Goal: Task Accomplishment & Management: Manage account settings

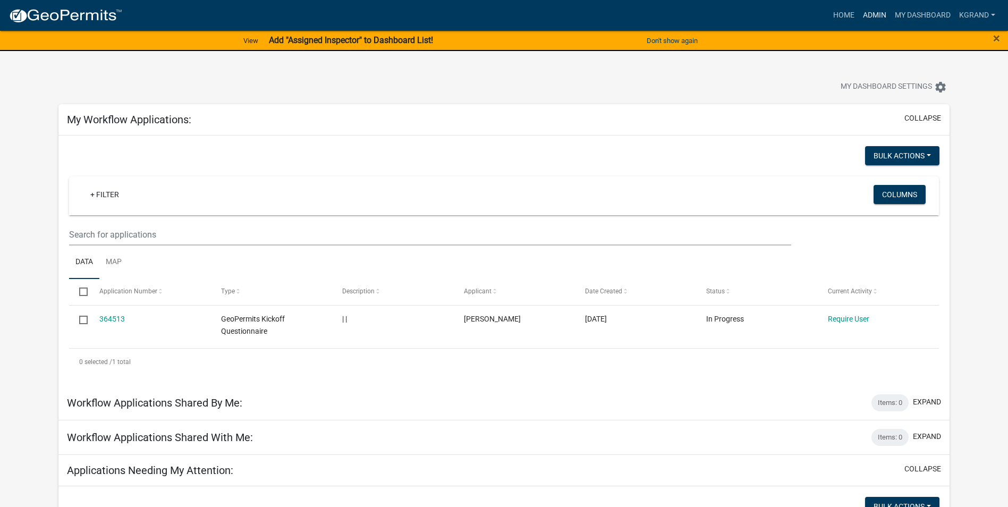
click at [876, 12] on link "Admin" at bounding box center [875, 15] width 32 height 20
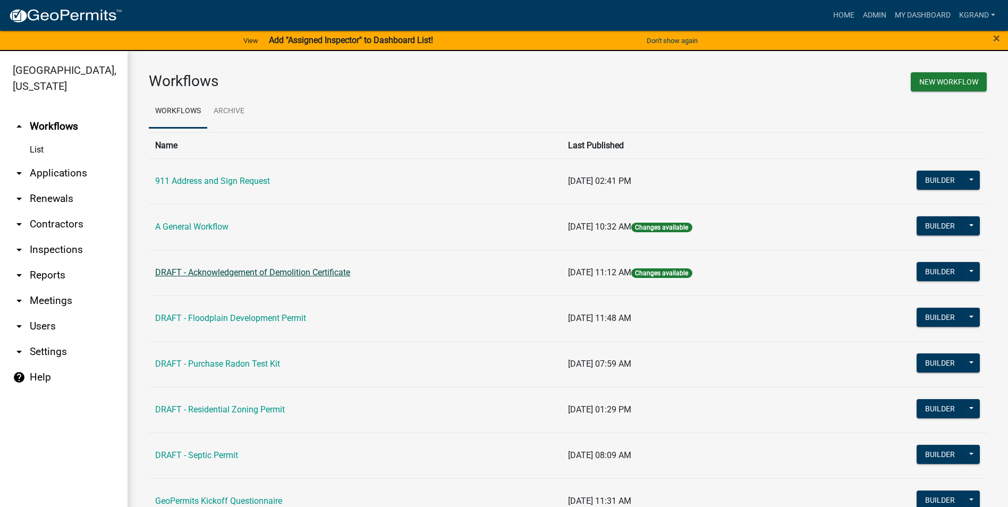
click at [200, 273] on link "DRAFT - Acknowledgement of Demolition Certificate" at bounding box center [252, 272] width 195 height 10
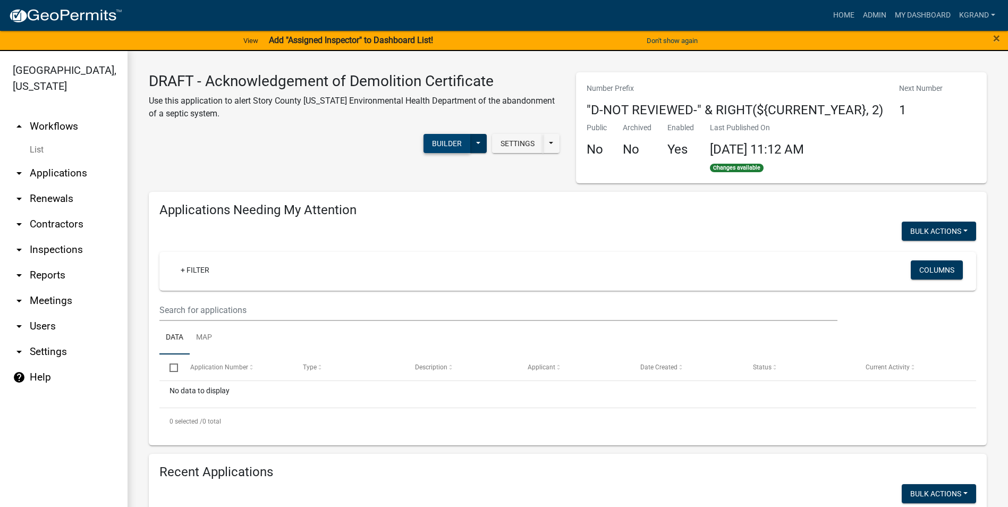
click at [426, 140] on button "Builder" at bounding box center [447, 143] width 47 height 19
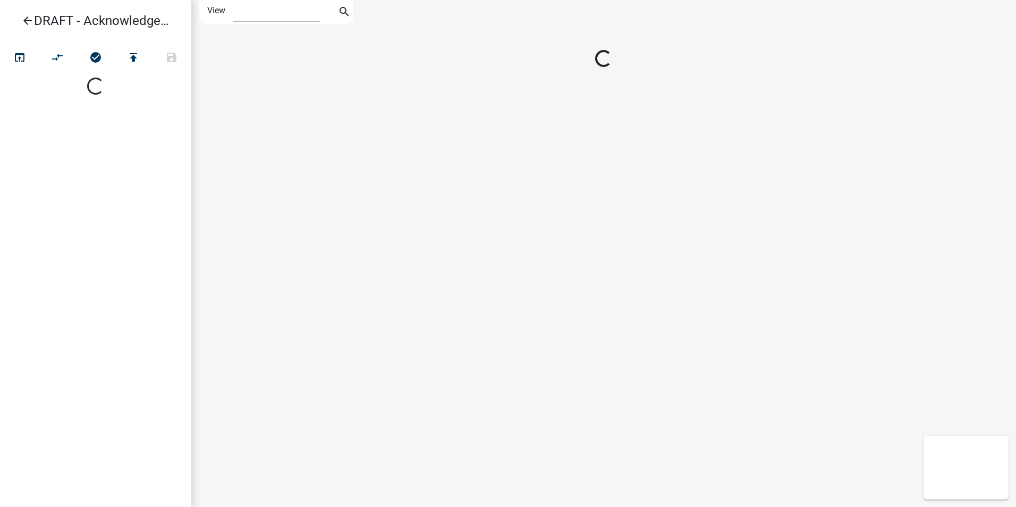
select select "1"
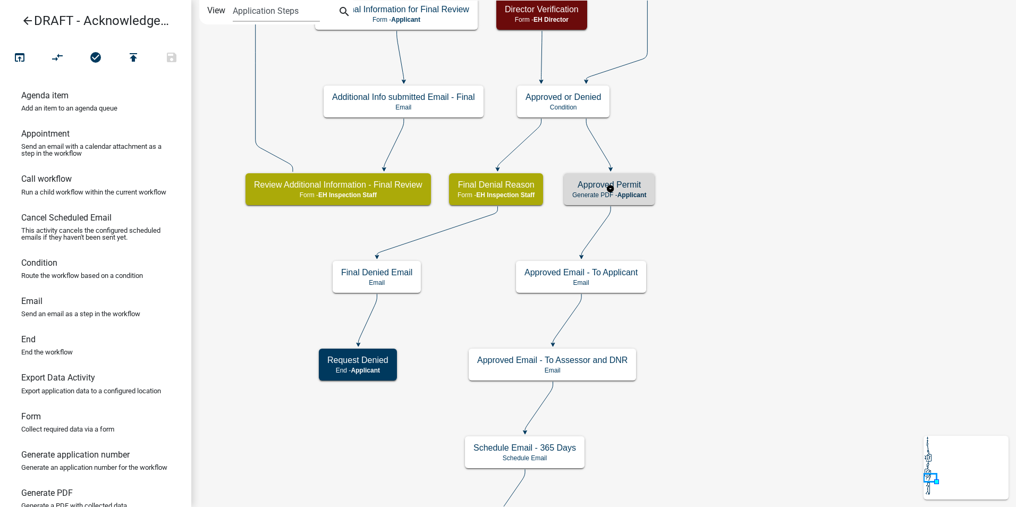
click at [640, 183] on h5 "Approved Permit" at bounding box center [610, 185] width 74 height 10
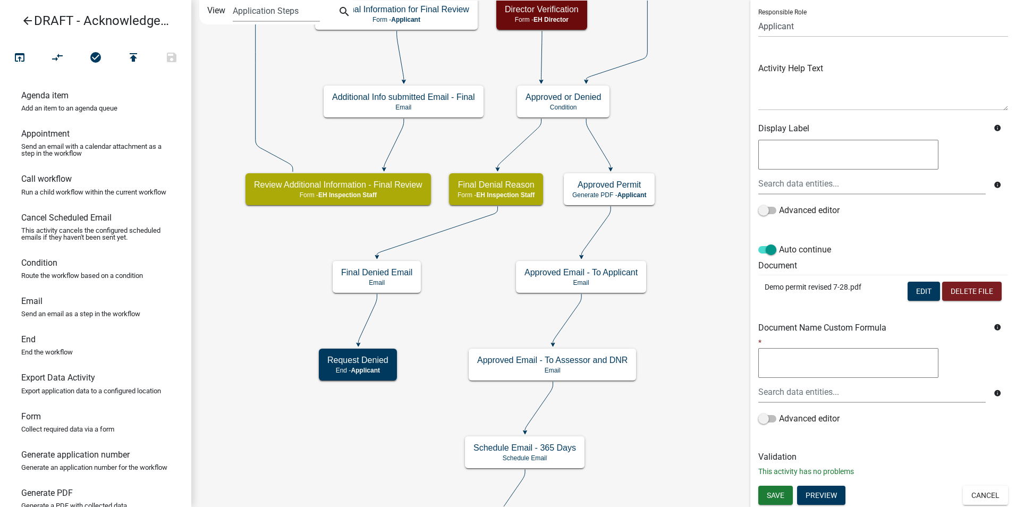
scroll to position [75, 0]
click at [910, 295] on button "Edit" at bounding box center [924, 290] width 32 height 19
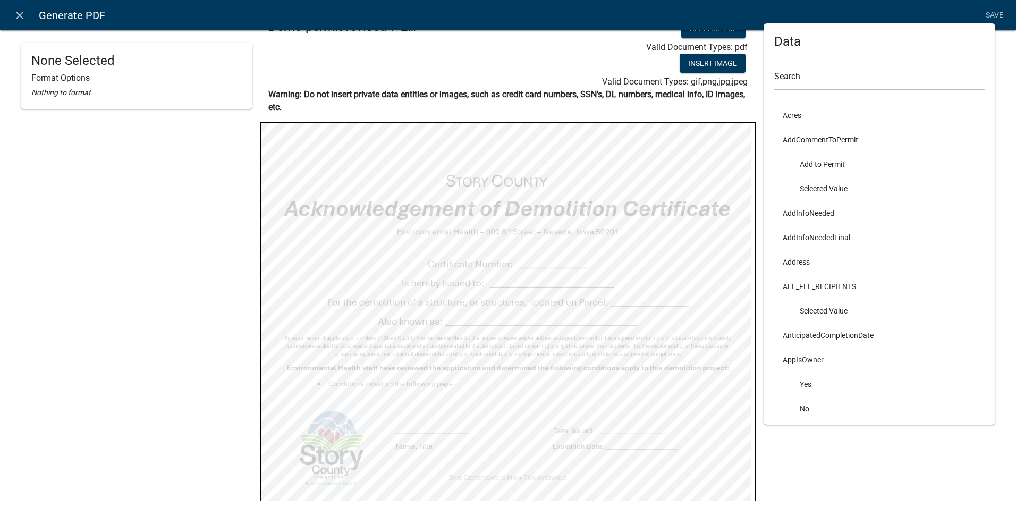
scroll to position [0, 0]
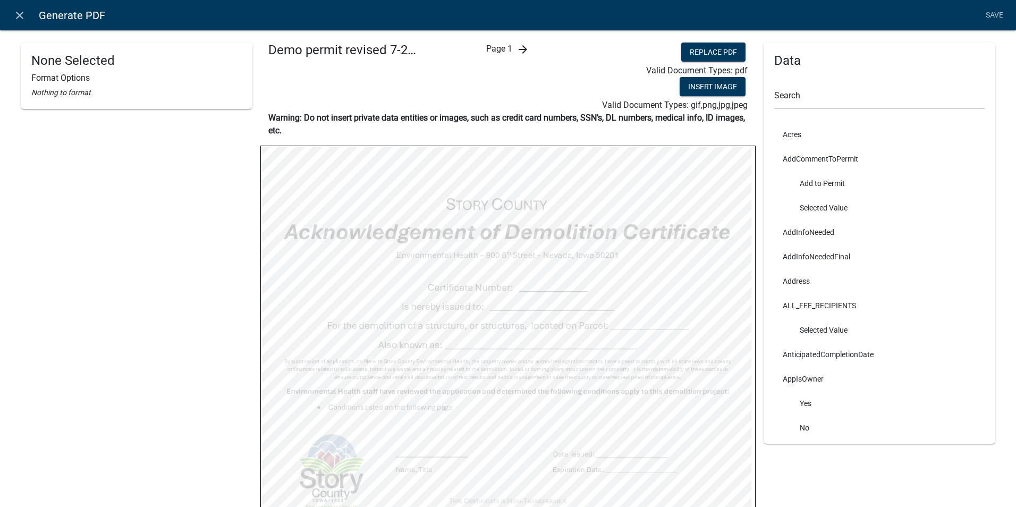
click at [499, 52] on span "Page 1" at bounding box center [499, 49] width 26 height 10
click at [519, 48] on icon "arrow_forward" at bounding box center [523, 49] width 13 height 13
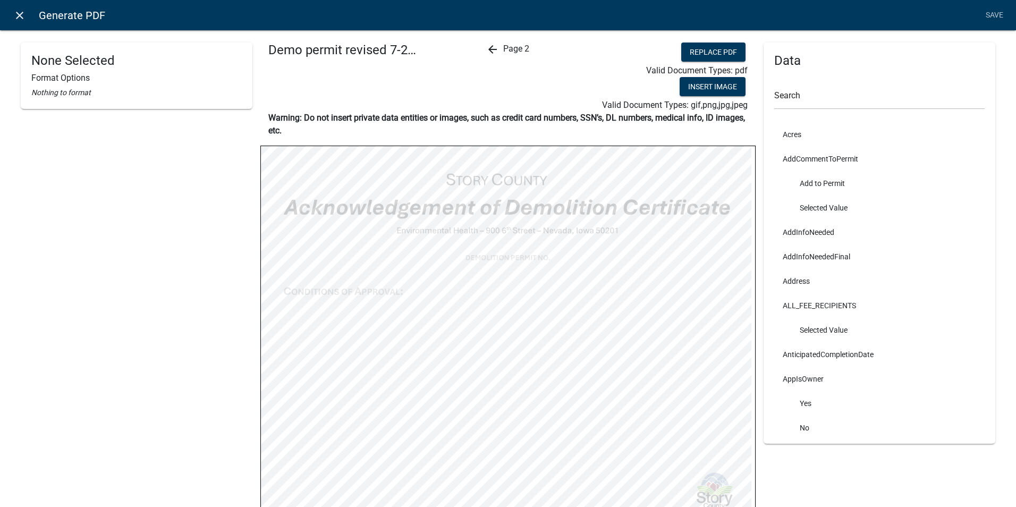
click at [16, 16] on icon "close" at bounding box center [19, 15] width 13 height 13
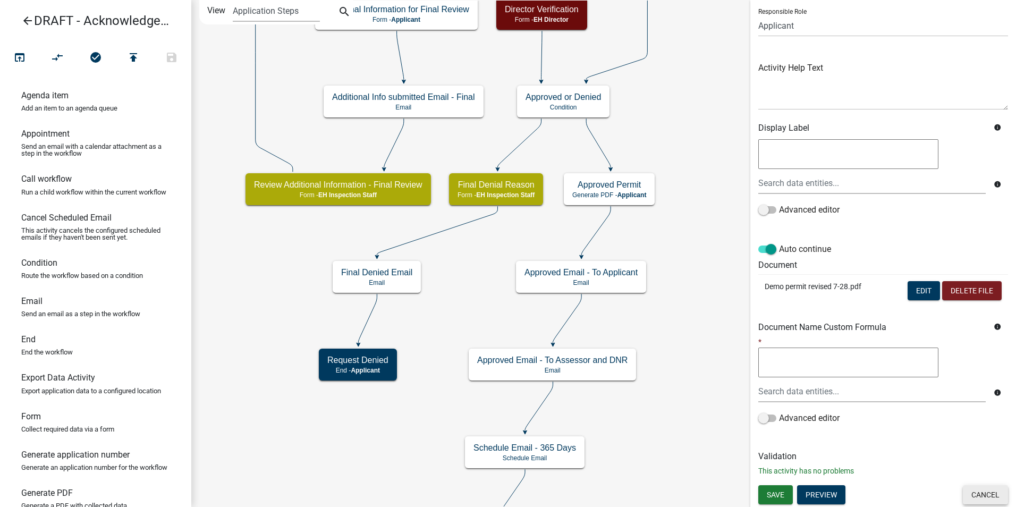
click at [987, 499] on button "Cancel" at bounding box center [985, 494] width 45 height 19
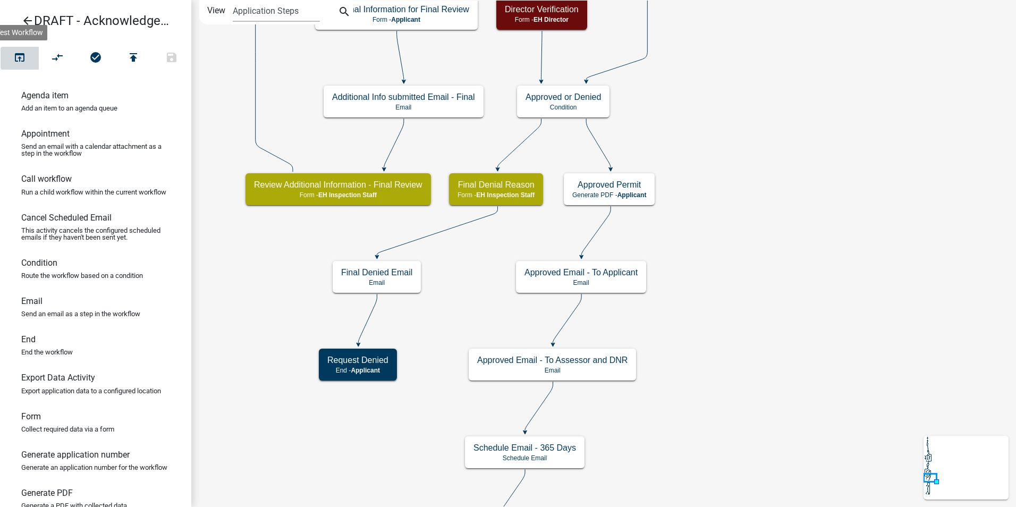
click at [15, 54] on icon "open_in_browser" at bounding box center [19, 58] width 13 height 15
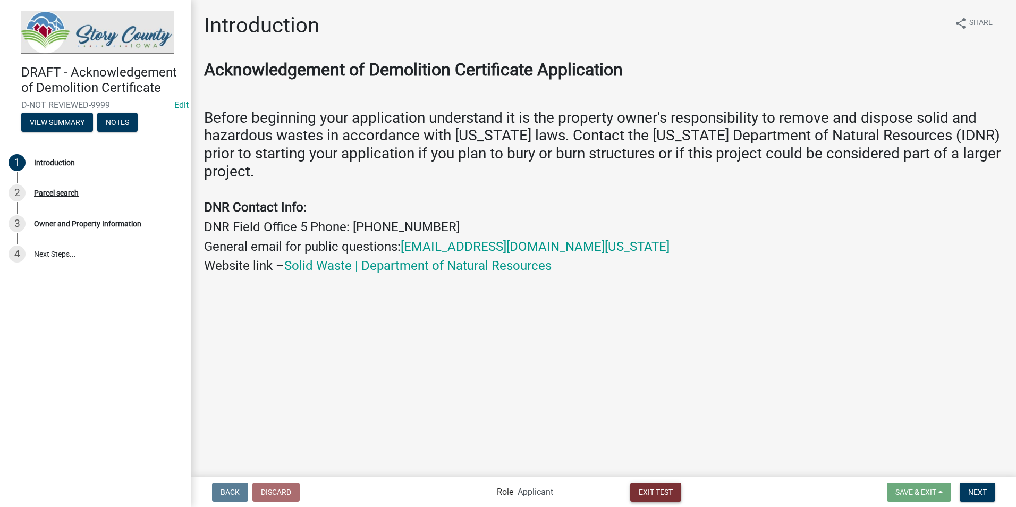
click at [661, 495] on span "Exit Test" at bounding box center [656, 491] width 34 height 9
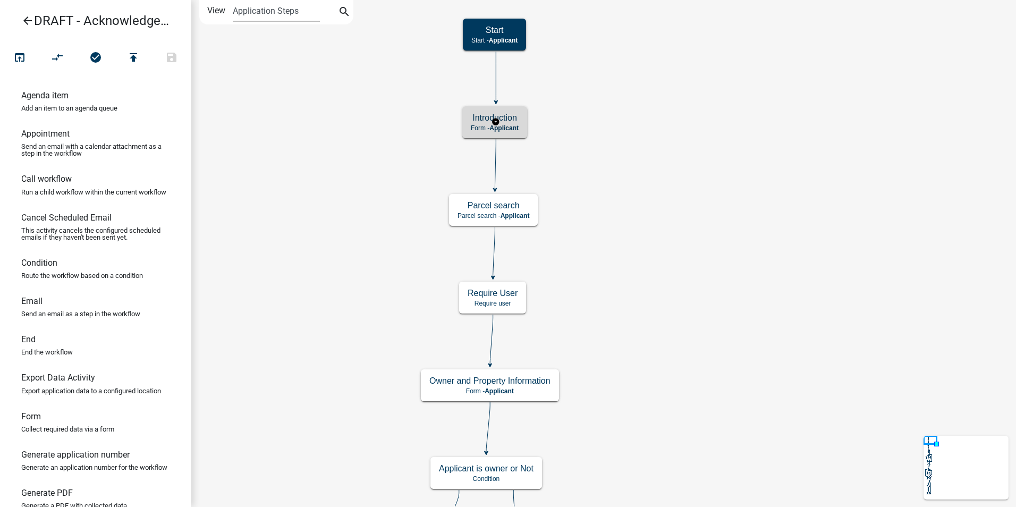
click at [517, 115] on h5 "Introduction" at bounding box center [495, 118] width 48 height 10
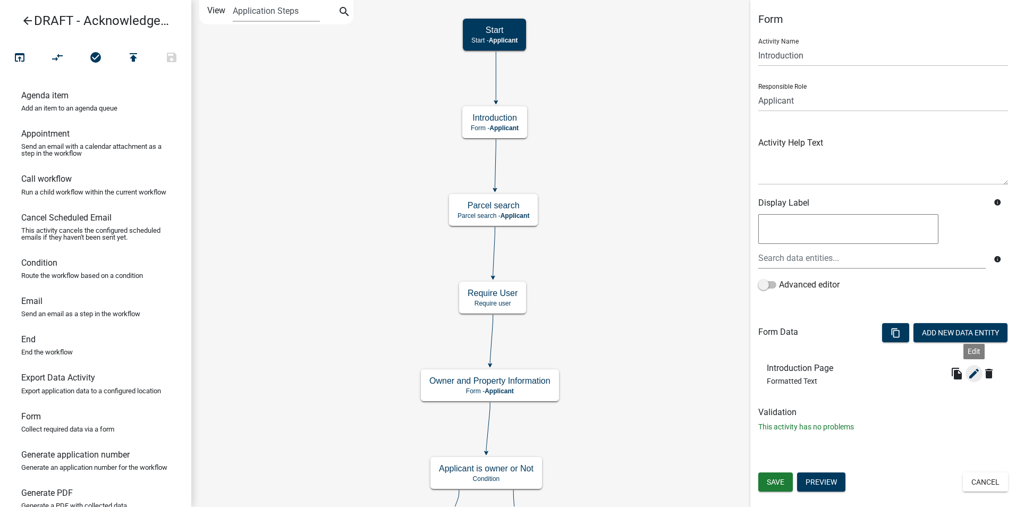
click at [973, 377] on icon "edit" at bounding box center [974, 373] width 13 height 13
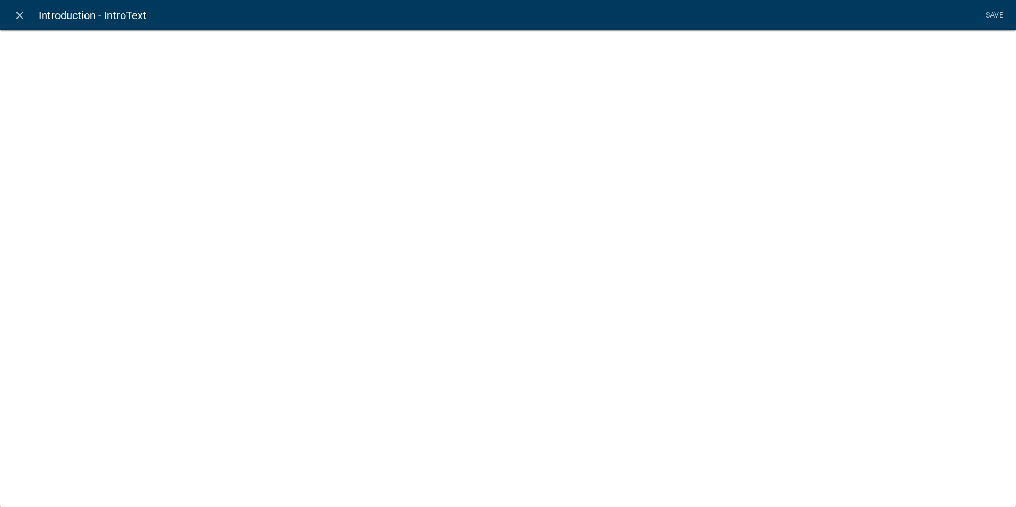
select select "rich-text"
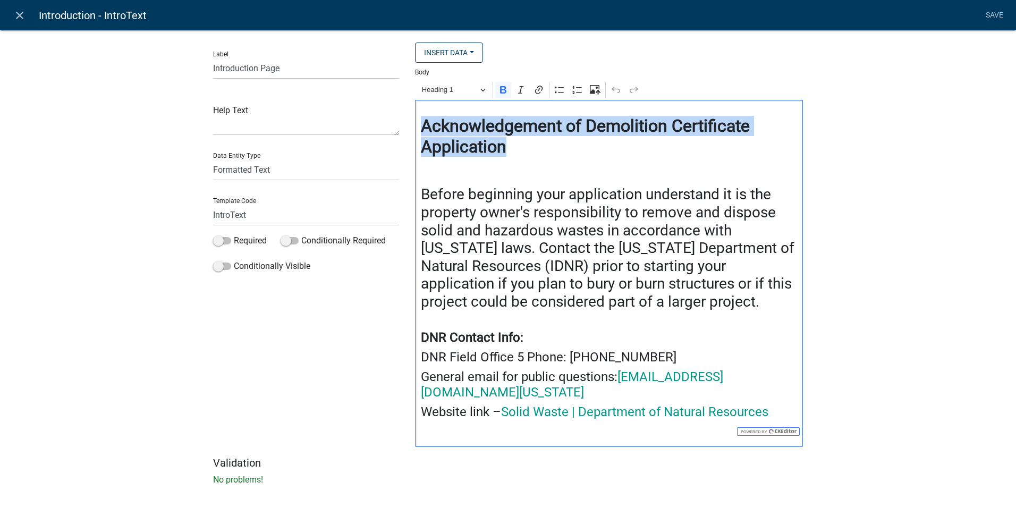
drag, startPoint x: 512, startPoint y: 149, endPoint x: 421, endPoint y: 130, distance: 92.9
click at [421, 130] on h2 "⁠⁠⁠⁠⁠⁠⁠ Acknowledgement of Demolition Certificate Application" at bounding box center [609, 136] width 377 height 41
click at [484, 92] on button "Heading 1" at bounding box center [453, 90] width 73 height 16
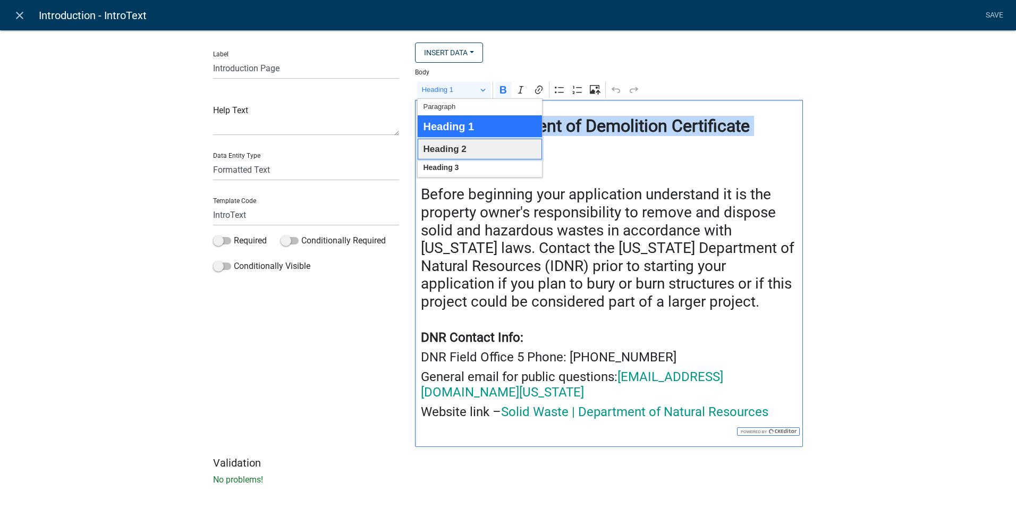
click at [452, 151] on span "Heading 2" at bounding box center [444, 149] width 43 height 16
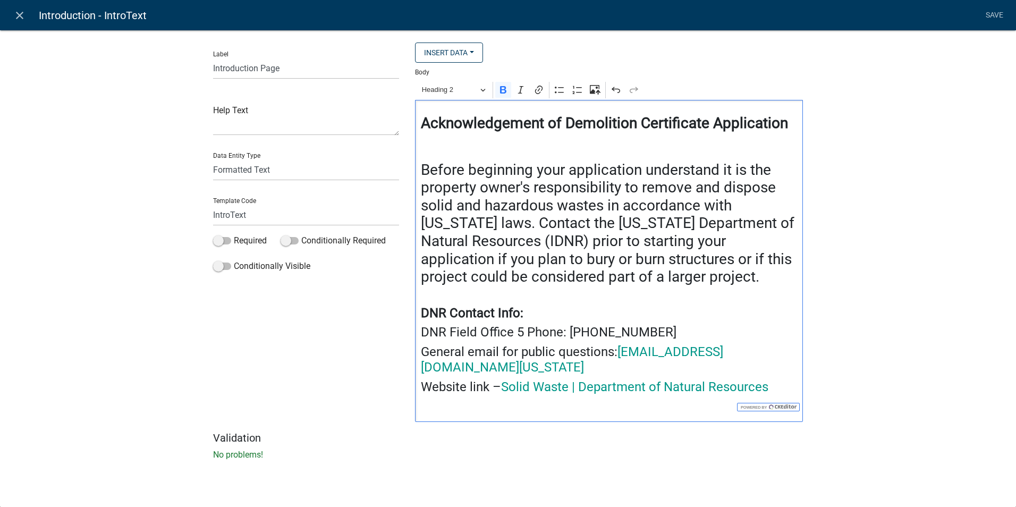
click at [513, 144] on h2 "Editor editing area: main. Press Alt+0 for help." at bounding box center [609, 146] width 377 height 20
click at [491, 236] on h3 "Before beginning your application understand it is the property owner's respons…" at bounding box center [609, 223] width 377 height 125
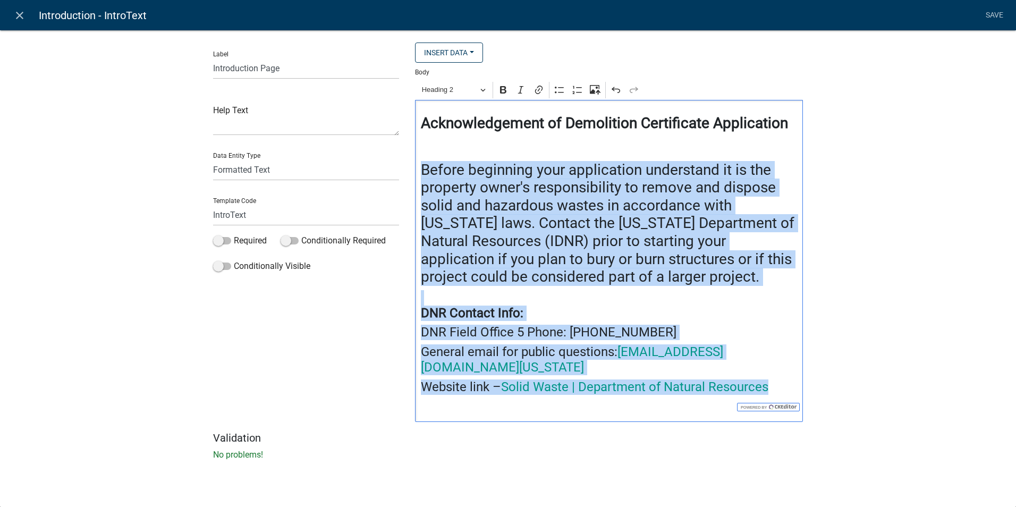
drag, startPoint x: 778, startPoint y: 373, endPoint x: 405, endPoint y: 174, distance: 423.3
click at [405, 174] on div "Label Introduction Page Help Text Data Entity Type Free Form Text Document Disp…" at bounding box center [508, 237] width 606 height 389
click at [486, 91] on button "Heading 2" at bounding box center [453, 90] width 73 height 16
click at [669, 280] on h3 "Before beginning your application understand it is the property owner's respons…" at bounding box center [609, 223] width 377 height 125
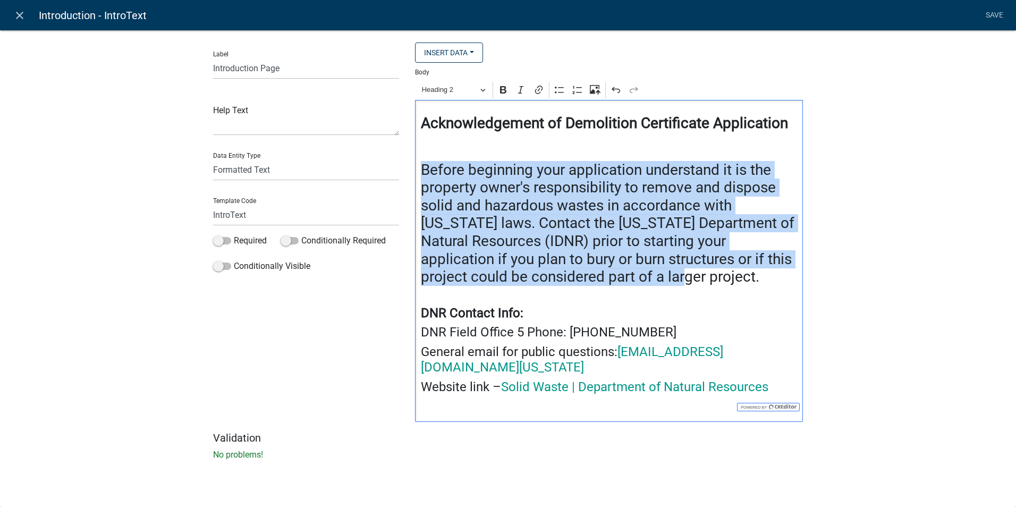
drag, startPoint x: 669, startPoint y: 280, endPoint x: 412, endPoint y: 176, distance: 277.4
click at [412, 176] on div "Insert Data Fee Recipients Application Id Application Number Application Status…" at bounding box center [609, 237] width 404 height 389
click at [487, 94] on button "Heading 2" at bounding box center [453, 90] width 73 height 16
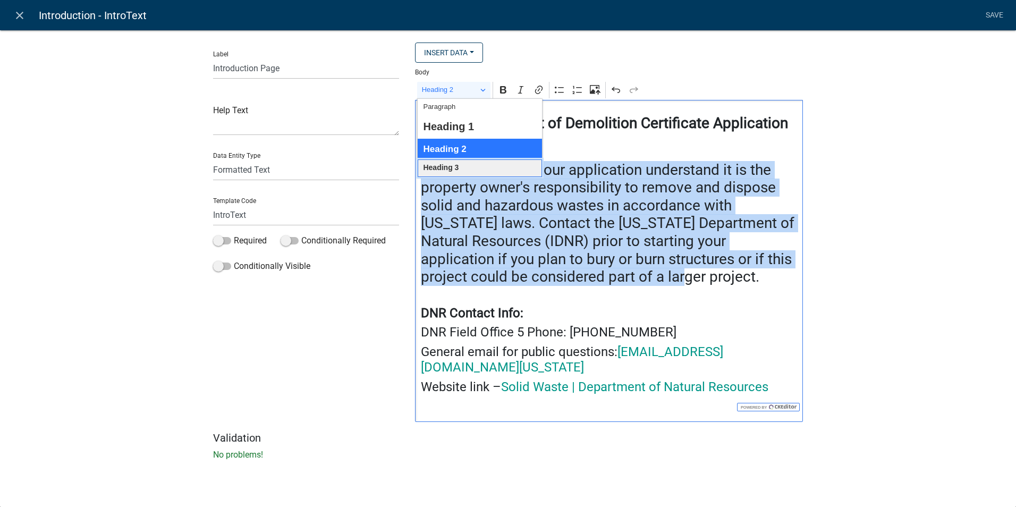
click at [450, 164] on span "Heading 3" at bounding box center [441, 168] width 36 height 14
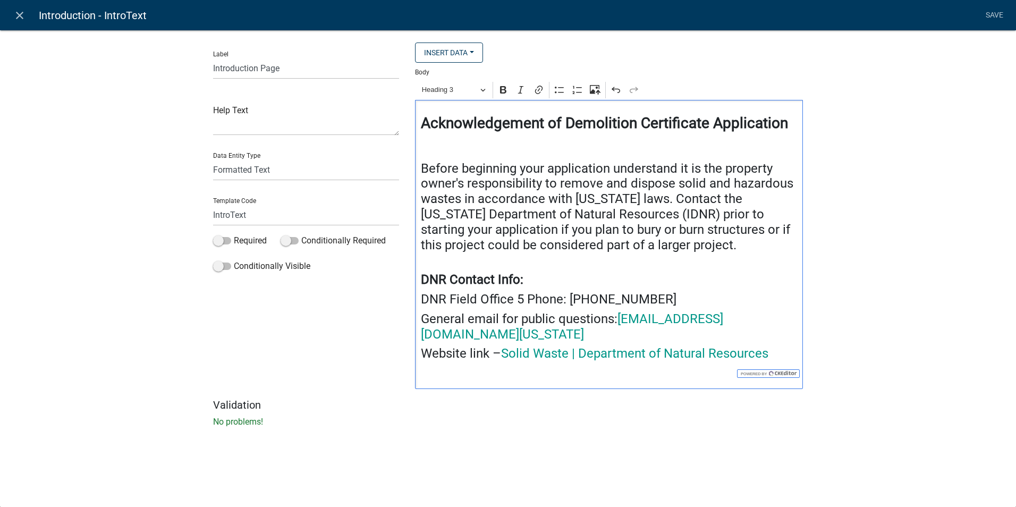
click at [695, 268] on h4 "DNR Contact Info:" at bounding box center [609, 272] width 377 height 31
click at [478, 155] on h2 "Editor editing area: main. Press Alt+0 for help." at bounding box center [609, 146] width 377 height 20
click at [484, 91] on button "Heading 1" at bounding box center [453, 90] width 73 height 16
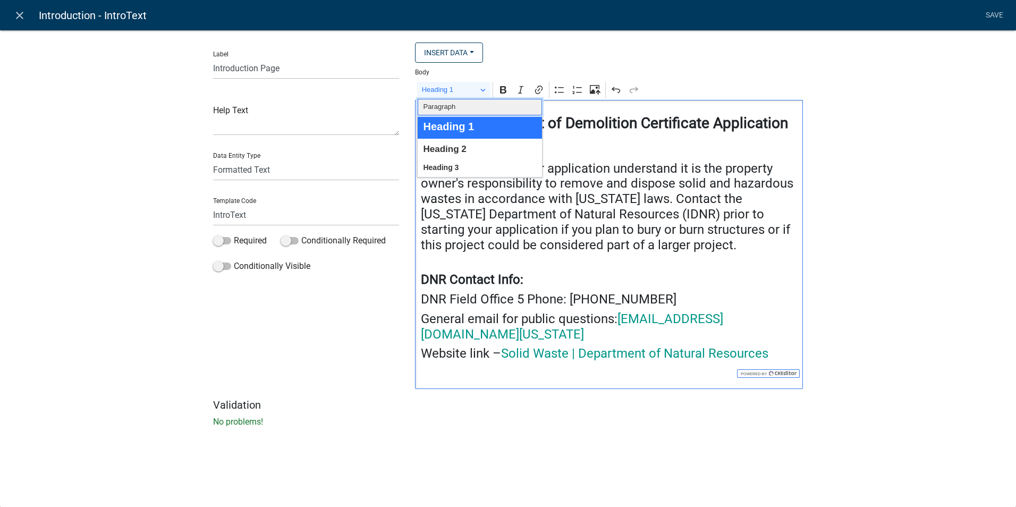
click at [461, 105] on button "Paragraph" at bounding box center [480, 107] width 124 height 16
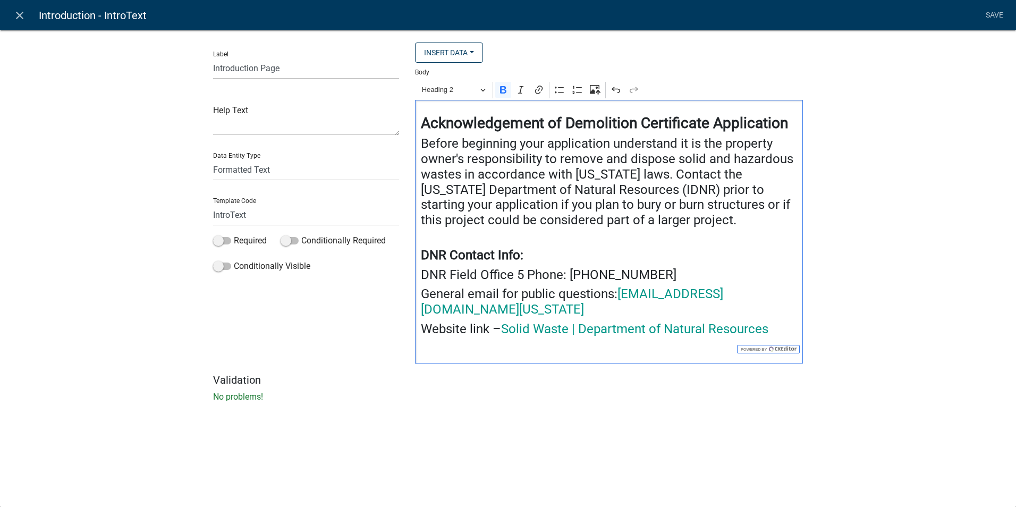
click at [787, 125] on strong "Acknowledgement of Demolition Certificate Application" at bounding box center [604, 123] width 367 height 18
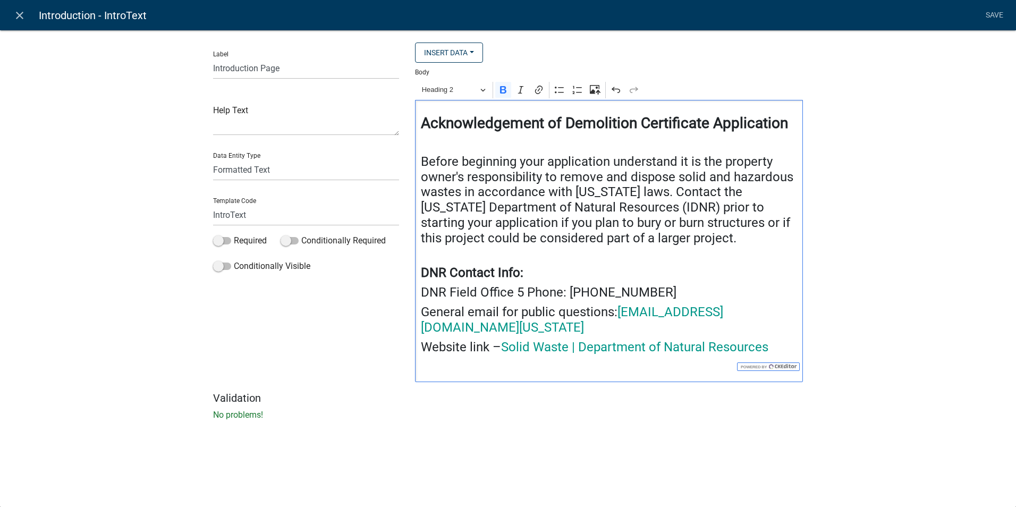
click at [686, 250] on h4 "DNR Contact Info:" at bounding box center [609, 265] width 377 height 31
click at [685, 244] on h4 "Before beginning your application understand it is the property owner's respons…" at bounding box center [609, 200] width 377 height 92
click at [638, 194] on h4 "Before beginning your application understand it is the property owner's respons…" at bounding box center [609, 200] width 377 height 92
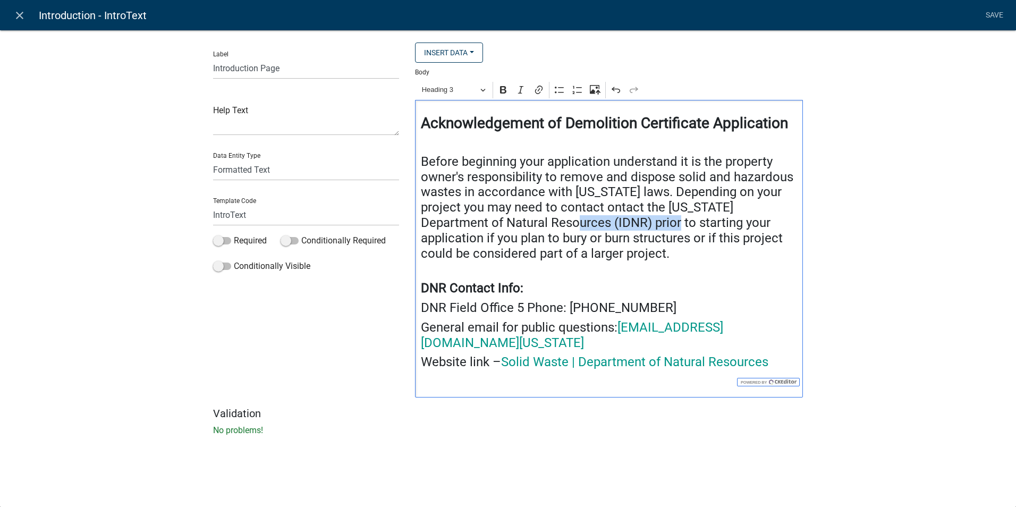
drag, startPoint x: 612, startPoint y: 225, endPoint x: 522, endPoint y: 226, distance: 89.9
click at [522, 226] on h4 "Before beginning your application understand it is the property owner's respons…" at bounding box center [609, 207] width 377 height 107
click at [569, 211] on h4 "Before beginning your application understand it is the property owner's respons…" at bounding box center [609, 207] width 377 height 107
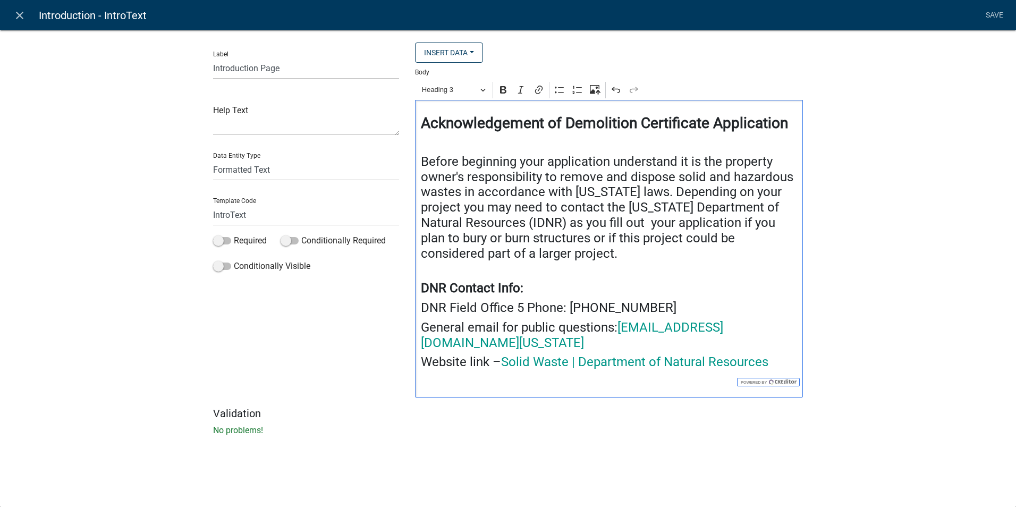
click at [550, 239] on h4 "Before beginning your application understand it is the property owner's respons…" at bounding box center [609, 207] width 377 height 107
click at [504, 254] on h4 "Before beginning your application understand it is the property owner's respons…" at bounding box center [609, 207] width 377 height 107
click at [554, 244] on h4 "Before beginning your application understand it is the property owner's respons…" at bounding box center [609, 207] width 377 height 107
click at [552, 255] on h4 "Before beginning your application understand it is the property owner's respons…" at bounding box center [609, 207] width 377 height 107
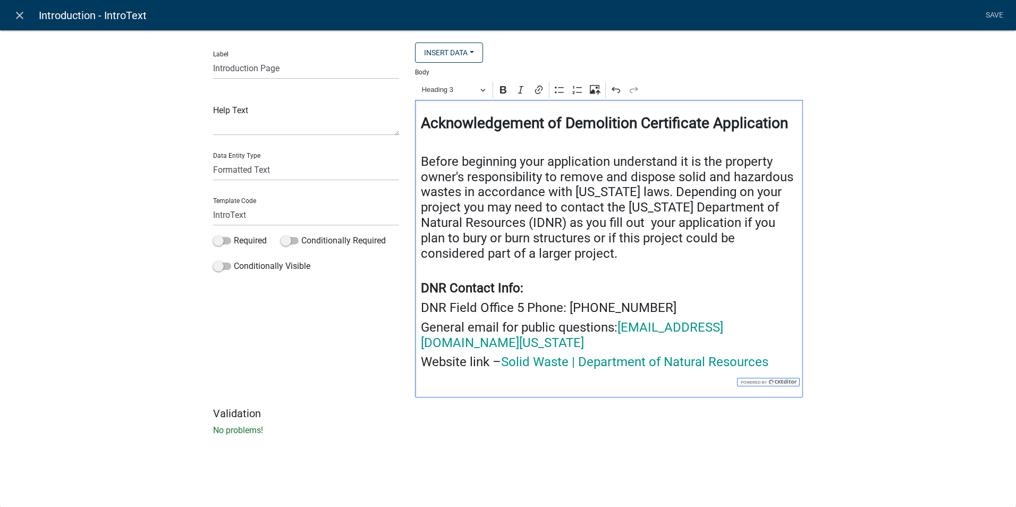
click at [548, 254] on h4 "Before beginning your application understand it is the property owner's respons…" at bounding box center [609, 207] width 377 height 107
click at [990, 14] on link "Save" at bounding box center [994, 15] width 27 height 20
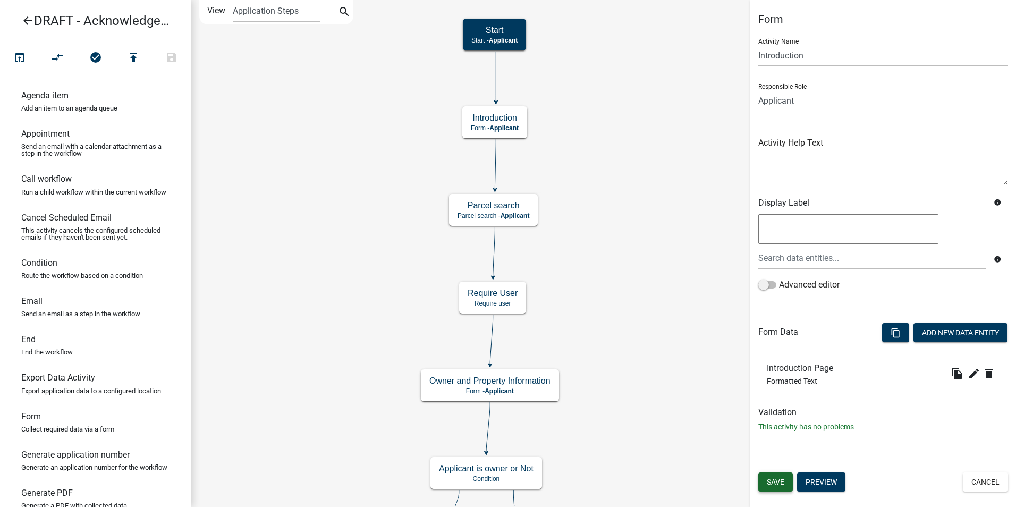
click at [767, 482] on span "Save" at bounding box center [776, 482] width 18 height 9
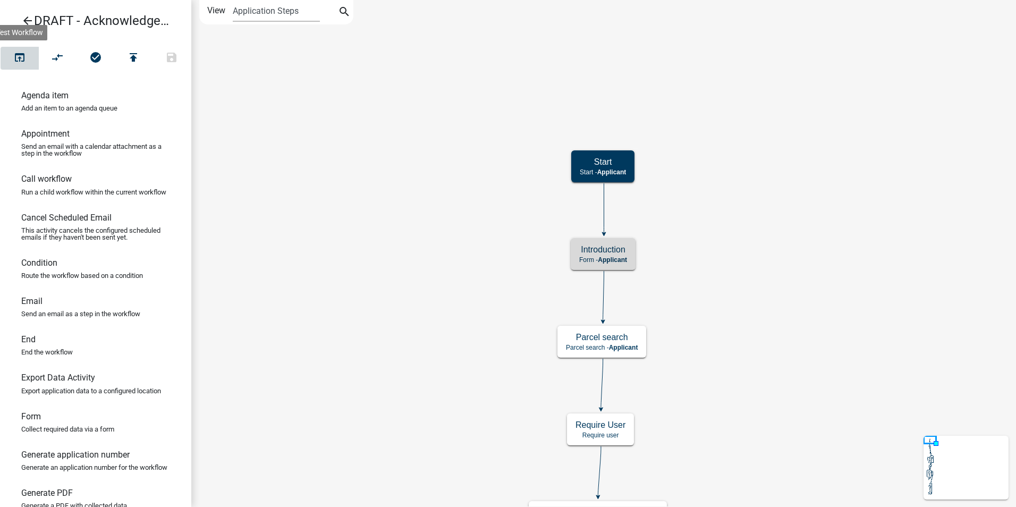
click at [20, 56] on icon "open_in_browser" at bounding box center [19, 58] width 13 height 15
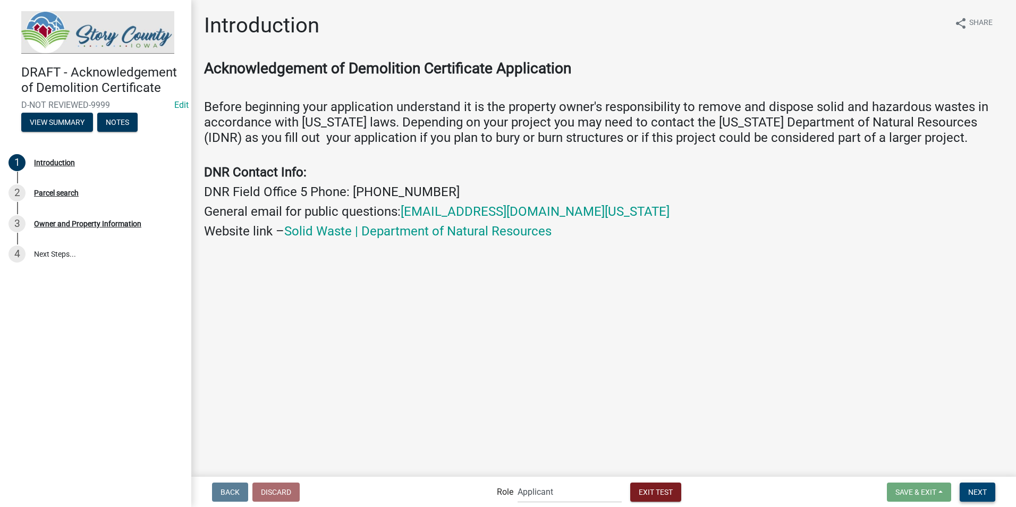
click at [980, 498] on button "Next" at bounding box center [978, 492] width 36 height 19
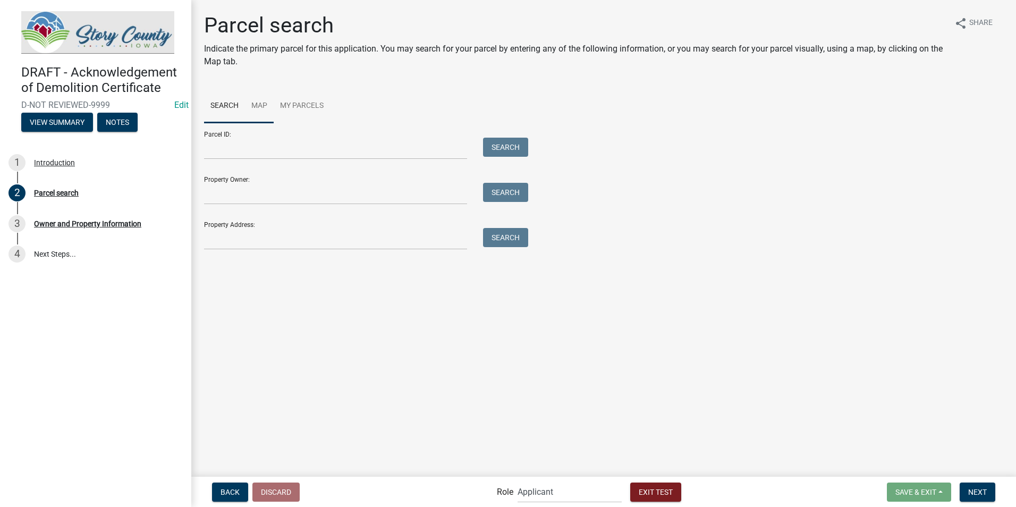
click at [260, 108] on link "Map" at bounding box center [259, 106] width 29 height 34
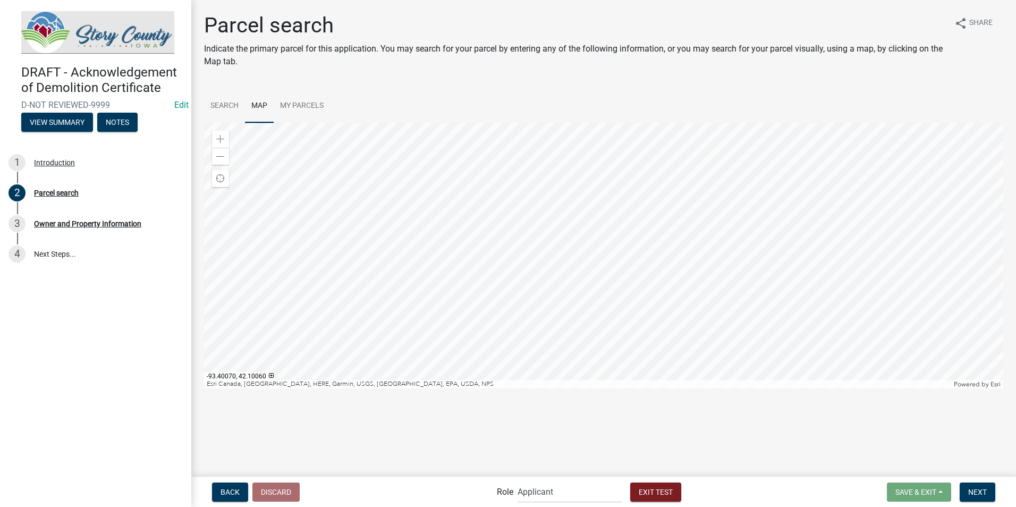
click at [611, 233] on div at bounding box center [604, 256] width 800 height 266
click at [220, 139] on span at bounding box center [220, 139] width 9 height 9
click at [224, 136] on span at bounding box center [220, 139] width 9 height 9
click at [222, 138] on span at bounding box center [220, 139] width 9 height 9
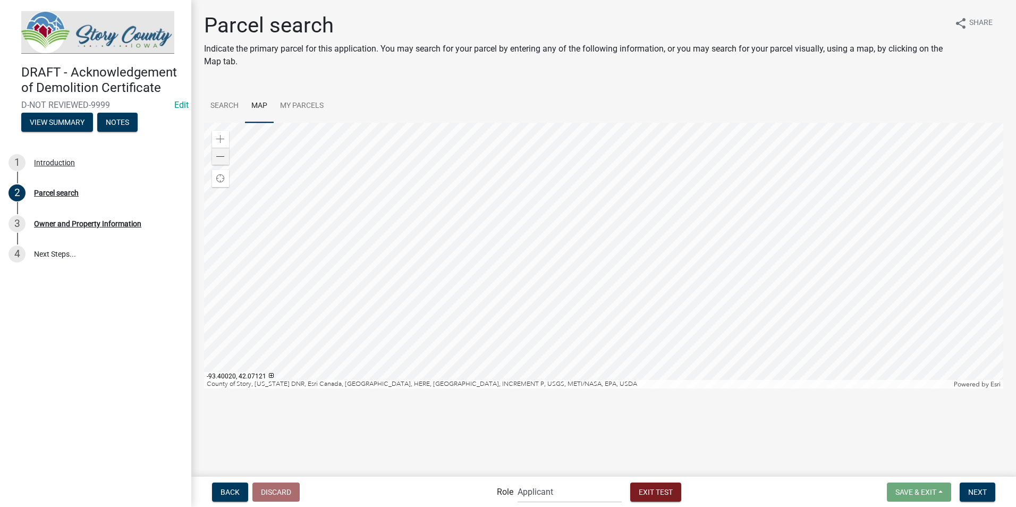
click at [695, 211] on div at bounding box center [604, 256] width 800 height 266
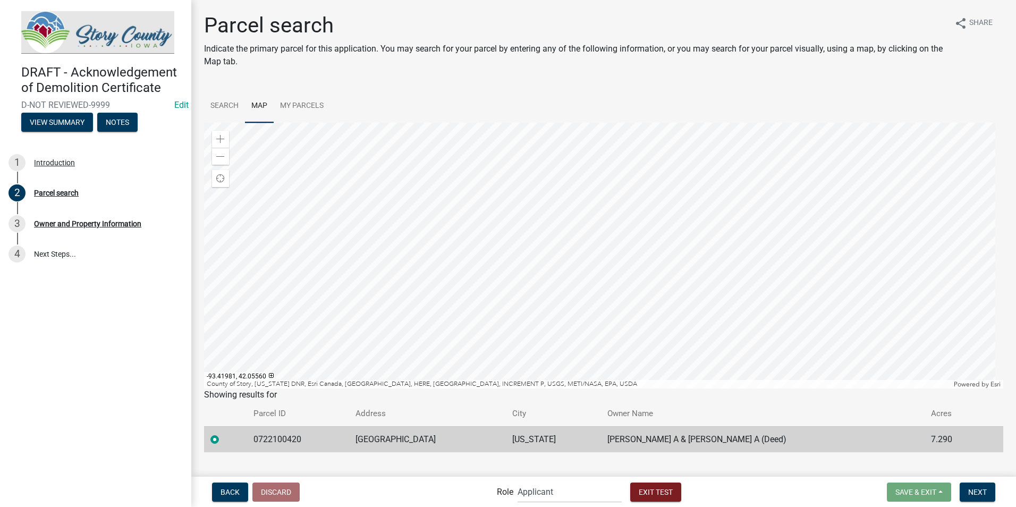
click at [223, 433] on label at bounding box center [223, 433] width 0 height 0
click at [223, 439] on input "radio" at bounding box center [226, 436] width 7 height 7
click at [976, 490] on span "Next" at bounding box center [978, 491] width 19 height 9
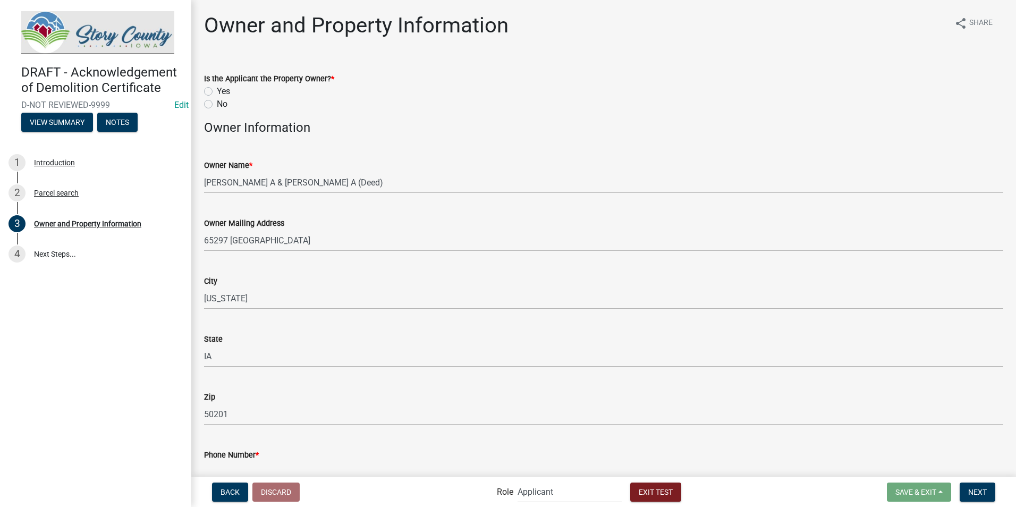
click at [217, 106] on label "No" at bounding box center [222, 104] width 11 height 13
click at [217, 105] on input "No" at bounding box center [220, 101] width 7 height 7
radio input "true"
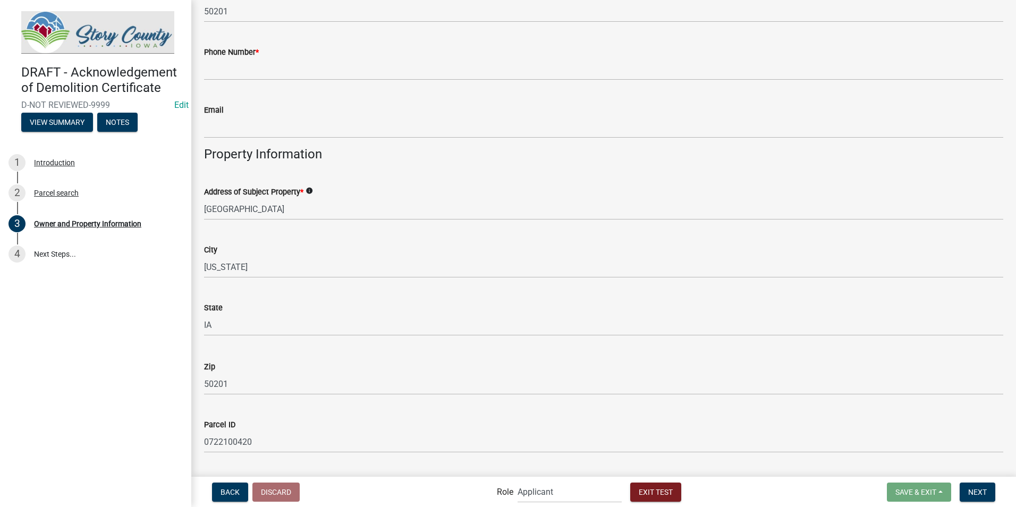
scroll to position [425, 0]
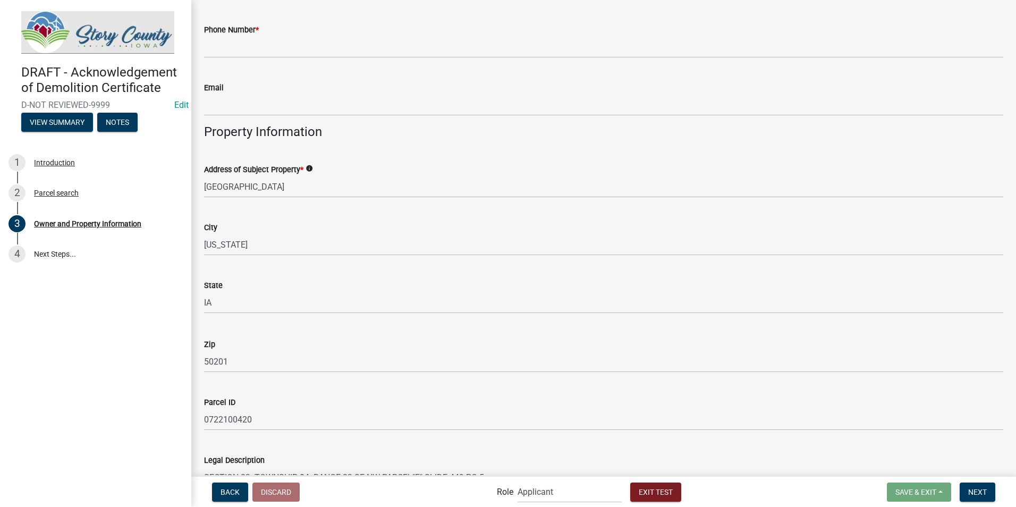
click at [310, 168] on icon "info" at bounding box center [309, 168] width 7 height 7
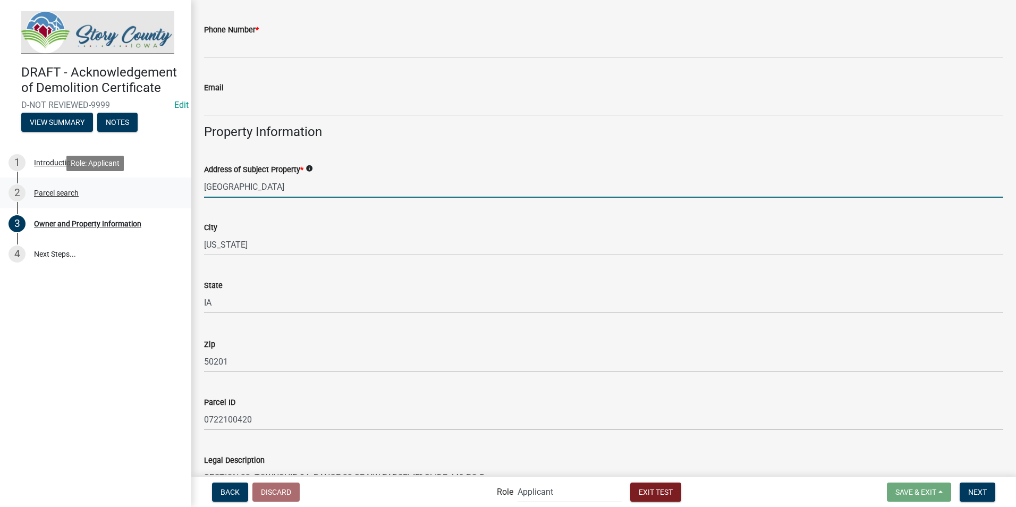
drag, startPoint x: 300, startPoint y: 189, endPoint x: 183, endPoint y: 197, distance: 117.2
click at [183, 197] on div "DRAFT - Acknowledgement of Demolition Certificate D-NOT REVIEWED-9999 Edit View…" at bounding box center [508, 253] width 1016 height 507
type input "t"
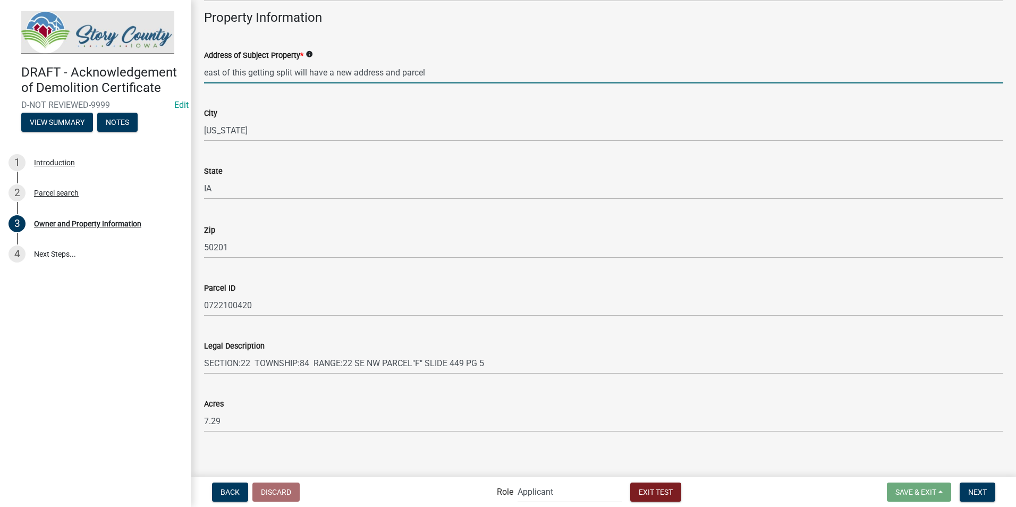
scroll to position [546, 0]
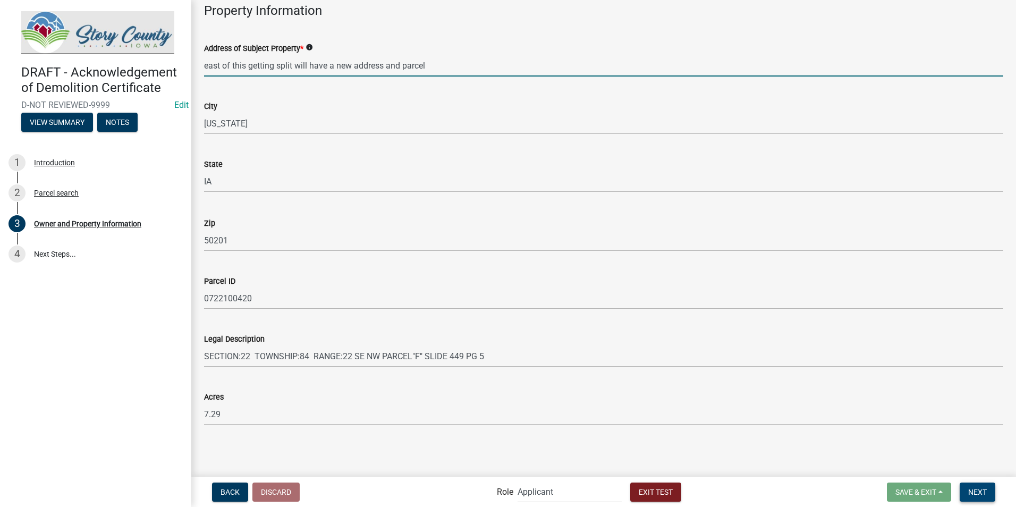
type input "east of this getting split will have a new address and parcel"
click at [974, 492] on span "Next" at bounding box center [978, 491] width 19 height 9
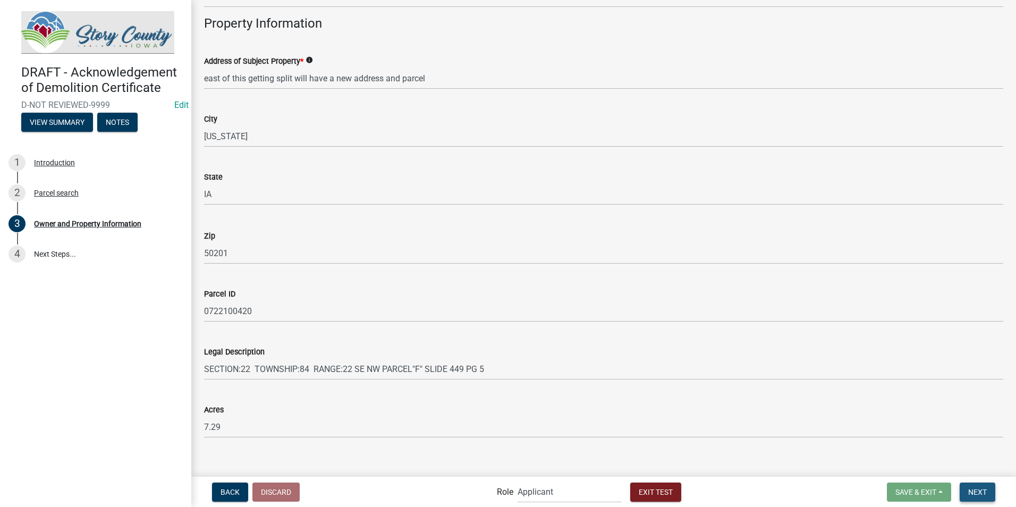
scroll to position [559, 0]
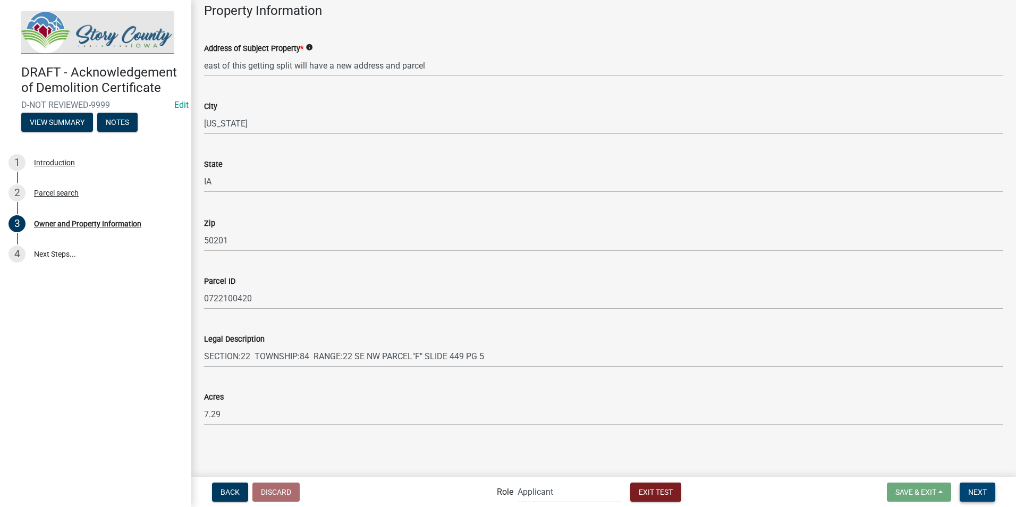
click at [972, 492] on span "Next" at bounding box center [978, 491] width 19 height 9
click at [973, 489] on span "Next" at bounding box center [978, 491] width 19 height 9
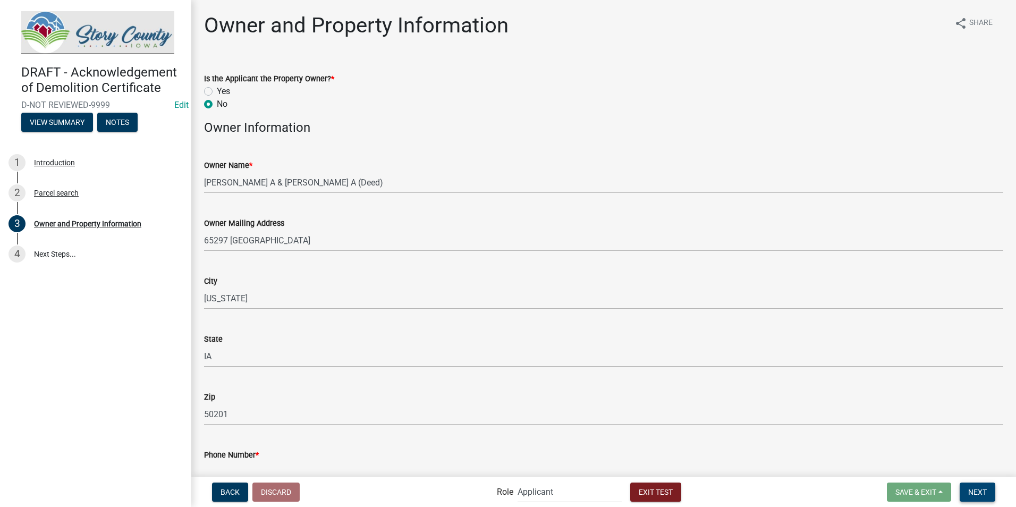
scroll to position [106, 0]
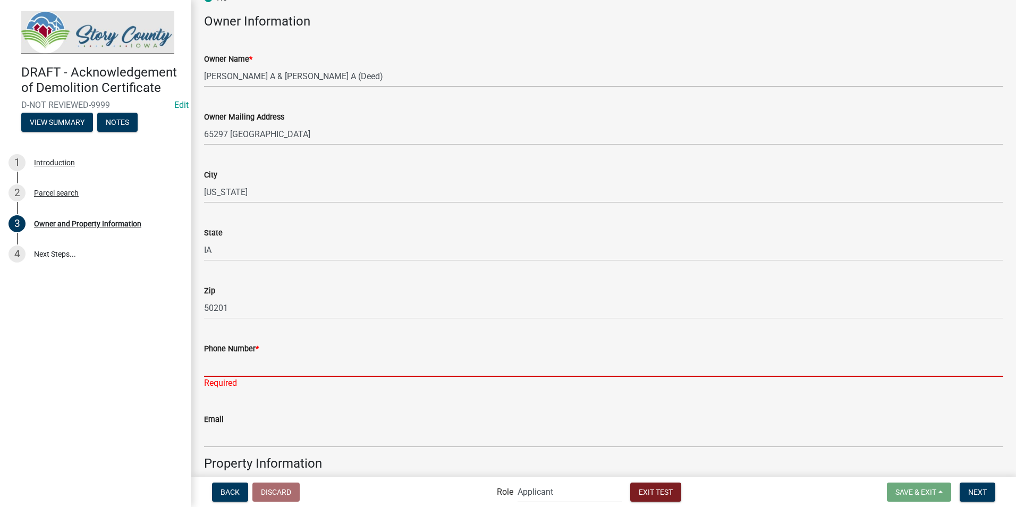
click at [233, 363] on input "Phone Number *" at bounding box center [604, 366] width 800 height 22
type input "3099121038"
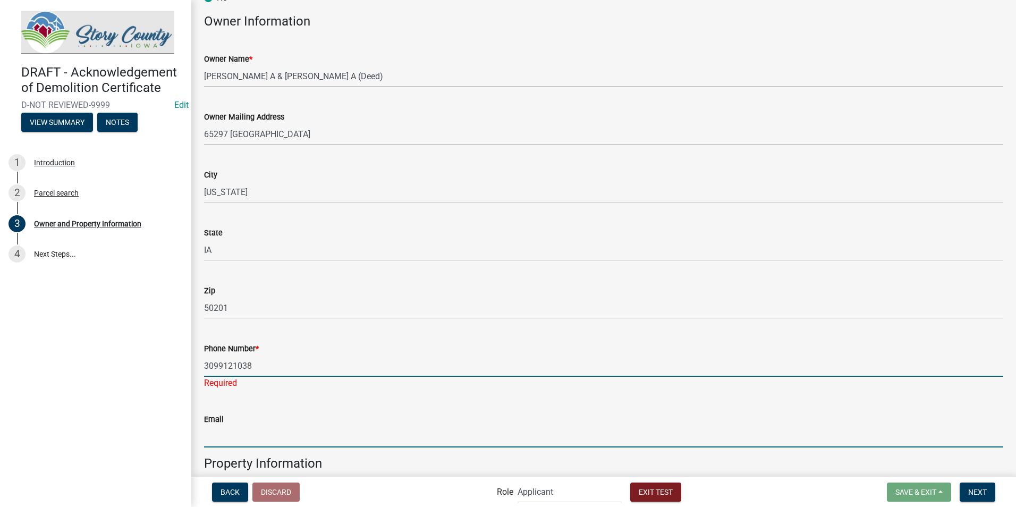
type input "kgbradley75@gmail.com"
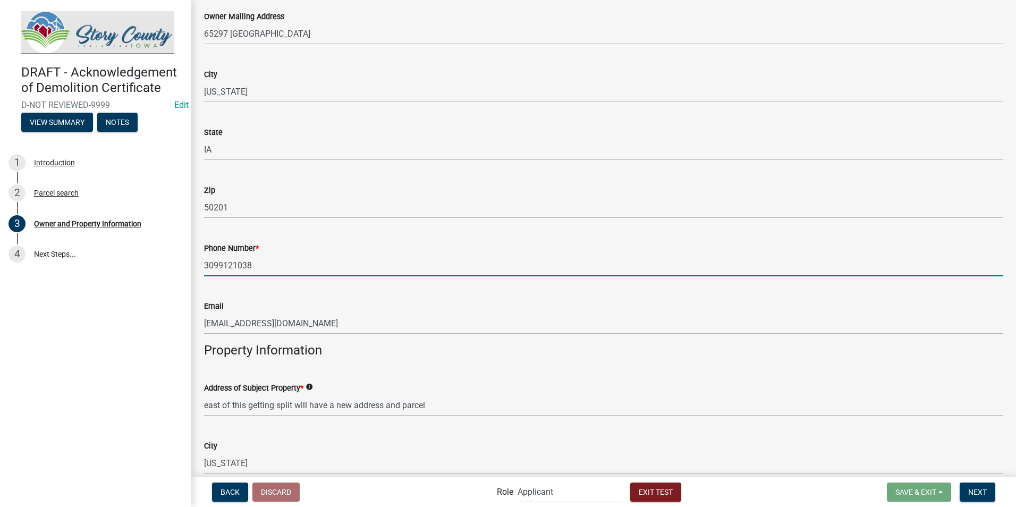
scroll to position [546, 0]
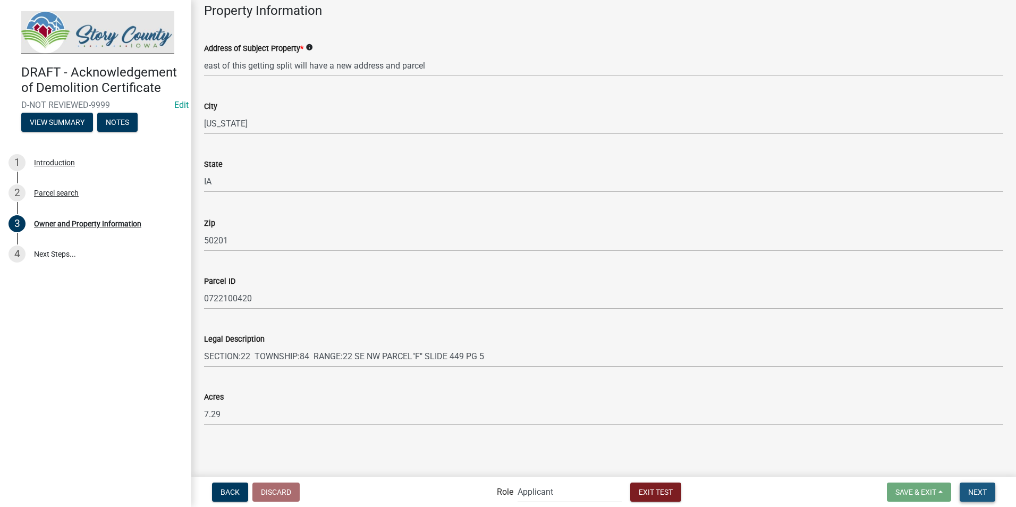
click at [994, 492] on button "Next" at bounding box center [978, 492] width 36 height 19
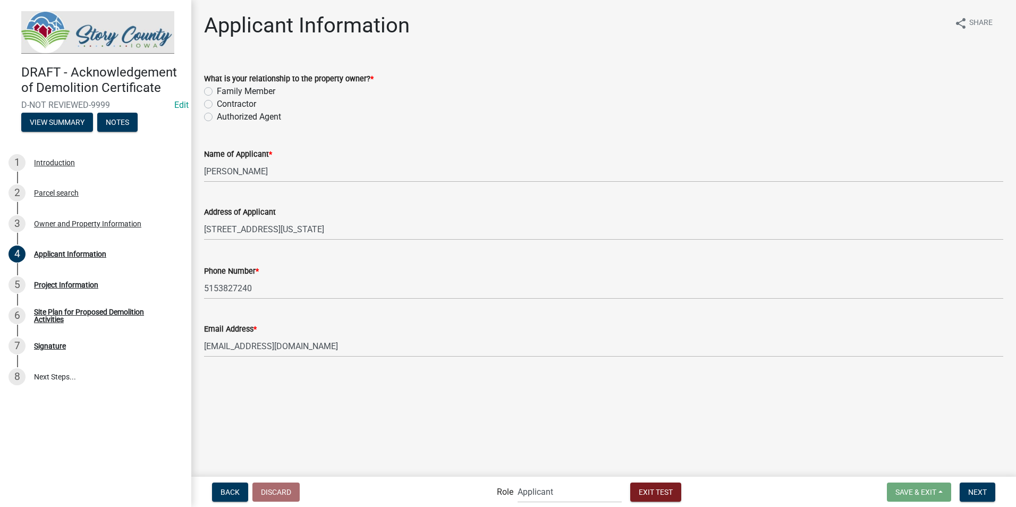
click at [217, 118] on label "Authorized Agent" at bounding box center [249, 117] width 64 height 13
click at [217, 117] on input "Authorized Agent" at bounding box center [220, 114] width 7 height 7
radio input "true"
click at [972, 494] on span "Next" at bounding box center [978, 491] width 19 height 9
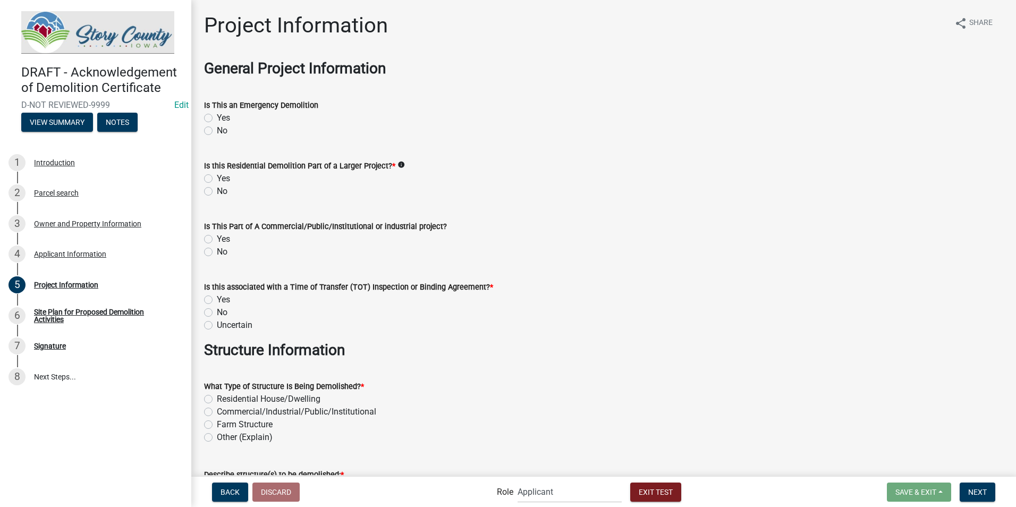
click at [217, 119] on label "Yes" at bounding box center [223, 118] width 13 height 13
click at [217, 119] on input "Yes" at bounding box center [220, 115] width 7 height 7
radio input "true"
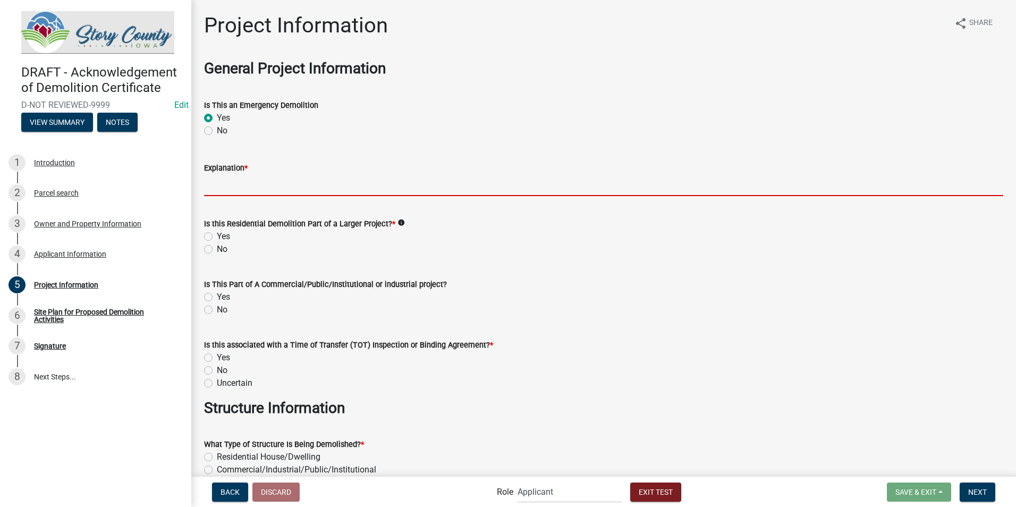
click at [234, 190] on input "Explanation *" at bounding box center [604, 185] width 800 height 22
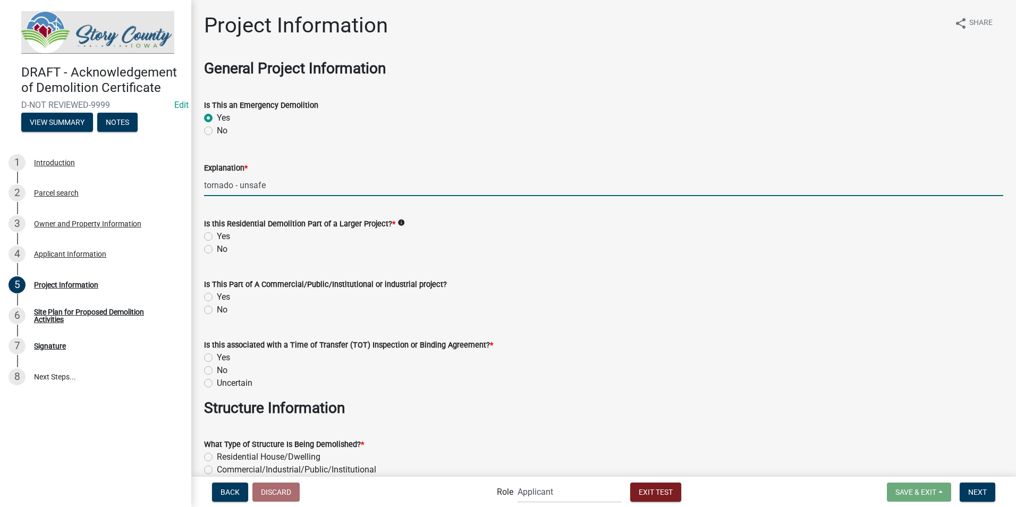
type input "tornado - unsafe"
click at [217, 237] on label "Yes" at bounding box center [223, 236] width 13 height 13
click at [217, 237] on input "Yes" at bounding box center [220, 233] width 7 height 7
radio input "true"
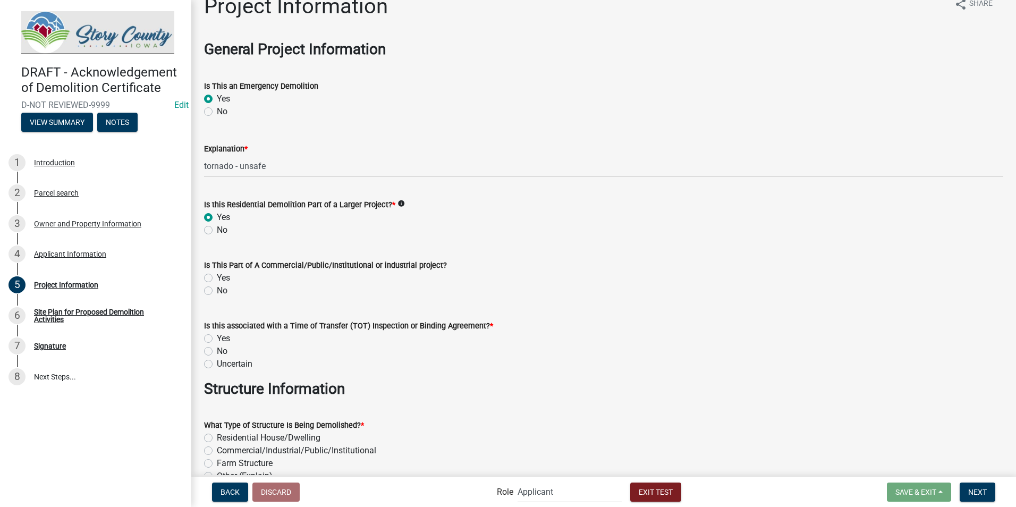
scroll to position [53, 0]
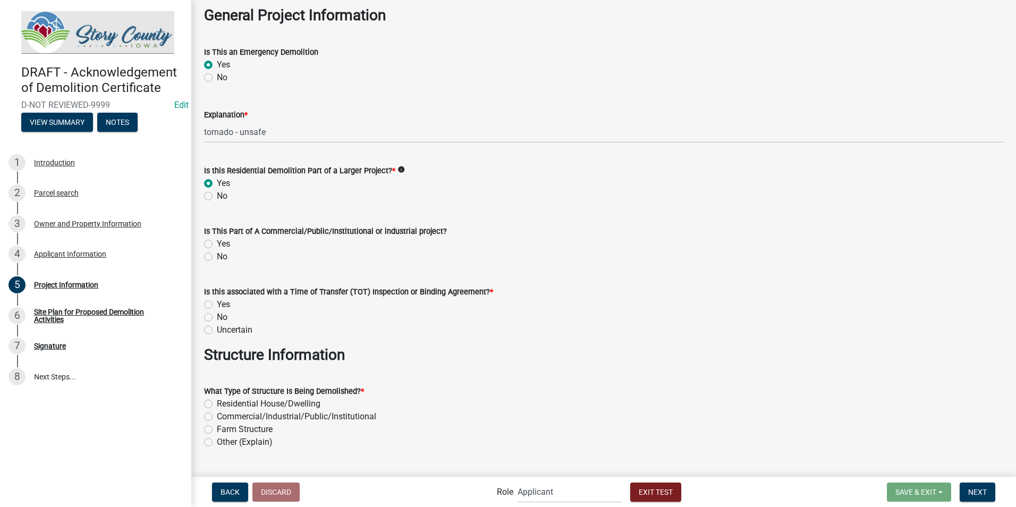
click at [217, 197] on label "No" at bounding box center [222, 196] width 11 height 13
click at [217, 197] on input "No" at bounding box center [220, 193] width 7 height 7
radio input "true"
click at [217, 183] on label "Yes" at bounding box center [223, 183] width 13 height 13
click at [217, 183] on input "Yes" at bounding box center [220, 180] width 7 height 7
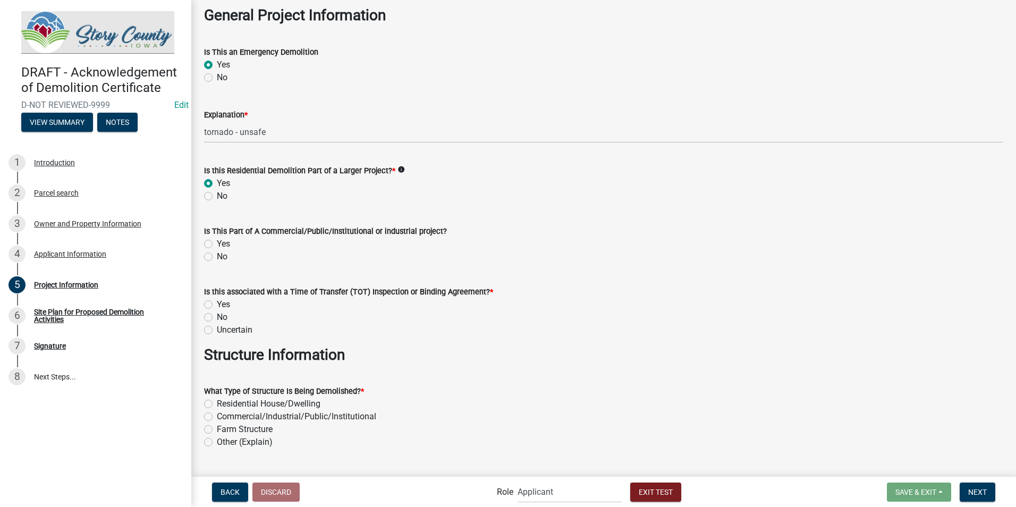
radio input "true"
click at [217, 244] on label "Yes" at bounding box center [223, 244] width 13 height 13
click at [217, 244] on input "Yes" at bounding box center [220, 241] width 7 height 7
radio input "true"
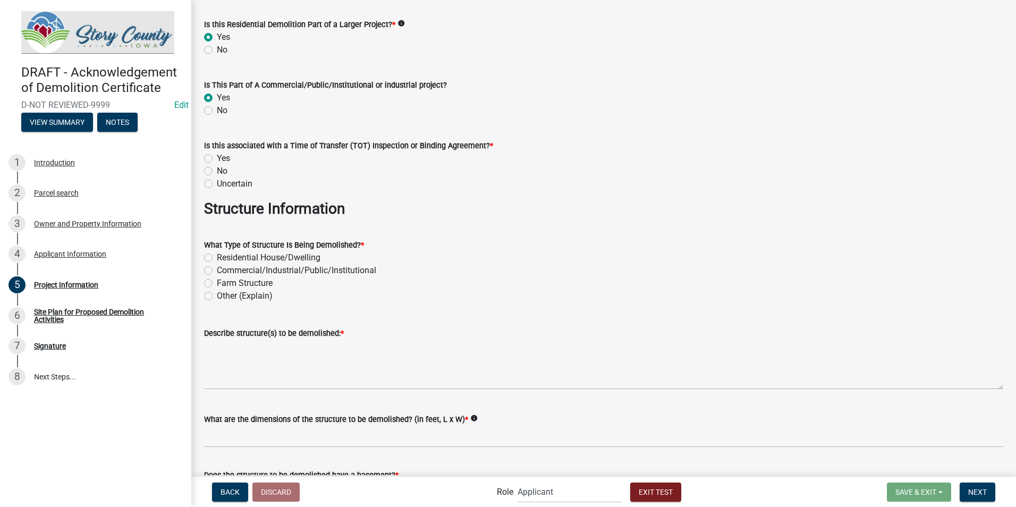
scroll to position [213, 0]
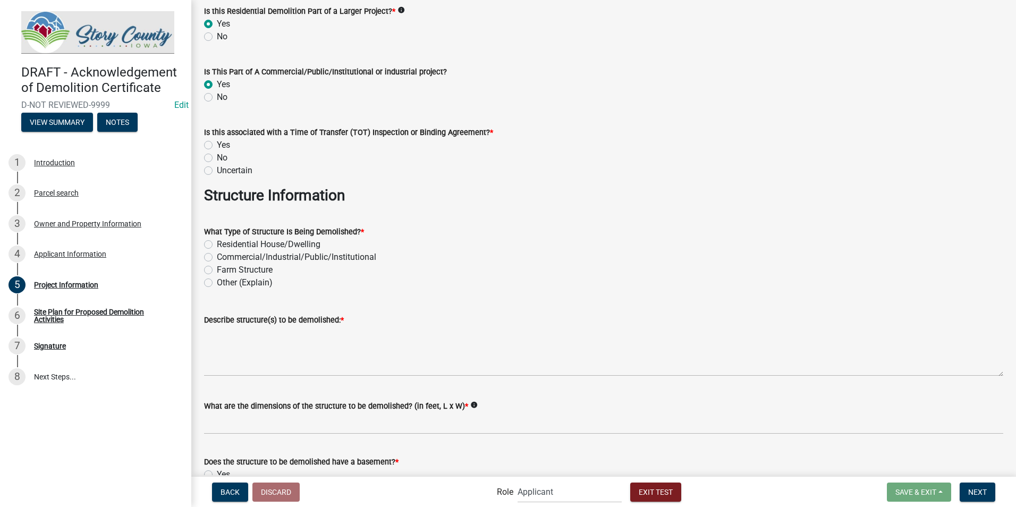
click at [217, 156] on label "No" at bounding box center [222, 158] width 11 height 13
click at [217, 156] on input "No" at bounding box center [220, 155] width 7 height 7
radio input "true"
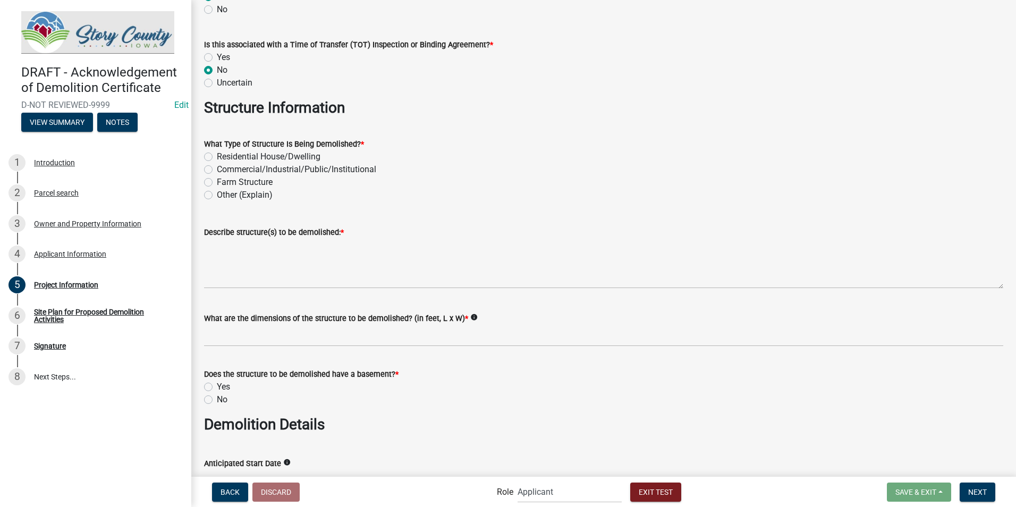
scroll to position [319, 0]
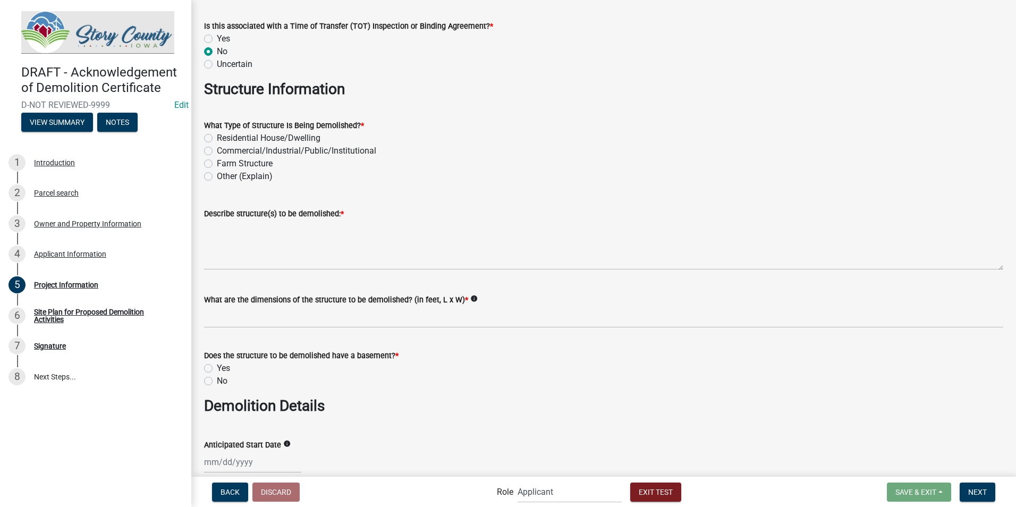
click at [217, 138] on label "Residential House/Dwelling" at bounding box center [269, 138] width 104 height 13
click at [217, 138] on input "Residential House/Dwelling" at bounding box center [220, 135] width 7 height 7
radio input "true"
click at [217, 150] on label "Commercial/Industrial/Public/Institutional" at bounding box center [296, 151] width 159 height 13
click at [217, 150] on input "Commercial/Industrial/Public/Institutional" at bounding box center [220, 148] width 7 height 7
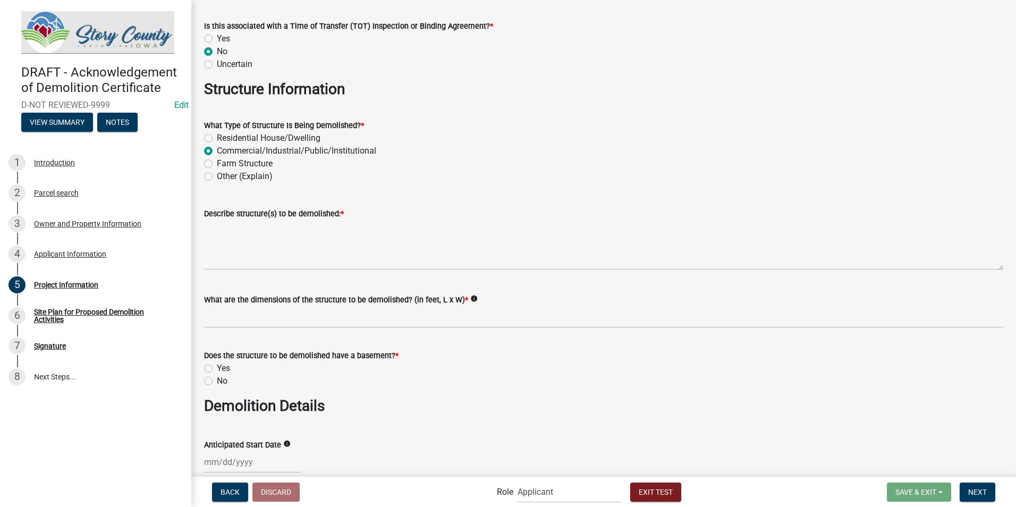
radio input "true"
click at [207, 159] on div "Farm Structure" at bounding box center [604, 163] width 800 height 13
drag, startPoint x: 207, startPoint y: 159, endPoint x: 209, endPoint y: 175, distance: 15.5
click at [217, 175] on label "Other (Explain)" at bounding box center [245, 176] width 56 height 13
click at [217, 175] on input "Other (Explain)" at bounding box center [220, 173] width 7 height 7
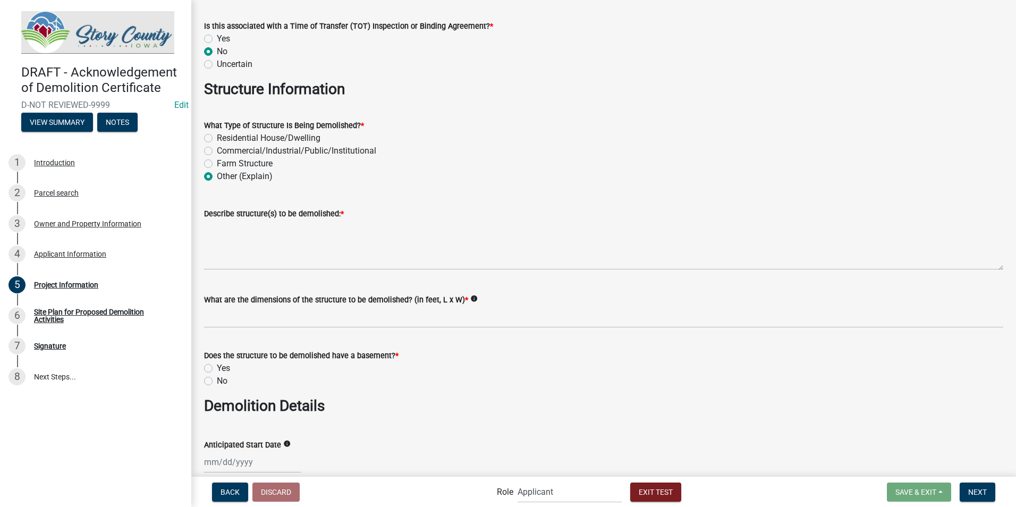
radio input "true"
click at [217, 136] on label "Residential House/Dwelling" at bounding box center [269, 138] width 104 height 13
click at [217, 136] on input "Residential House/Dwelling" at bounding box center [220, 135] width 7 height 7
radio input "true"
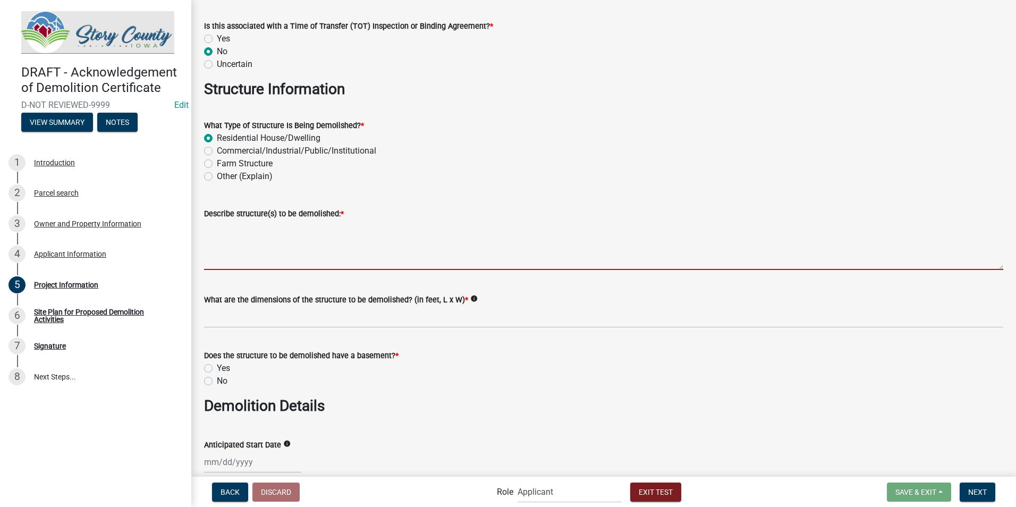
click at [240, 260] on textarea "Describe structure(s) to be demolished: *" at bounding box center [604, 245] width 800 height 50
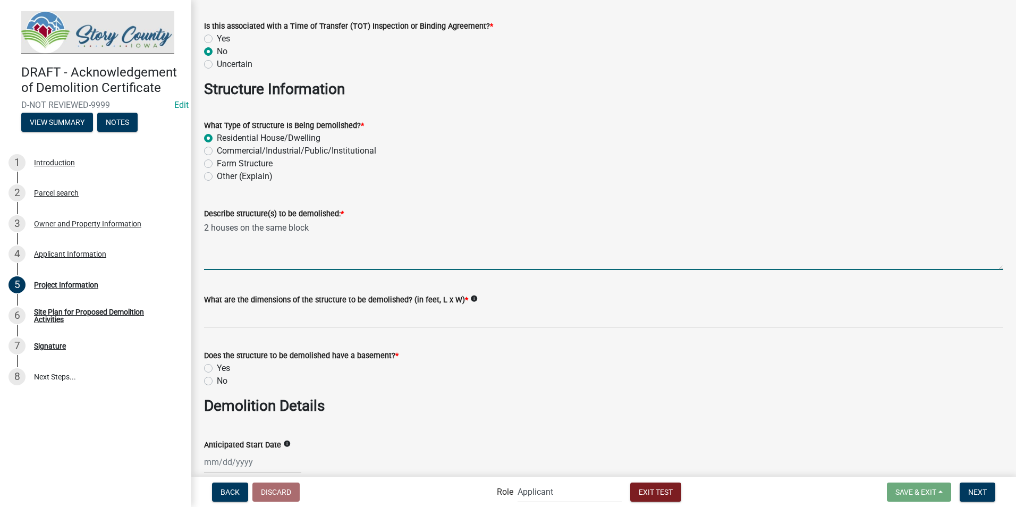
type textarea "2 houses on the same block"
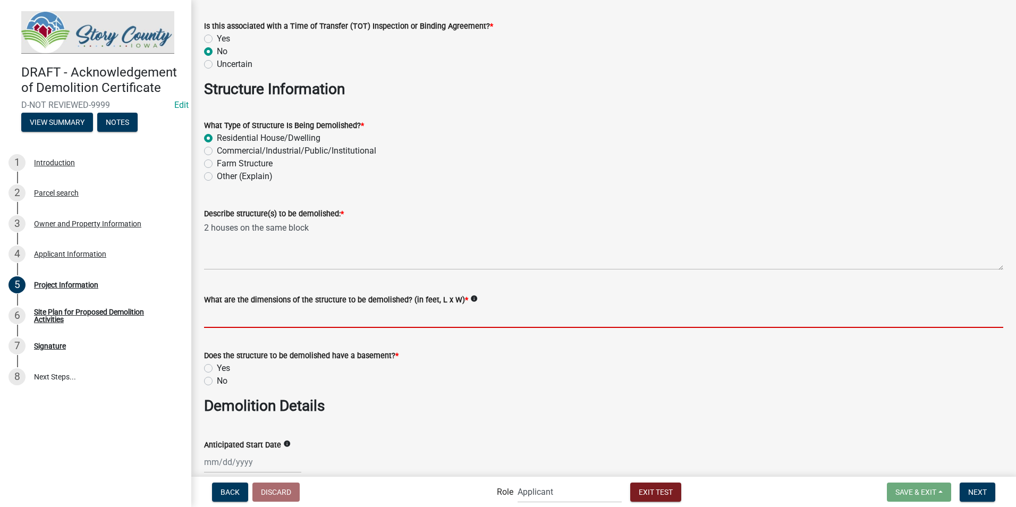
click at [251, 318] on input "What are the dimensions of the structure to be demolished? (in feet, L x W) *" at bounding box center [604, 317] width 800 height 22
click at [529, 316] on input "What are the dimensions of the structure to be demolished? (in feet, L x W) *" at bounding box center [604, 317] width 800 height 22
type input "20x100"
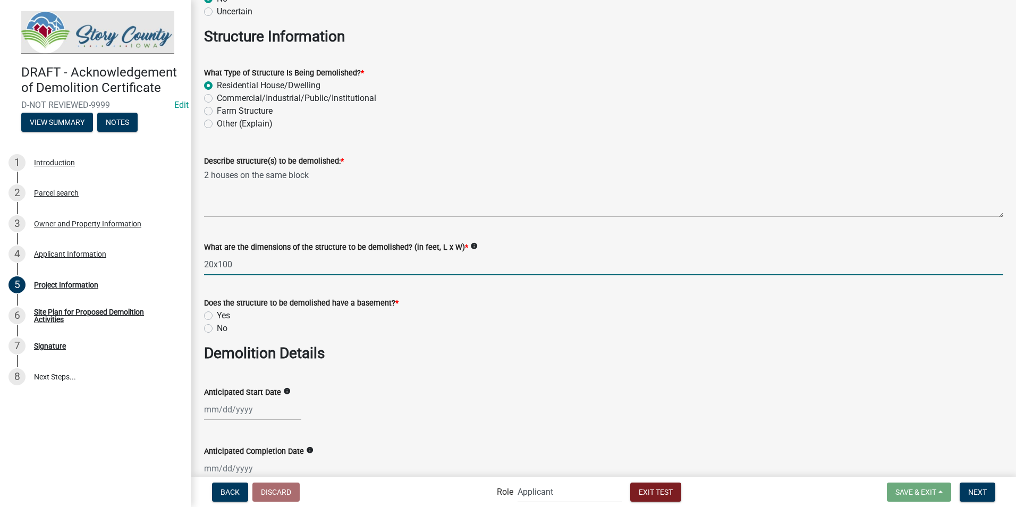
scroll to position [372, 0]
click at [217, 317] on label "Yes" at bounding box center [223, 315] width 13 height 13
click at [217, 316] on input "Yes" at bounding box center [220, 312] width 7 height 7
radio input "true"
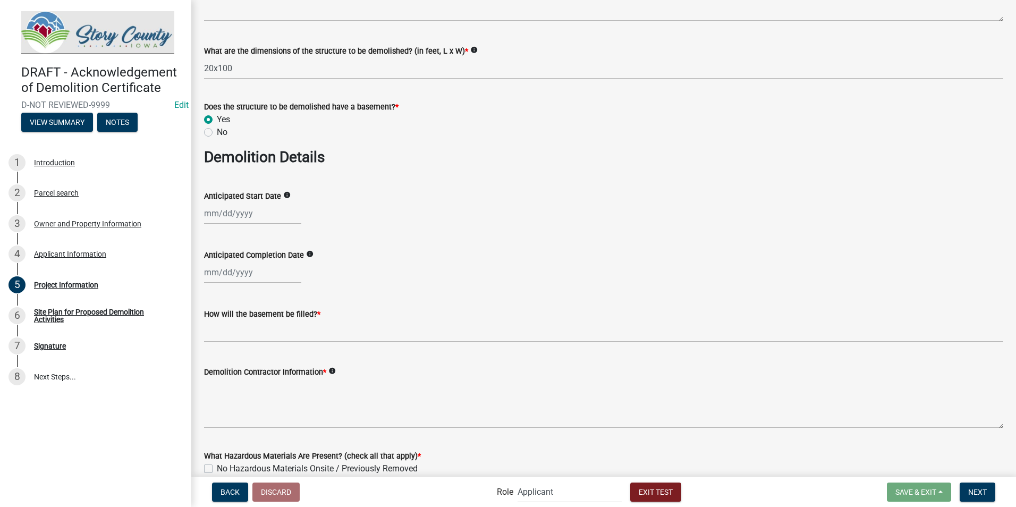
scroll to position [585, 0]
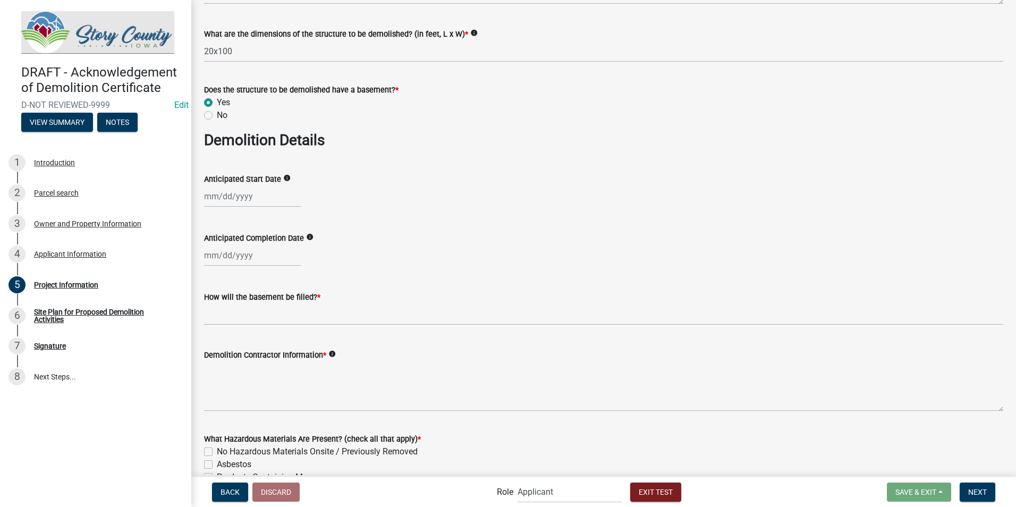
select select "8"
select select "2025"
click at [212, 196] on div "Jan Feb Mar Apr May Jun Jul Aug Sep Oct Nov Dec 1525 1526 1527 1528 1529 1530 1…" at bounding box center [252, 197] width 97 height 22
click at [277, 318] on div "29" at bounding box center [282, 321] width 17 height 17
type input "08/29/2025"
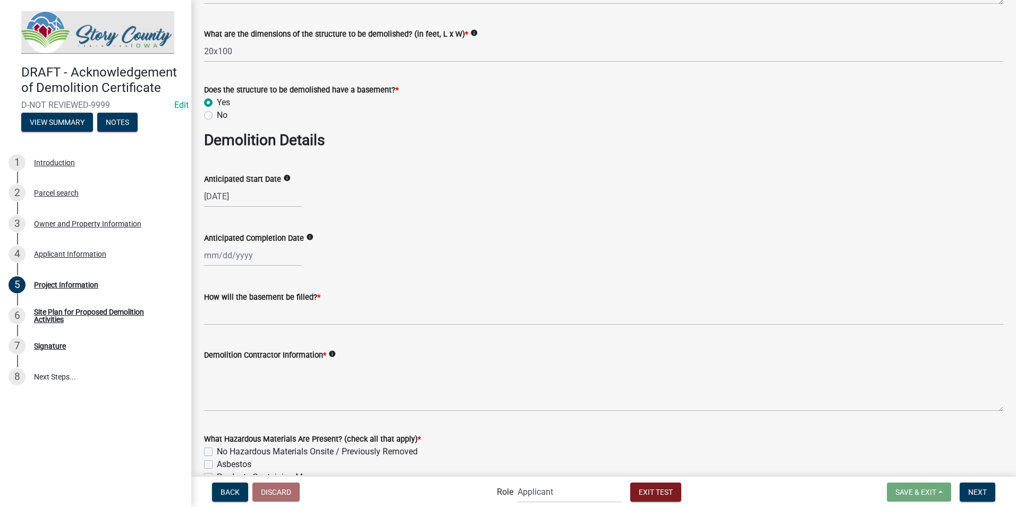
click at [233, 259] on div at bounding box center [252, 256] width 97 height 22
select select "8"
click at [288, 278] on select "1525 1526 1527 1528 1529 1530 1531 1532 1533 1534 1535 1536 1537 1538 1539 1540…" at bounding box center [287, 278] width 38 height 16
click at [268, 270] on select "1525 1526 1527 1528 1529 1530 1531 1532 1533 1534 1535 1536 1537 1538 1539 1540…" at bounding box center [287, 278] width 38 height 16
click at [299, 275] on select "1525 1526 1527 1528 1529 1530 1531 1532 1533 1534 1535 1536 1537 1538 1539 1540…" at bounding box center [287, 278] width 38 height 16
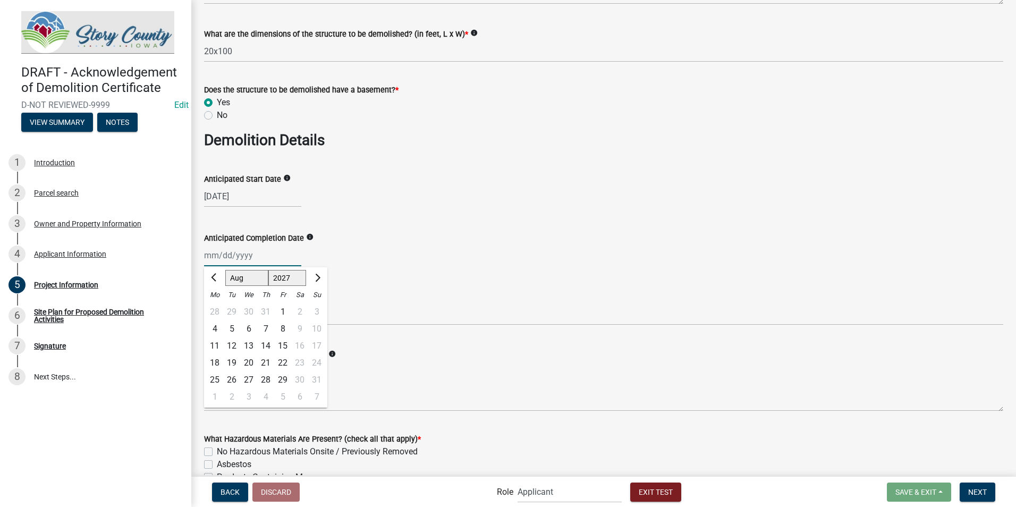
click at [268, 270] on select "1525 1526 1527 1528 1529 1530 1531 1532 1533 1534 1535 1536 1537 1538 1539 1540…" at bounding box center [287, 278] width 38 height 16
click at [293, 276] on select "1527 1528 1529 1530 1531 1532 1533 1534 1535 1536 1537 1538 1539 1540 1541 1542…" at bounding box center [287, 278] width 38 height 16
select select "2026"
click at [268, 270] on select "1527 1528 1529 1530 1531 1532 1533 1534 1535 1536 1537 1538 1539 1540 1541 1542…" at bounding box center [287, 278] width 38 height 16
click at [245, 330] on div "5" at bounding box center [248, 329] width 17 height 17
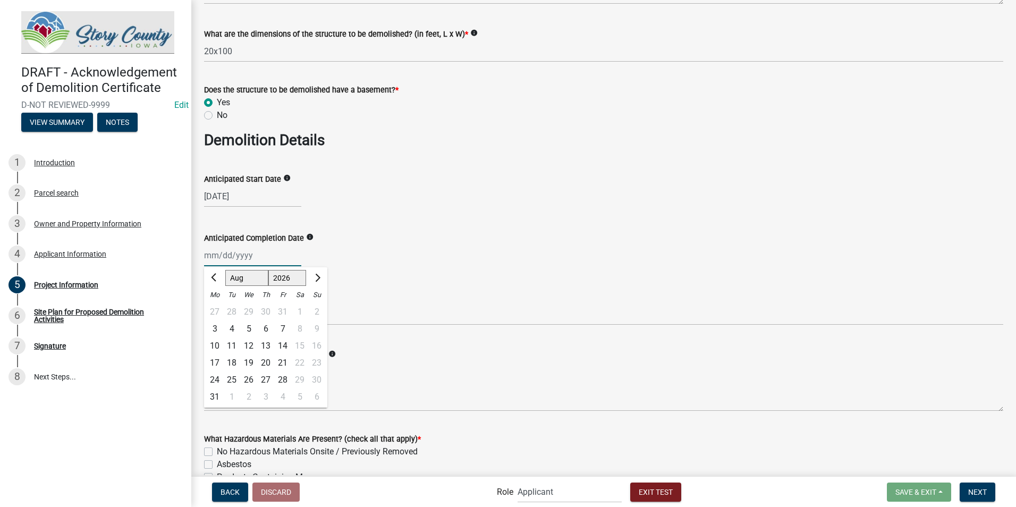
type input "08/05/2026"
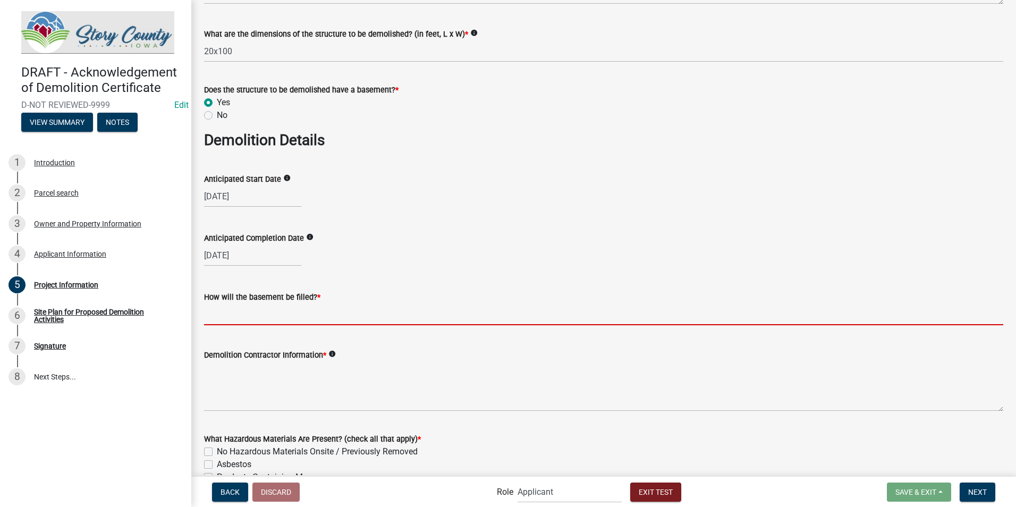
click at [247, 322] on input "How will the basement be filled? *" at bounding box center [604, 315] width 800 height 22
type input "with sand, dirt and rock"
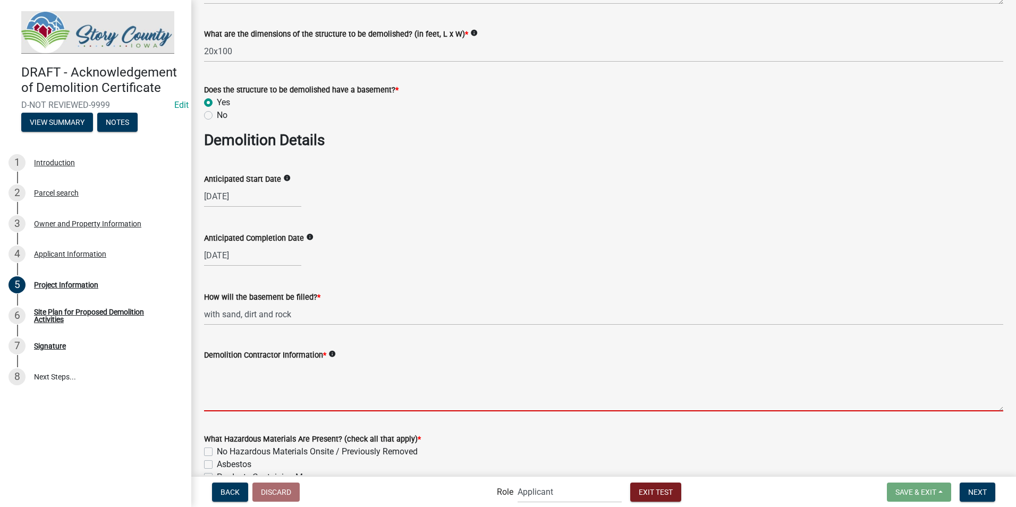
click at [230, 400] on textarea "Demolition Contractor Information *" at bounding box center [604, 386] width 800 height 50
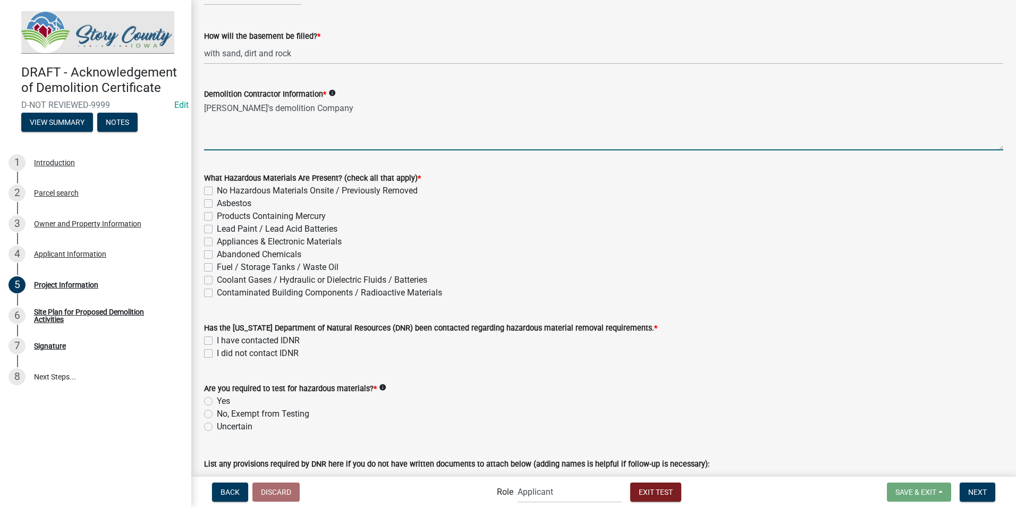
scroll to position [851, 0]
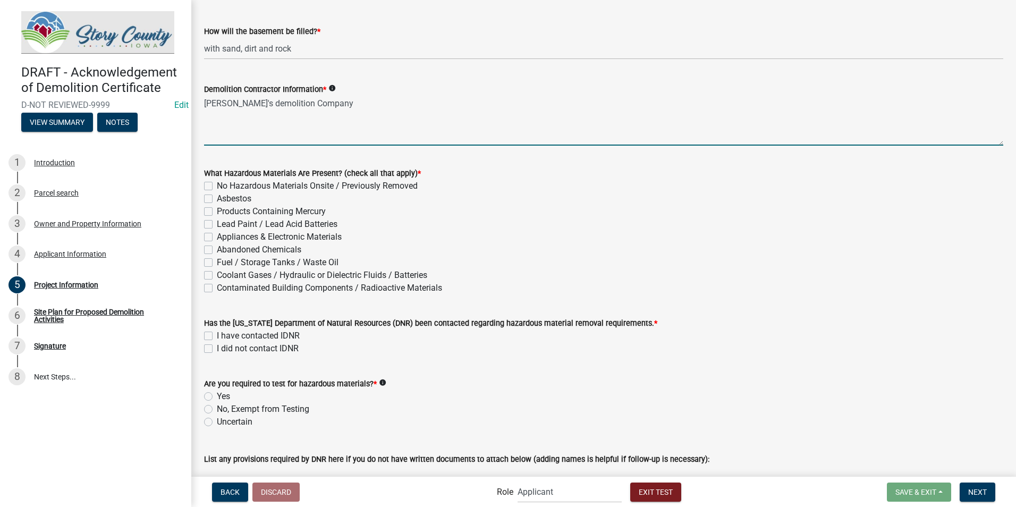
type textarea "kimberly's demolition Company"
click at [217, 197] on label "Asbestos" at bounding box center [234, 198] width 35 height 13
click at [217, 197] on input "Asbestos" at bounding box center [220, 195] width 7 height 7
checkbox input "true"
checkbox input "false"
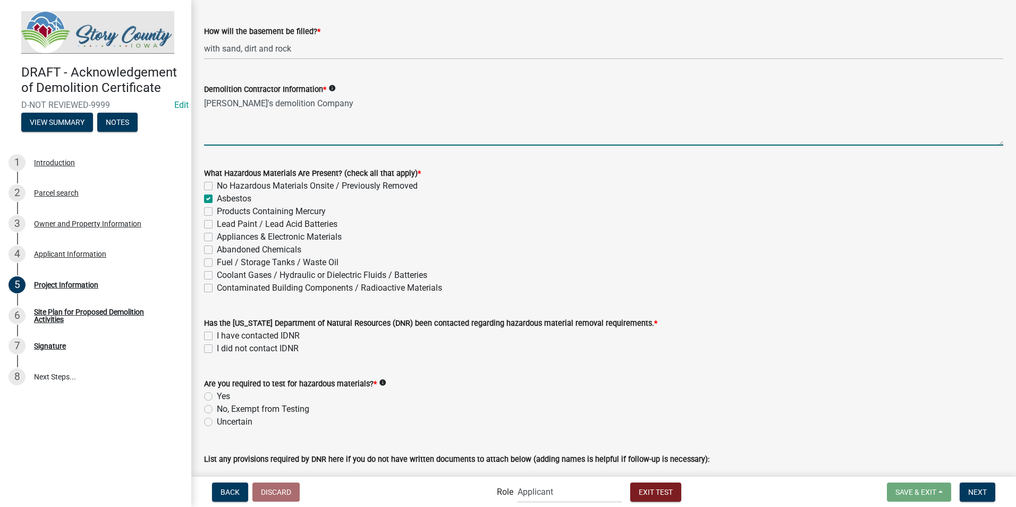
checkbox input "true"
checkbox input "false"
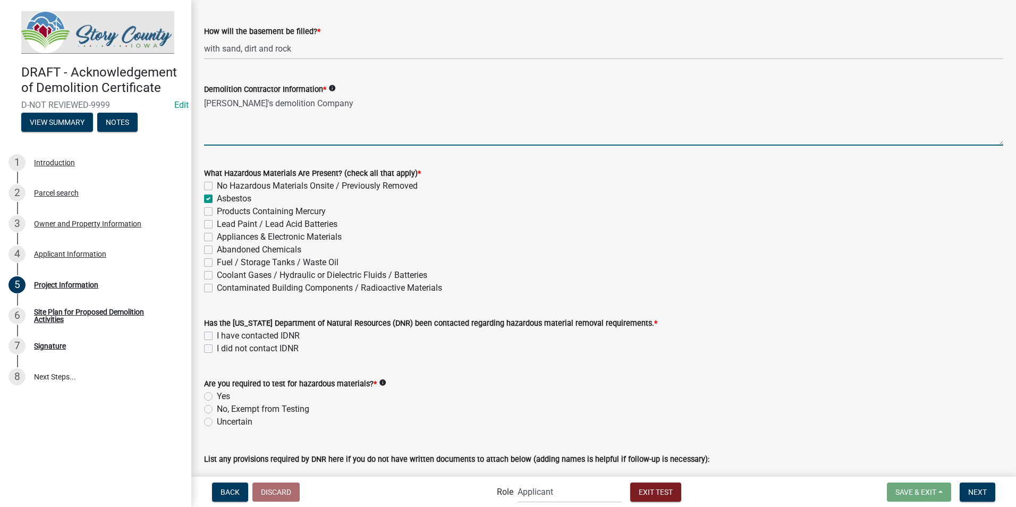
checkbox input "false"
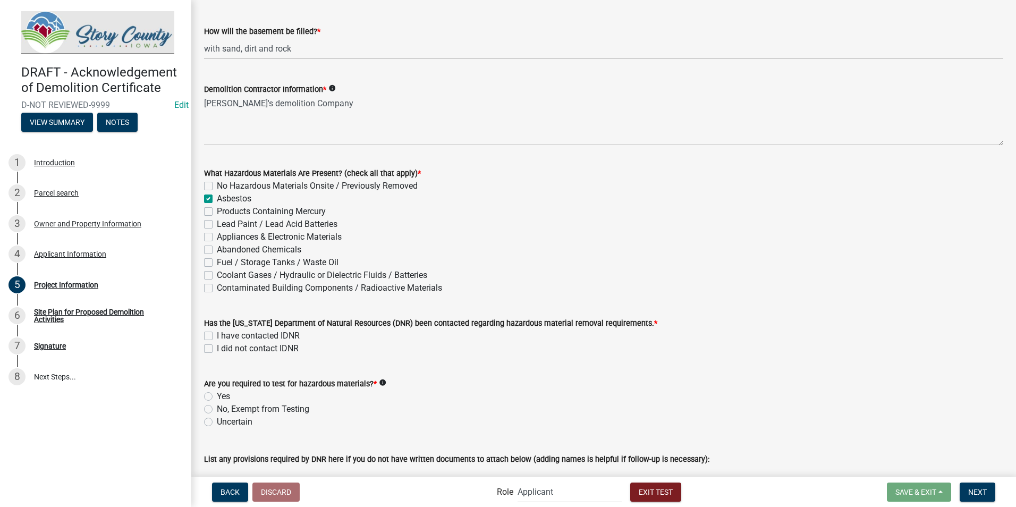
click at [213, 251] on div "Abandoned Chemicals" at bounding box center [604, 249] width 800 height 13
click at [217, 248] on label "Abandoned Chemicals" at bounding box center [259, 249] width 85 height 13
click at [217, 248] on input "Abandoned Chemicals" at bounding box center [220, 246] width 7 height 7
checkbox input "true"
checkbox input "false"
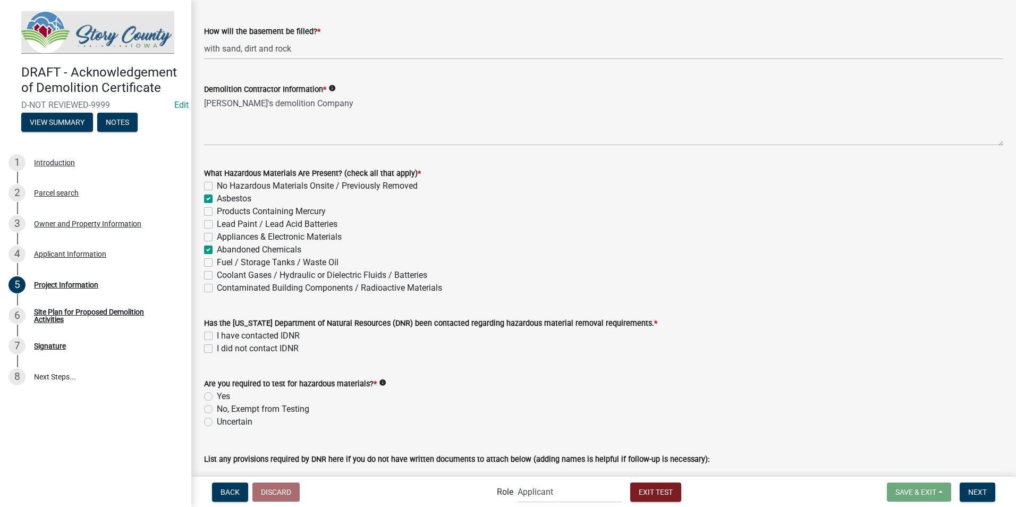
checkbox input "true"
checkbox input "false"
checkbox input "true"
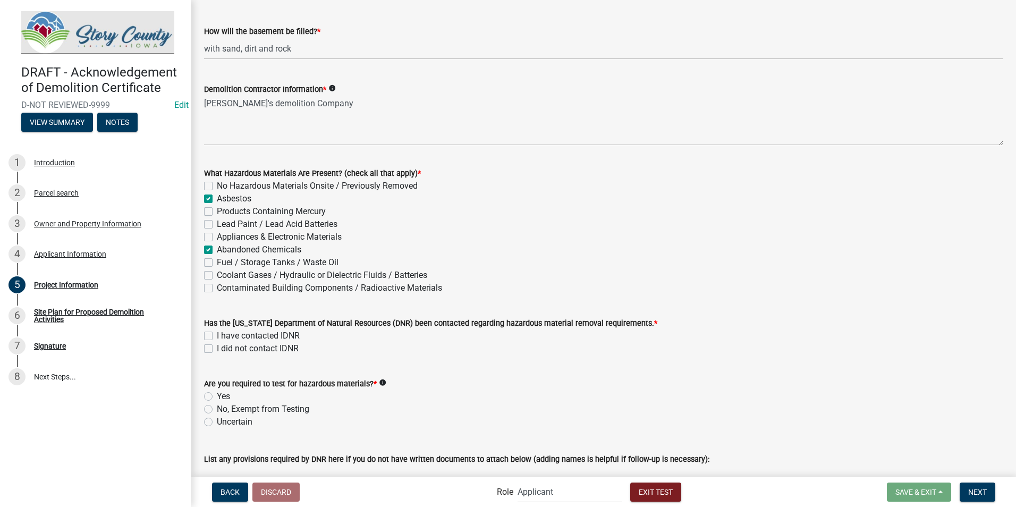
checkbox input "false"
click at [217, 350] on label "I did not contact IDNR" at bounding box center [258, 348] width 82 height 13
click at [217, 349] on input "I did not contact IDNR" at bounding box center [220, 345] width 7 height 7
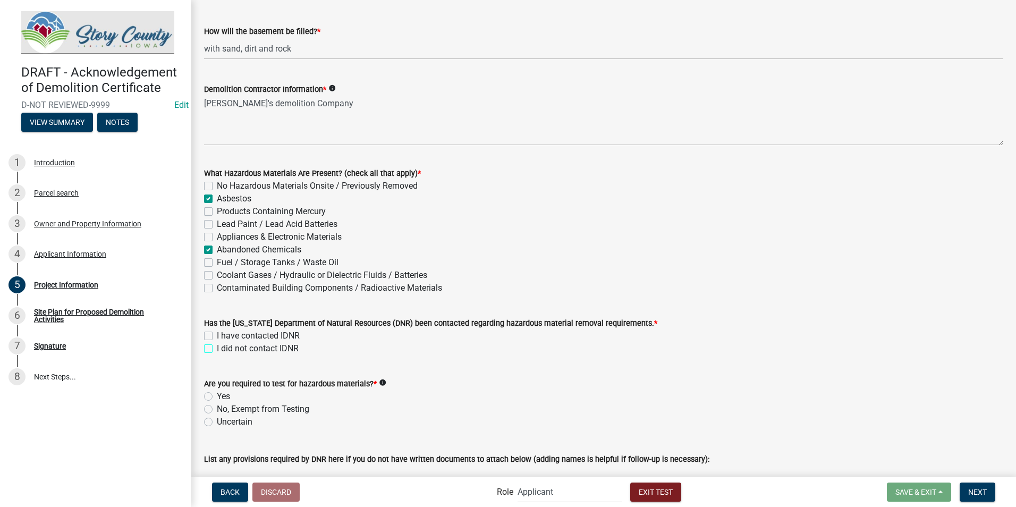
checkbox input "true"
checkbox input "false"
click at [217, 348] on label "I did not contact IDNR" at bounding box center [258, 348] width 82 height 13
click at [217, 348] on input "I did not contact IDNR" at bounding box center [220, 345] width 7 height 7
checkbox input "false"
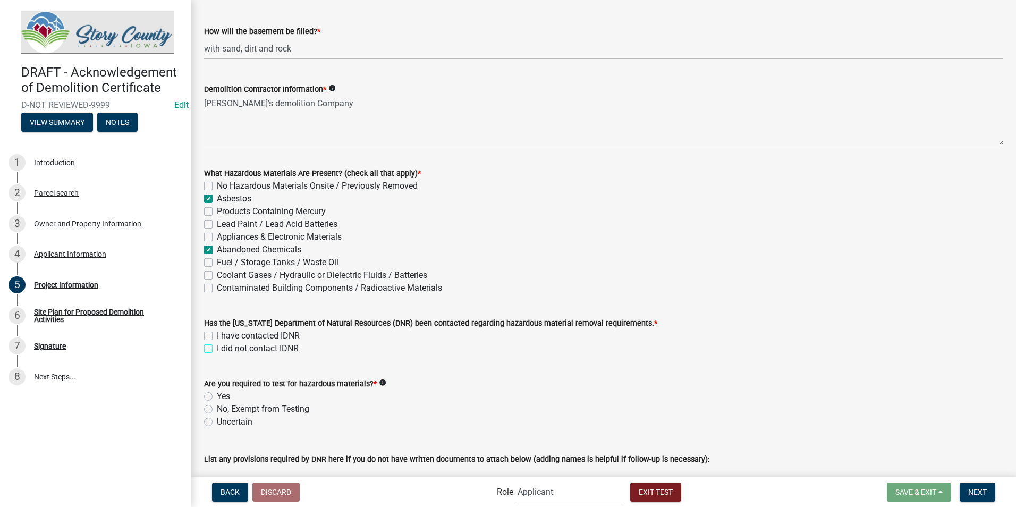
checkbox input "false"
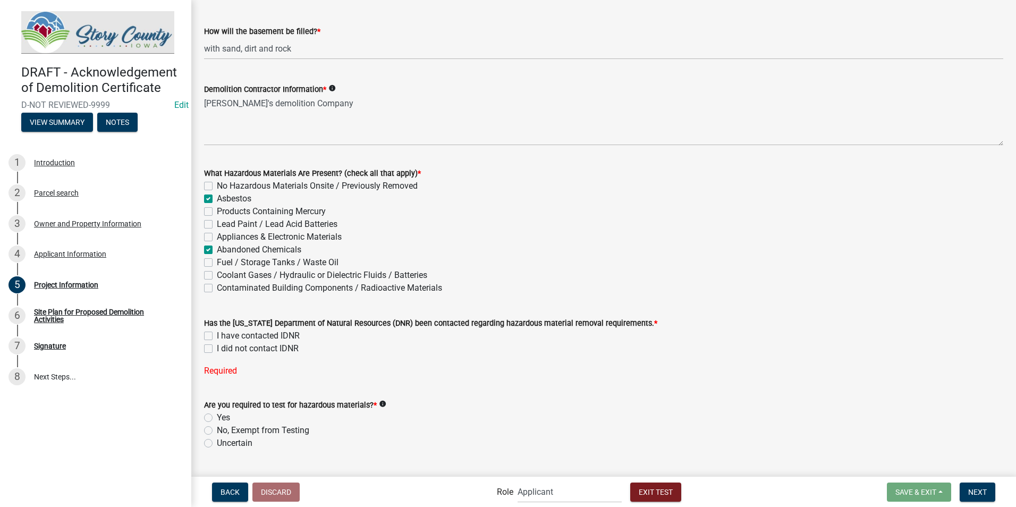
click at [217, 336] on label "I have contacted IDNR" at bounding box center [258, 336] width 83 height 13
click at [217, 336] on input "I have contacted IDNR" at bounding box center [220, 333] width 7 height 7
checkbox input "true"
checkbox input "false"
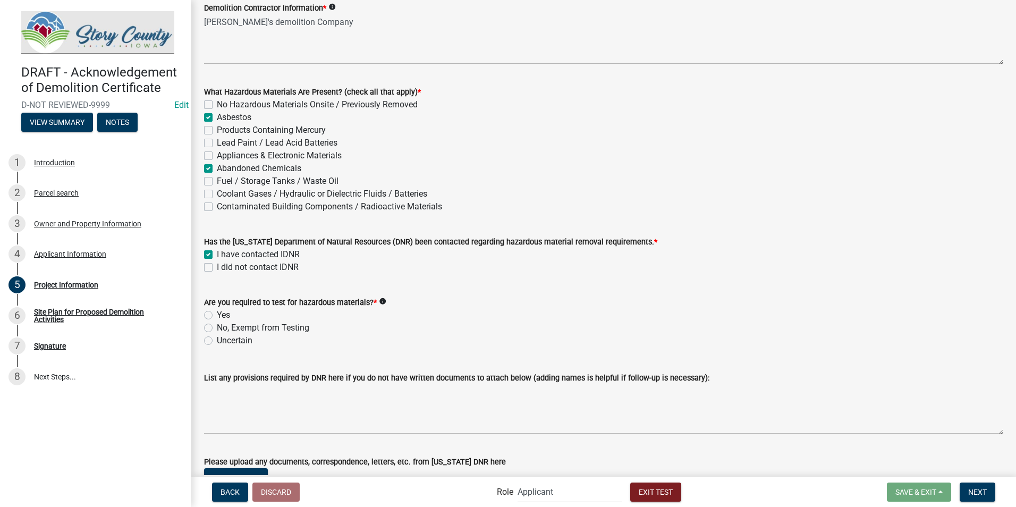
scroll to position [957, 0]
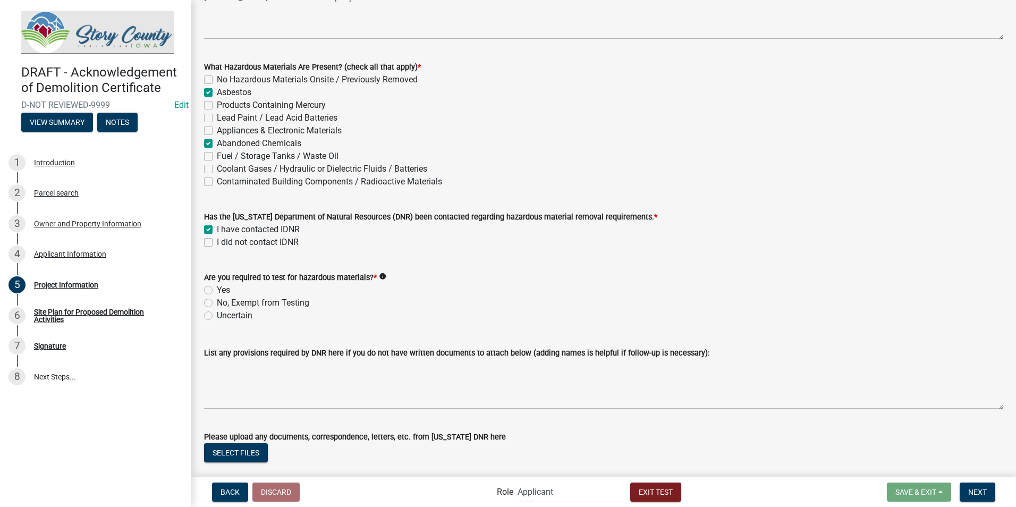
click at [217, 303] on label "No, Exempt from Testing" at bounding box center [263, 303] width 92 height 13
click at [217, 303] on input "No, Exempt from Testing" at bounding box center [220, 300] width 7 height 7
radio input "true"
click at [217, 290] on label "Yes" at bounding box center [223, 290] width 13 height 13
click at [217, 290] on input "Yes" at bounding box center [220, 287] width 7 height 7
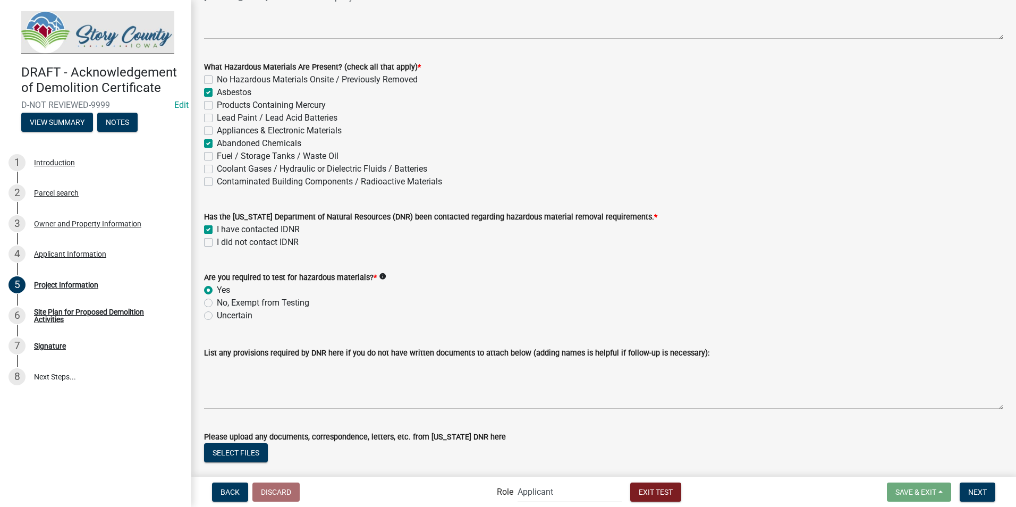
radio input "true"
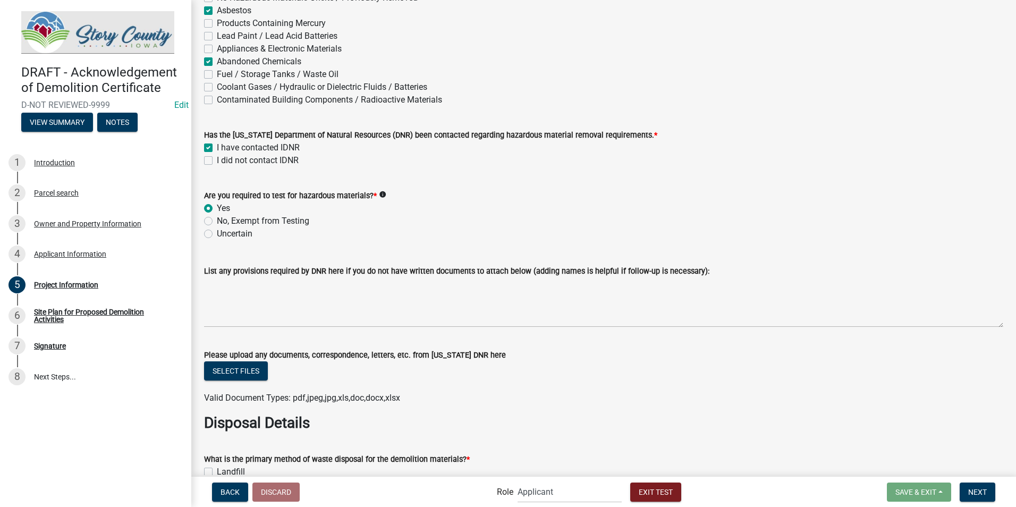
scroll to position [1063, 0]
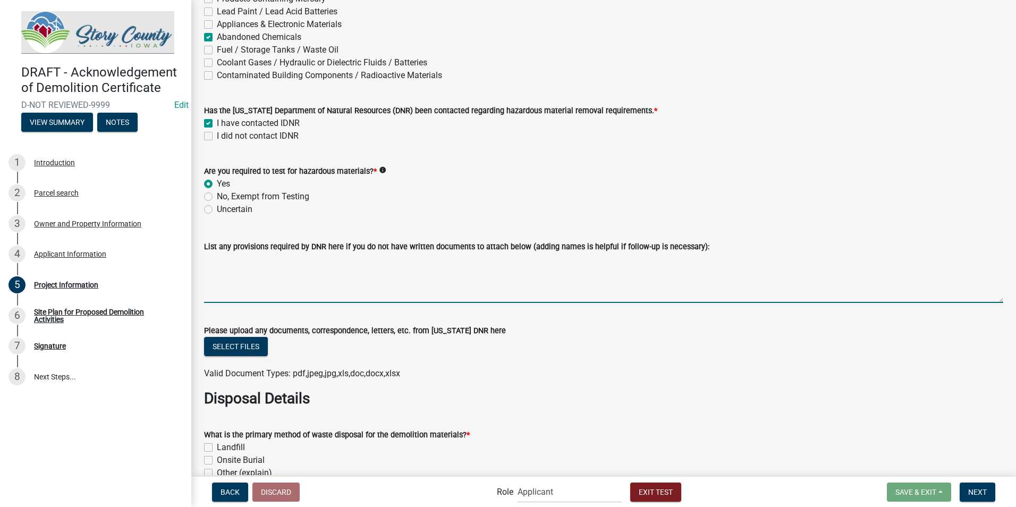
click at [321, 287] on textarea "List any provisions required by DNR here if you do not have written documents t…" at bounding box center [604, 278] width 800 height 50
type textarea "attaching email"
click at [231, 352] on button "Select files" at bounding box center [236, 346] width 64 height 19
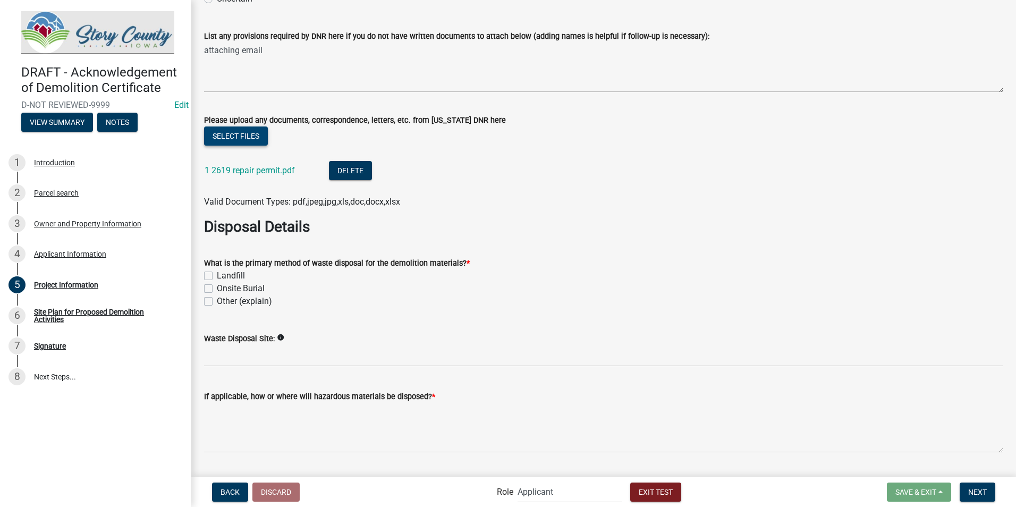
scroll to position [1276, 0]
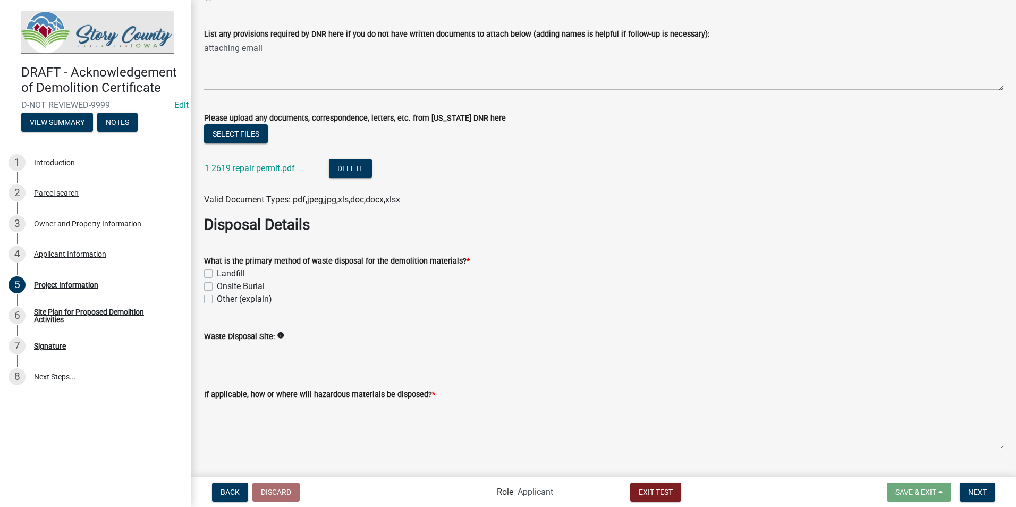
click at [217, 274] on label "Landfill" at bounding box center [231, 273] width 28 height 13
click at [217, 274] on input "Landfill" at bounding box center [220, 270] width 7 height 7
checkbox input "true"
checkbox input "false"
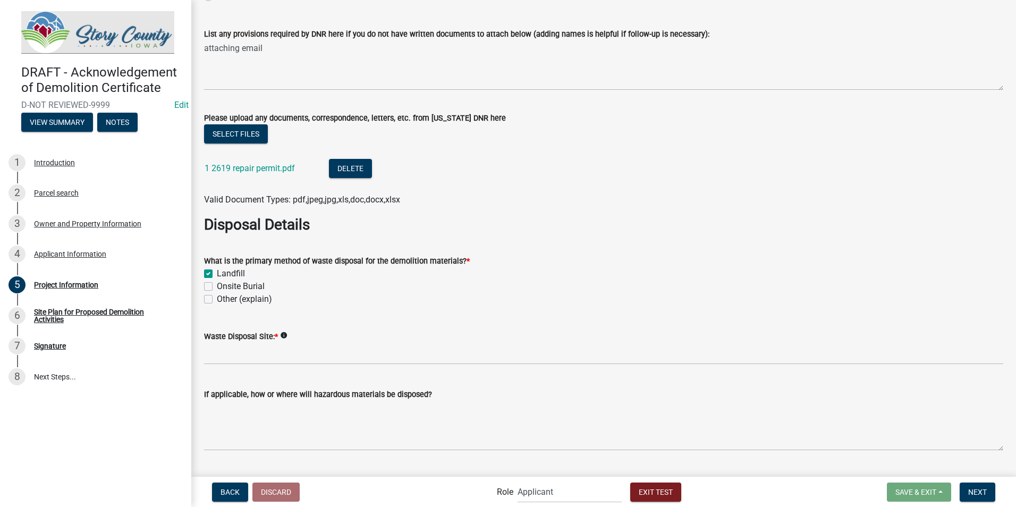
click at [217, 288] on label "Onsite Burial" at bounding box center [241, 286] width 48 height 13
click at [217, 287] on input "Onsite Burial" at bounding box center [220, 283] width 7 height 7
checkbox input "true"
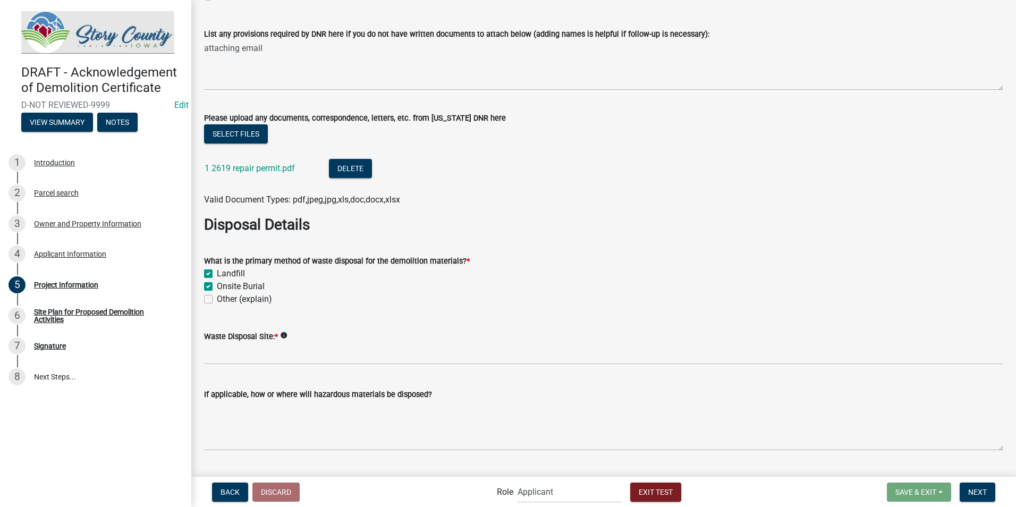
checkbox input "false"
click at [217, 275] on label "Landfill" at bounding box center [231, 273] width 28 height 13
click at [217, 274] on input "Landfill" at bounding box center [220, 270] width 7 height 7
checkbox input "false"
checkbox input "true"
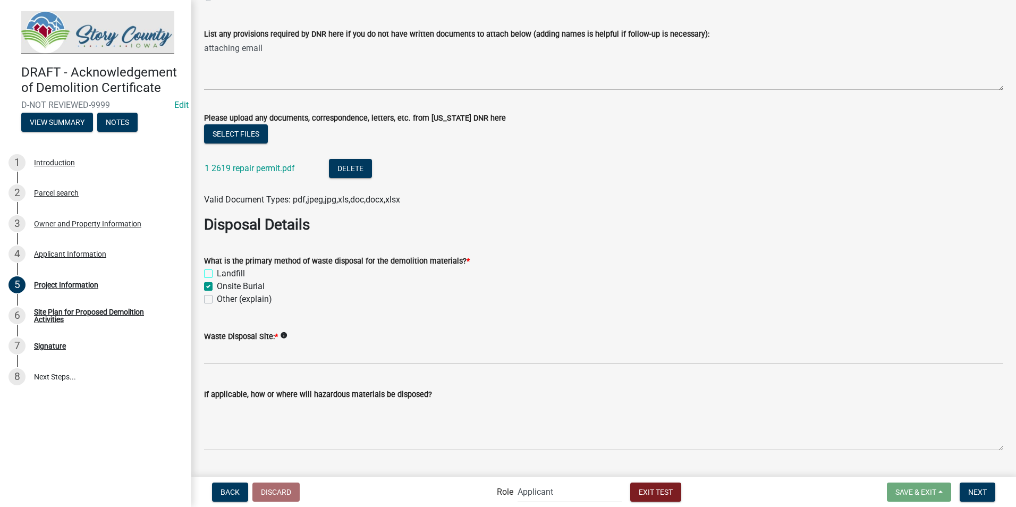
scroll to position [1301, 0]
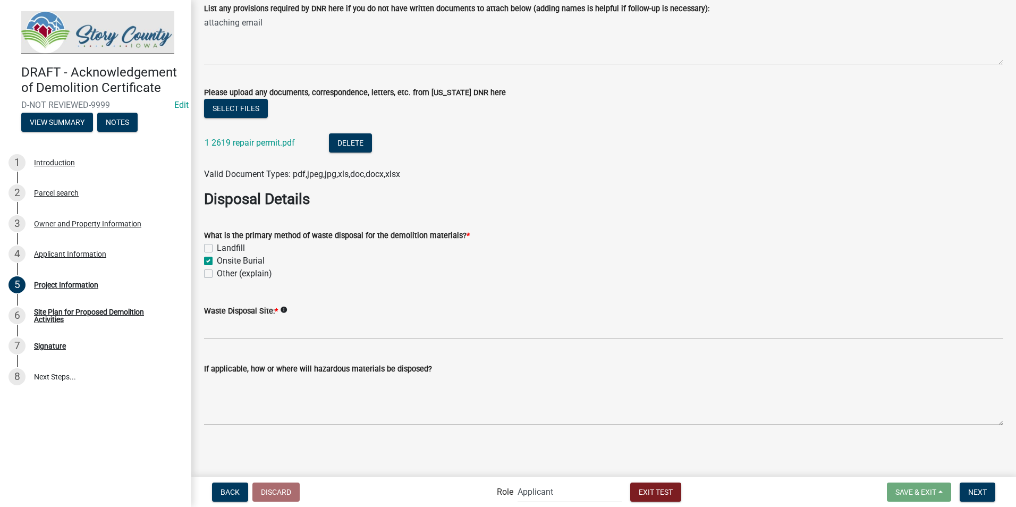
click at [217, 271] on label "Other (explain)" at bounding box center [244, 273] width 55 height 13
click at [217, 271] on input "Other (explain)" at bounding box center [220, 270] width 7 height 7
checkbox input "true"
checkbox input "false"
checkbox input "true"
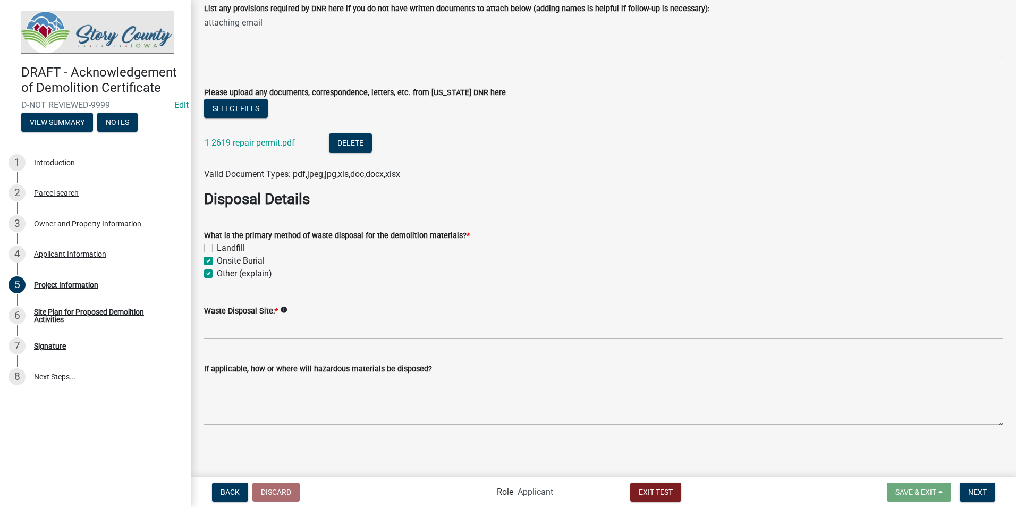
checkbox input "true"
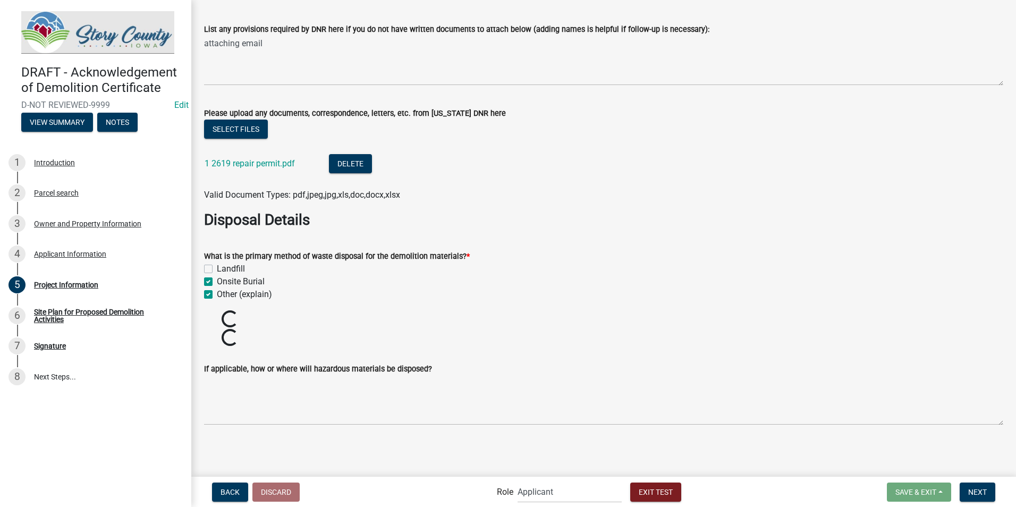
click at [217, 283] on label "Onsite Burial" at bounding box center [241, 281] width 48 height 13
click at [217, 282] on input "Onsite Burial" at bounding box center [220, 278] width 7 height 7
checkbox input "false"
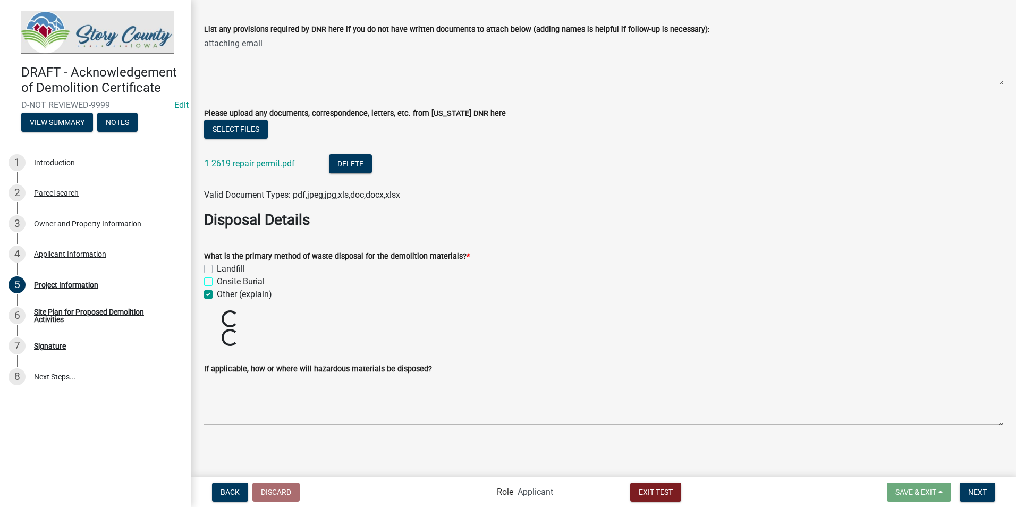
checkbox input "true"
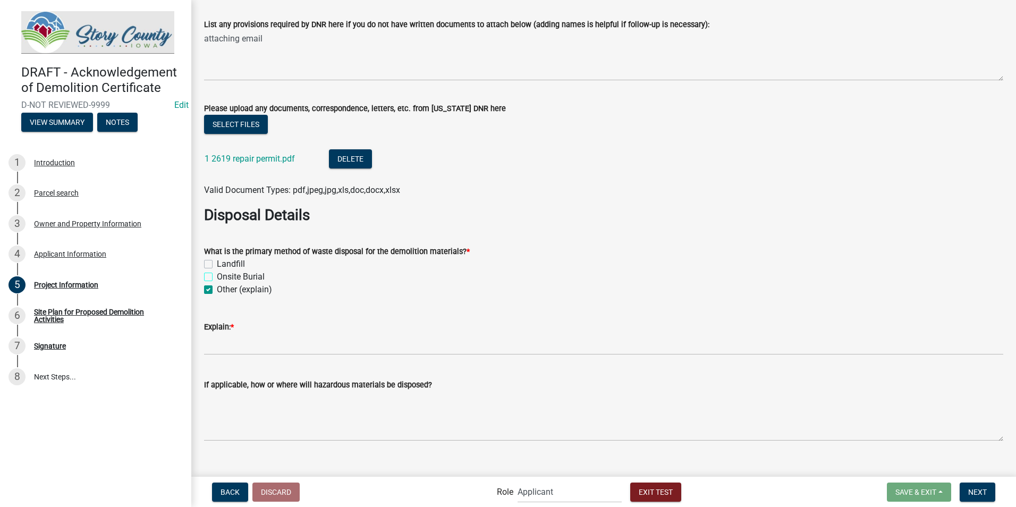
scroll to position [1301, 0]
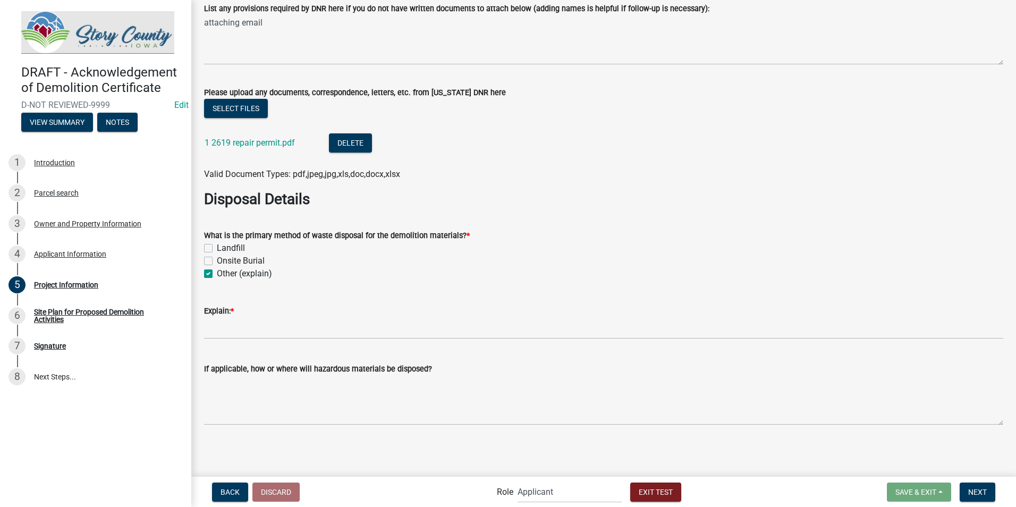
click at [217, 257] on label "Onsite Burial" at bounding box center [241, 261] width 48 height 13
click at [217, 257] on input "Onsite Burial" at bounding box center [220, 258] width 7 height 7
checkbox input "true"
checkbox input "false"
checkbox input "true"
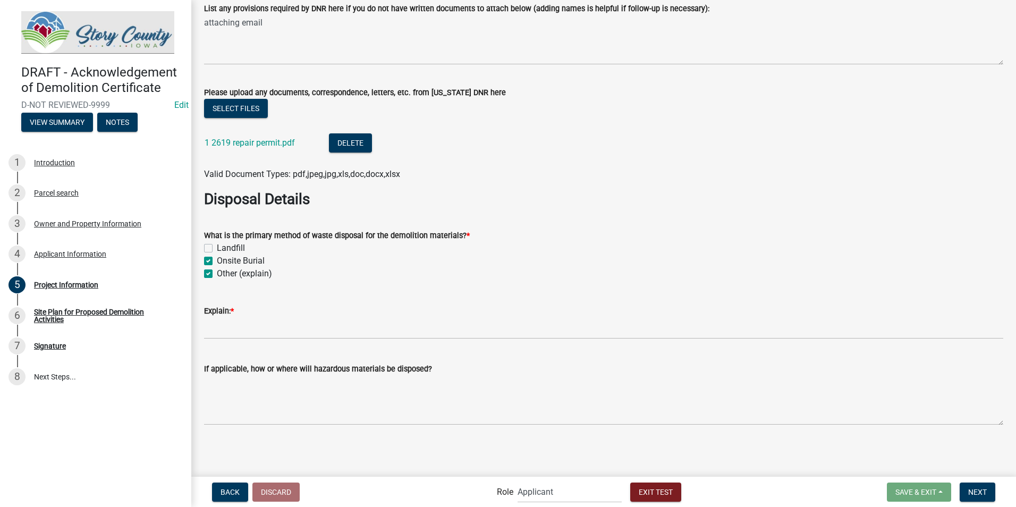
scroll to position [1281, 0]
click at [212, 295] on div "Explain: *" at bounding box center [604, 314] width 800 height 49
click at [217, 277] on label "Other (explain)" at bounding box center [244, 273] width 55 height 13
click at [217, 274] on input "Other (explain)" at bounding box center [220, 270] width 7 height 7
checkbox input "false"
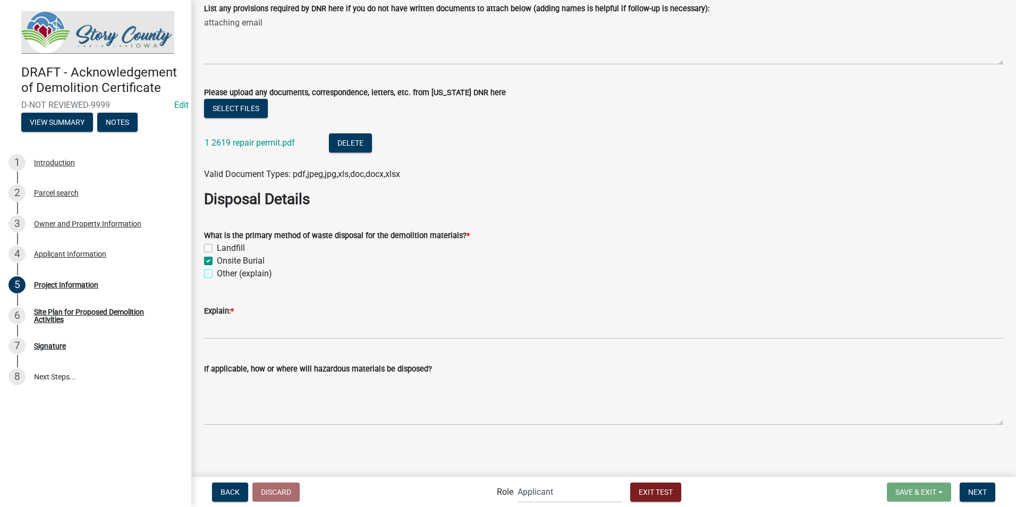
checkbox input "false"
checkbox input "true"
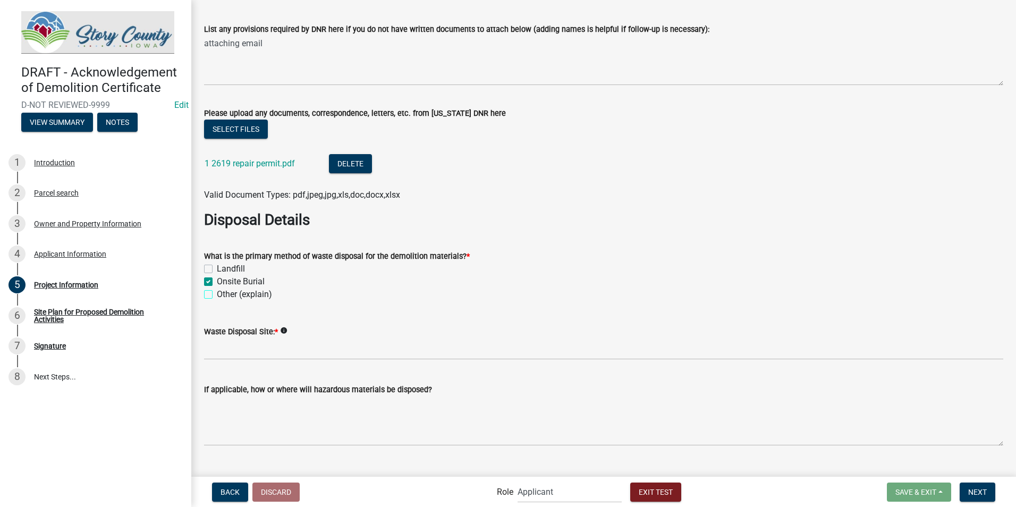
scroll to position [1301, 0]
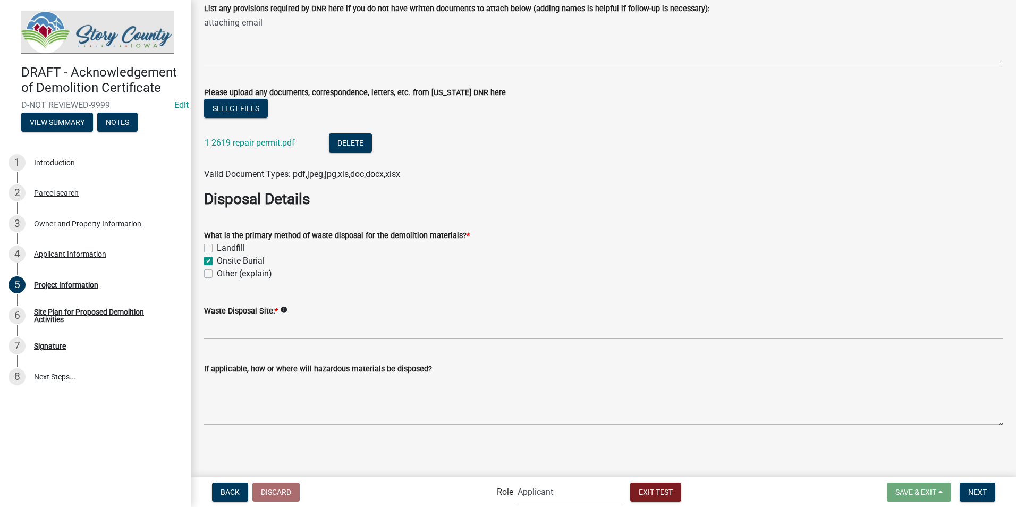
click at [217, 273] on label "Other (explain)" at bounding box center [244, 273] width 55 height 13
click at [217, 273] on input "Other (explain)" at bounding box center [220, 270] width 7 height 7
checkbox input "true"
checkbox input "false"
checkbox input "true"
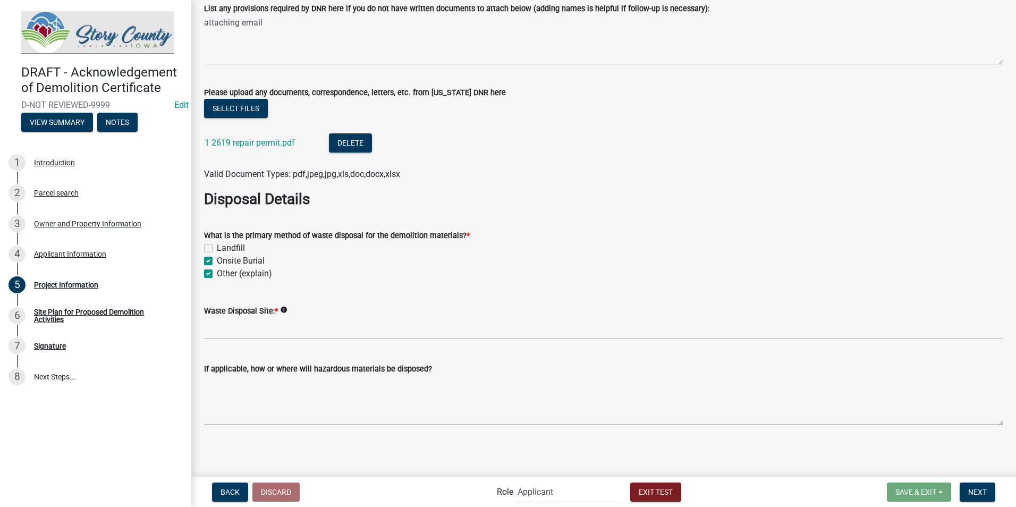
checkbox input "true"
click at [217, 248] on label "Landfill" at bounding box center [231, 248] width 28 height 13
click at [217, 248] on input "Landfill" at bounding box center [220, 245] width 7 height 7
checkbox input "true"
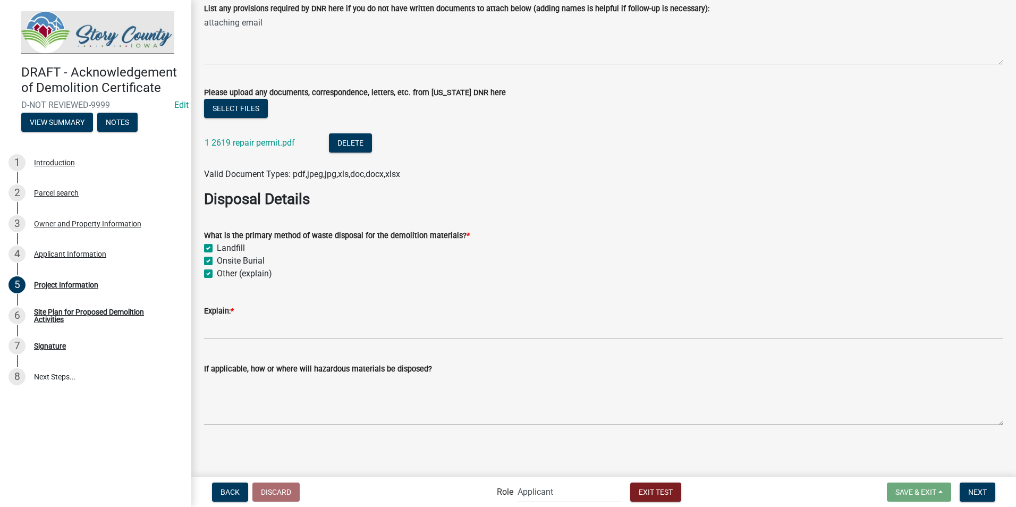
click at [217, 274] on label "Other (explain)" at bounding box center [244, 273] width 55 height 13
click at [217, 274] on input "Other (explain)" at bounding box center [220, 270] width 7 height 7
checkbox input "false"
checkbox input "true"
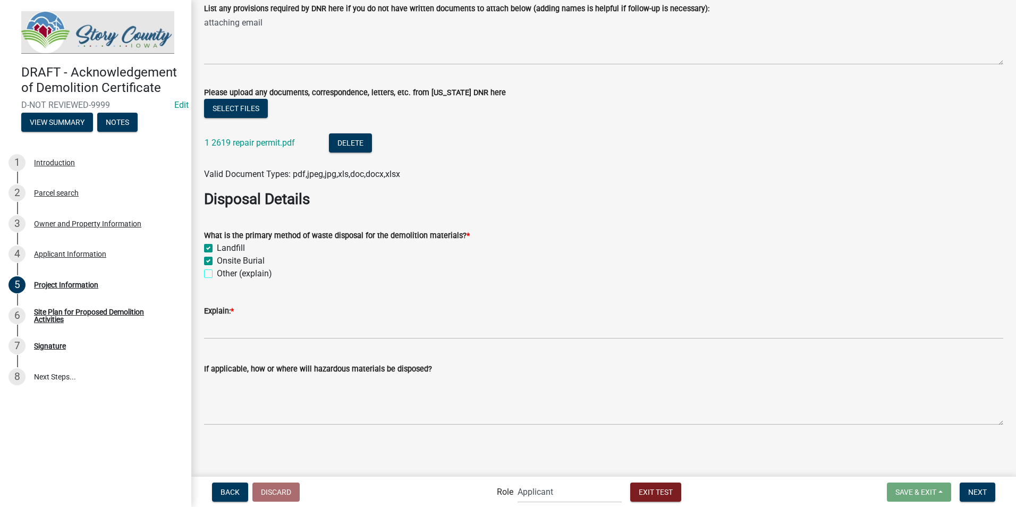
checkbox input "false"
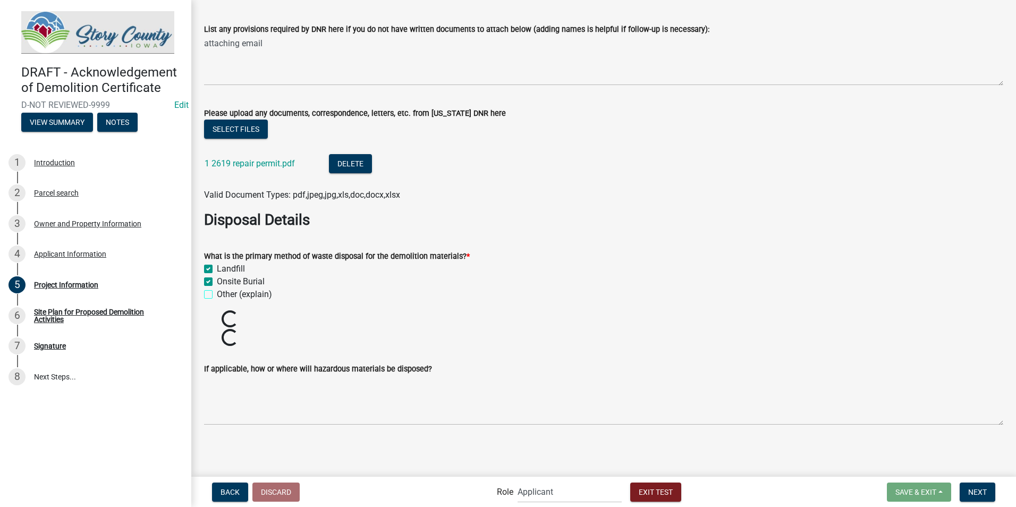
scroll to position [1281, 0]
click at [217, 280] on label "Onsite Burial" at bounding box center [241, 281] width 48 height 13
click at [217, 280] on input "Onsite Burial" at bounding box center [220, 278] width 7 height 7
checkbox input "false"
checkbox input "true"
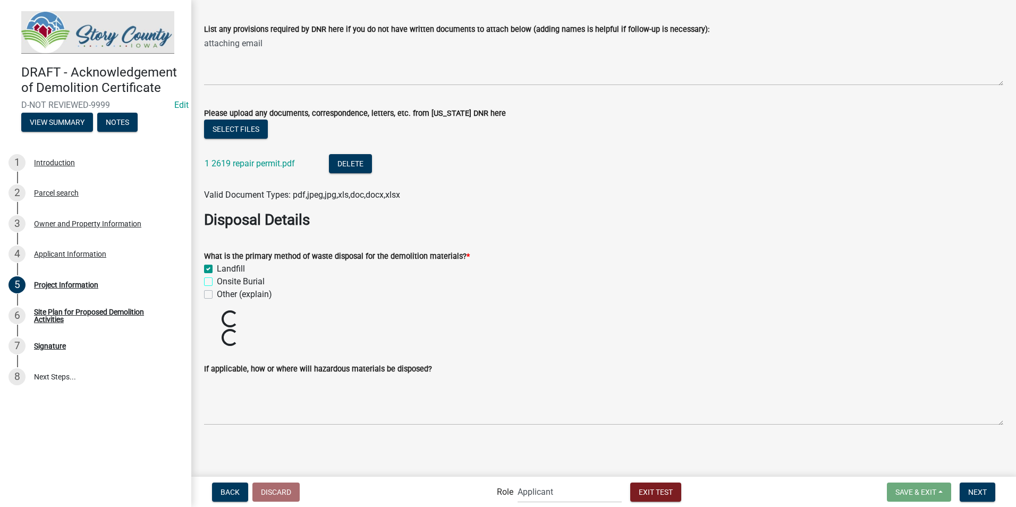
checkbox input "false"
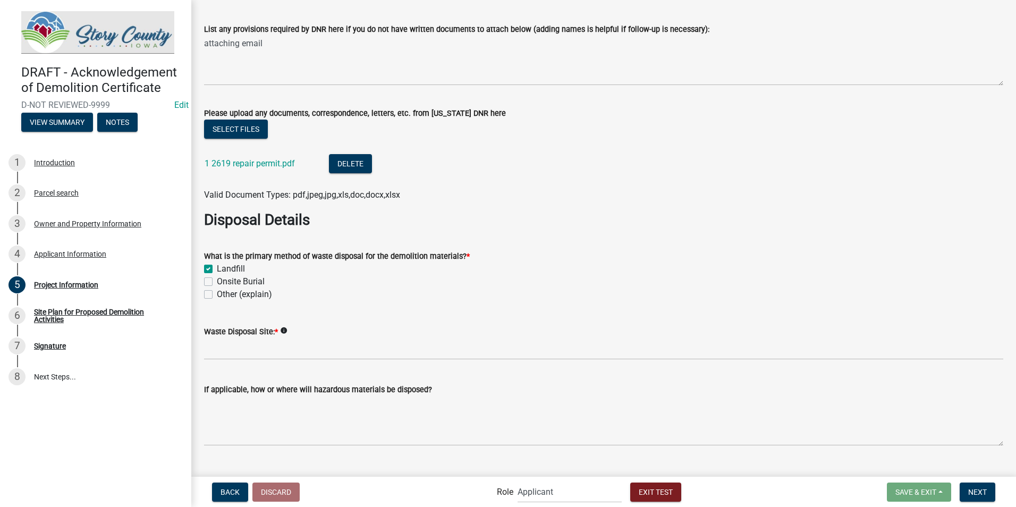
click at [208, 275] on div "Landfill" at bounding box center [604, 269] width 800 height 13
click at [217, 270] on label "Landfill" at bounding box center [231, 269] width 28 height 13
click at [217, 270] on input "Landfill" at bounding box center [220, 266] width 7 height 7
checkbox input "false"
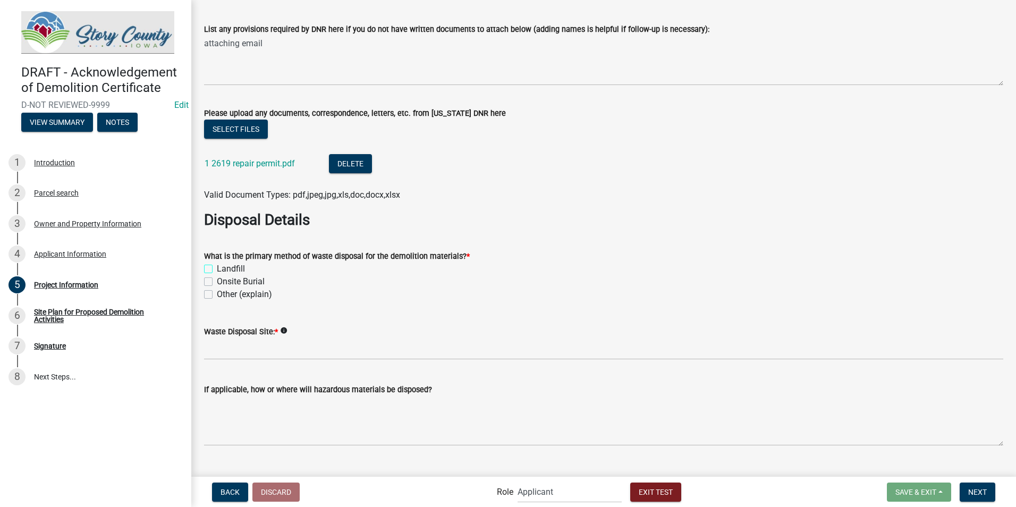
checkbox input "false"
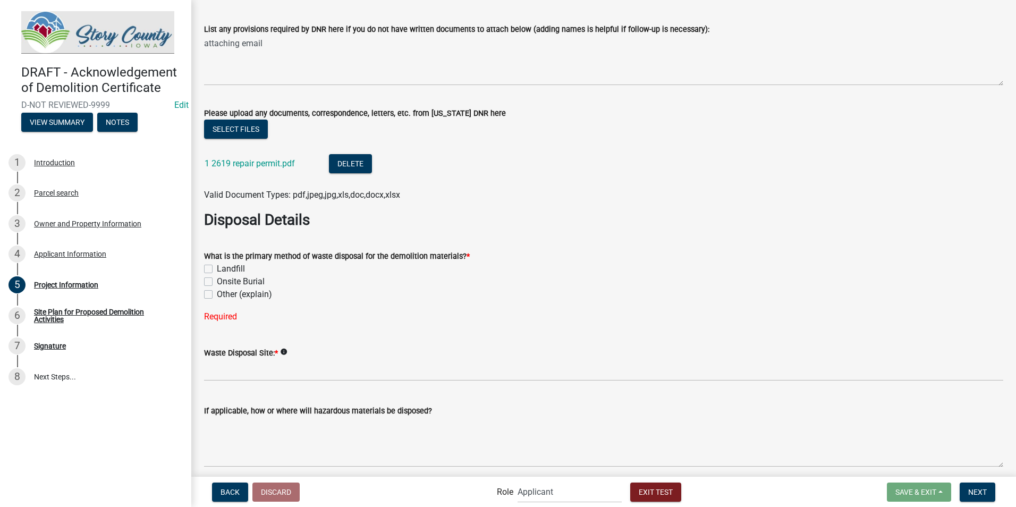
click at [217, 278] on label "Onsite Burial" at bounding box center [241, 281] width 48 height 13
click at [217, 278] on input "Onsite Burial" at bounding box center [220, 278] width 7 height 7
checkbox input "true"
checkbox input "false"
checkbox input "true"
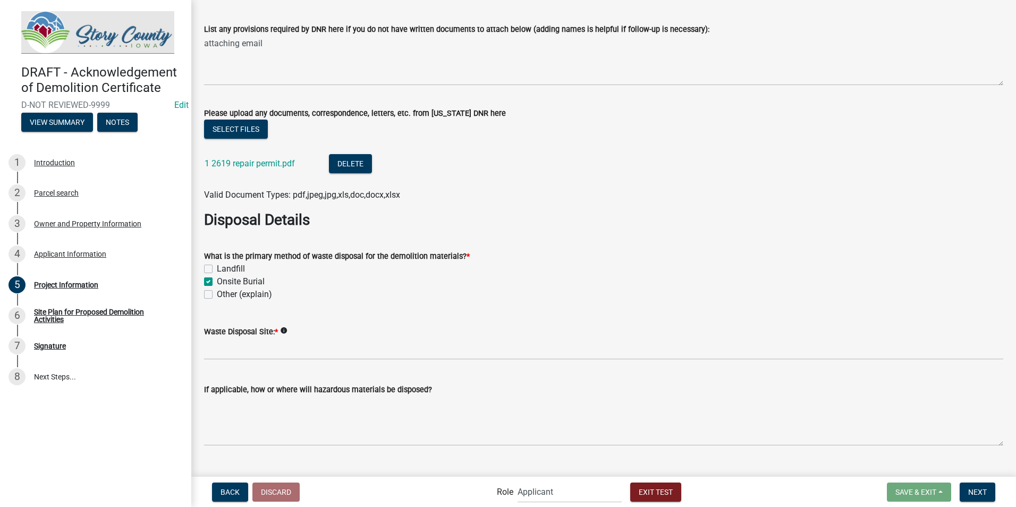
click at [217, 296] on label "Other (explain)" at bounding box center [244, 294] width 55 height 13
click at [217, 295] on input "Other (explain)" at bounding box center [220, 291] width 7 height 7
checkbox input "true"
checkbox input "false"
checkbox input "true"
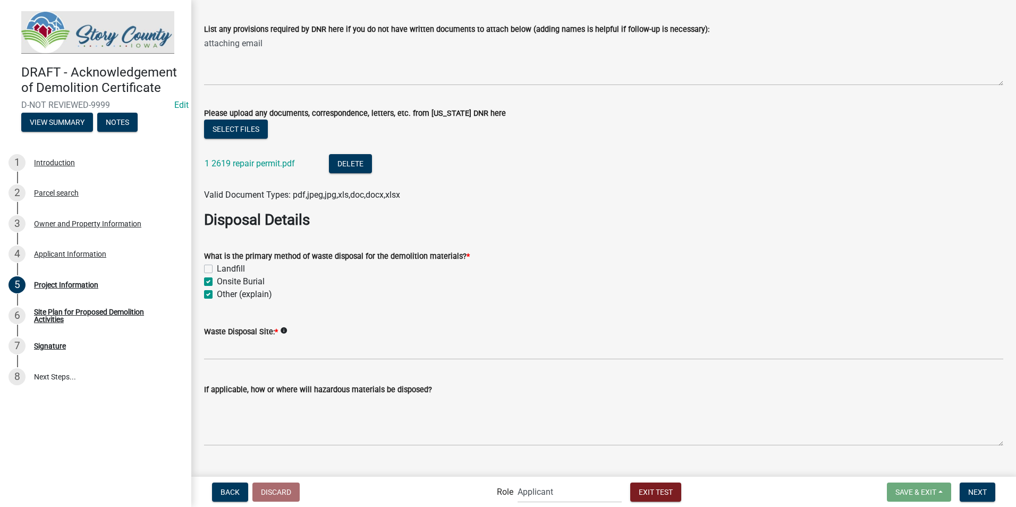
checkbox input "true"
click at [217, 267] on label "Landfill" at bounding box center [231, 269] width 28 height 13
click at [217, 267] on input "Landfill" at bounding box center [220, 266] width 7 height 7
checkbox input "true"
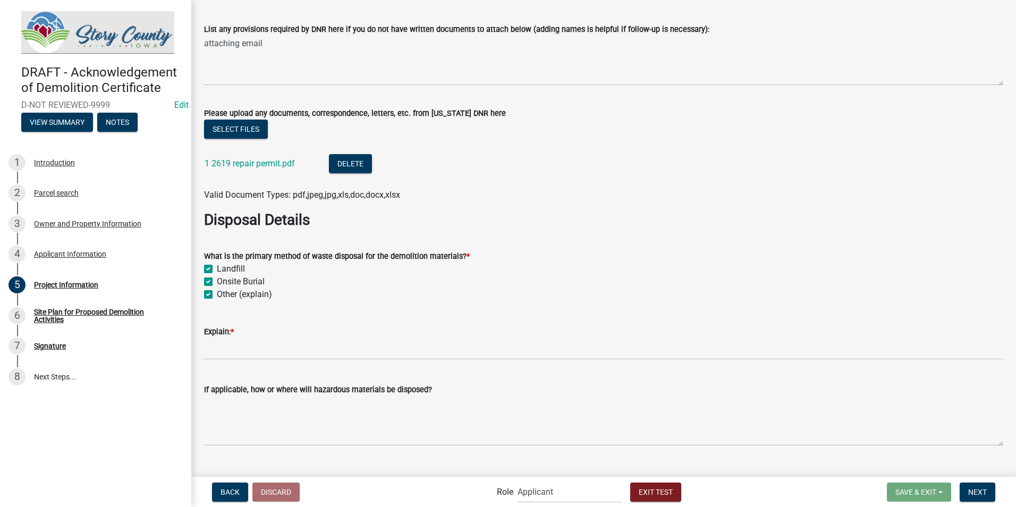
checkbox input "true"
click at [217, 269] on label "Landfill" at bounding box center [231, 269] width 28 height 13
click at [217, 269] on input "Landfill" at bounding box center [220, 266] width 7 height 7
checkbox input "false"
checkbox input "true"
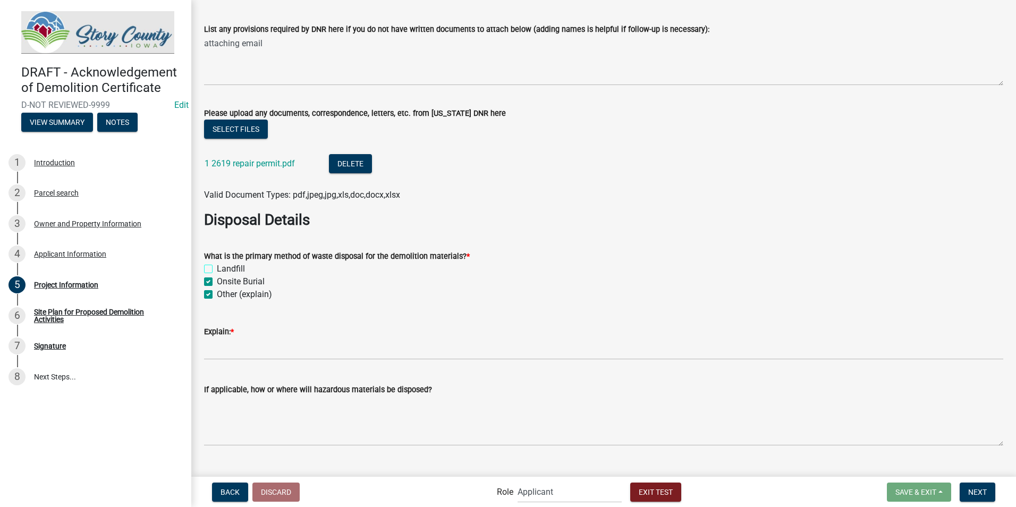
checkbox input "true"
click at [217, 281] on label "Onsite Burial" at bounding box center [241, 281] width 48 height 13
click at [217, 281] on input "Onsite Burial" at bounding box center [220, 278] width 7 height 7
checkbox input "false"
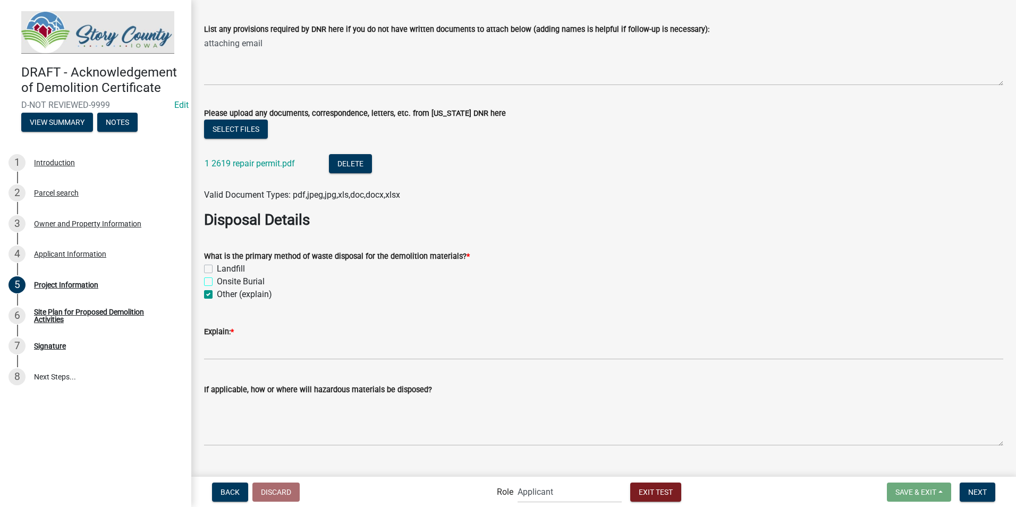
checkbox input "false"
click at [217, 296] on label "Other (explain)" at bounding box center [244, 294] width 55 height 13
click at [217, 295] on input "Other (explain)" at bounding box center [220, 291] width 7 height 7
checkbox input "false"
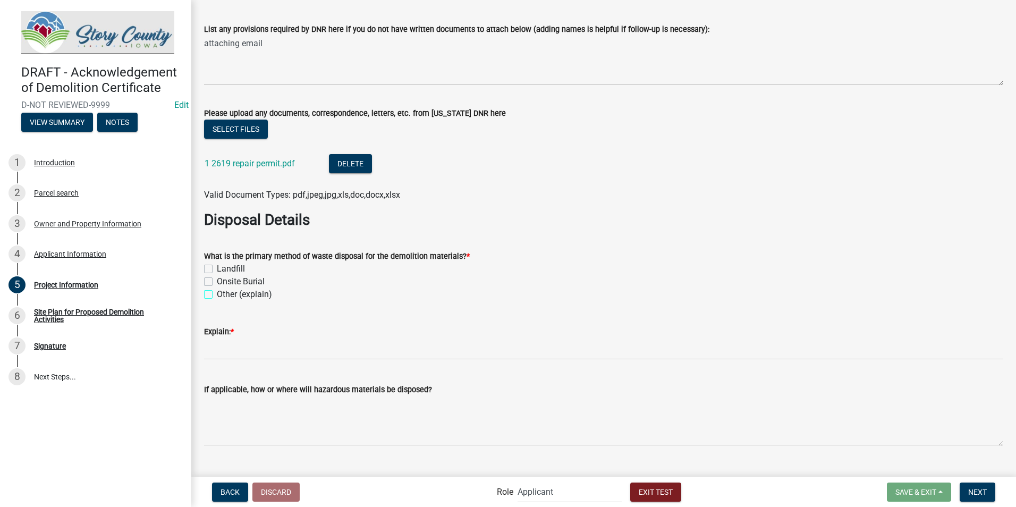
checkbox input "false"
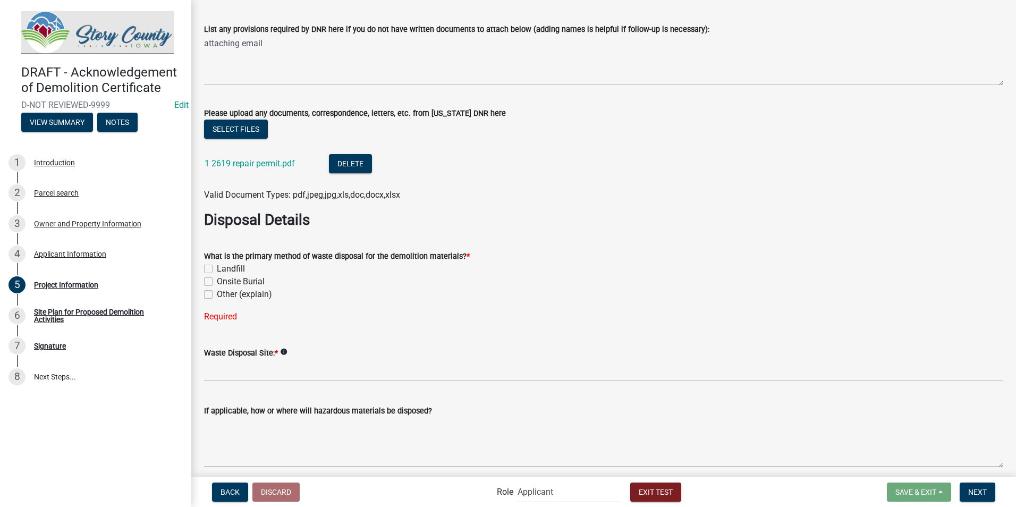
click at [217, 296] on label "Other (explain)" at bounding box center [244, 294] width 55 height 13
click at [217, 295] on input "Other (explain)" at bounding box center [220, 291] width 7 height 7
checkbox input "true"
checkbox input "false"
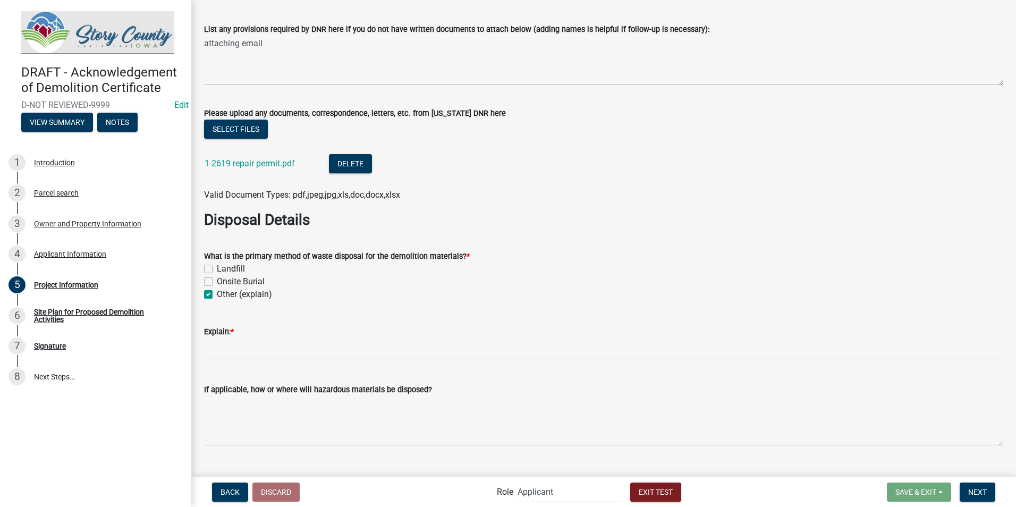
click at [217, 296] on label "Other (explain)" at bounding box center [244, 294] width 55 height 13
click at [217, 295] on input "Other (explain)" at bounding box center [220, 291] width 7 height 7
checkbox input "false"
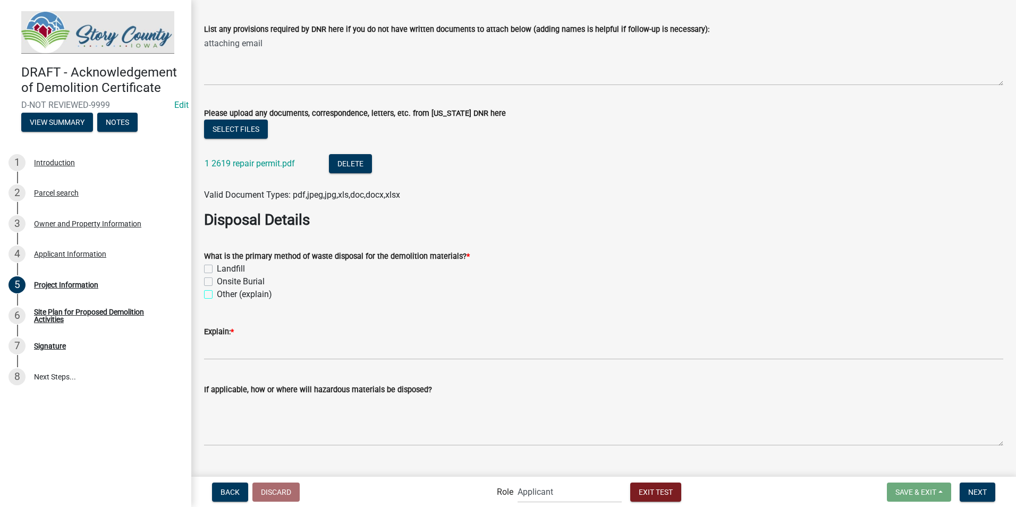
checkbox input "false"
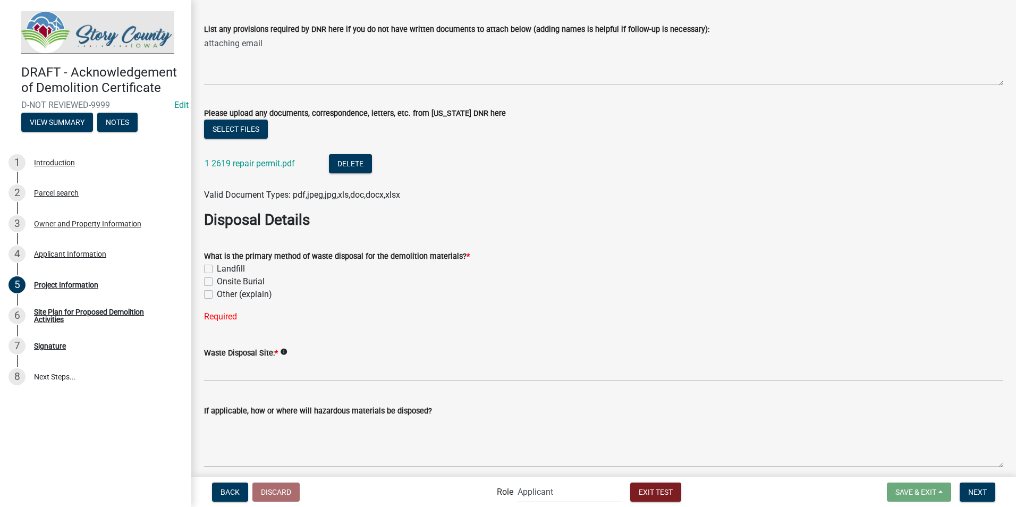
click at [217, 281] on label "Onsite Burial" at bounding box center [241, 281] width 48 height 13
click at [217, 281] on input "Onsite Burial" at bounding box center [220, 278] width 7 height 7
checkbox input "true"
checkbox input "false"
checkbox input "true"
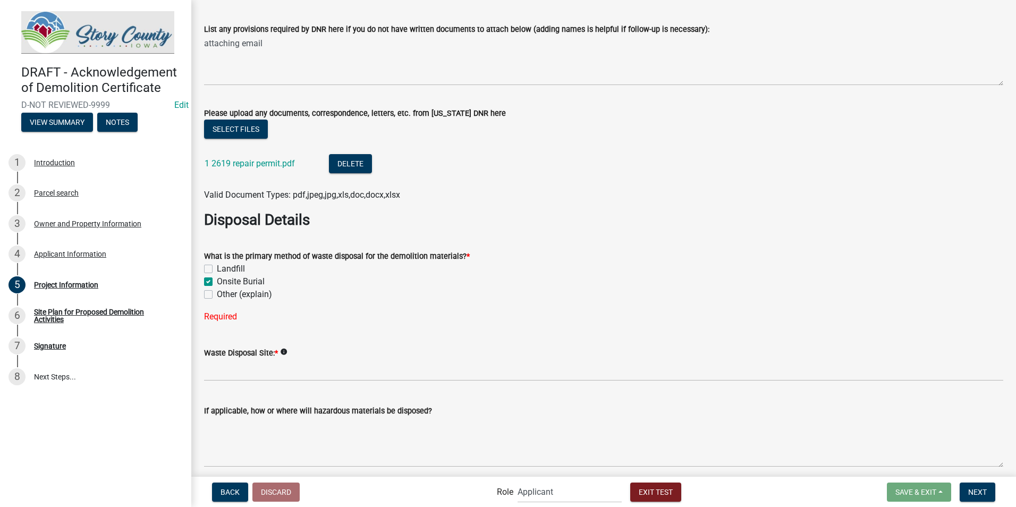
checkbox input "false"
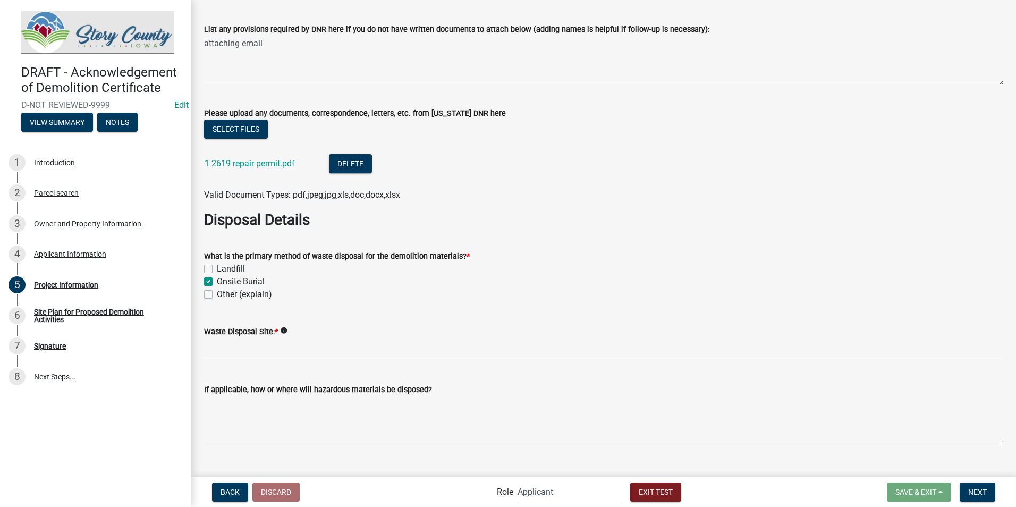
click at [217, 280] on label "Onsite Burial" at bounding box center [241, 281] width 48 height 13
click at [217, 280] on input "Onsite Burial" at bounding box center [220, 278] width 7 height 7
checkbox input "false"
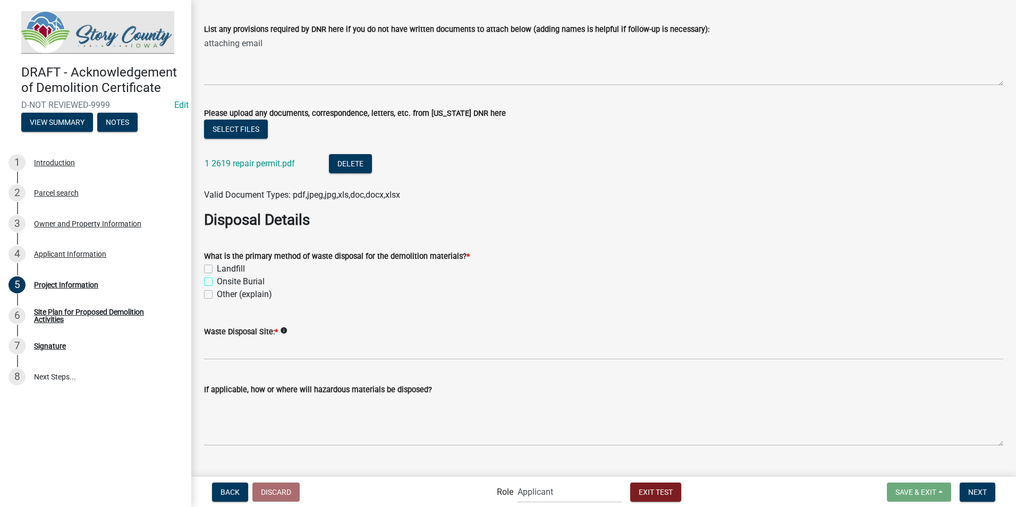
checkbox input "false"
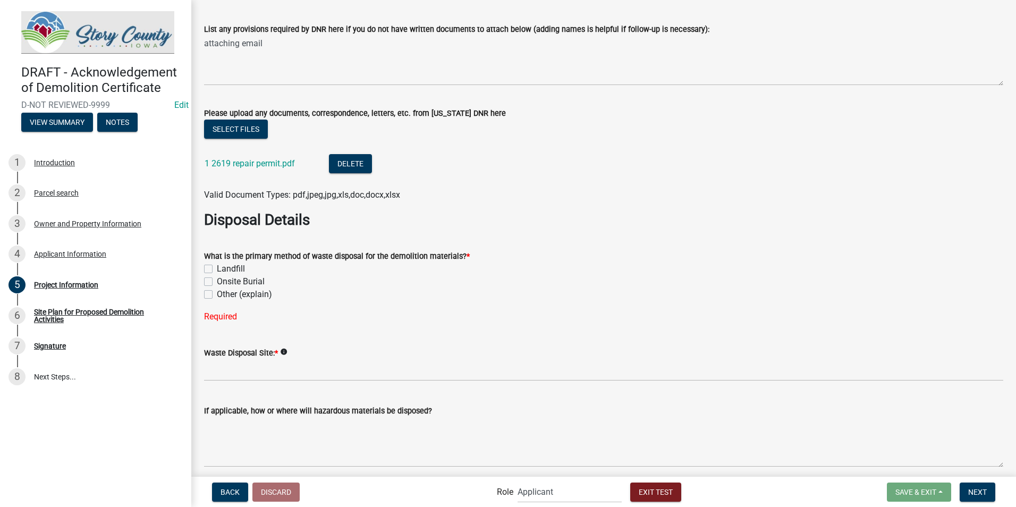
click at [217, 271] on label "Landfill" at bounding box center [231, 269] width 28 height 13
click at [217, 270] on input "Landfill" at bounding box center [220, 266] width 7 height 7
checkbox input "true"
checkbox input "false"
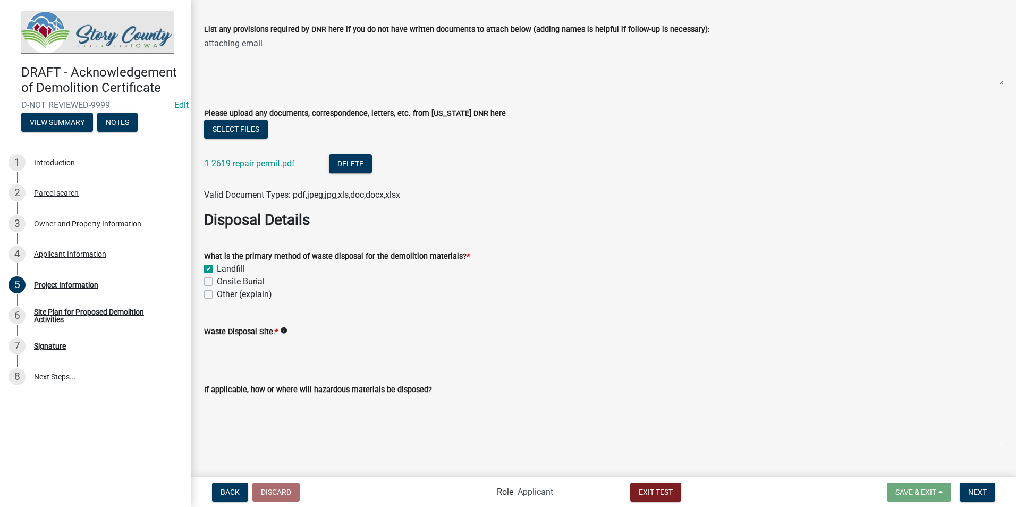
click at [217, 269] on label "Landfill" at bounding box center [231, 269] width 28 height 13
click at [217, 269] on input "Landfill" at bounding box center [220, 266] width 7 height 7
checkbox input "false"
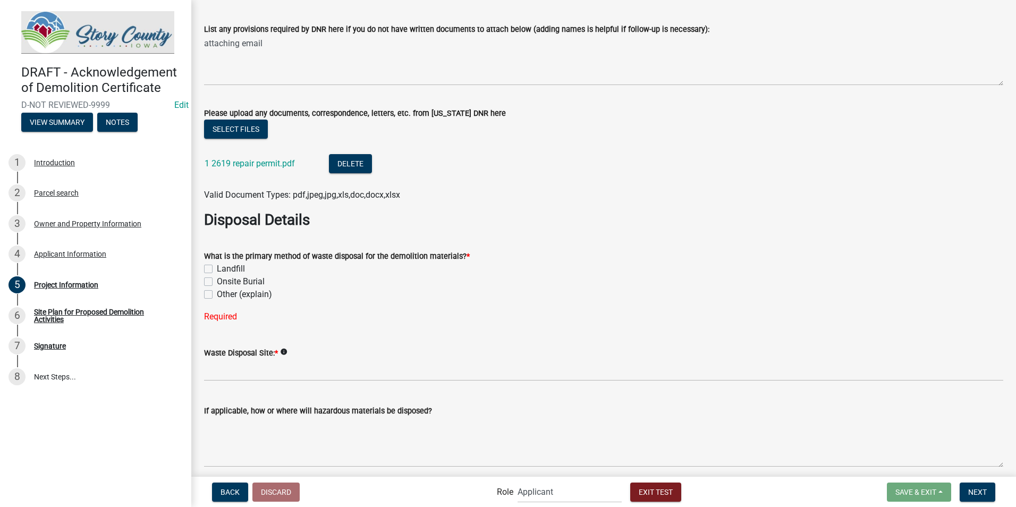
click at [217, 296] on label "Other (explain)" at bounding box center [244, 294] width 55 height 13
click at [217, 295] on input "Other (explain)" at bounding box center [220, 291] width 7 height 7
checkbox input "true"
checkbox input "false"
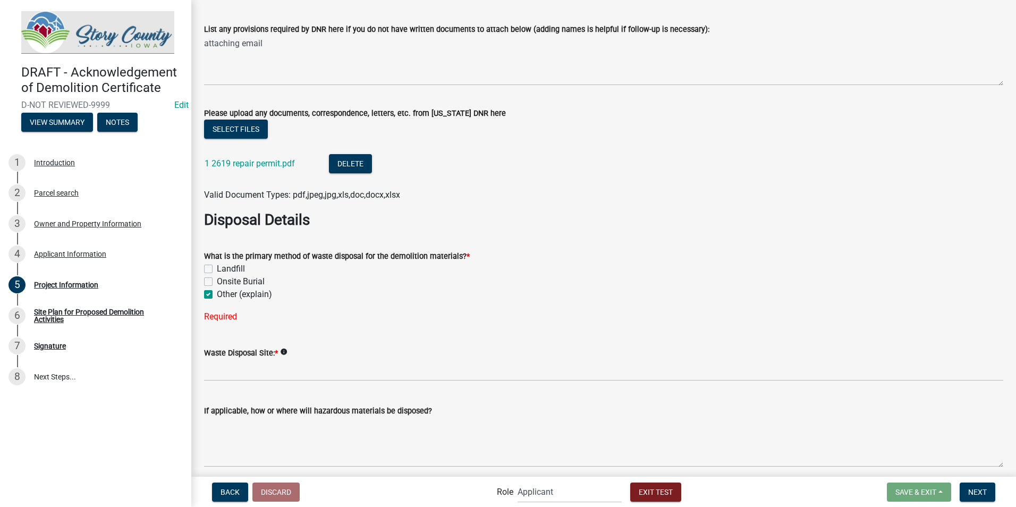
checkbox input "true"
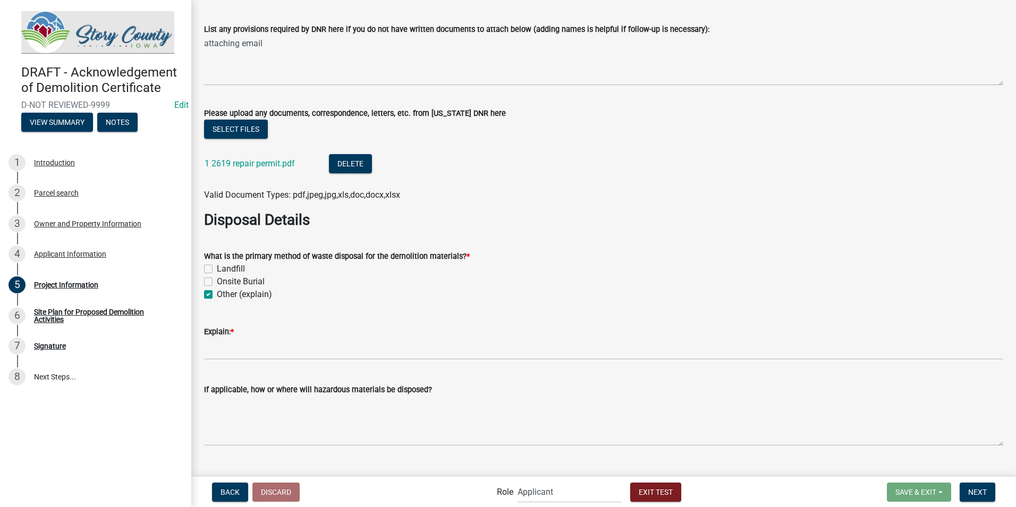
click at [383, 265] on div "Landfill" at bounding box center [604, 269] width 800 height 13
click at [550, 309] on wm-data-entity-input "What is the primary method of waste disposal for the demolition materials? * La…" at bounding box center [604, 273] width 800 height 73
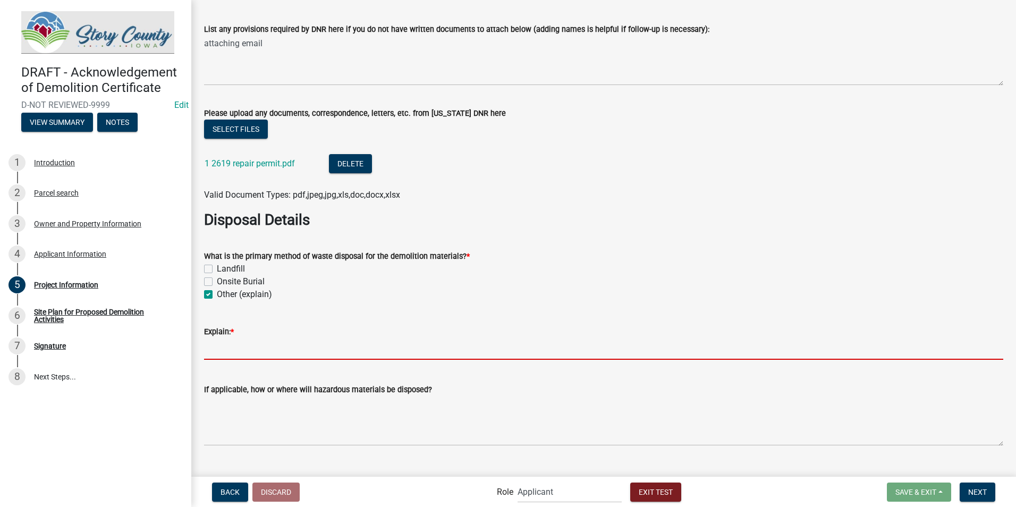
click at [308, 348] on input "Explain: *" at bounding box center [604, 349] width 800 height 22
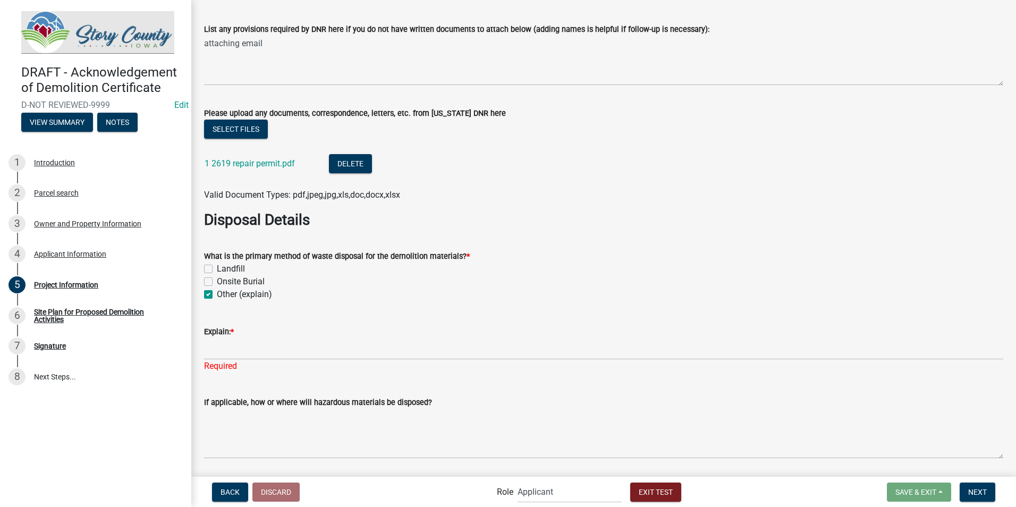
click at [217, 282] on label "Onsite Burial" at bounding box center [241, 281] width 48 height 13
click at [217, 282] on input "Onsite Burial" at bounding box center [220, 278] width 7 height 7
checkbox input "true"
checkbox input "false"
checkbox input "true"
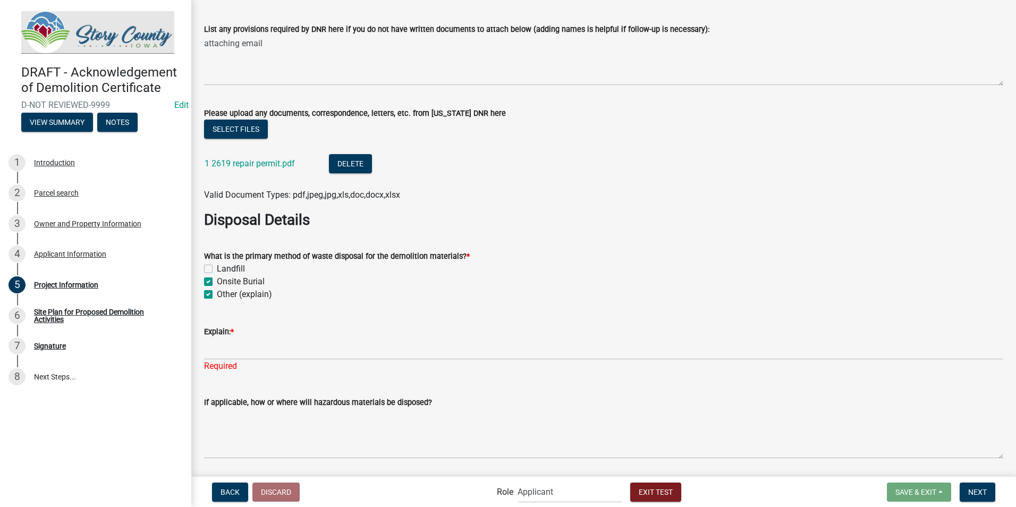
checkbox input "true"
click at [217, 282] on label "Onsite Burial" at bounding box center [241, 281] width 48 height 13
click at [217, 282] on input "Onsite Burial" at bounding box center [220, 278] width 7 height 7
checkbox input "false"
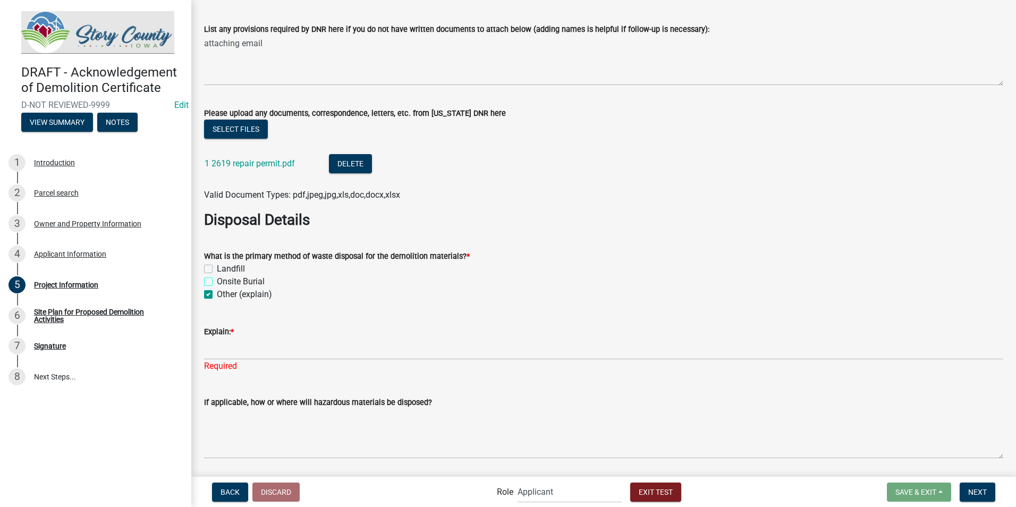
checkbox input "false"
checkbox input "true"
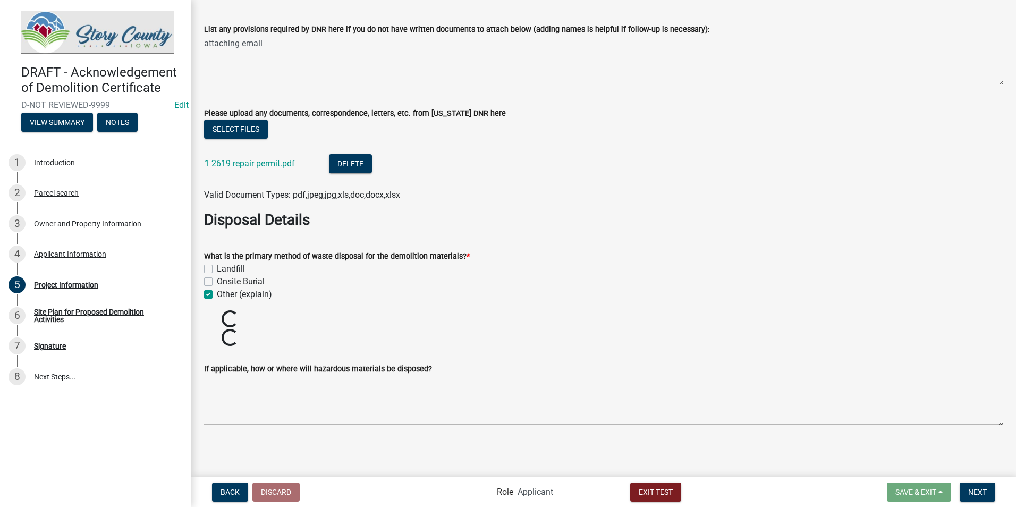
click at [207, 259] on label "What is the primary method of waste disposal for the demolition materials? *" at bounding box center [337, 256] width 266 height 7
click at [217, 266] on label "Landfill" at bounding box center [231, 269] width 28 height 13
click at [217, 266] on input "Landfill" at bounding box center [220, 266] width 7 height 7
checkbox input "true"
checkbox input "false"
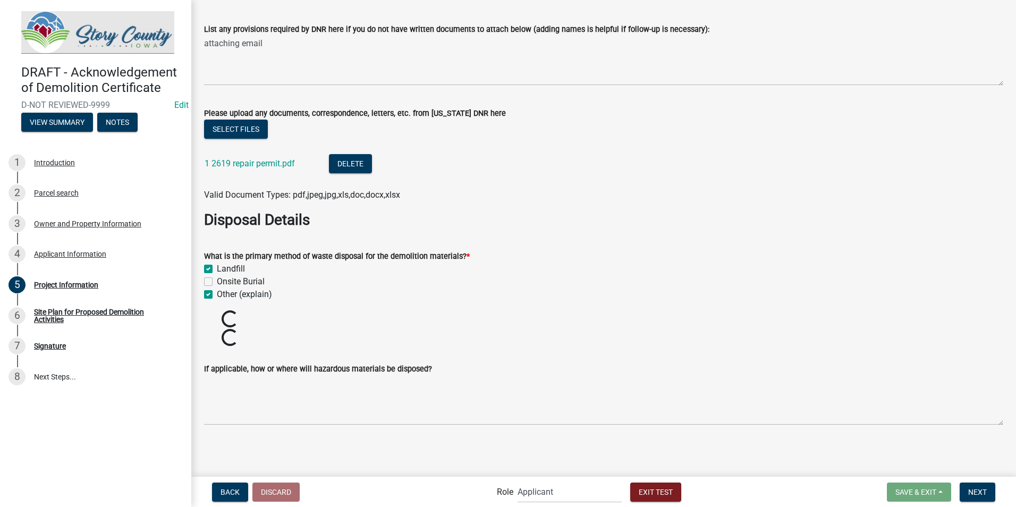
checkbox input "true"
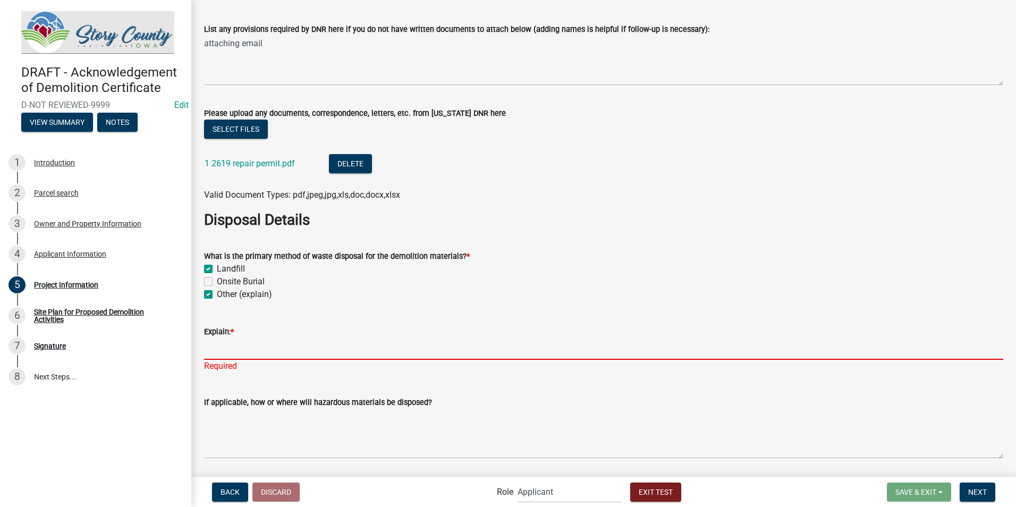
click at [222, 353] on input "Explain: *" at bounding box center [604, 349] width 800 height 22
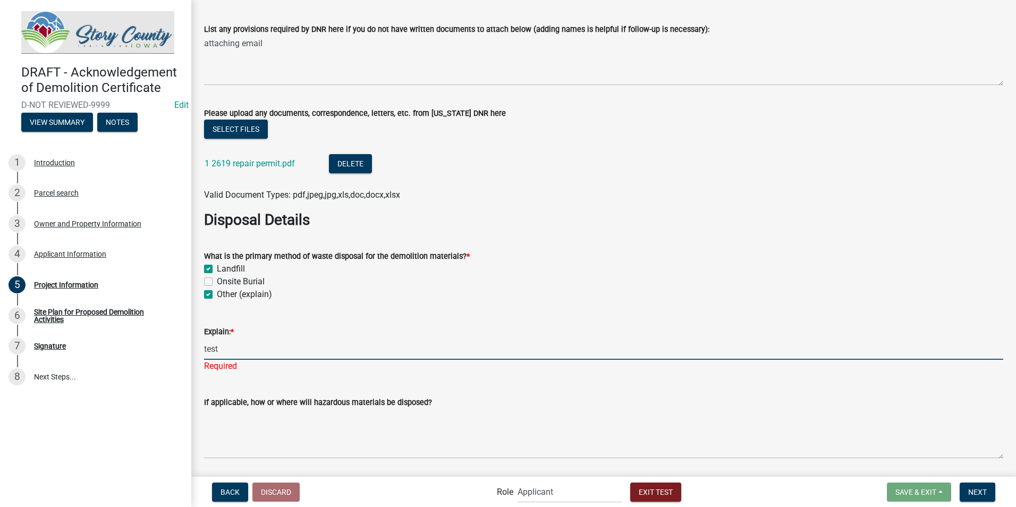
type input "test"
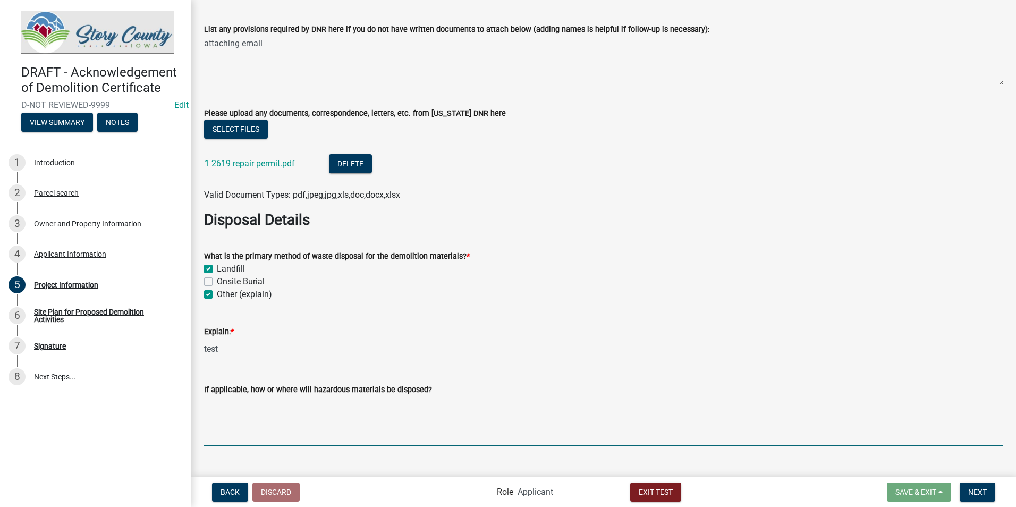
click at [637, 429] on textarea "If applicable, how or where will hazardous materials be disposed?" at bounding box center [604, 421] width 800 height 50
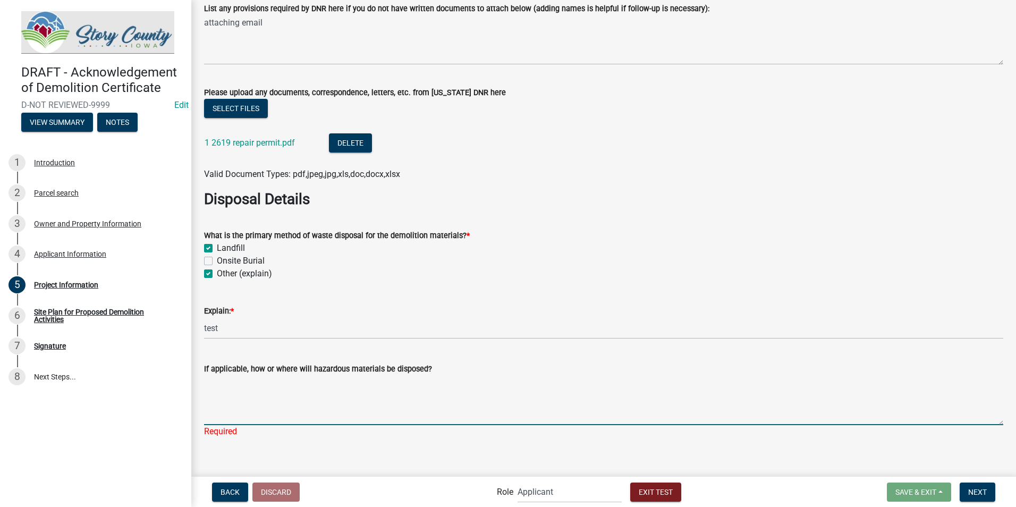
click at [292, 412] on textarea "If applicable, how or where will hazardous materials be disposed?" at bounding box center [604, 400] width 800 height 50
type textarea "test"
click at [679, 270] on div "Other (explain)" at bounding box center [604, 273] width 800 height 13
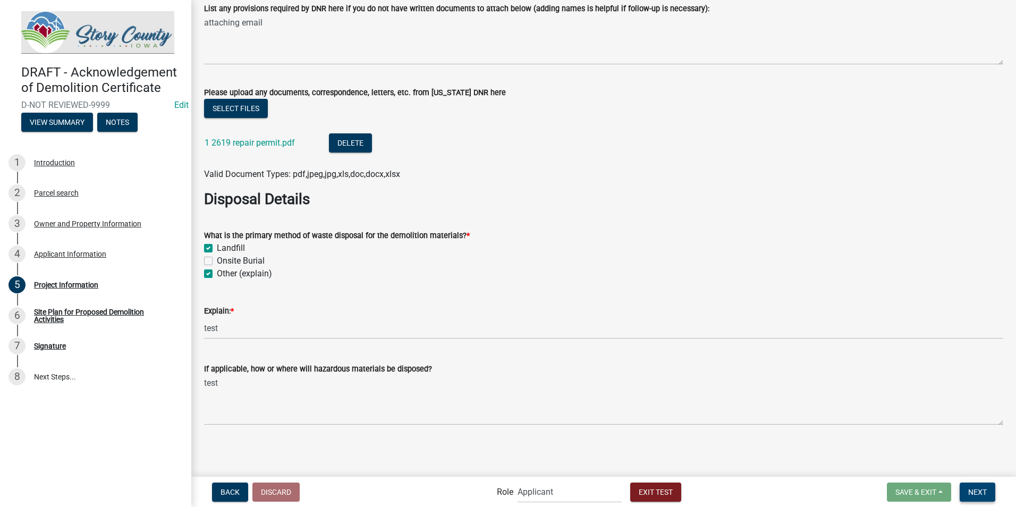
click at [977, 489] on span "Next" at bounding box center [978, 491] width 19 height 9
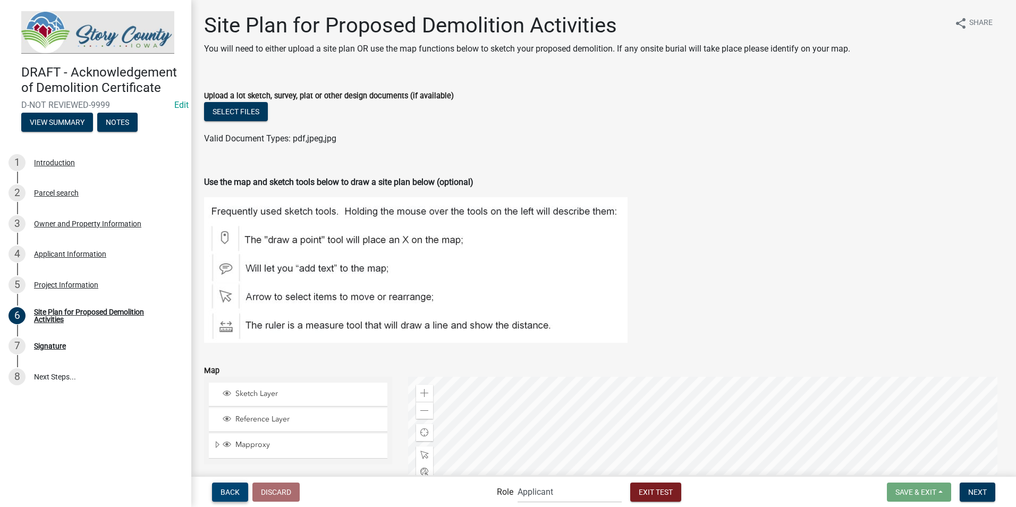
click at [226, 498] on button "Back" at bounding box center [230, 492] width 36 height 19
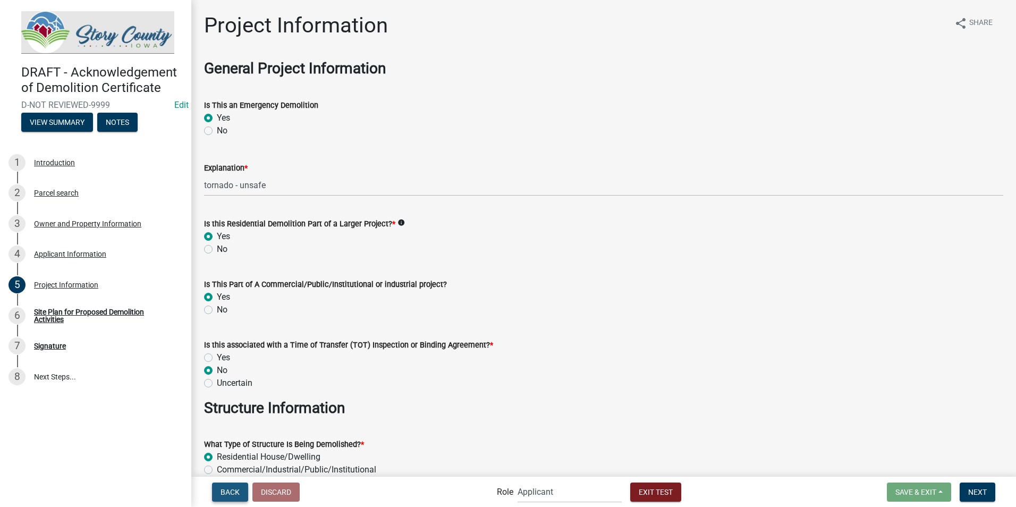
click at [223, 493] on span "Back" at bounding box center [230, 491] width 19 height 9
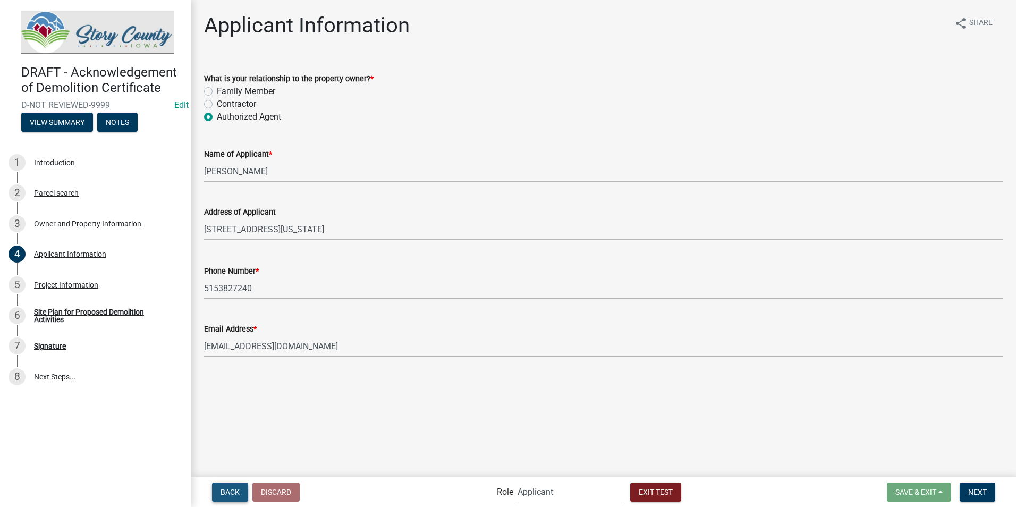
click at [223, 493] on span "Back" at bounding box center [230, 491] width 19 height 9
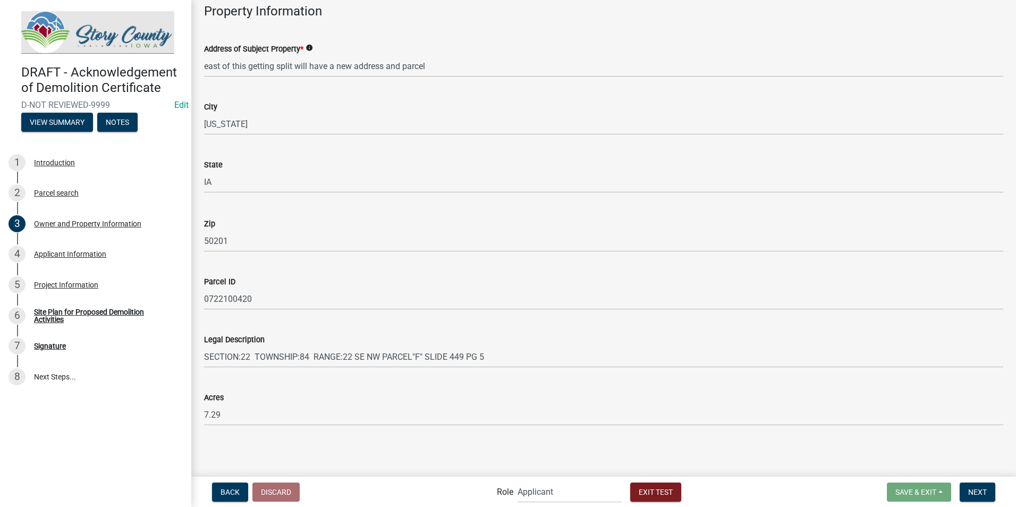
scroll to position [546, 0]
click at [963, 493] on button "Next" at bounding box center [978, 492] width 36 height 19
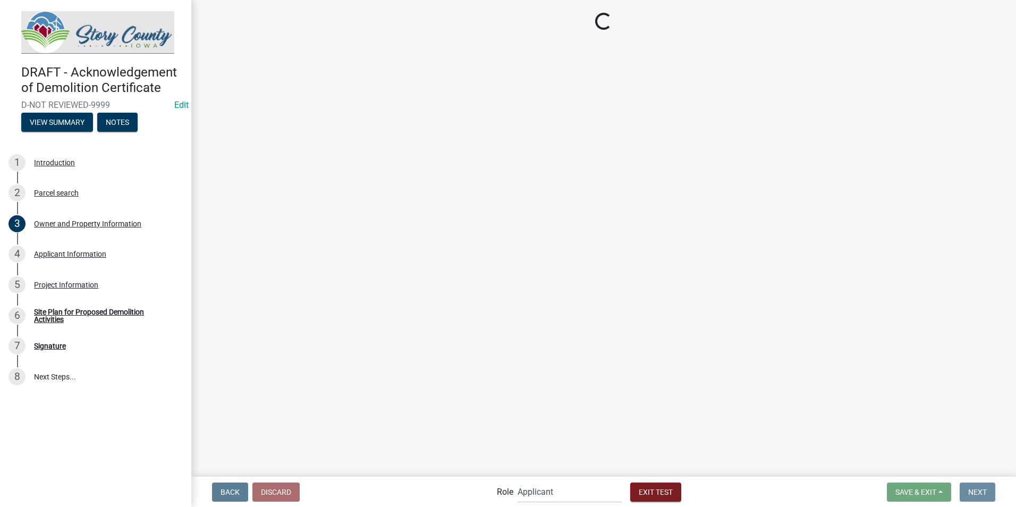
scroll to position [0, 0]
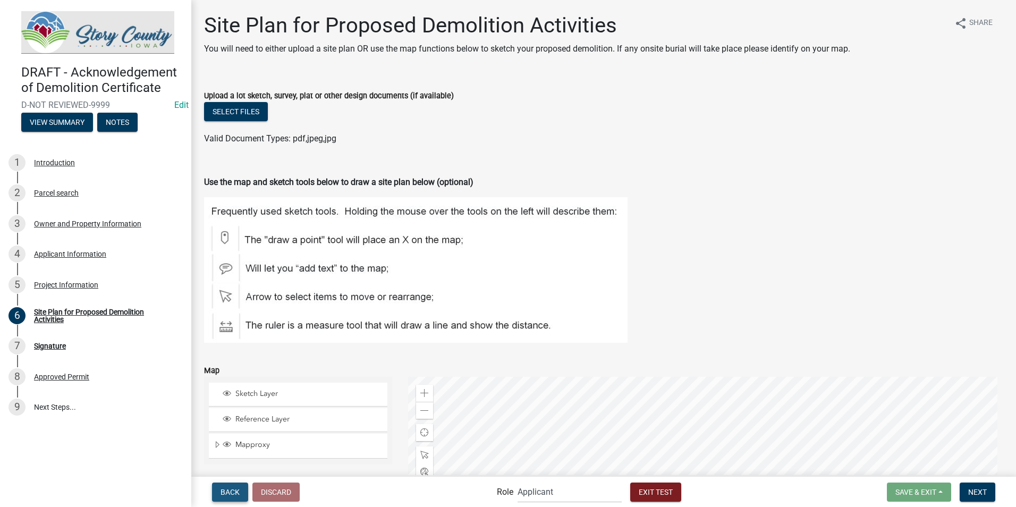
click at [228, 489] on span "Back" at bounding box center [230, 491] width 19 height 9
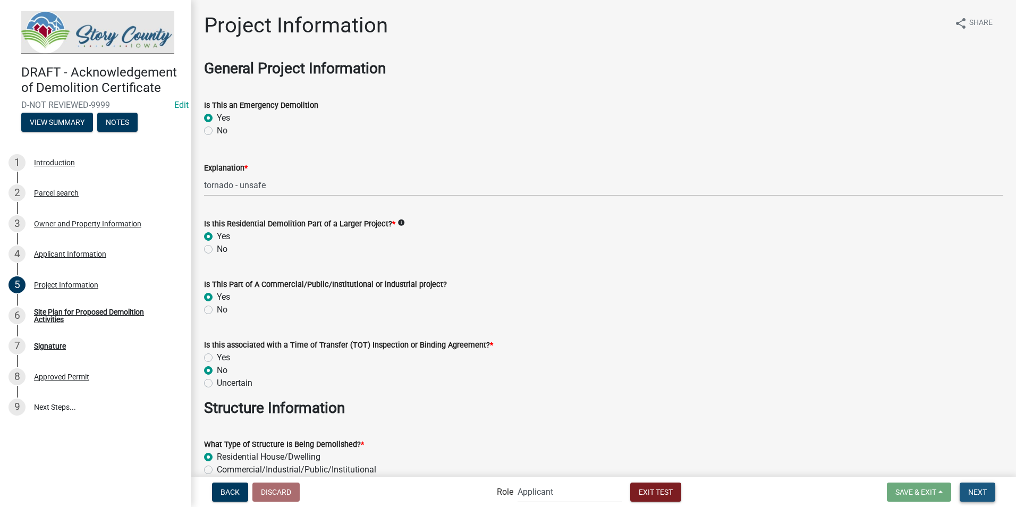
click at [987, 489] on span "Next" at bounding box center [978, 491] width 19 height 9
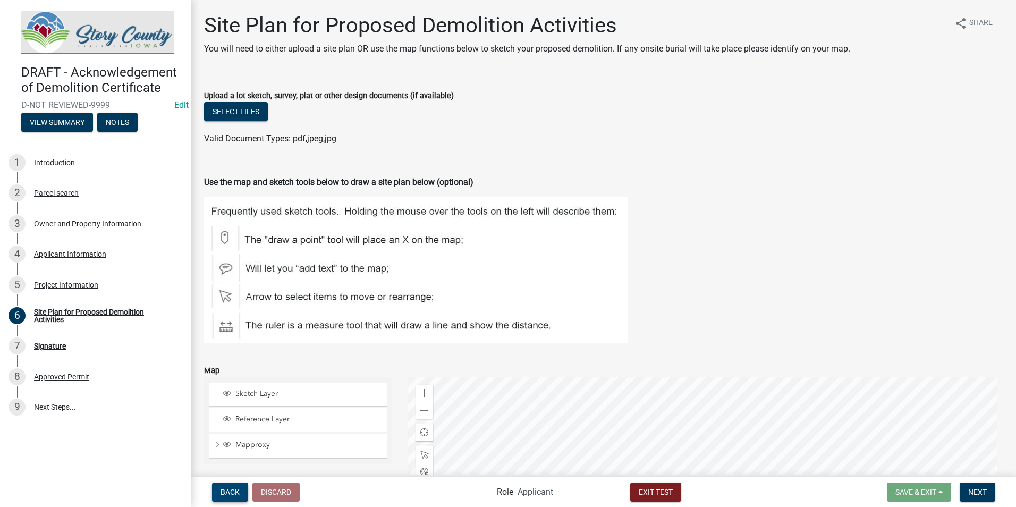
click at [217, 490] on button "Back" at bounding box center [230, 492] width 36 height 19
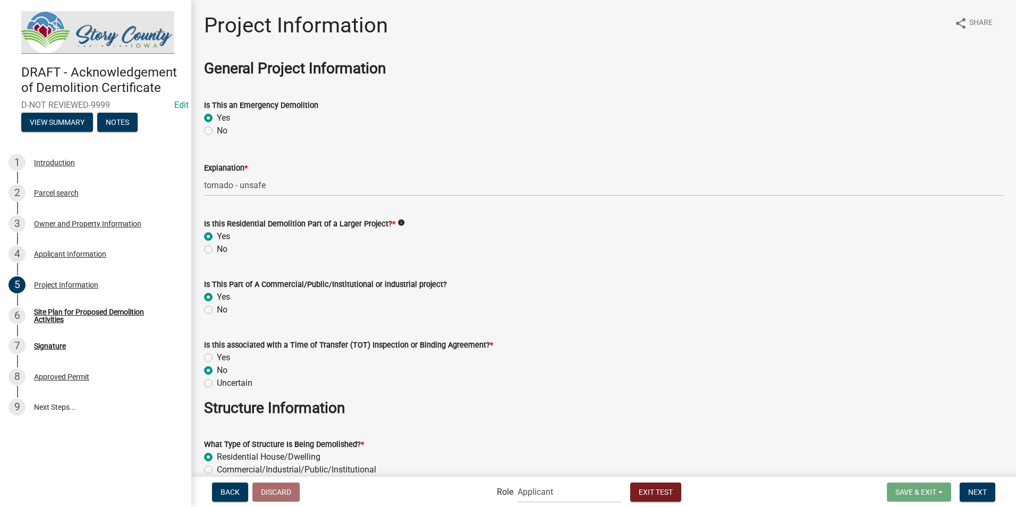
click at [398, 221] on icon "info" at bounding box center [401, 222] width 7 height 7
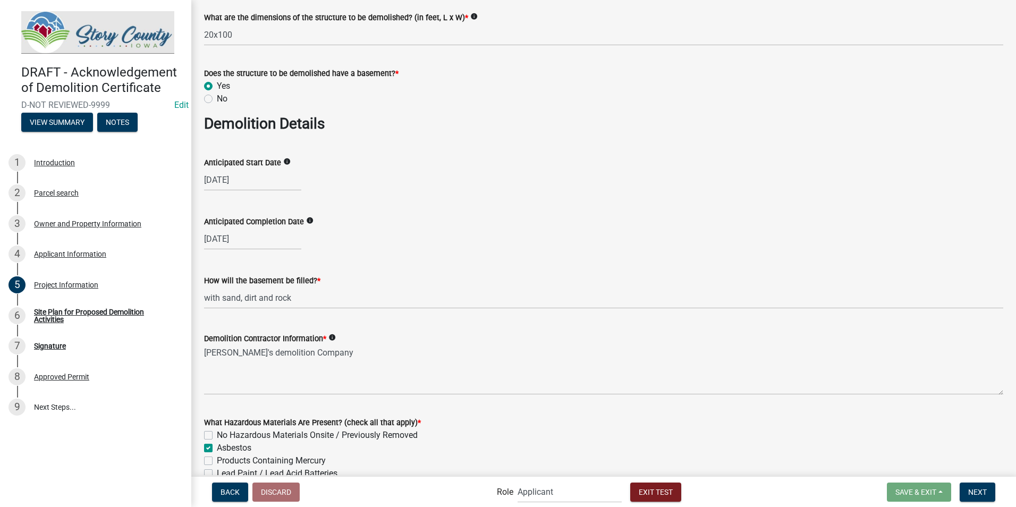
scroll to position [532, 0]
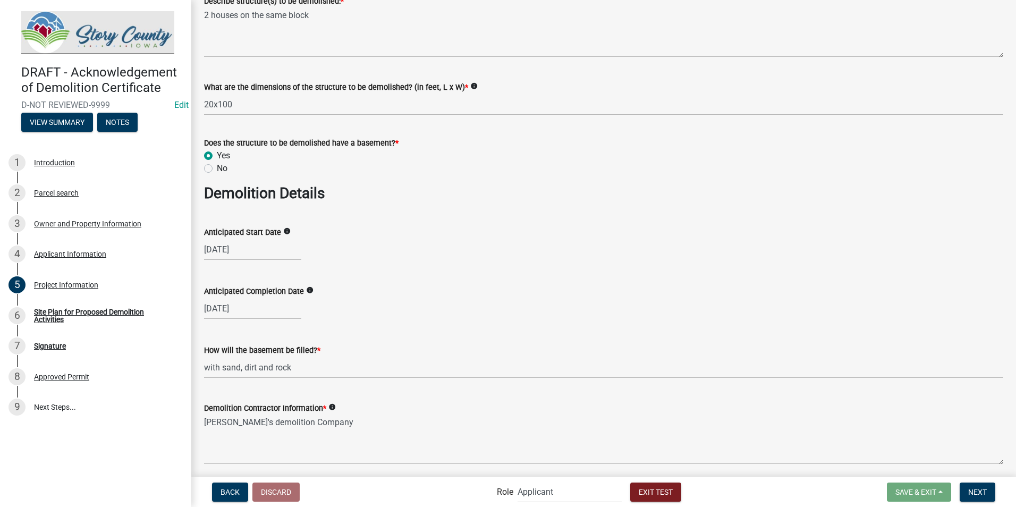
click at [217, 169] on label "No" at bounding box center [222, 168] width 11 height 13
click at [217, 169] on input "No" at bounding box center [220, 165] width 7 height 7
radio input "true"
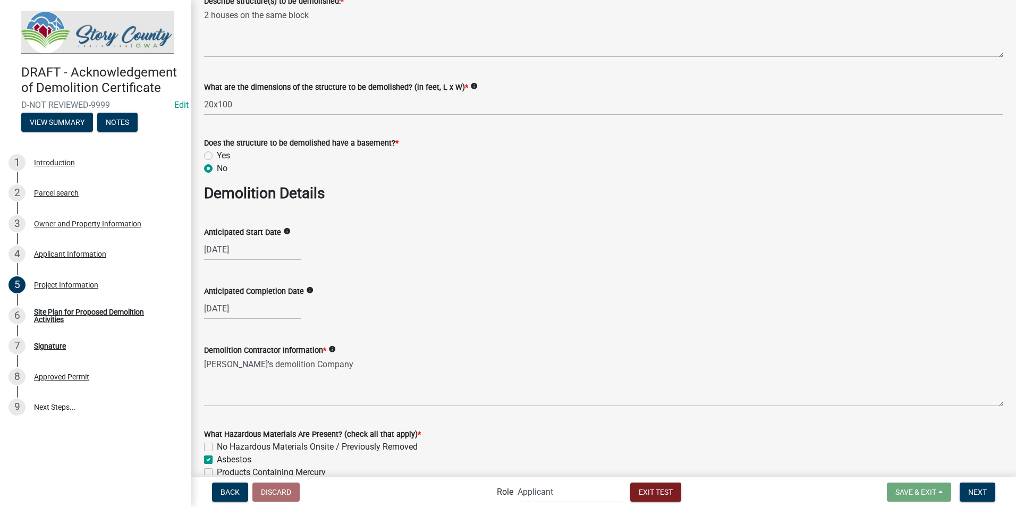
click at [217, 154] on label "Yes" at bounding box center [223, 155] width 13 height 13
click at [217, 154] on input "Yes" at bounding box center [220, 152] width 7 height 7
radio input "true"
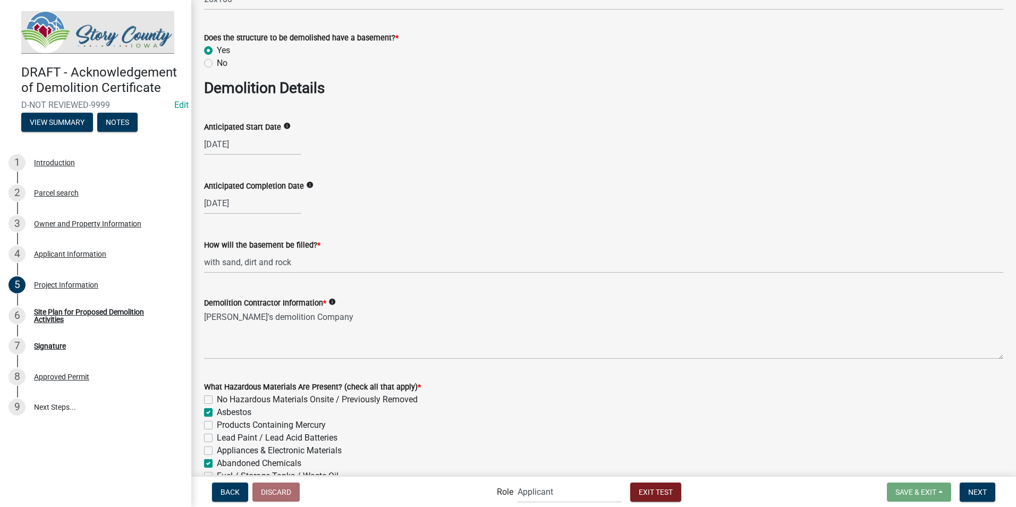
scroll to position [691, 0]
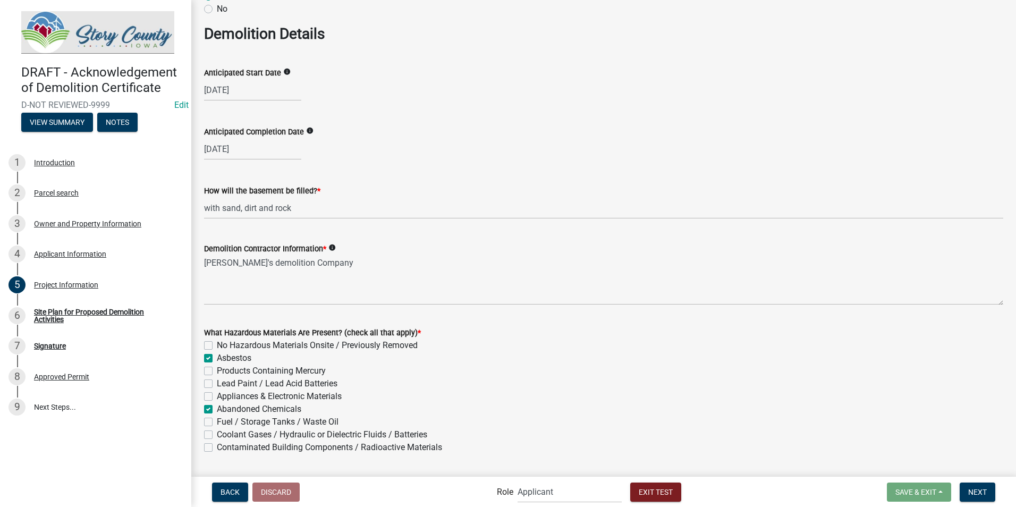
click at [332, 247] on icon "info" at bounding box center [332, 247] width 7 height 7
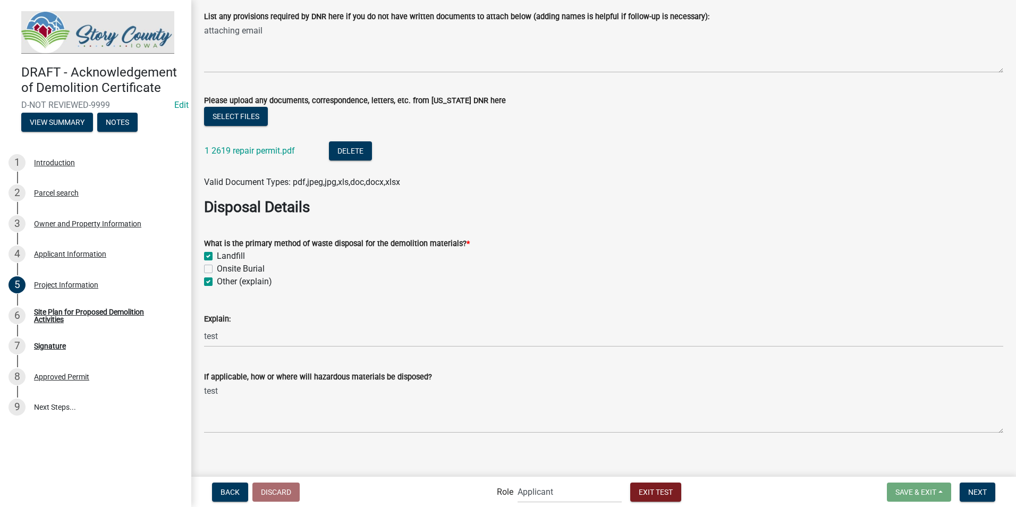
scroll to position [1301, 0]
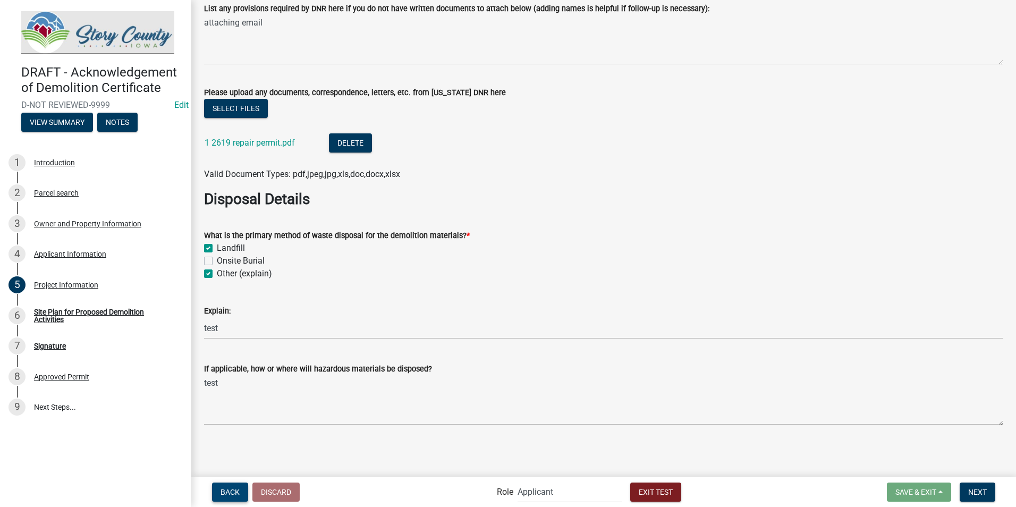
click at [227, 495] on span "Back" at bounding box center [230, 491] width 19 height 9
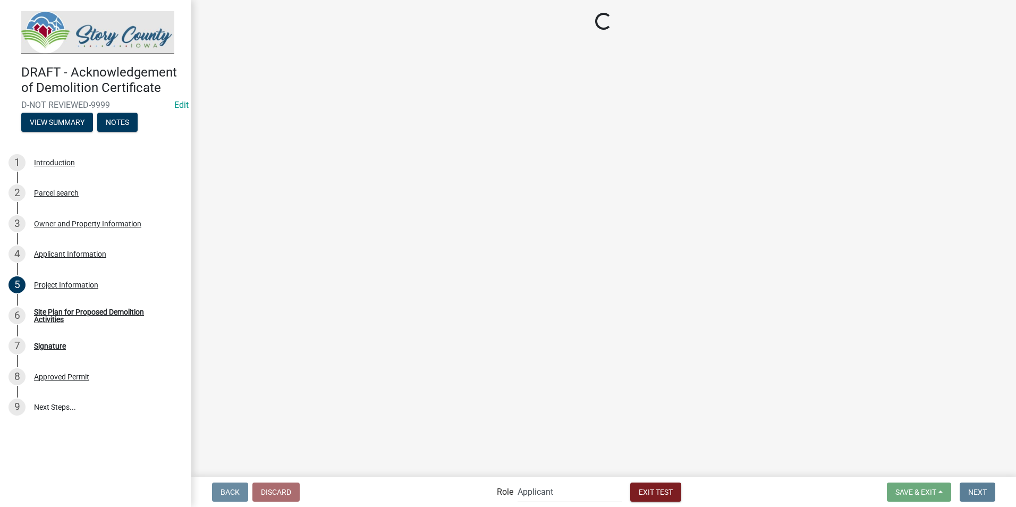
scroll to position [0, 0]
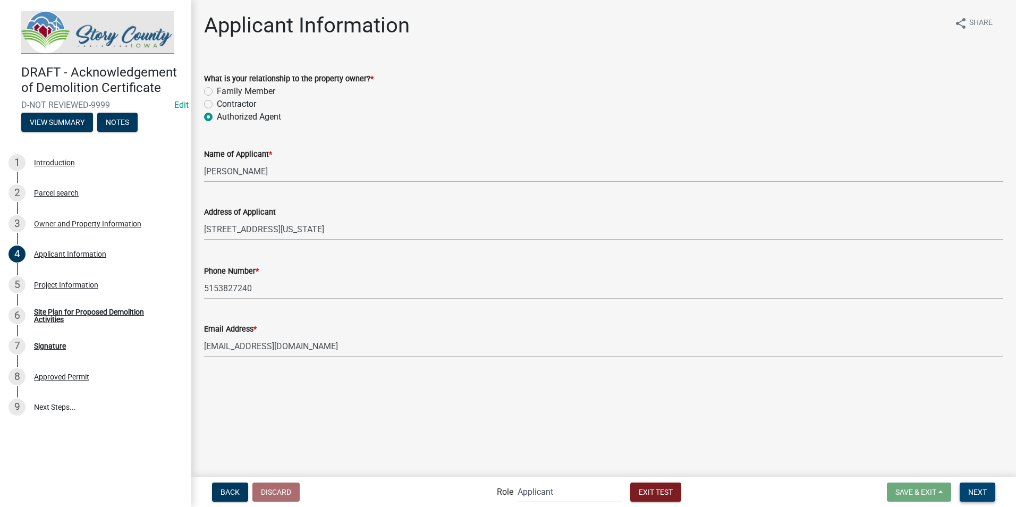
click at [985, 489] on span "Next" at bounding box center [978, 491] width 19 height 9
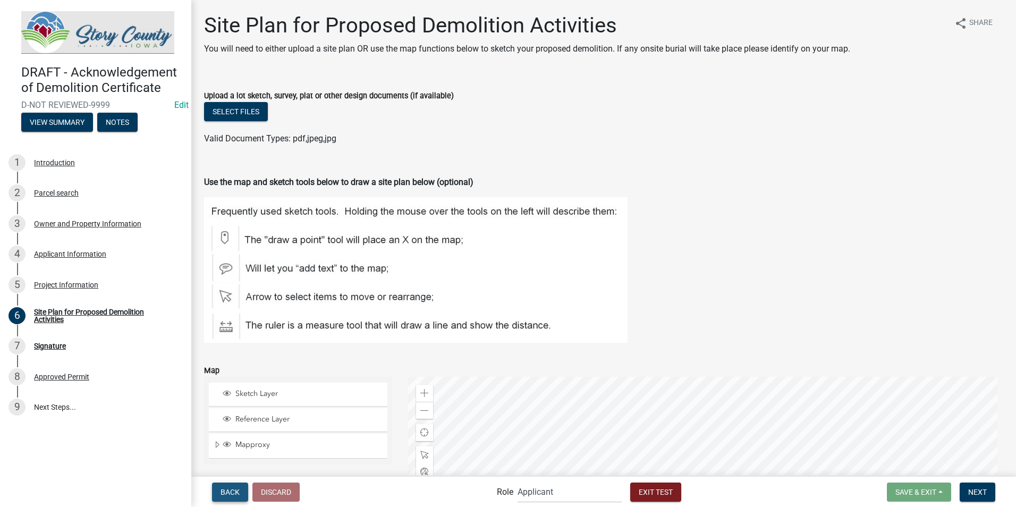
click at [230, 492] on span "Back" at bounding box center [230, 491] width 19 height 9
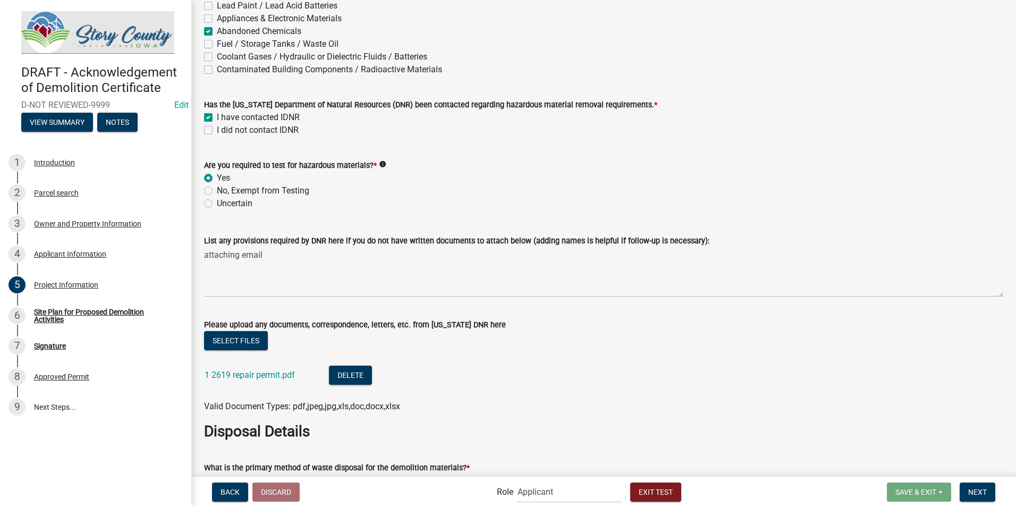
scroll to position [1359, 0]
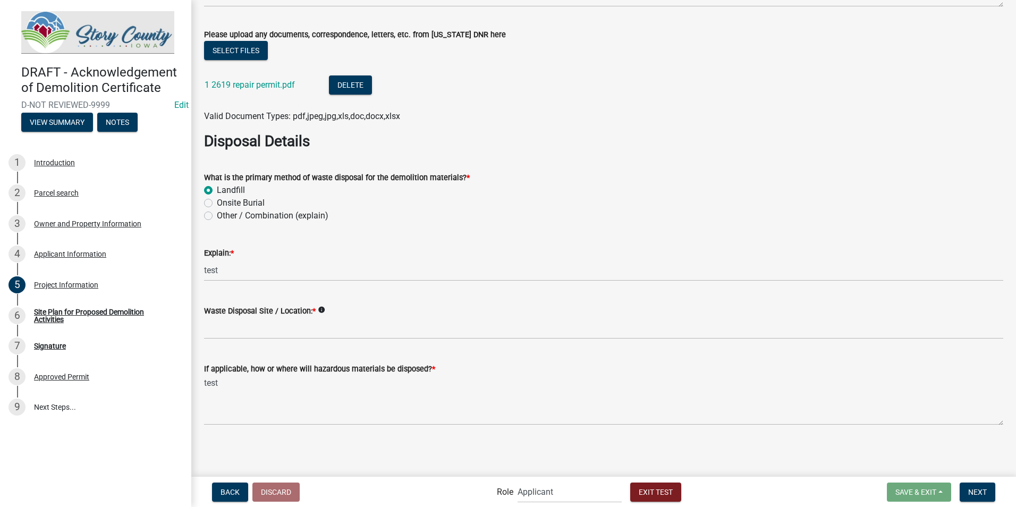
click at [217, 203] on label "Onsite Burial" at bounding box center [241, 203] width 48 height 13
click at [217, 203] on input "Onsite Burial" at bounding box center [220, 200] width 7 height 7
radio input "true"
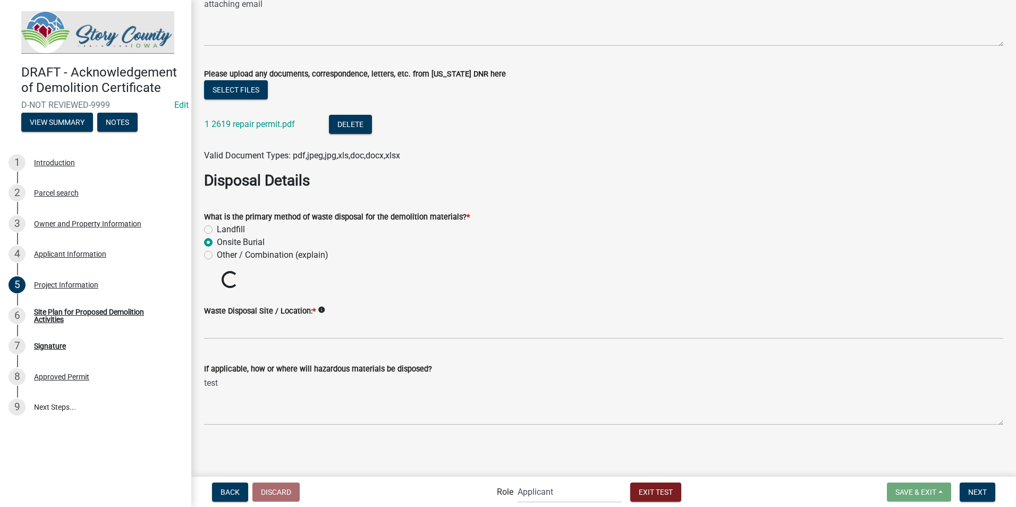
scroll to position [1301, 0]
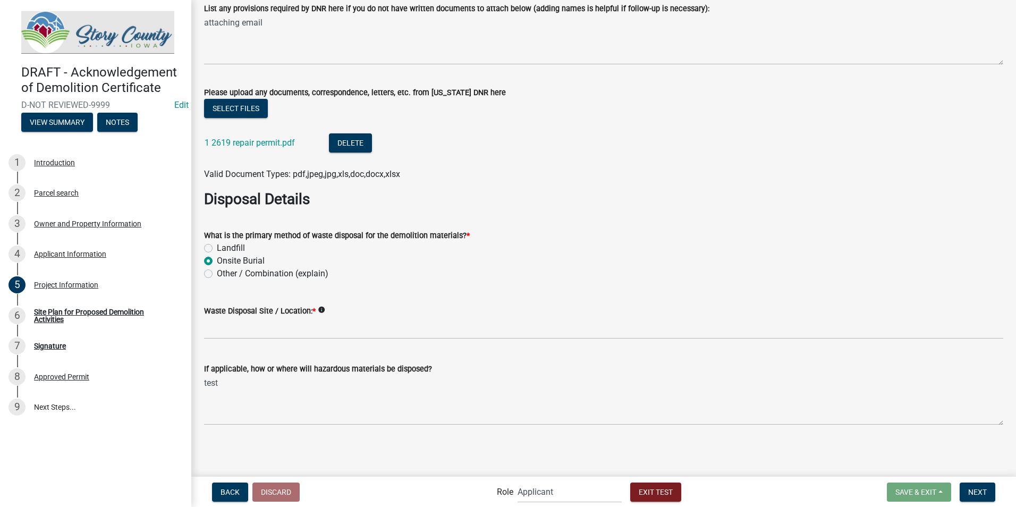
click at [217, 271] on label "Other / Combination (explain)" at bounding box center [273, 273] width 112 height 13
click at [217, 271] on input "Other / Combination (explain)" at bounding box center [220, 270] width 7 height 7
radio input "true"
click at [217, 247] on label "Landfill" at bounding box center [231, 248] width 28 height 13
click at [217, 247] on input "Landfill" at bounding box center [220, 245] width 7 height 7
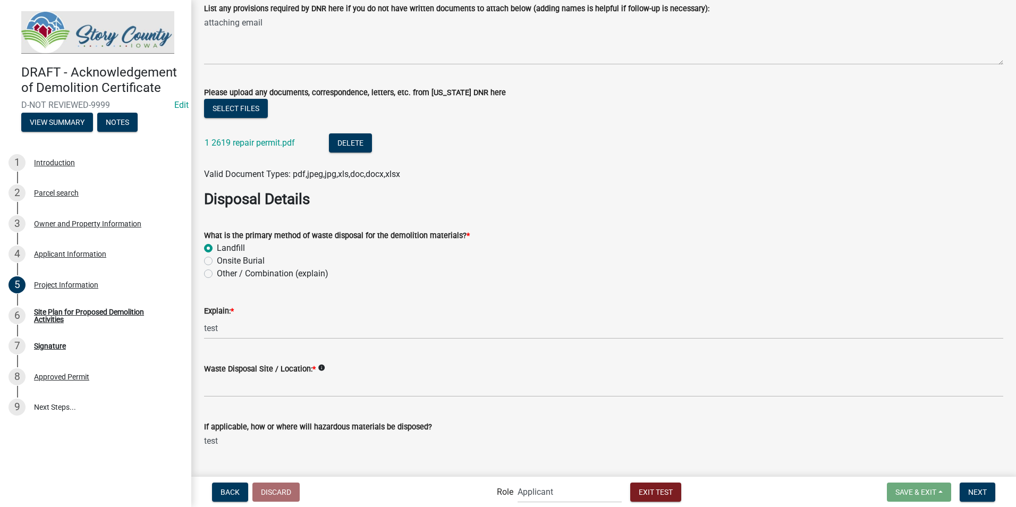
radio input "true"
click at [217, 262] on label "Onsite Burial" at bounding box center [241, 261] width 48 height 13
click at [217, 262] on input "Onsite Burial" at bounding box center [220, 258] width 7 height 7
radio input "true"
click at [217, 274] on label "Other / Combination (explain)" at bounding box center [273, 273] width 112 height 13
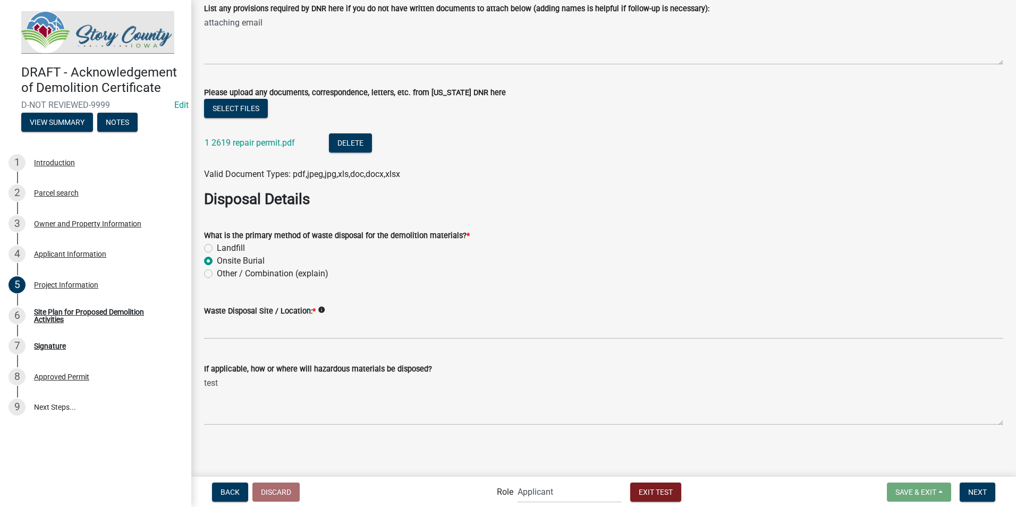
click at [217, 274] on input "Other / Combination (explain)" at bounding box center [220, 270] width 7 height 7
radio input "true"
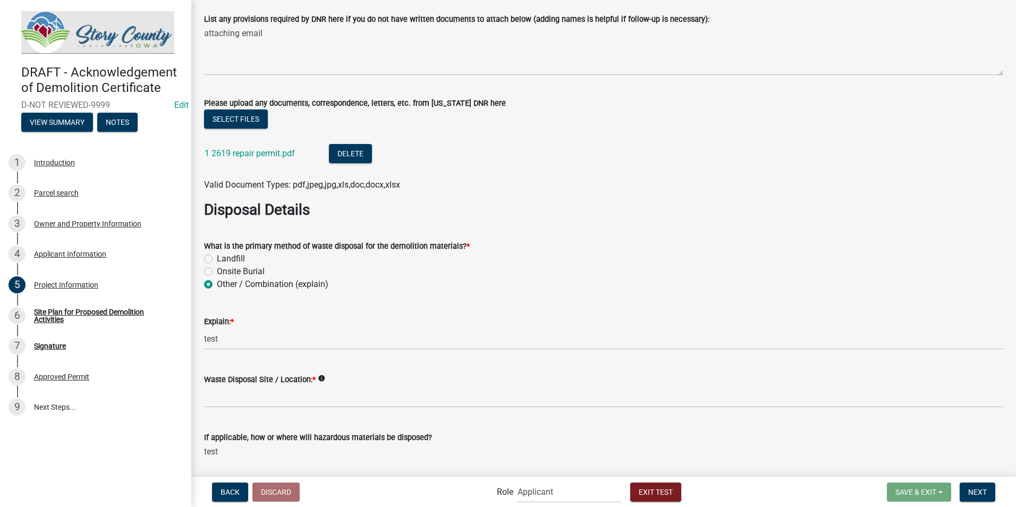
scroll to position [1359, 0]
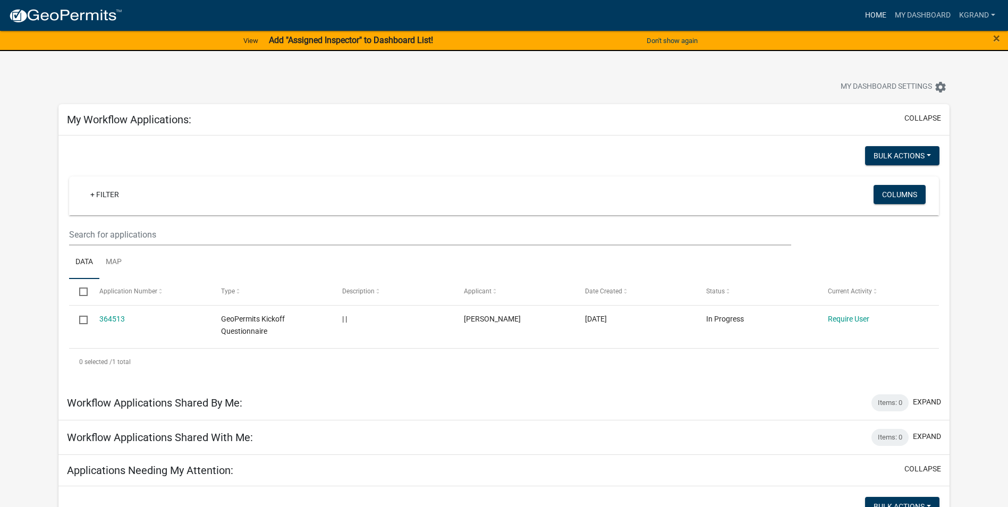
click at [880, 13] on link "Home" at bounding box center [876, 15] width 30 height 20
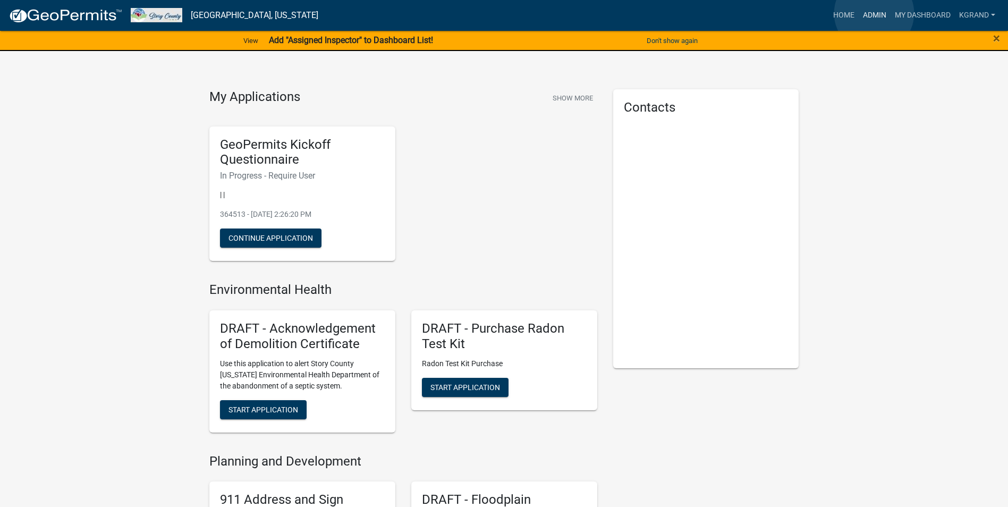
click at [874, 13] on link "Admin" at bounding box center [875, 15] width 32 height 20
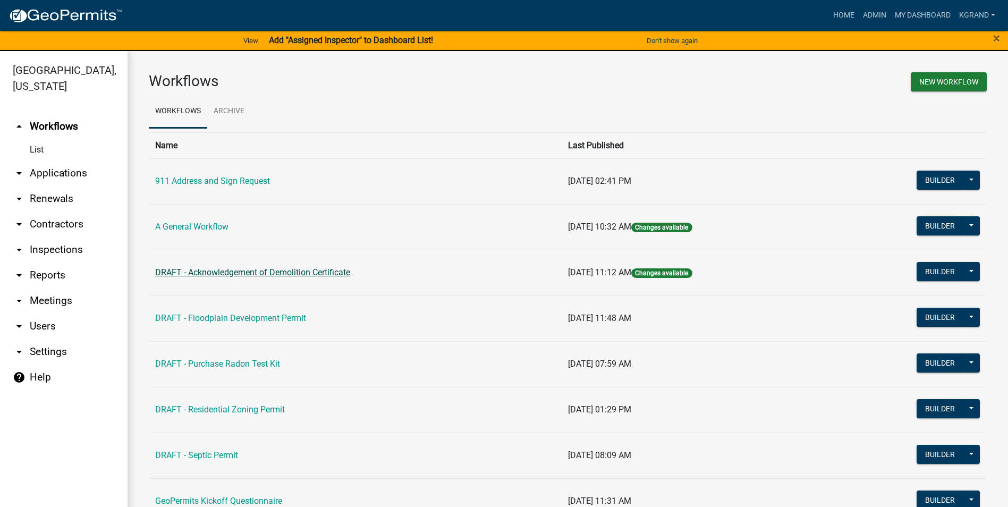
click at [220, 268] on link "DRAFT - Acknowledgement of Demolition Certificate" at bounding box center [252, 272] width 195 height 10
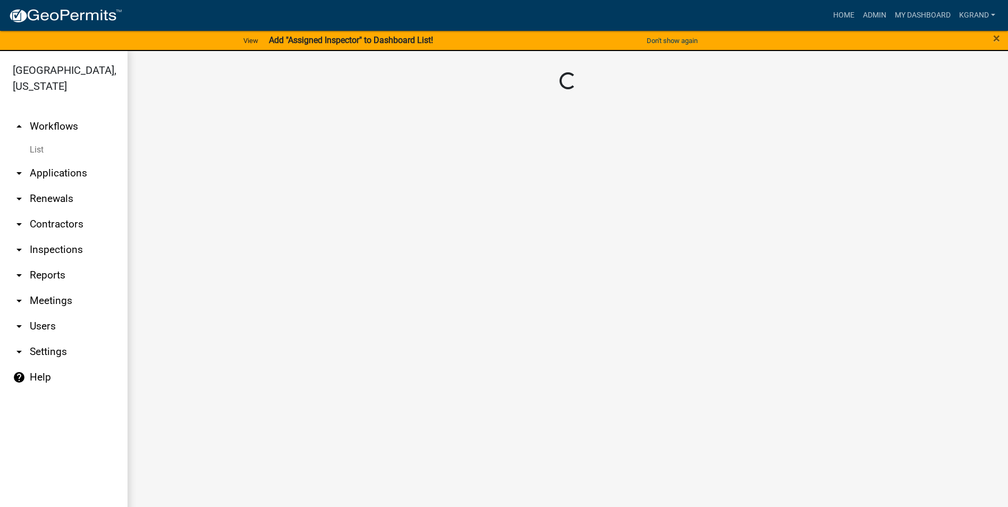
click at [220, 268] on main "Loading..." at bounding box center [568, 285] width 881 height 469
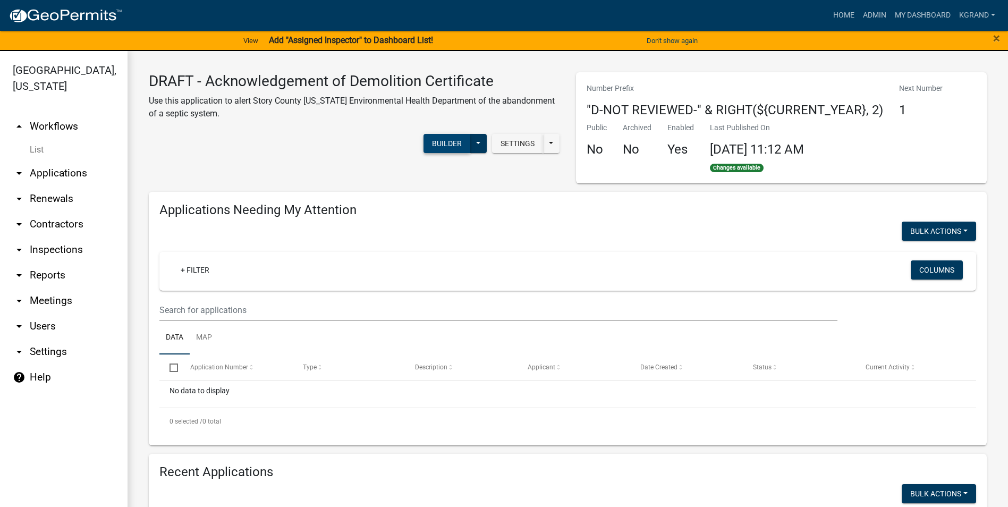
click at [452, 136] on button "Builder" at bounding box center [447, 143] width 47 height 19
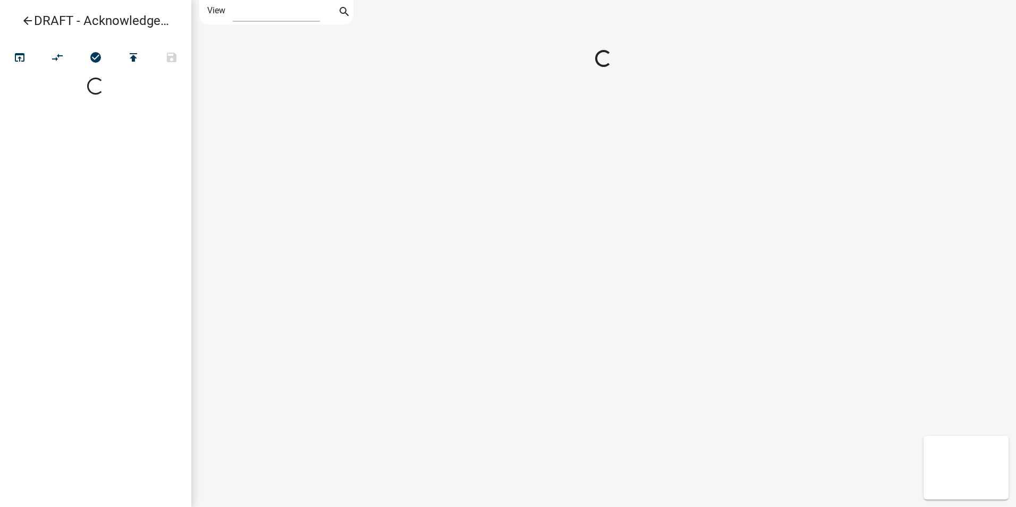
select select "1"
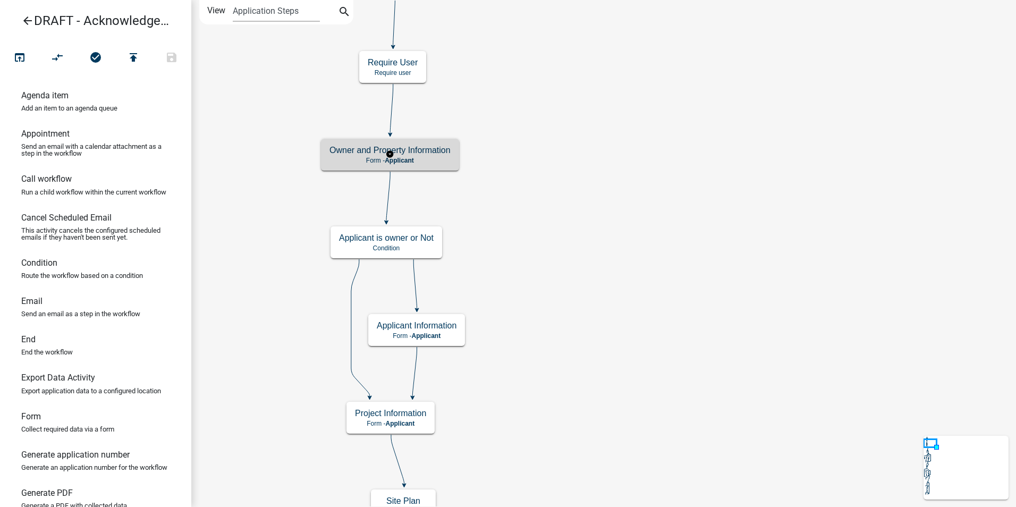
click at [438, 166] on div "Owner and Property Information Form - Applicant" at bounding box center [390, 155] width 138 height 32
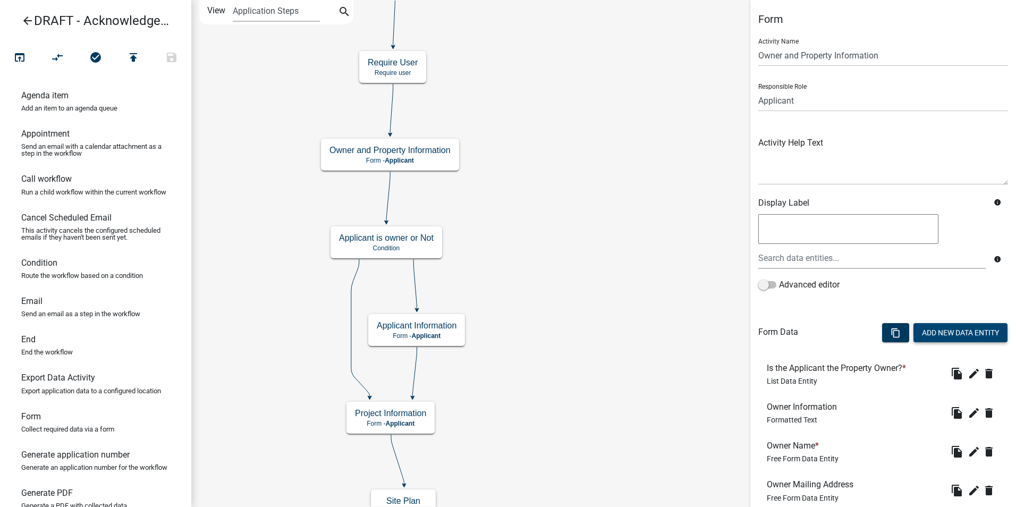
click at [939, 334] on button "Add New Data Entity" at bounding box center [961, 332] width 94 height 19
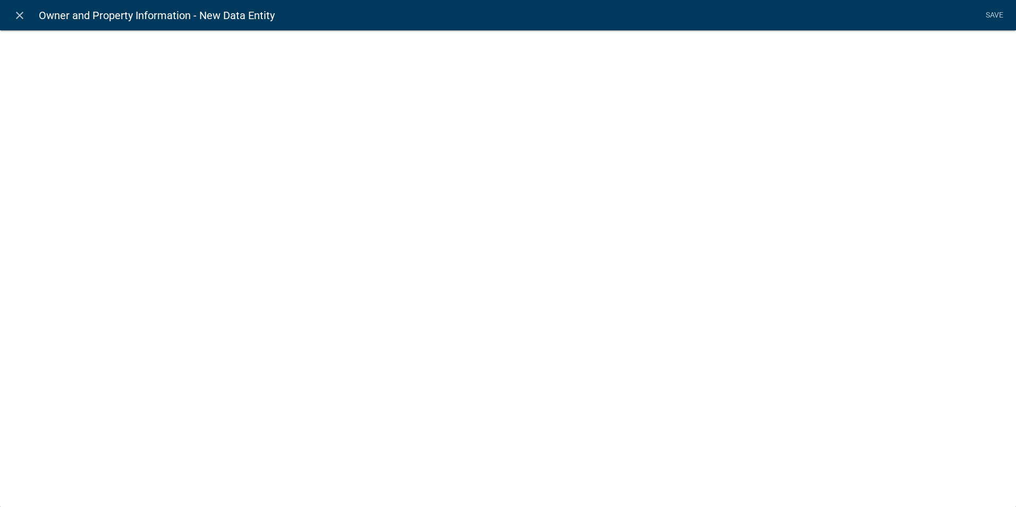
select select
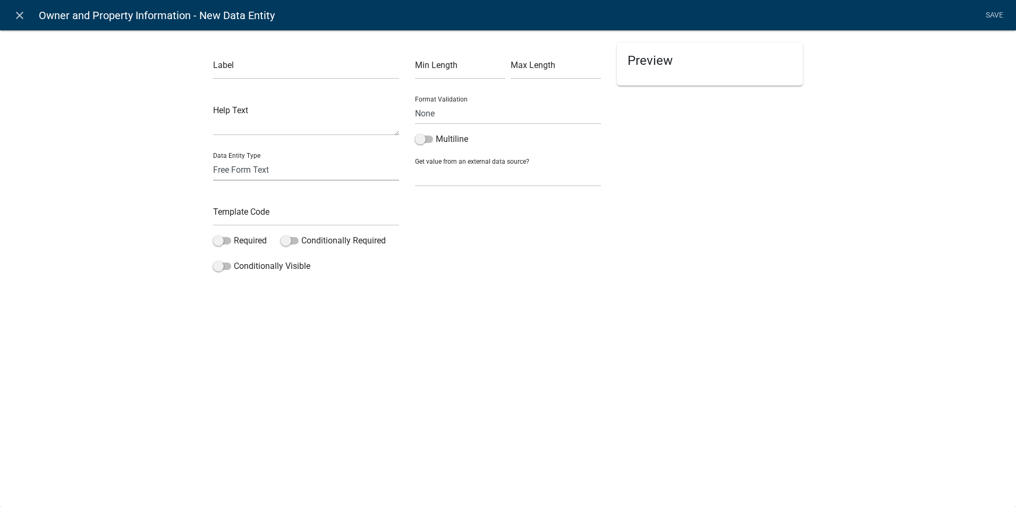
click at [250, 176] on select "Free Form Text Document Display Entity Value Fee Numeric Data Date Map Sketch D…" at bounding box center [306, 170] width 186 height 22
select select "rich-text"
click at [213, 159] on select "Free Form Text Document Display Entity Value Fee Numeric Data Date Map Sketch D…" at bounding box center [306, 170] width 186 height 22
select select "rich-text"
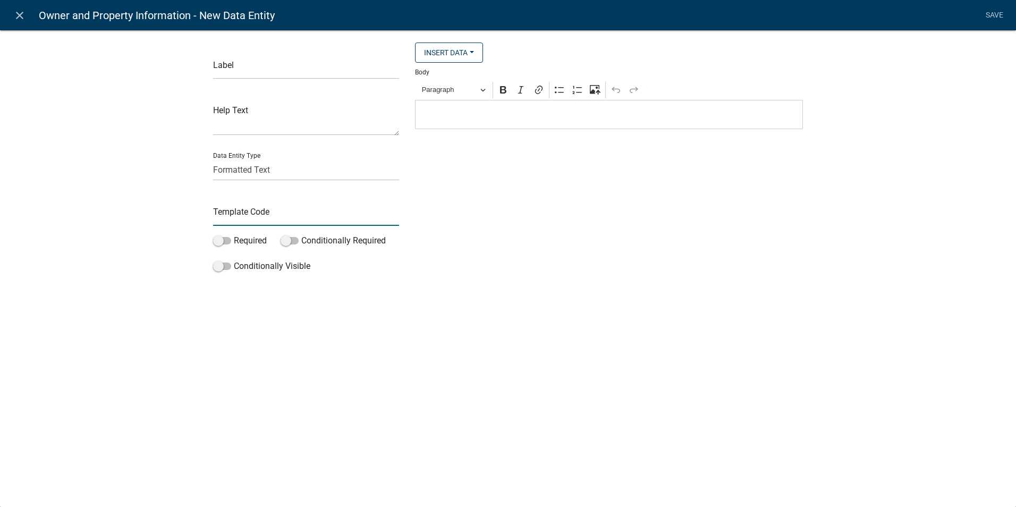
click at [249, 213] on input "text" at bounding box center [306, 215] width 186 height 22
type input "O"
type input "LabelOwnerInfo"
click at [136, 254] on div "Label Help Text Data Entity Type Free Form Text Document Display Entity Value F…" at bounding box center [508, 156] width 1016 height 287
click at [268, 71] on input "text" at bounding box center [306, 68] width 186 height 22
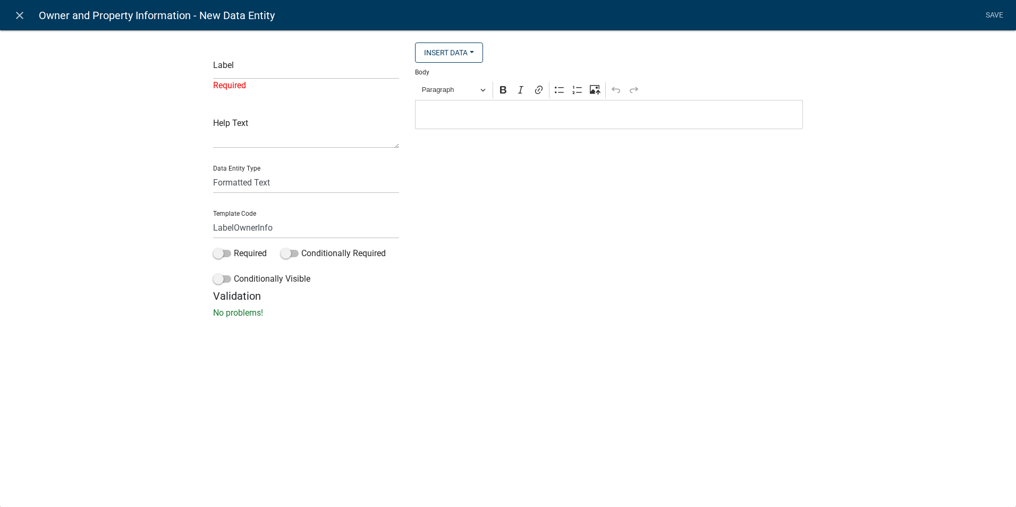
click at [542, 229] on div "Insert Data Acres Address of Subject Property Fee Recipients Is the Applicant t…" at bounding box center [609, 166] width 404 height 247
click at [232, 68] on input "text" at bounding box center [306, 68] width 186 height 22
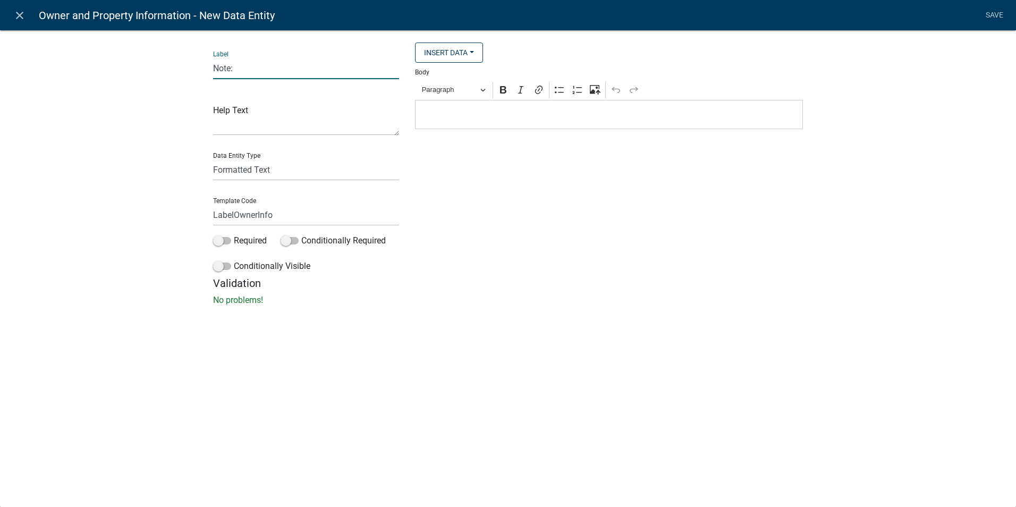
type input "Note:"
click at [438, 116] on p "Editor editing area: main. Press Alt+0 for help." at bounding box center [609, 114] width 377 height 13
click at [425, 113] on p "Editor editing area: main. Press Alt+0 for help." at bounding box center [609, 114] width 377 height 13
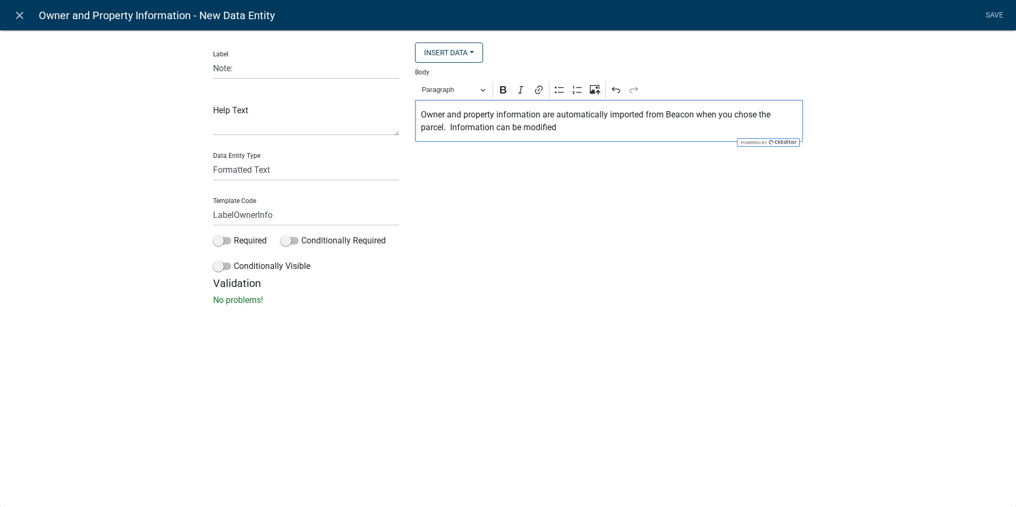
click at [587, 124] on p "Owner and property information are automatically imported from Beacon when you …" at bounding box center [609, 121] width 377 height 26
click at [567, 129] on p "Owner and property information are automatically imported from Beacon when you …" at bounding box center [609, 121] width 377 height 26
click at [506, 125] on p "Owner and property information are automatically imported from Beacon when you …" at bounding box center [609, 121] width 377 height 26
click at [582, 129] on p "Owner and property information are automatically imported from Beacon when you …" at bounding box center [609, 121] width 377 height 26
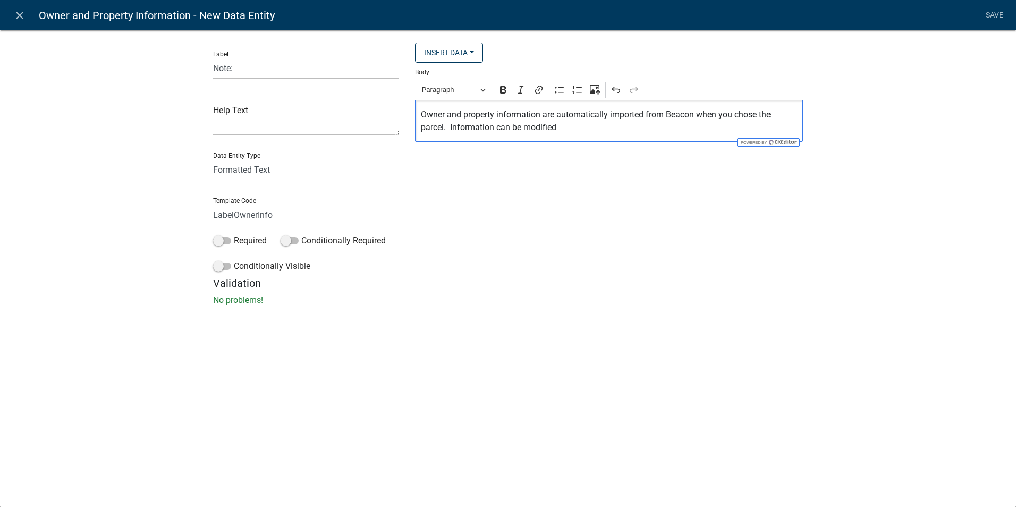
click at [558, 127] on p "Owner and property information are automatically imported from Beacon when you …" at bounding box center [609, 121] width 377 height 26
click at [743, 129] on p "Owner and property information are automatically imported from Beacon when you …" at bounding box center [609, 121] width 377 height 26
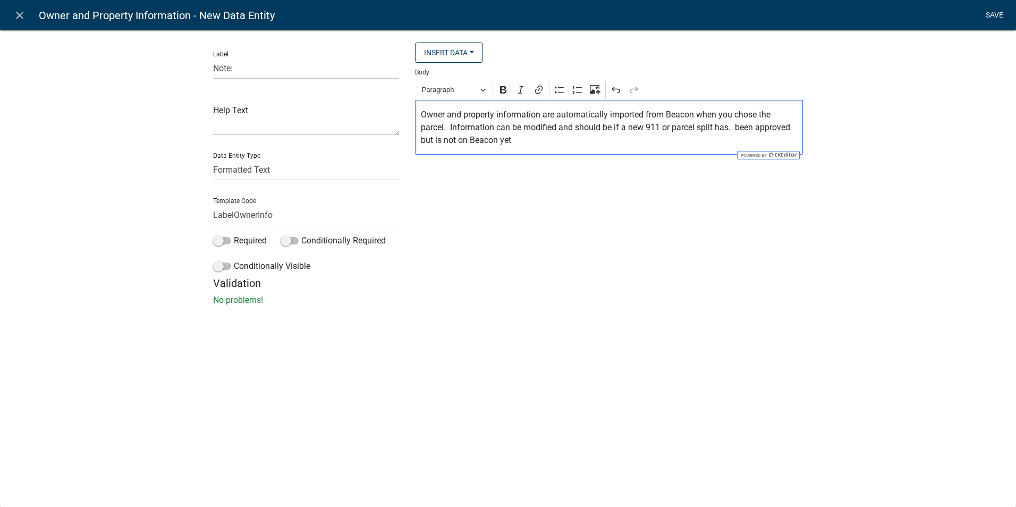
click at [990, 15] on link "Save" at bounding box center [994, 15] width 27 height 20
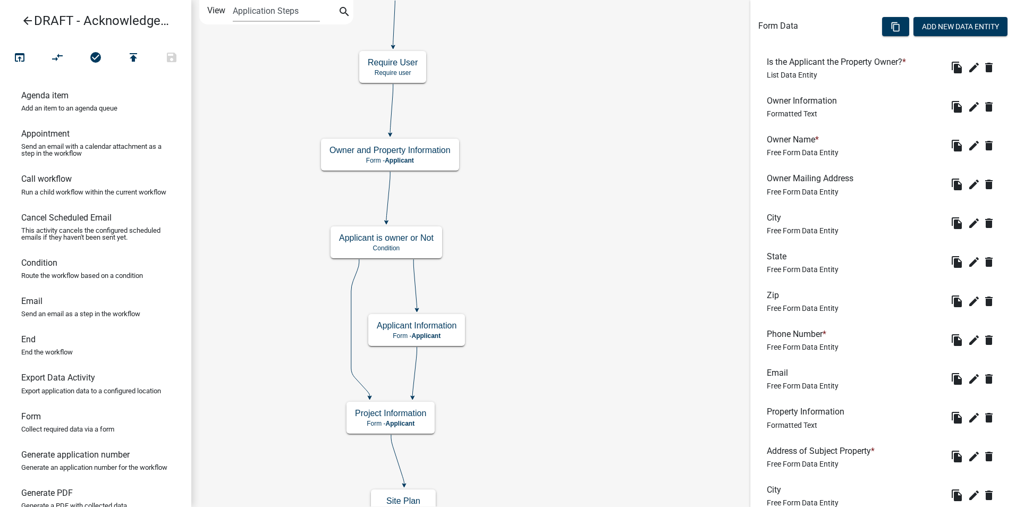
scroll to position [617, 0]
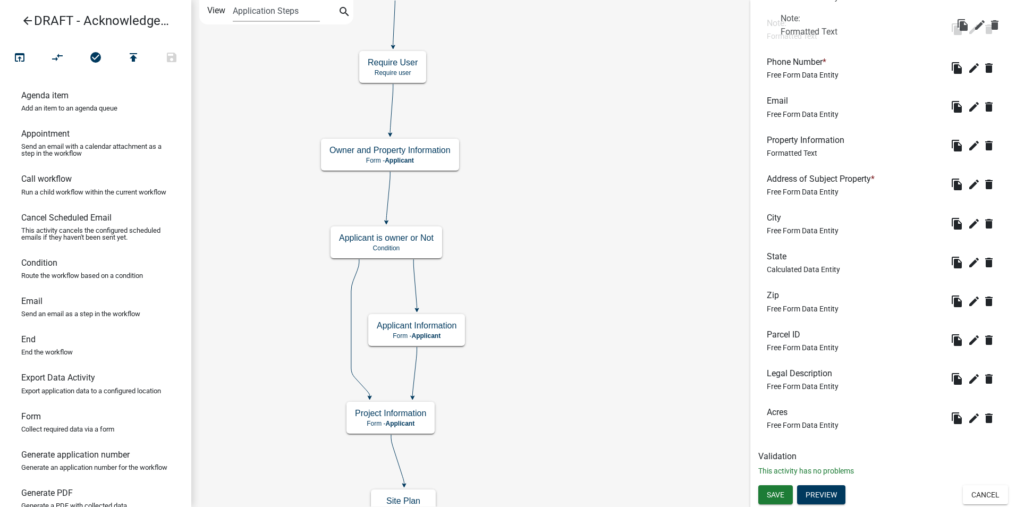
drag, startPoint x: 778, startPoint y: 414, endPoint x: 789, endPoint y: 26, distance: 388.2
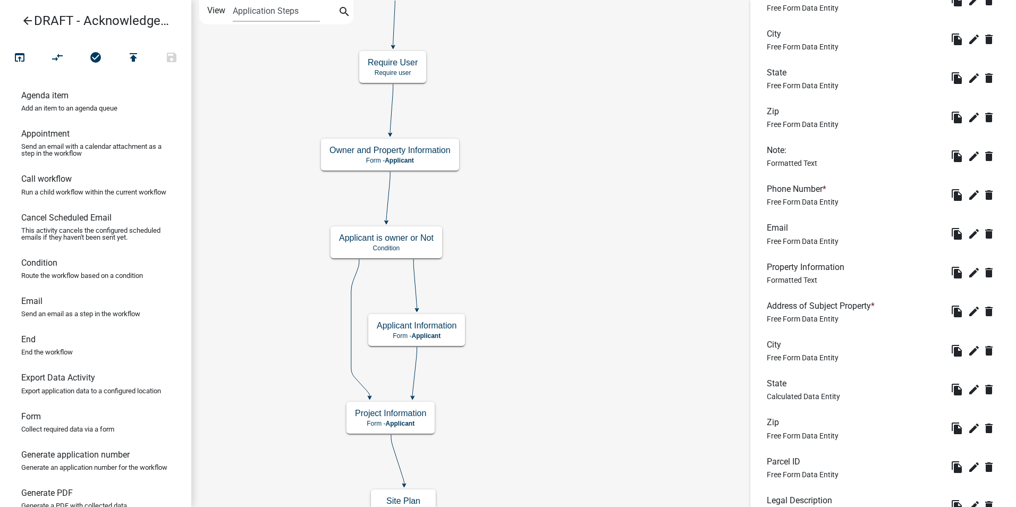
scroll to position [458, 0]
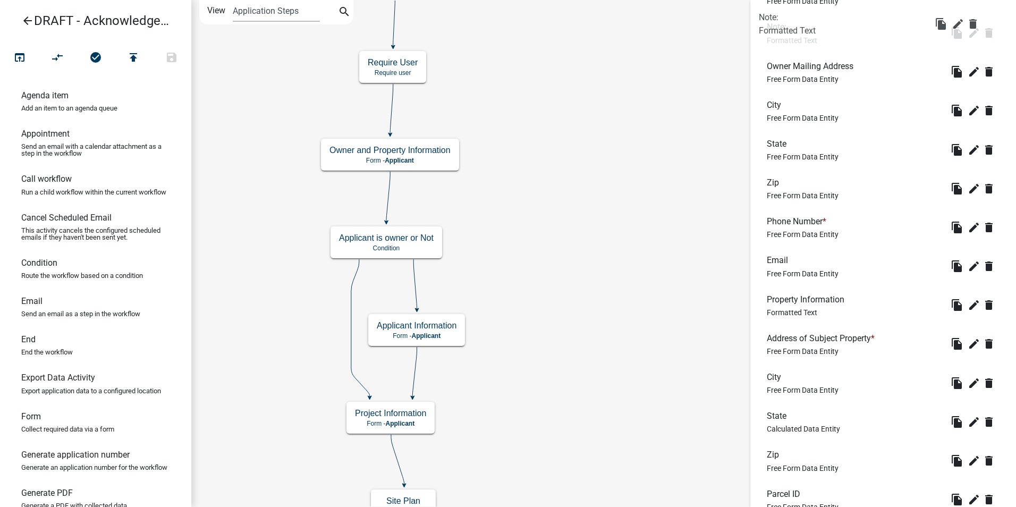
drag, startPoint x: 781, startPoint y: 188, endPoint x: 773, endPoint y: 18, distance: 170.3
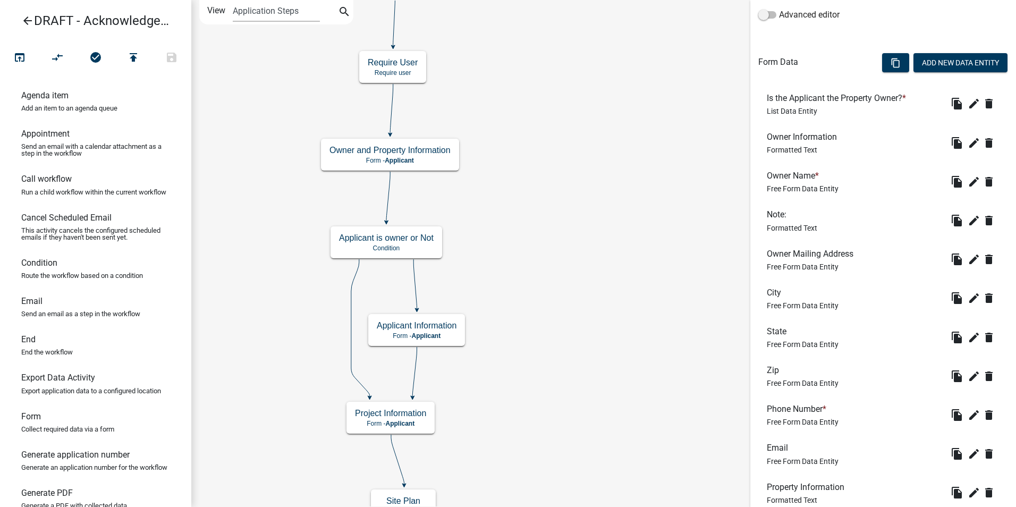
scroll to position [245, 0]
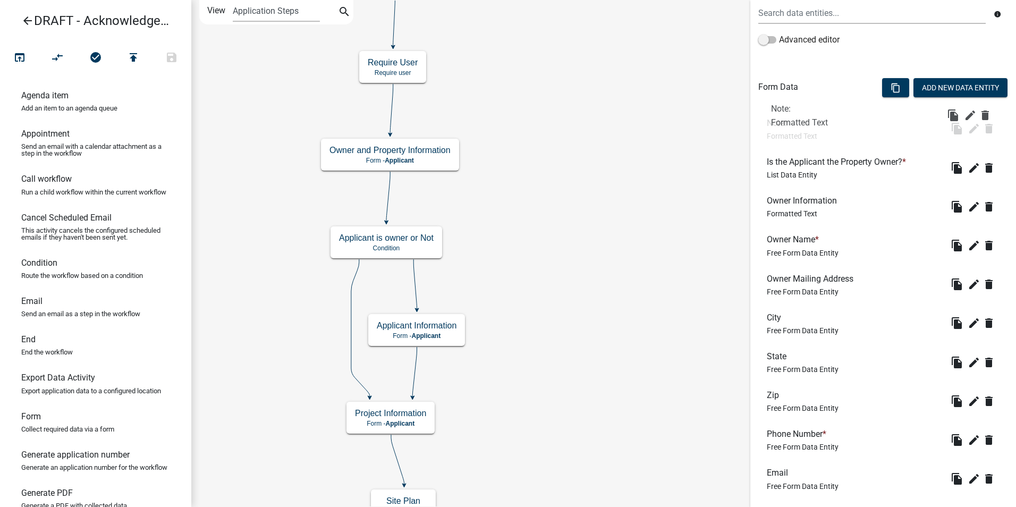
drag, startPoint x: 775, startPoint y: 241, endPoint x: 779, endPoint y: 110, distance: 131.4
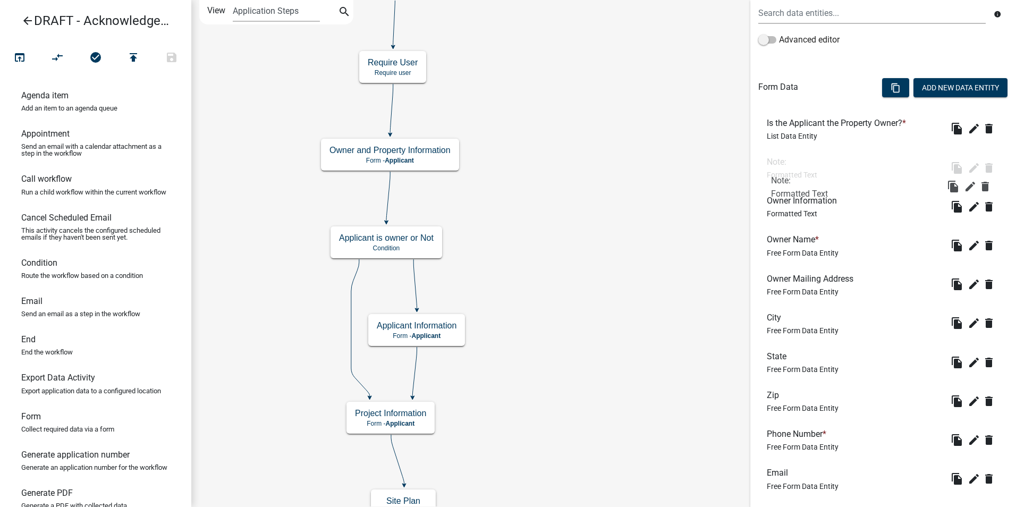
drag, startPoint x: 773, startPoint y: 117, endPoint x: 778, endPoint y: 175, distance: 58.1
click at [966, 171] on button "edit" at bounding box center [974, 167] width 17 height 17
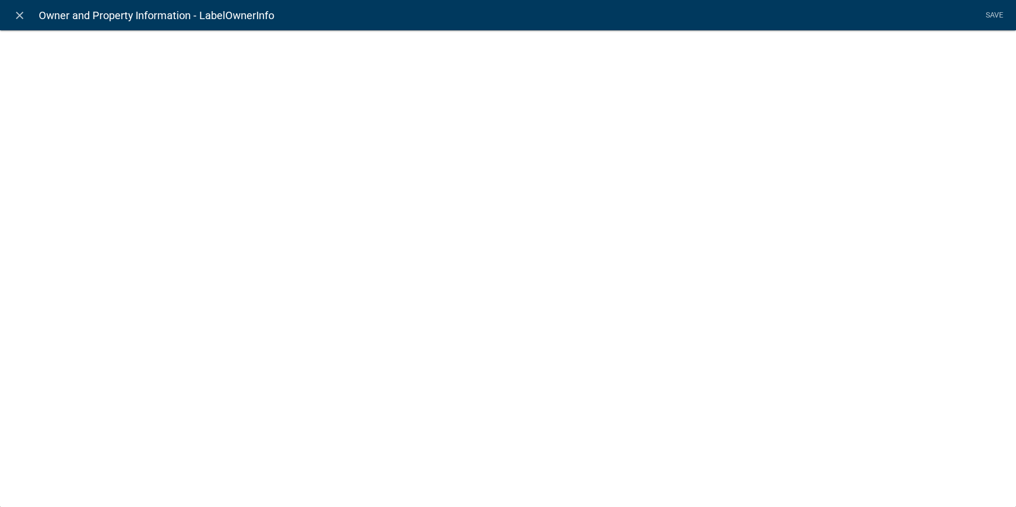
select select "rich-text"
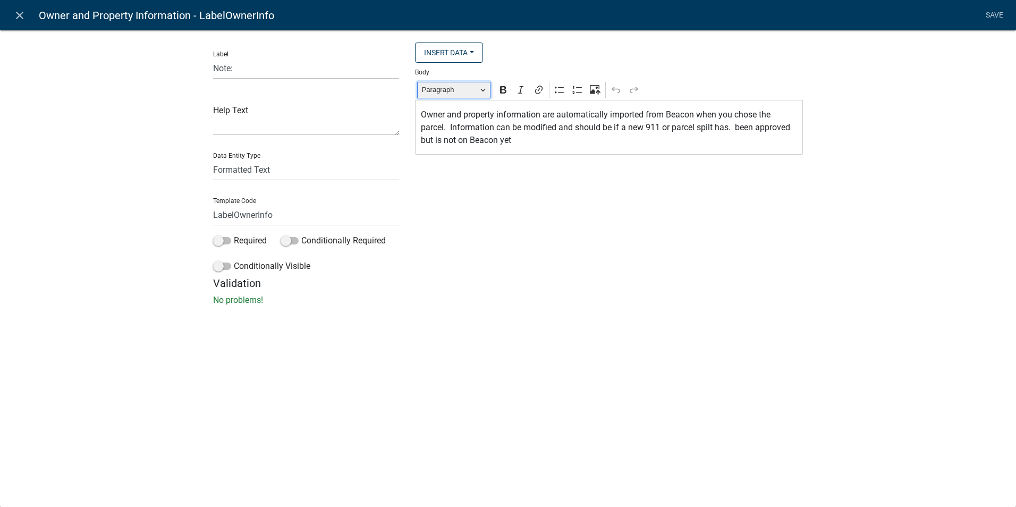
click at [484, 92] on button "Paragraph" at bounding box center [453, 90] width 73 height 16
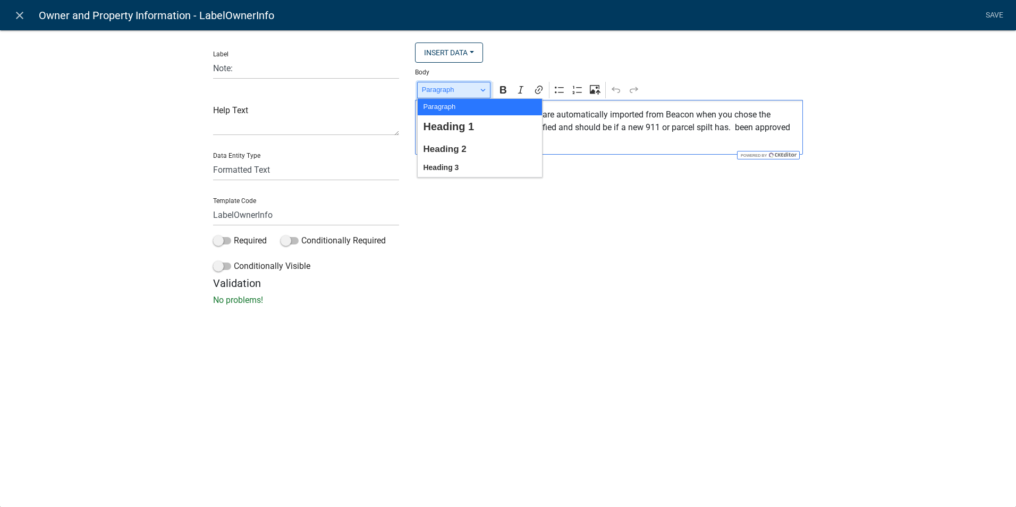
click at [484, 92] on button "Paragraph" at bounding box center [453, 90] width 73 height 16
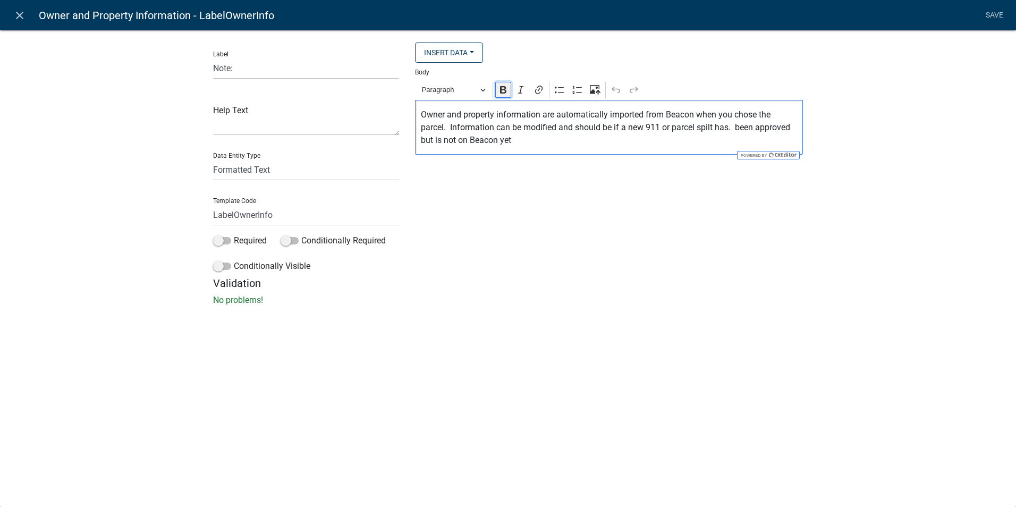
click at [504, 92] on icon "Editor toolbar" at bounding box center [503, 90] width 11 height 11
drag, startPoint x: 519, startPoint y: 144, endPoint x: 420, endPoint y: 115, distance: 103.0
click at [421, 115] on p "Owner and property information are automatically imported from Beacon when you …" at bounding box center [609, 127] width 377 height 38
click at [502, 86] on icon "Editor toolbar" at bounding box center [503, 90] width 11 height 11
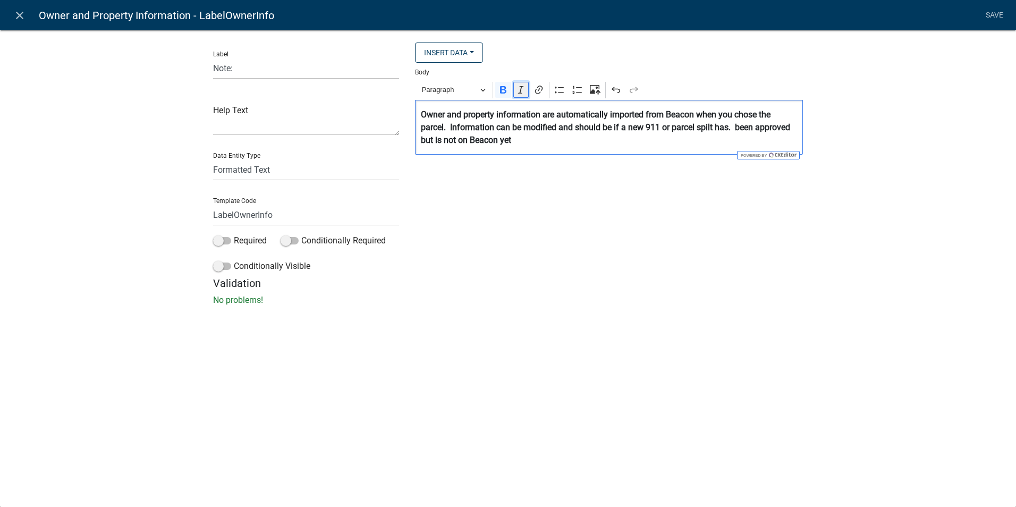
click at [516, 92] on icon "Editor toolbar" at bounding box center [521, 90] width 11 height 11
click at [999, 18] on link "Save" at bounding box center [994, 15] width 27 height 20
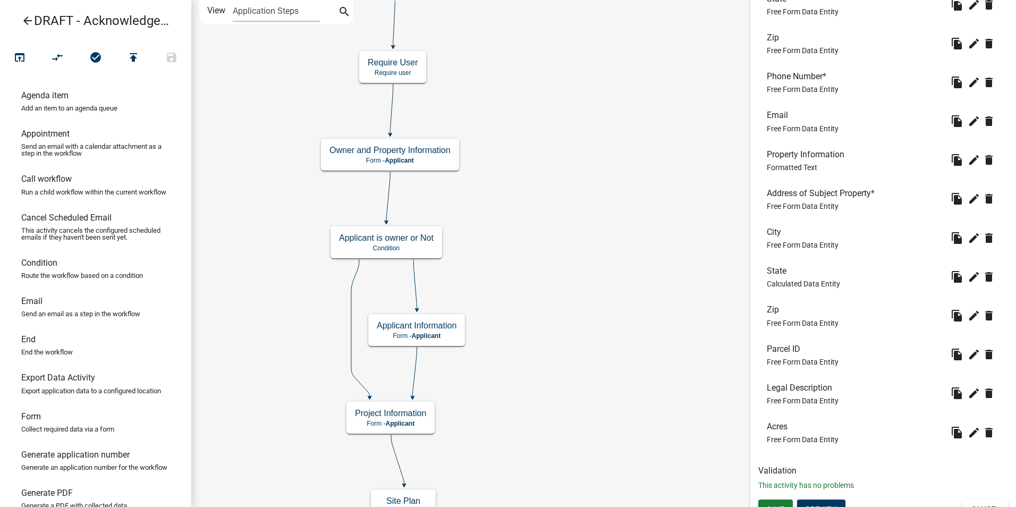
scroll to position [617, 0]
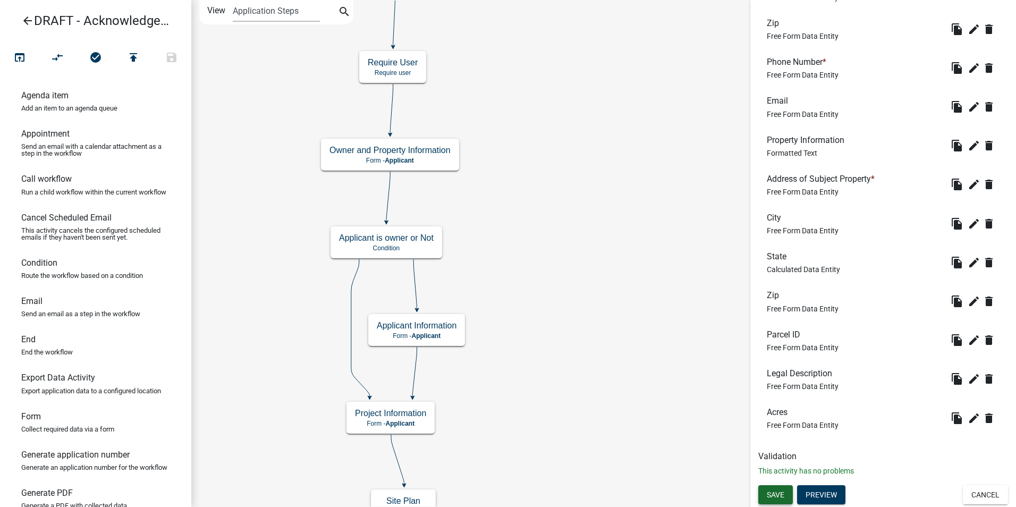
click at [778, 495] on span "Save" at bounding box center [776, 495] width 18 height 9
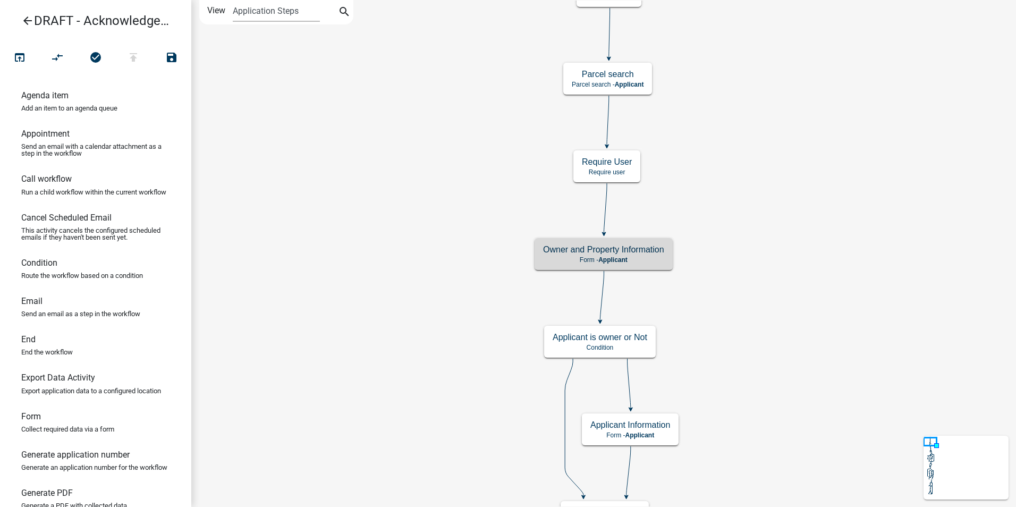
scroll to position [0, 0]
click at [637, 256] on p "Form - Applicant" at bounding box center [603, 259] width 121 height 7
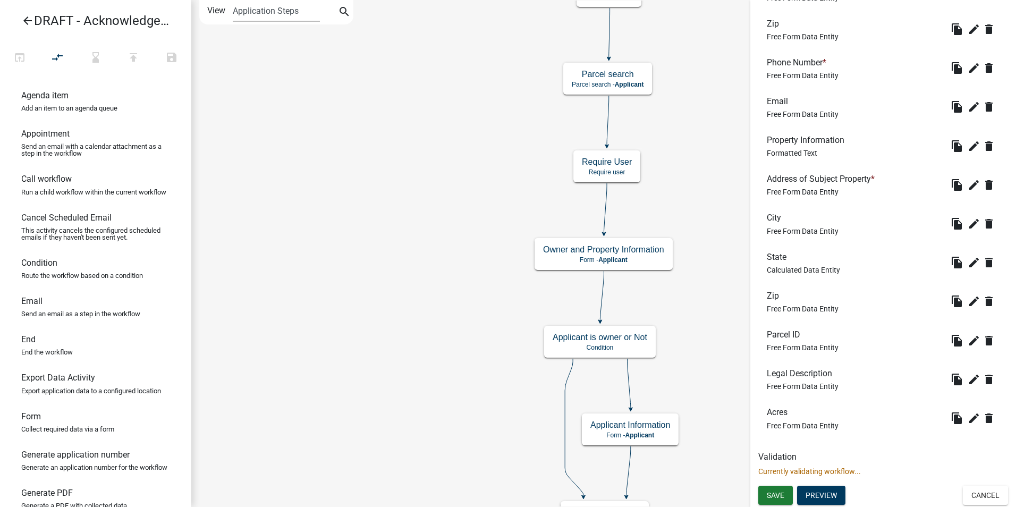
scroll to position [617, 0]
click at [809, 497] on button "Preview" at bounding box center [821, 494] width 48 height 19
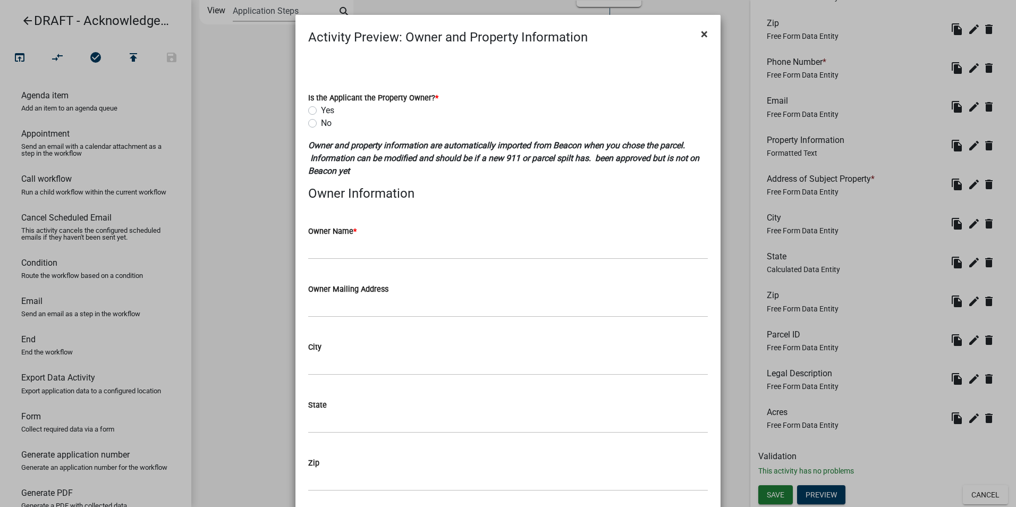
click at [696, 33] on button "×" at bounding box center [705, 34] width 24 height 30
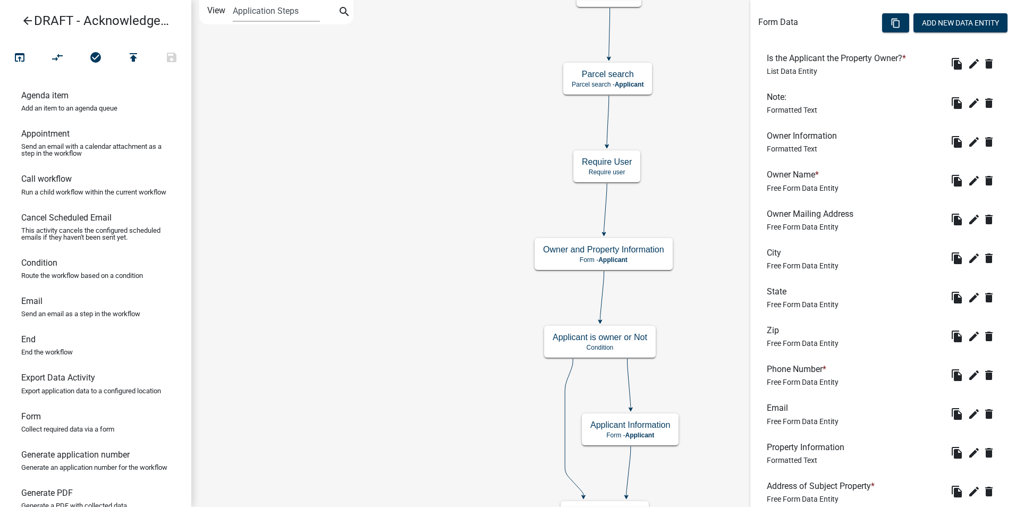
scroll to position [298, 0]
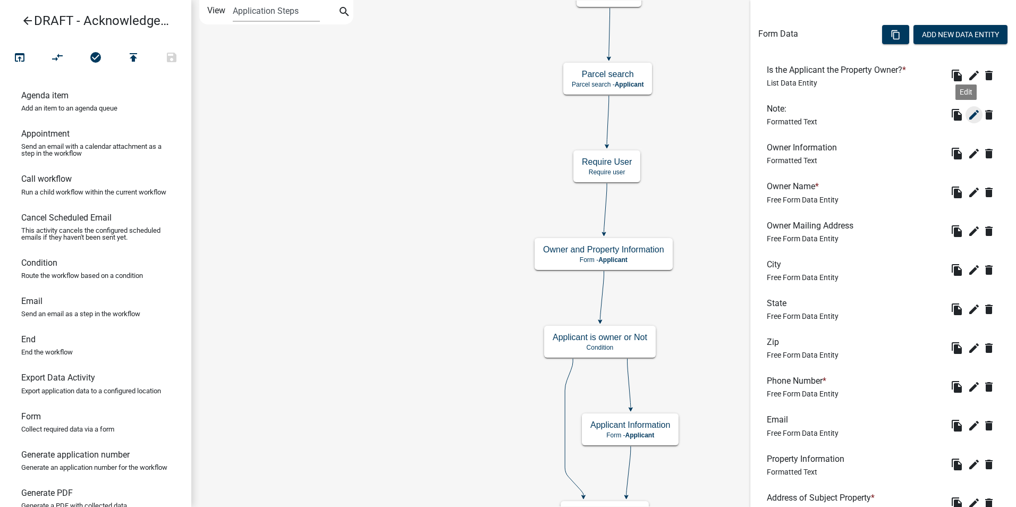
click at [968, 117] on icon "edit" at bounding box center [974, 114] width 13 height 13
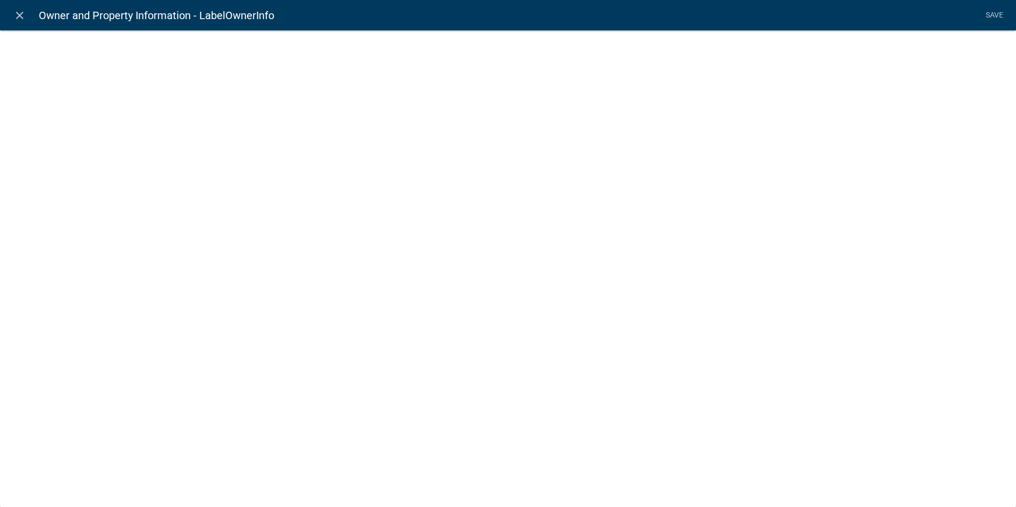
select select "rich-text"
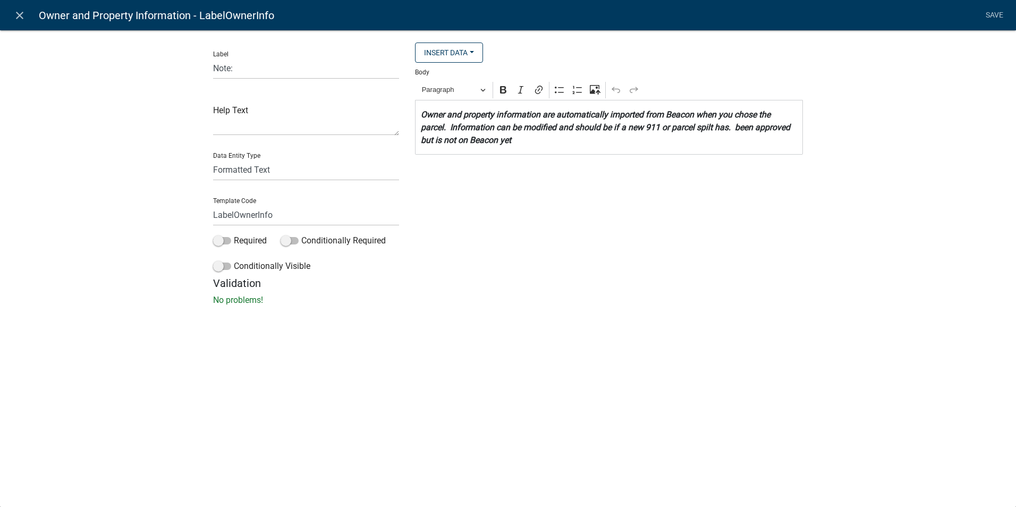
click at [737, 129] on strong "Owner and property information are automatically imported from Beacon when you …" at bounding box center [605, 128] width 369 height 36
click at [459, 143] on strong "Owner and property information are automatically imported from Beacon when you …" at bounding box center [603, 128] width 365 height 36
click at [527, 139] on p "Owner and property information are automatically imported from Beacon when you …" at bounding box center [609, 127] width 377 height 38
click at [1000, 14] on link "Save" at bounding box center [994, 15] width 27 height 20
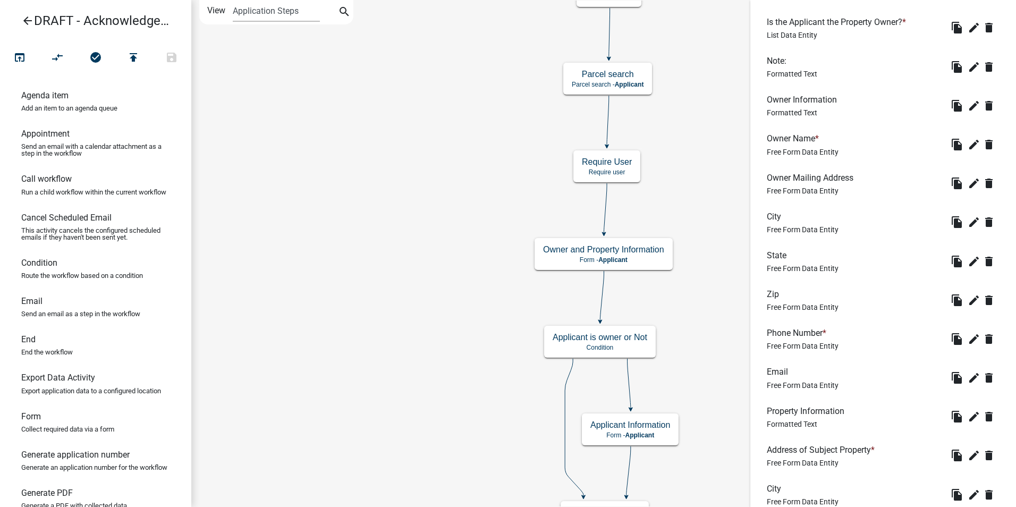
scroll to position [617, 0]
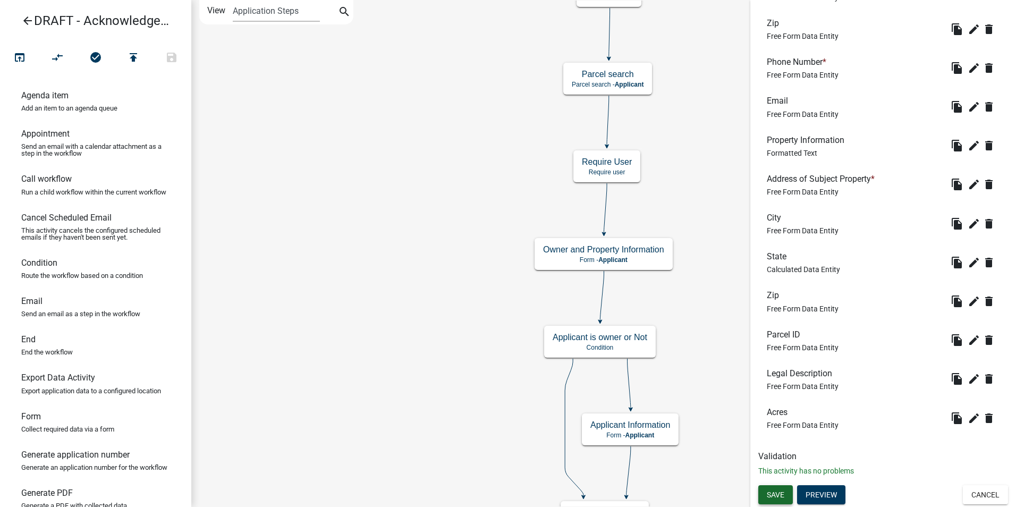
click at [775, 498] on span "Save" at bounding box center [776, 495] width 18 height 9
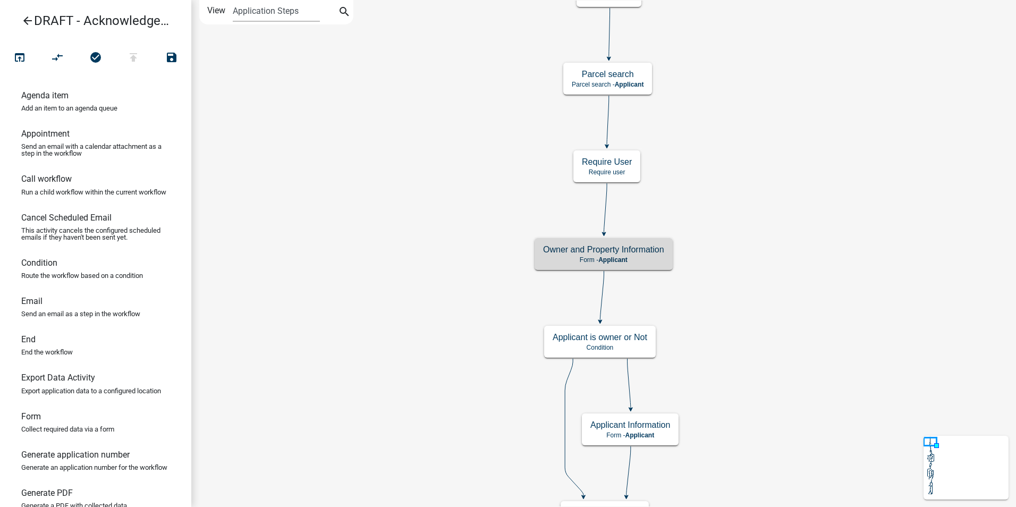
scroll to position [0, 0]
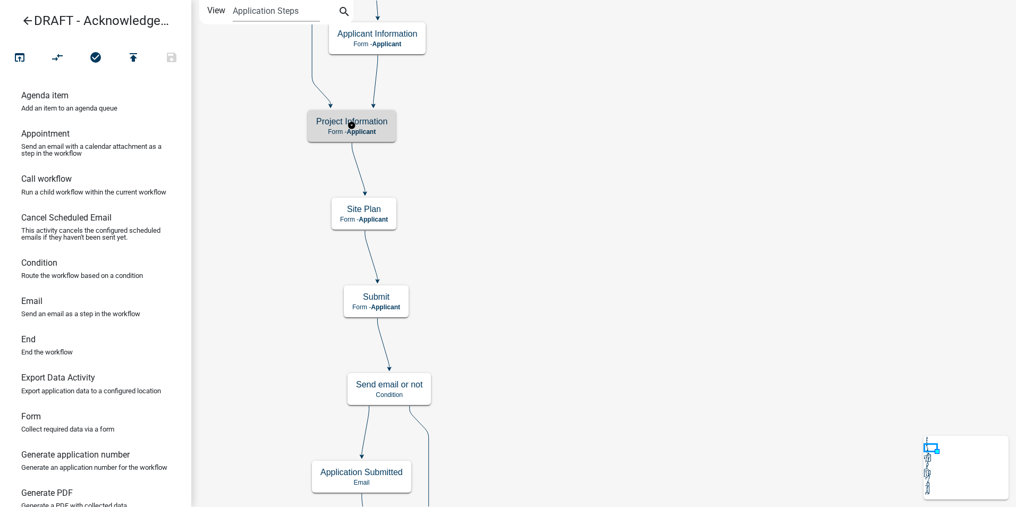
click at [340, 131] on p "Form - Applicant" at bounding box center [351, 131] width 71 height 7
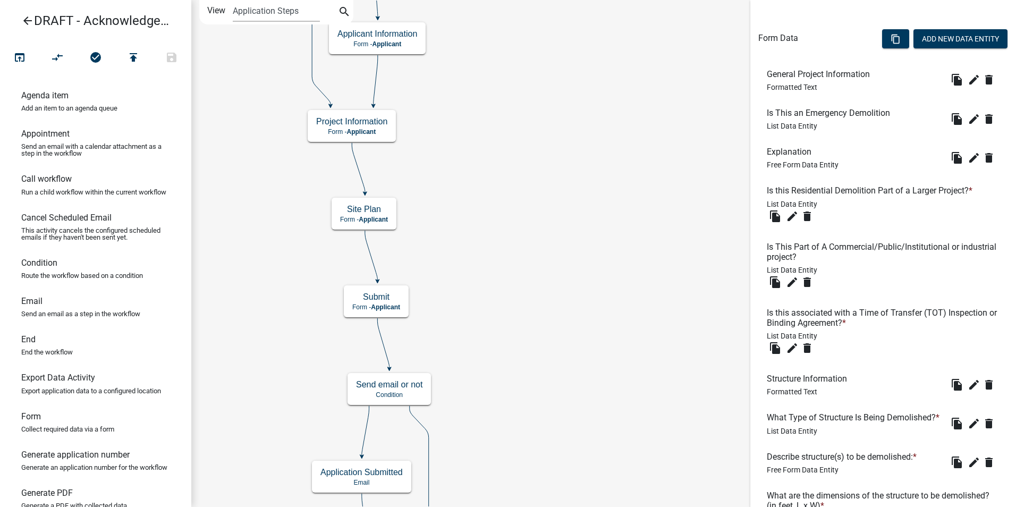
scroll to position [304, 0]
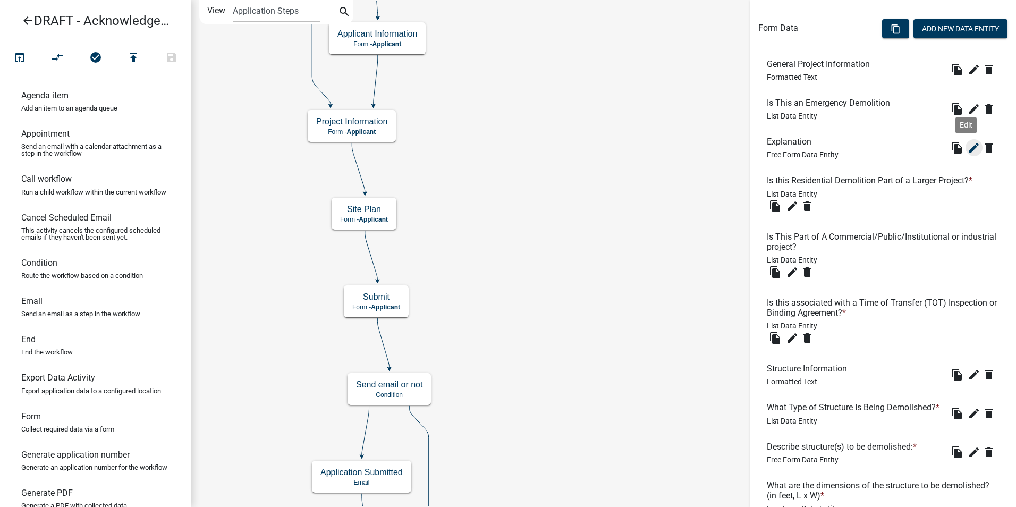
click at [968, 148] on icon "edit" at bounding box center [974, 147] width 13 height 13
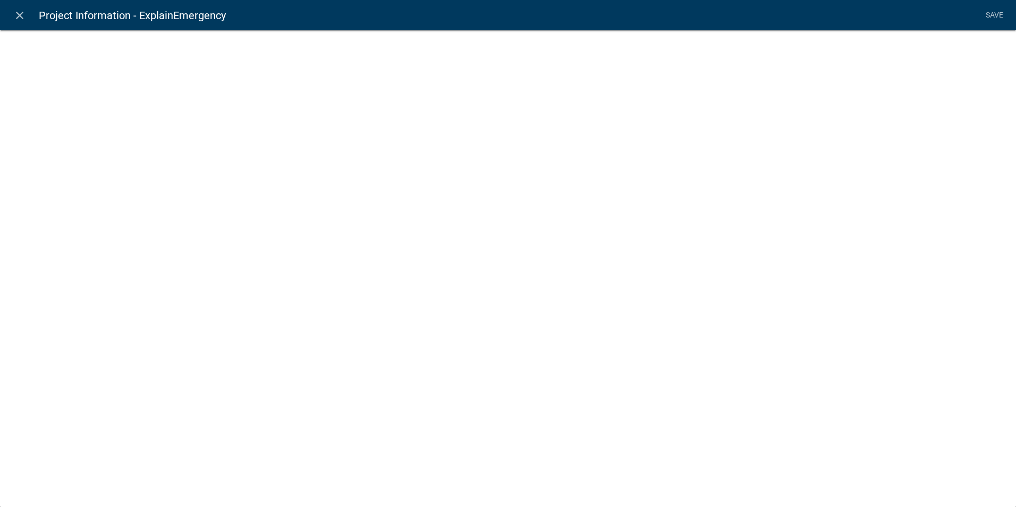
select select
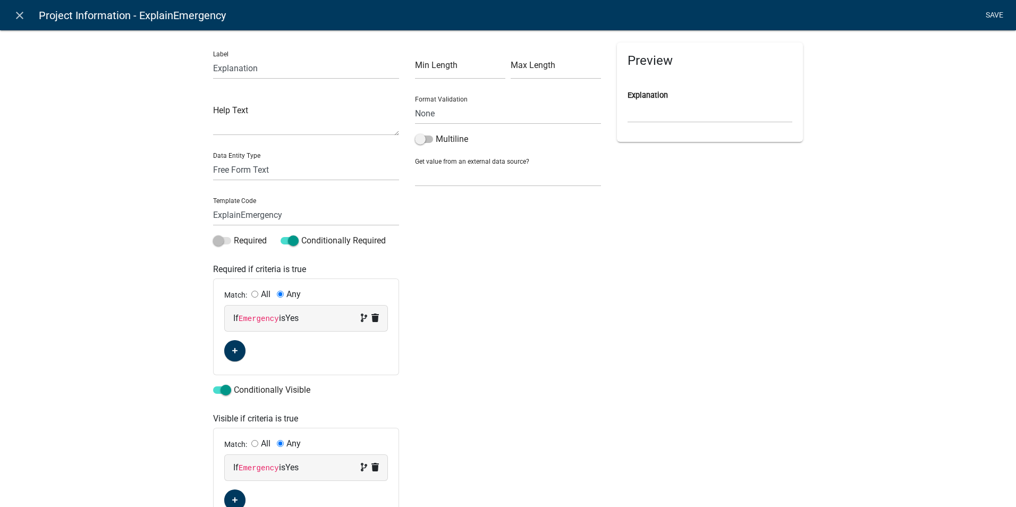
click at [987, 16] on link "Save" at bounding box center [994, 15] width 27 height 20
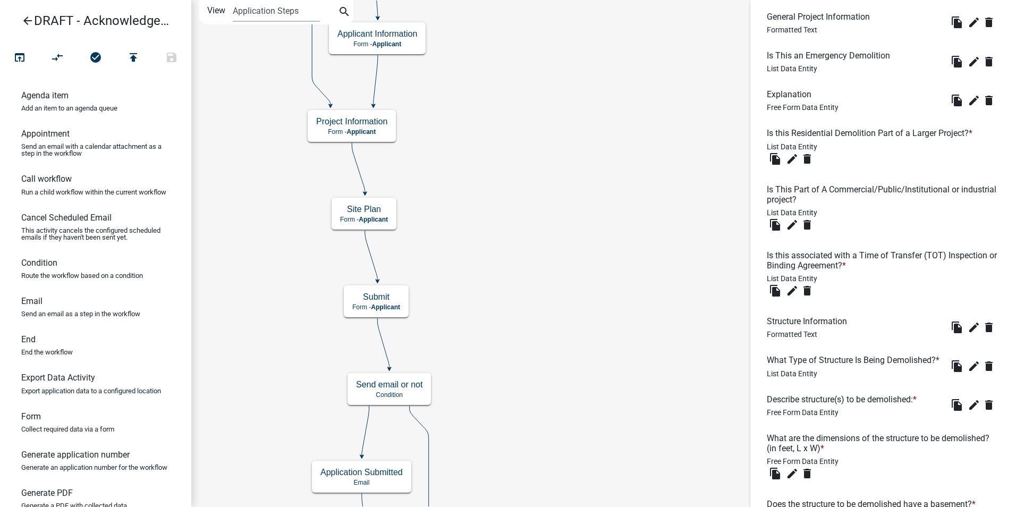
scroll to position [372, 0]
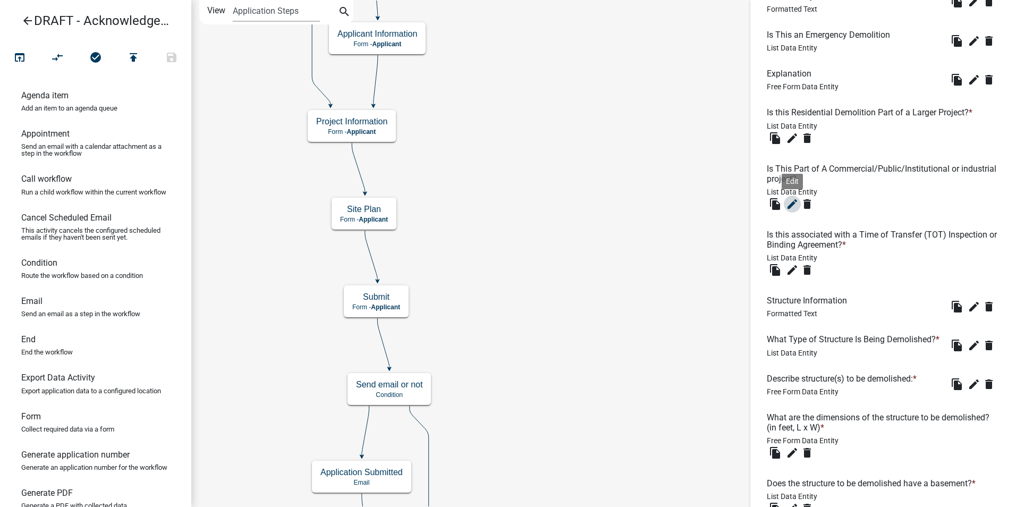
click at [795, 203] on icon "edit" at bounding box center [792, 204] width 13 height 13
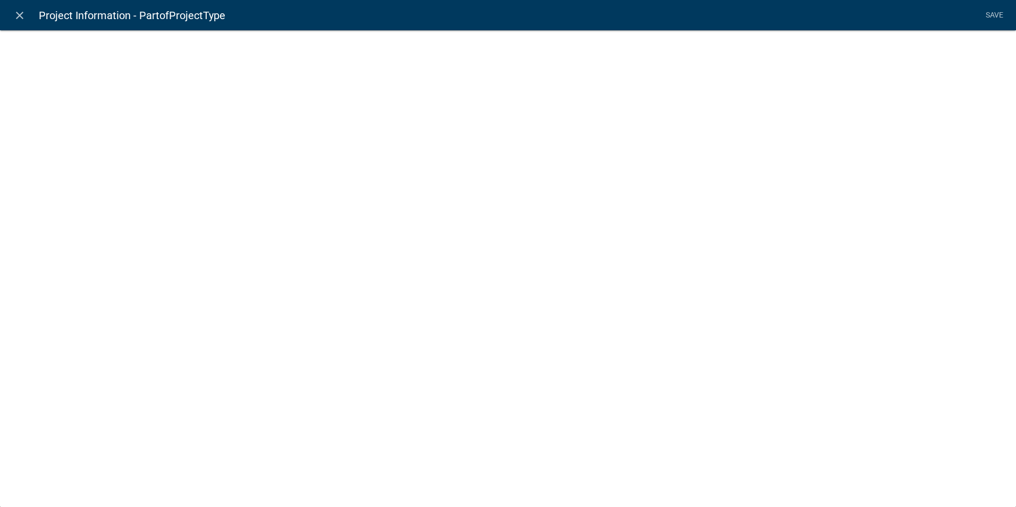
select select "list-data"
select select
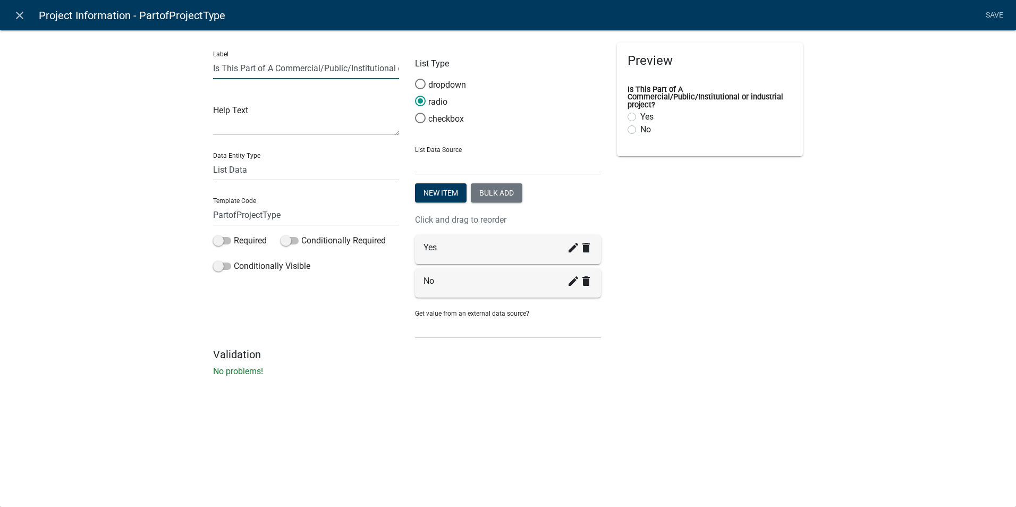
click at [352, 66] on input "Is This Part of A Commercial/Public/Institutional or industrial project?" at bounding box center [306, 68] width 186 height 22
click at [763, 286] on div "Preview Is This Part of A Commercial/Public/Institutional or Industrial project…" at bounding box center [710, 196] width 202 height 306
click at [311, 66] on input "Is This Part of A Commercial/Public/Institutional or Industrial project?" at bounding box center [306, 68] width 186 height 22
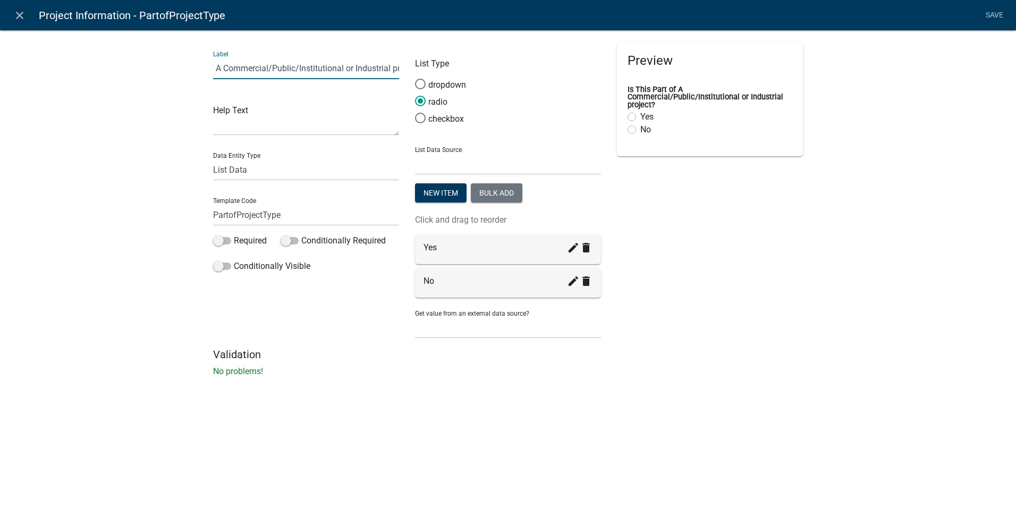
scroll to position [0, 55]
type input "Is This Part of A Commercial/Public/Institutional or Industrial Project?"
click at [869, 237] on div "Label Is This Part of A Commercial/Public/Institutional or Industrial Project? …" at bounding box center [508, 207] width 1016 height 388
click at [990, 14] on link "Save" at bounding box center [994, 15] width 27 height 20
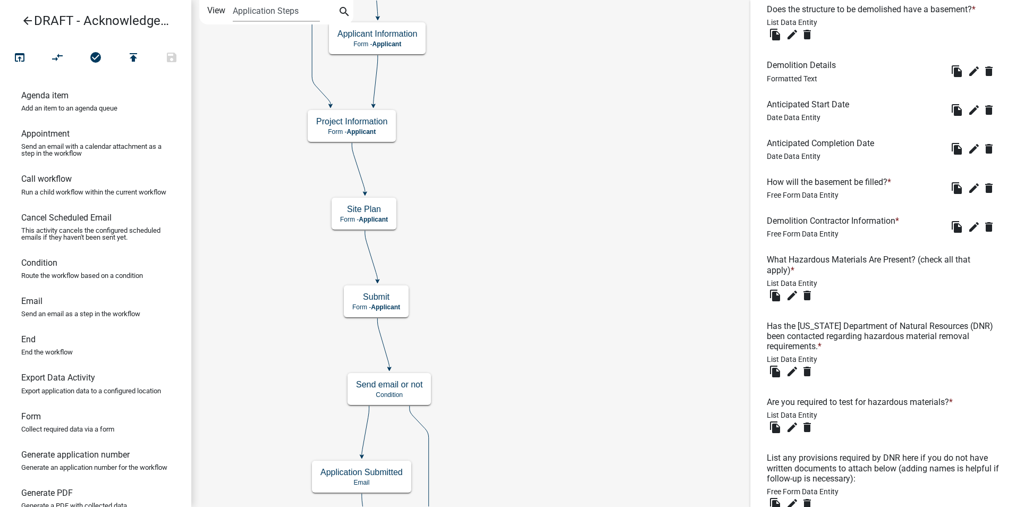
scroll to position [851, 0]
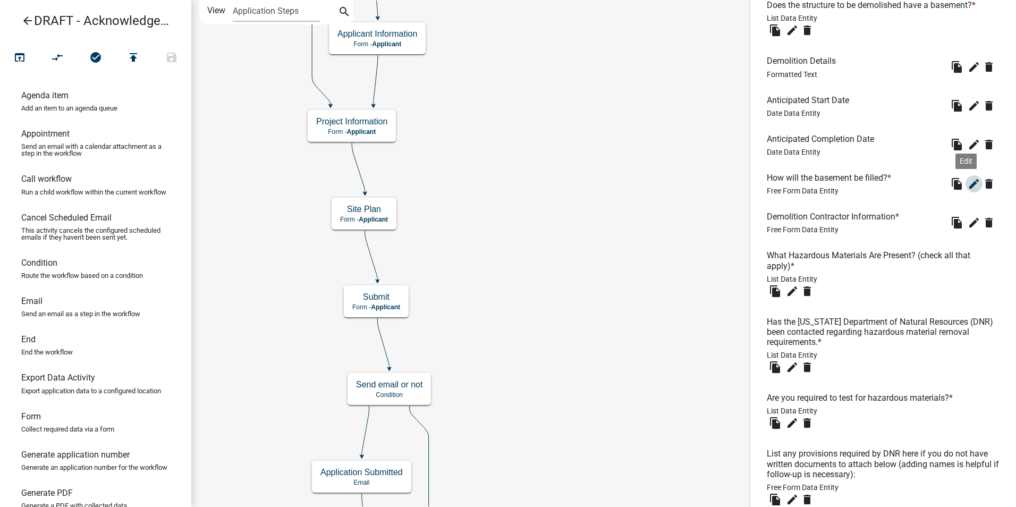
click at [968, 190] on icon "edit" at bounding box center [974, 184] width 13 height 13
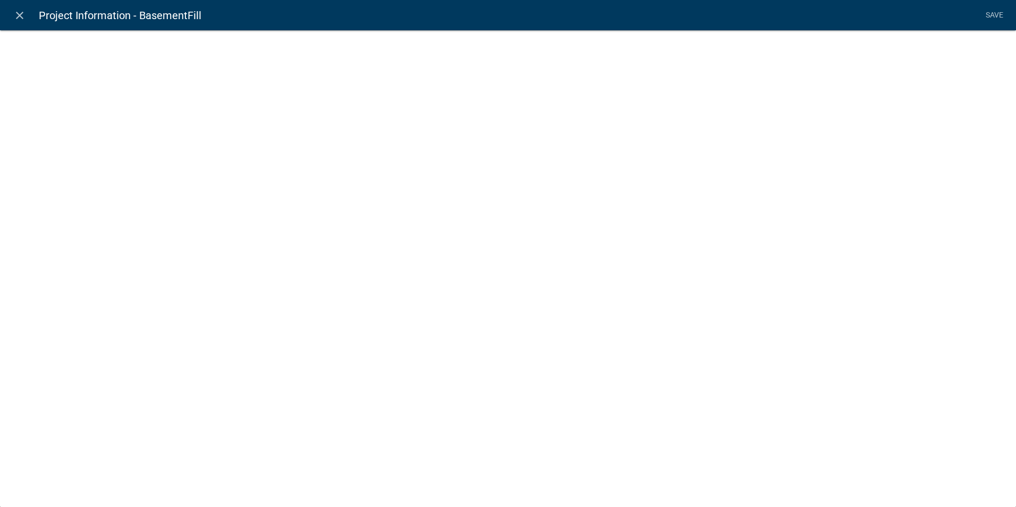
select select
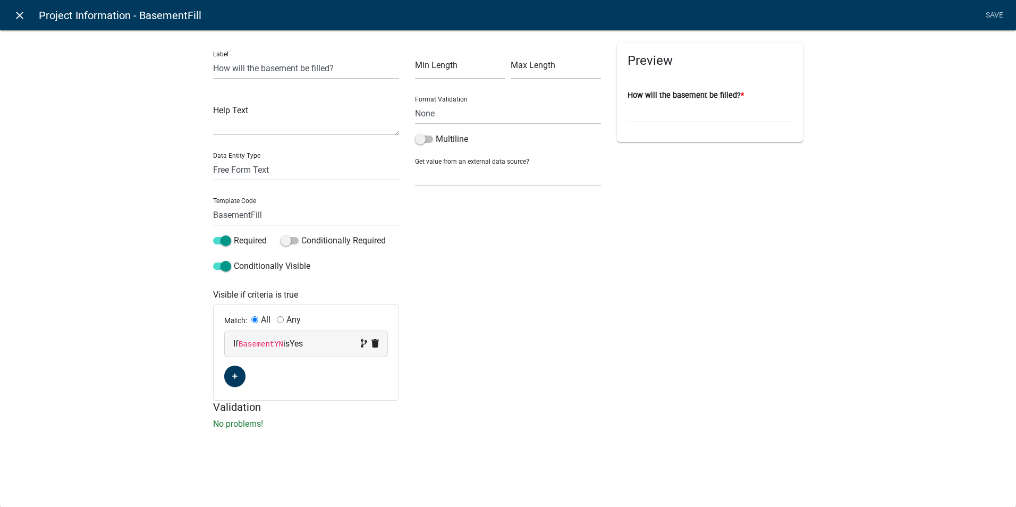
click at [20, 17] on icon "close" at bounding box center [19, 15] width 13 height 13
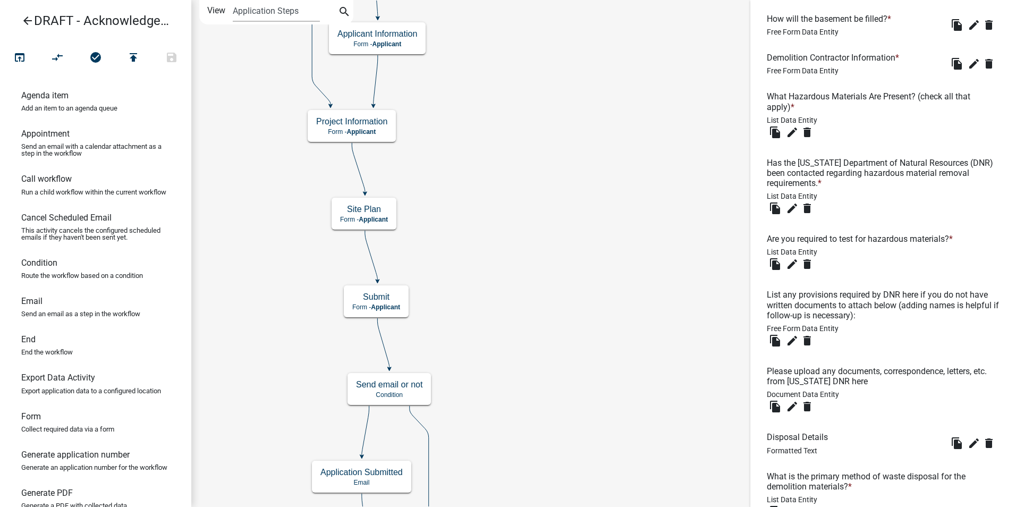
scroll to position [1010, 0]
click at [789, 138] on icon "edit" at bounding box center [792, 131] width 13 height 13
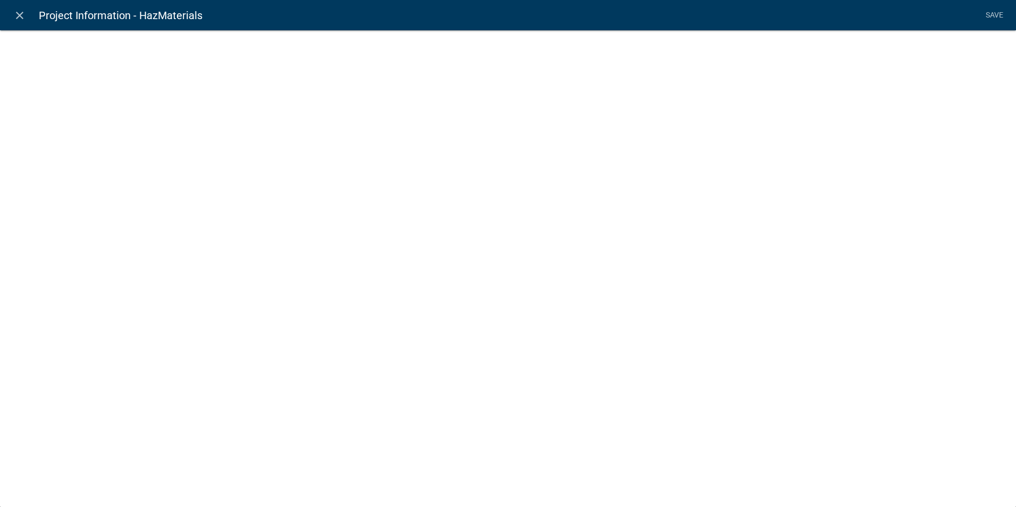
select select "list-data"
select select
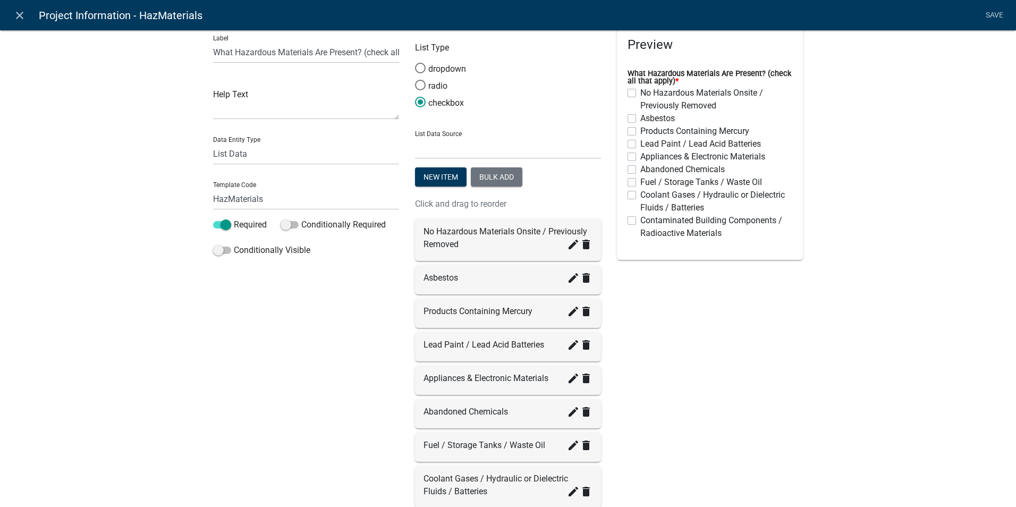
scroll to position [69, 0]
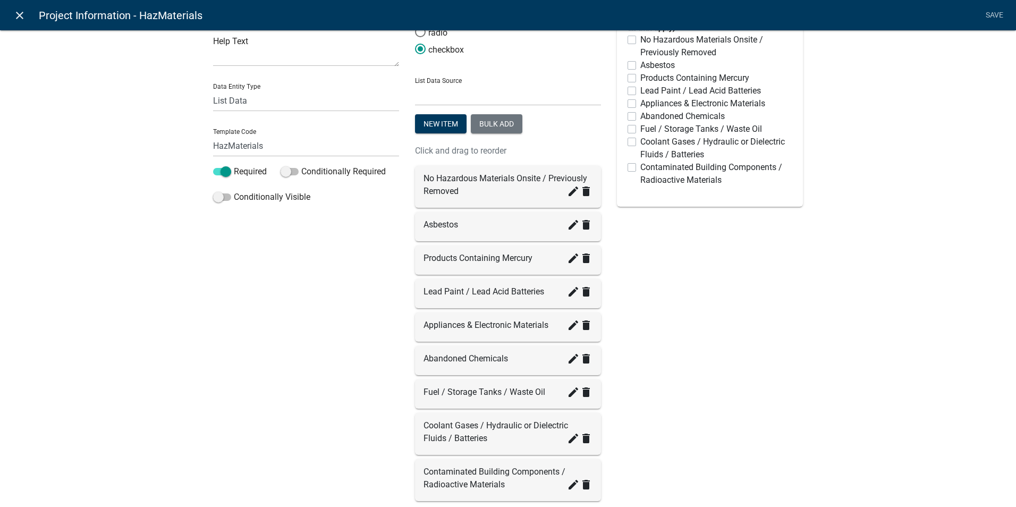
click at [15, 16] on icon "close" at bounding box center [19, 15] width 13 height 13
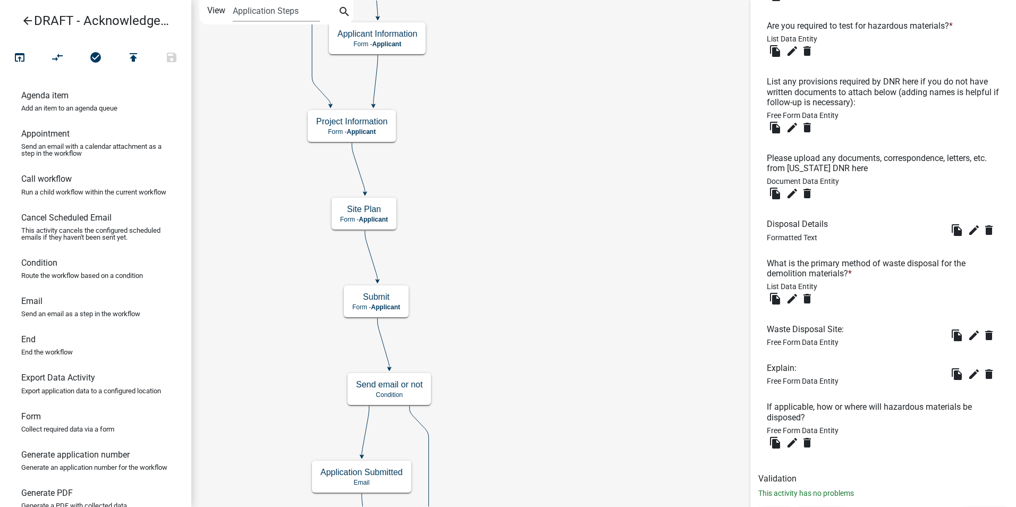
scroll to position [1262, 0]
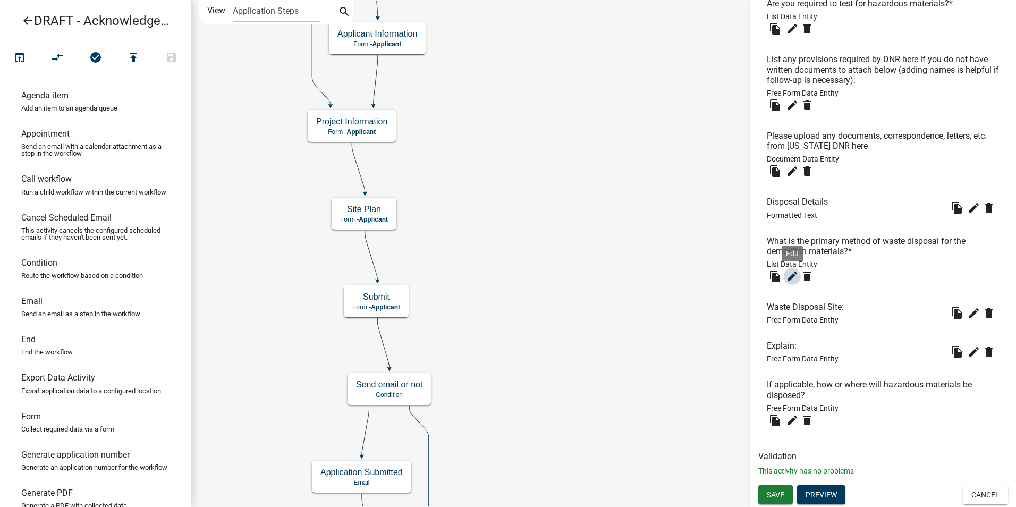
click at [792, 276] on icon "edit" at bounding box center [792, 276] width 13 height 13
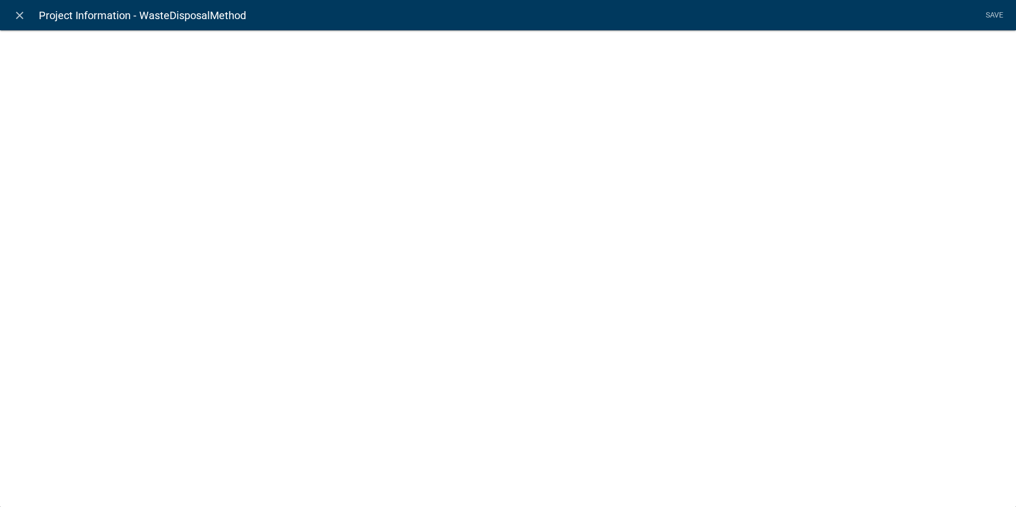
select select "list-data"
select select
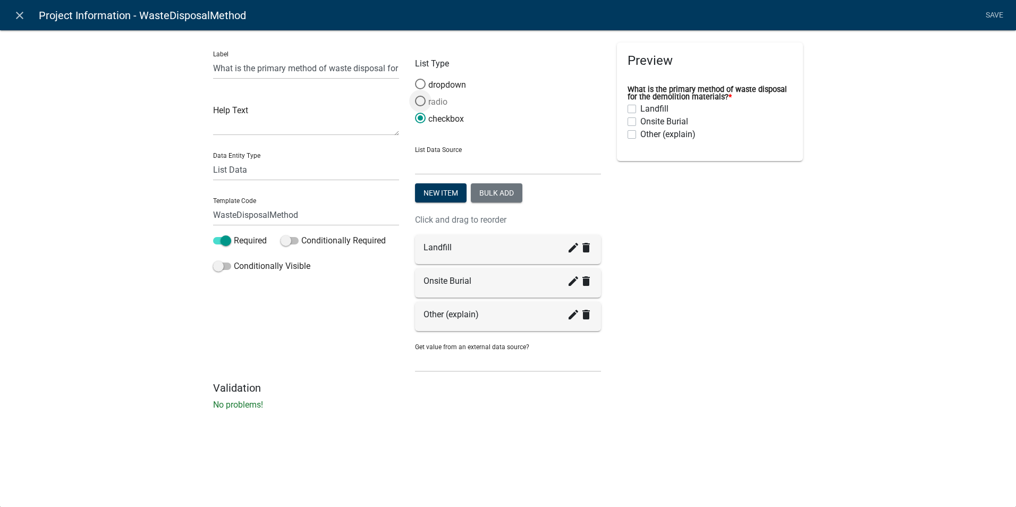
click at [419, 104] on span at bounding box center [420, 101] width 22 height 23
click at [415, 96] on input "radio" at bounding box center [415, 96] width 0 height 0
click at [571, 319] on icon "create" at bounding box center [573, 314] width 13 height 13
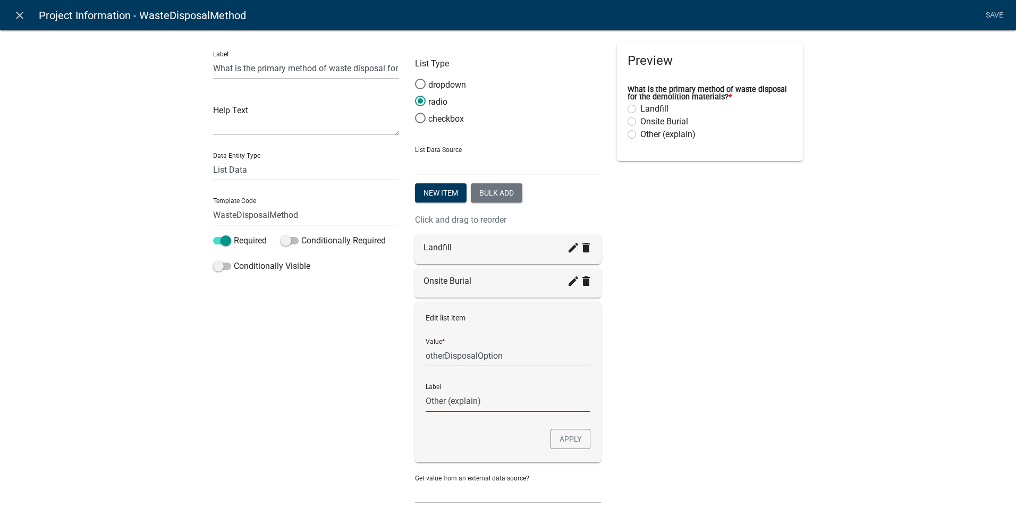
click at [445, 405] on input "Other (explain)" at bounding box center [508, 401] width 165 height 22
type input "Other / Combination (explain)"
click at [568, 445] on button "Apply" at bounding box center [571, 439] width 40 height 20
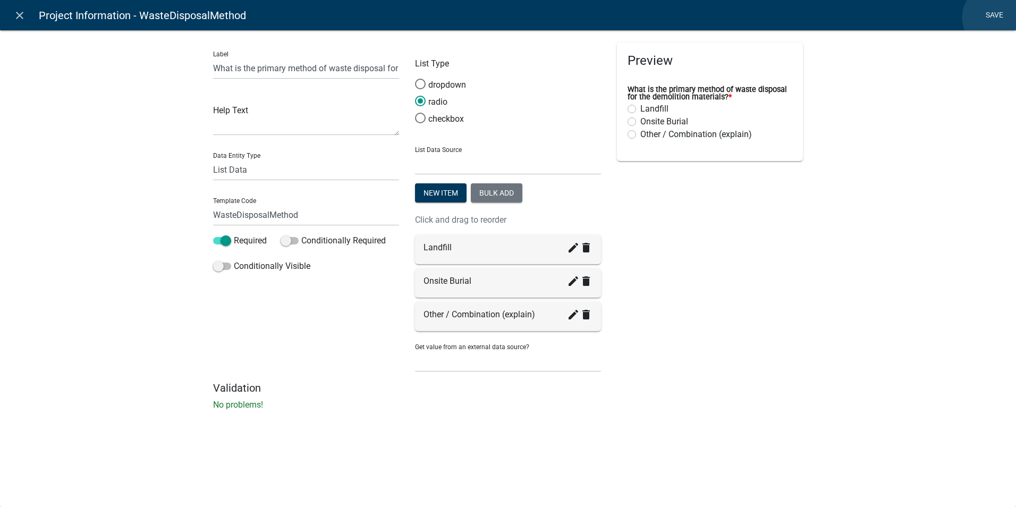
click at [996, 18] on link "Save" at bounding box center [994, 15] width 27 height 20
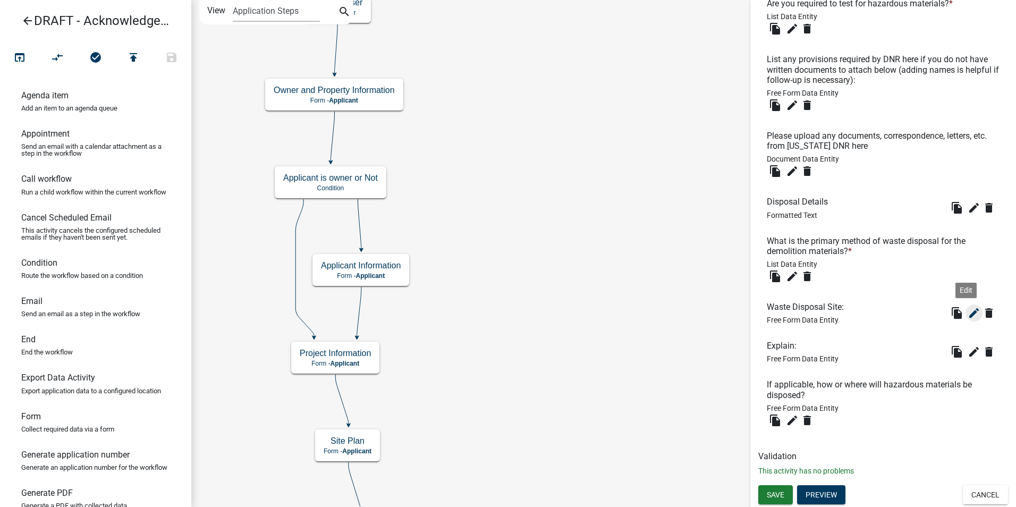
click at [968, 313] on icon "edit" at bounding box center [974, 313] width 13 height 13
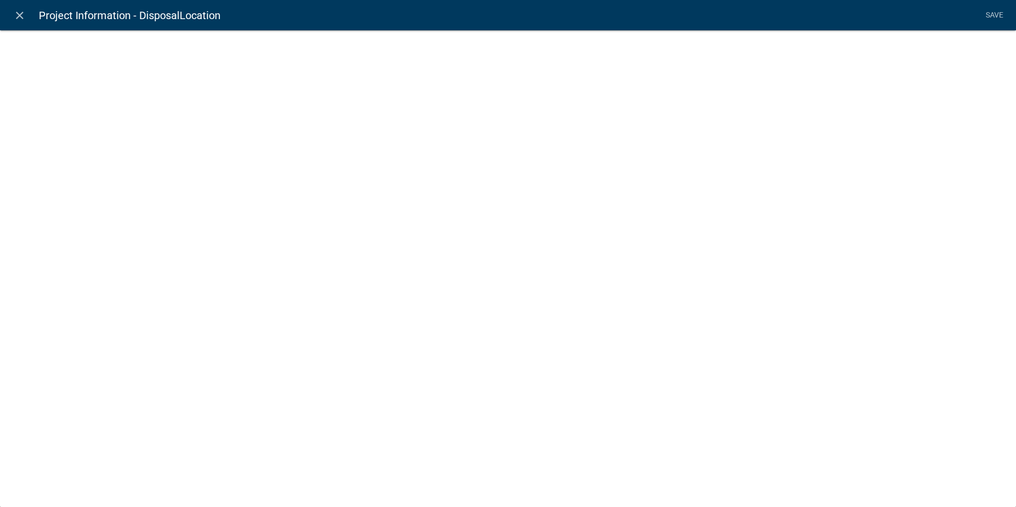
select select
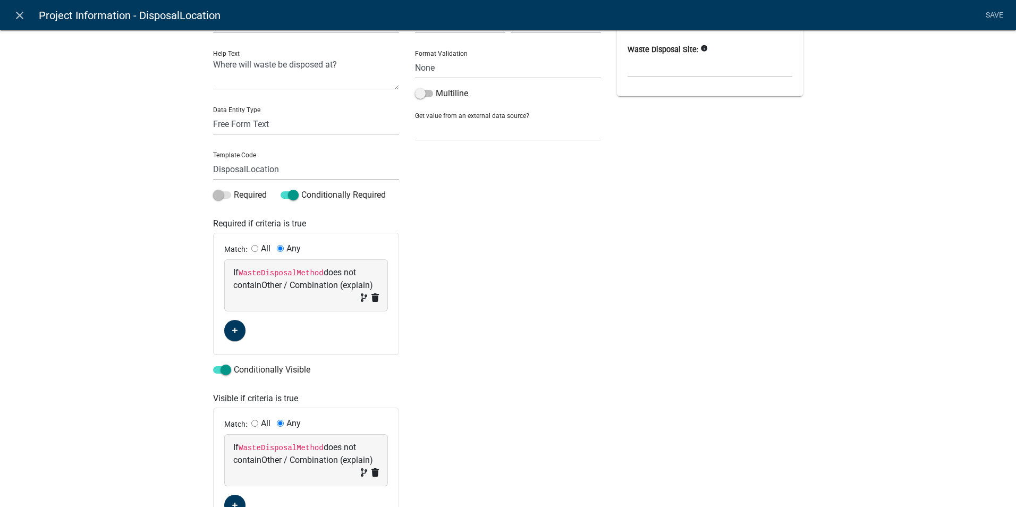
scroll to position [0, 0]
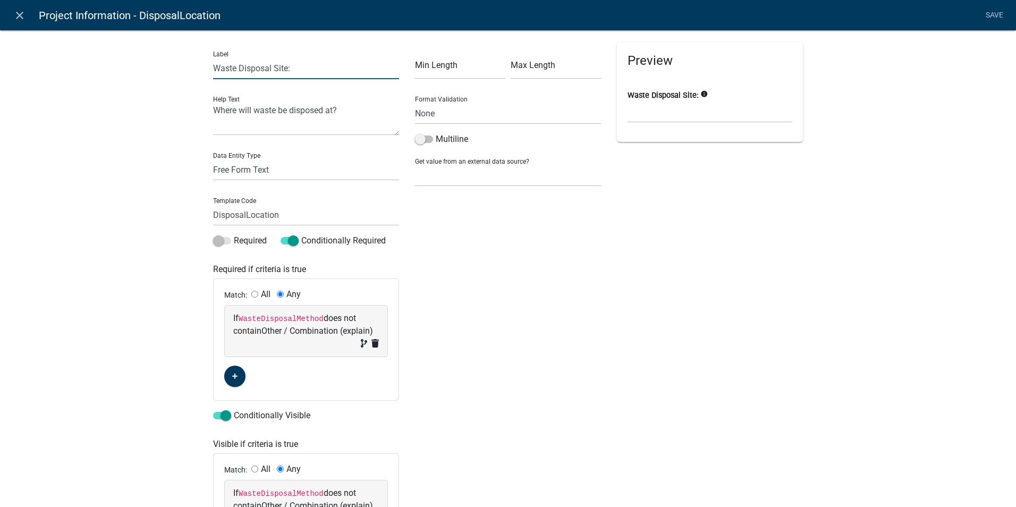
click at [283, 67] on input "Waste Disposal Site:" at bounding box center [306, 68] width 186 height 22
type input "Waste Disposal Site / Location:"
click at [549, 289] on div "Min Length Max Length Format Validation None Email PhoneNumber Multiline Get va…" at bounding box center [508, 309] width 202 height 533
click at [340, 110] on textarea "Where will waste be disposed at?" at bounding box center [306, 119] width 186 height 33
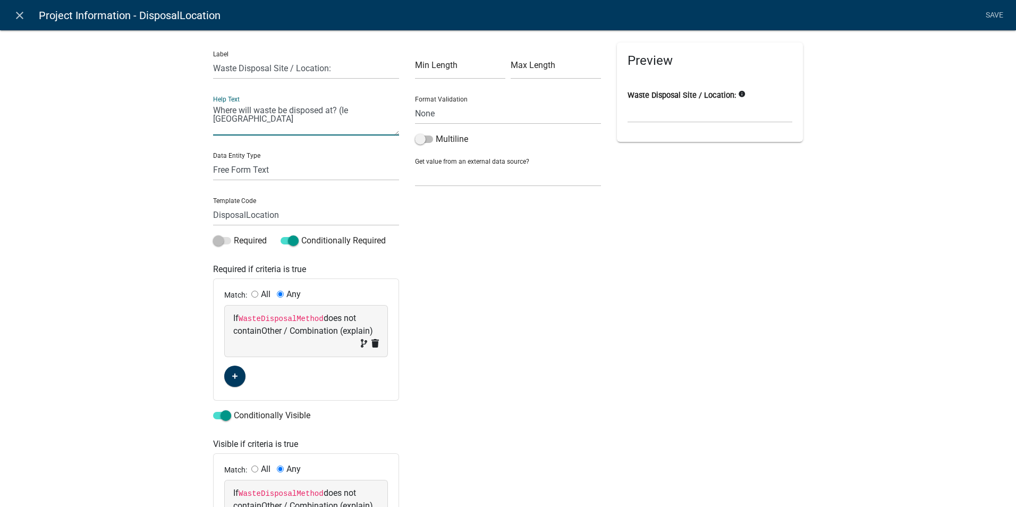
click at [344, 111] on textarea "Where will waste be disposed at? (Ie [GEOGRAPHIC_DATA]" at bounding box center [306, 119] width 186 height 33
click at [282, 122] on textarea "Where will waste be disposed at? (i.e. [GEOGRAPHIC_DATA]" at bounding box center [306, 119] width 186 height 33
type textarea "Where will waste be disposed at? (i.e. [GEOGRAPHIC_DATA], NW corner of property…"
click at [671, 460] on div "Preview Waste Disposal Site / Location: info" at bounding box center [710, 309] width 202 height 533
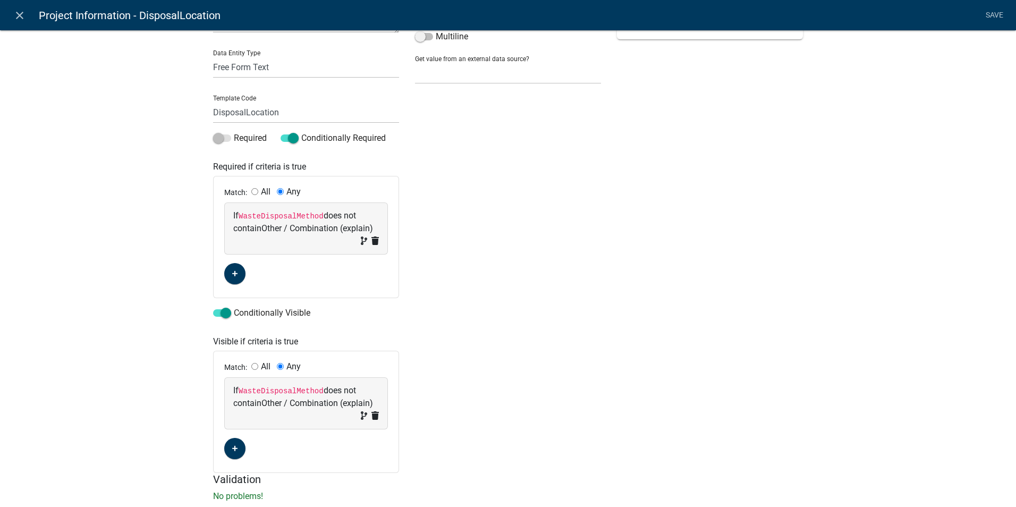
scroll to position [130, 0]
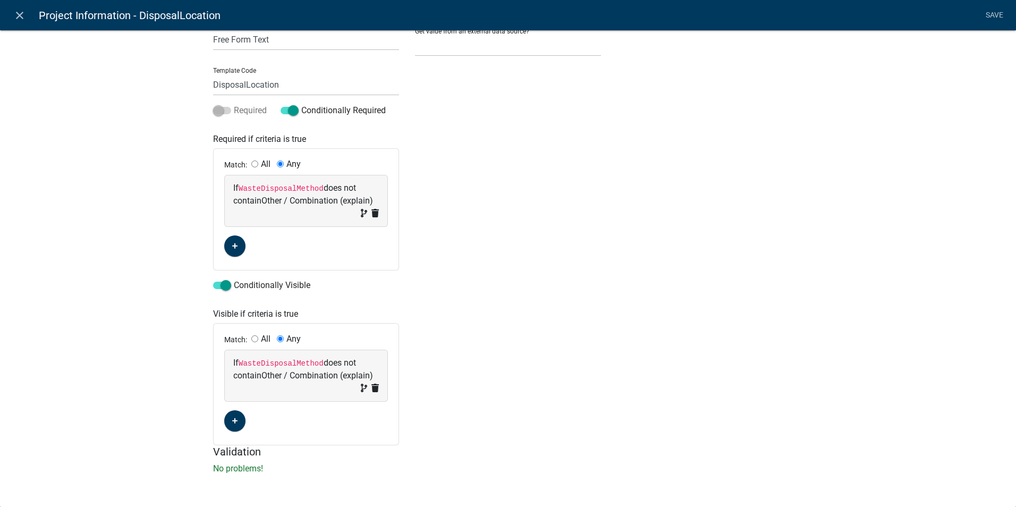
click at [221, 112] on span at bounding box center [222, 110] width 18 height 7
click at [219, 110] on span at bounding box center [222, 110] width 18 height 7
click at [273, 111] on div "Conditionally Required" at bounding box center [340, 112] width 134 height 17
click at [284, 111] on span at bounding box center [290, 110] width 18 height 7
click at [301, 104] on input "Conditionally Required" at bounding box center [301, 104] width 0 height 0
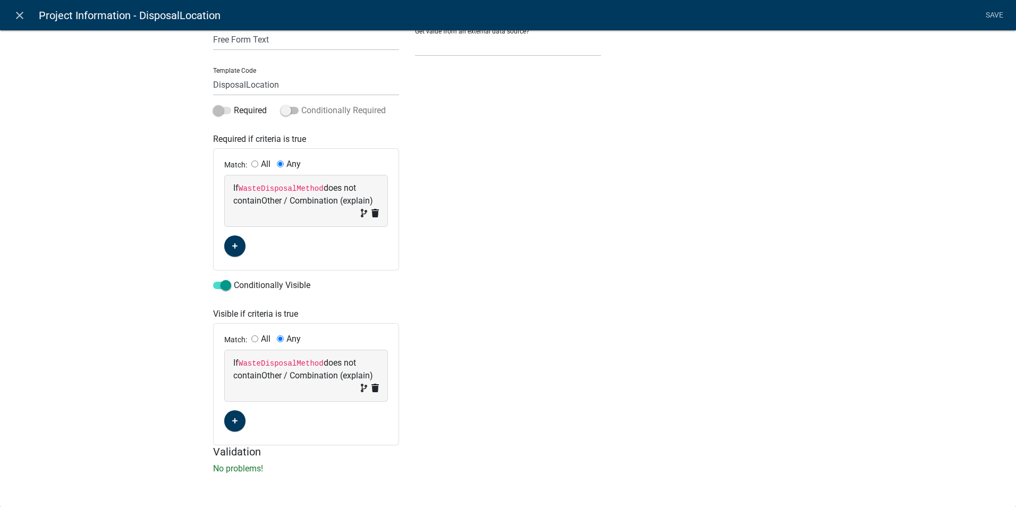
scroll to position [0, 0]
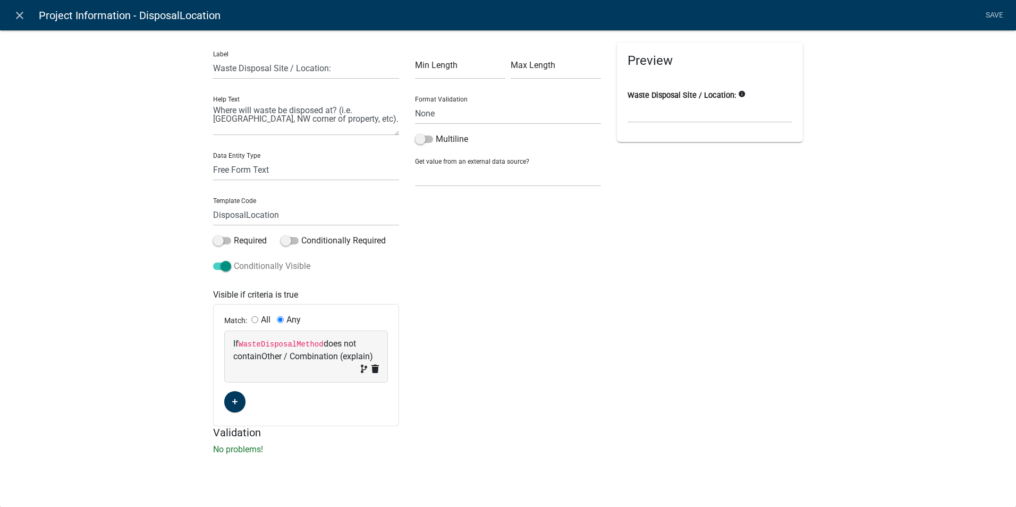
click at [226, 266] on span at bounding box center [222, 266] width 18 height 7
click at [234, 260] on input "Conditionally Visible" at bounding box center [234, 260] width 0 height 0
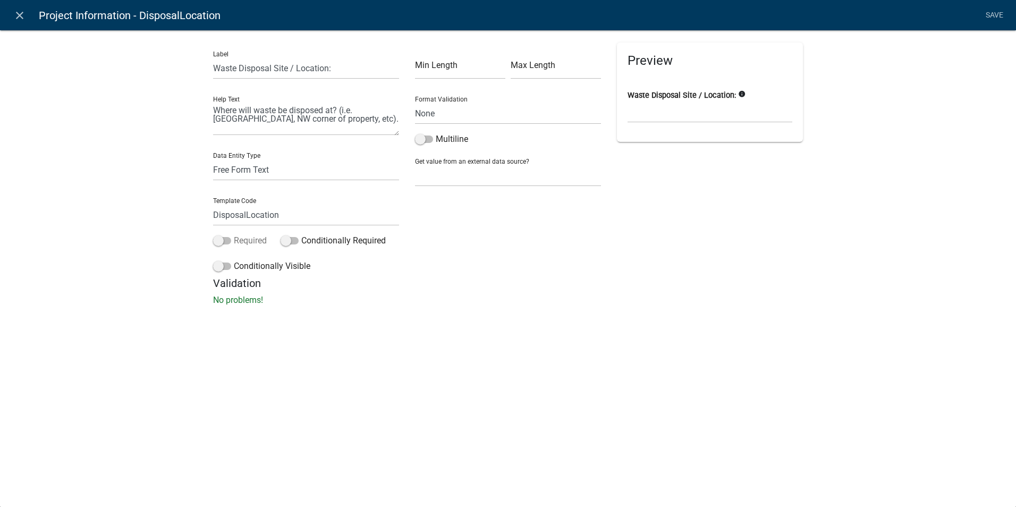
click at [225, 237] on label "Required" at bounding box center [240, 240] width 54 height 13
click at [234, 234] on input "Required" at bounding box center [234, 234] width 0 height 0
click at [994, 15] on link "Save" at bounding box center [994, 15] width 27 height 20
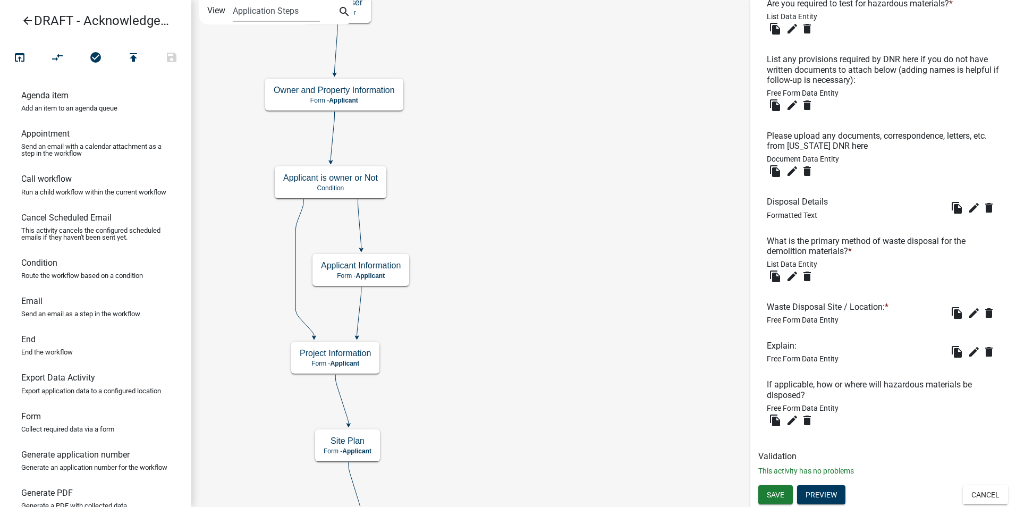
scroll to position [1262, 0]
click at [776, 497] on span "Save" at bounding box center [776, 494] width 18 height 9
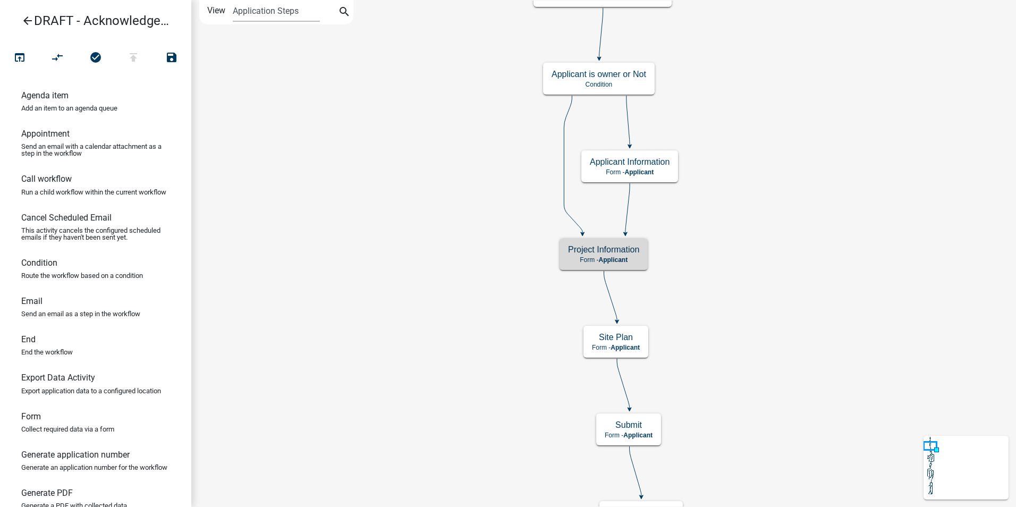
scroll to position [0, 0]
click at [621, 261] on span "Applicant" at bounding box center [613, 259] width 29 height 7
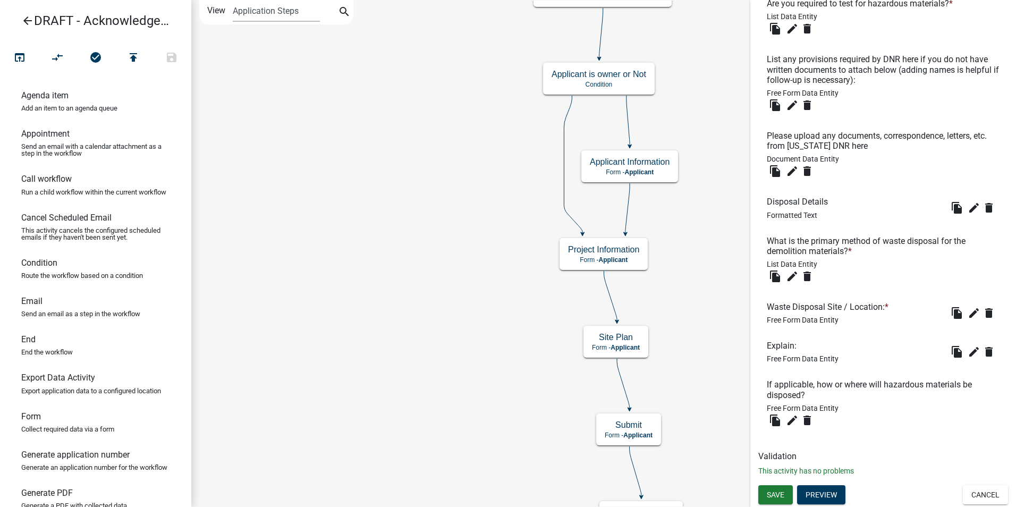
scroll to position [1262, 0]
drag, startPoint x: 772, startPoint y: 347, endPoint x: 773, endPoint y: 305, distance: 42.0
click at [968, 312] on icon "edit" at bounding box center [974, 313] width 13 height 13
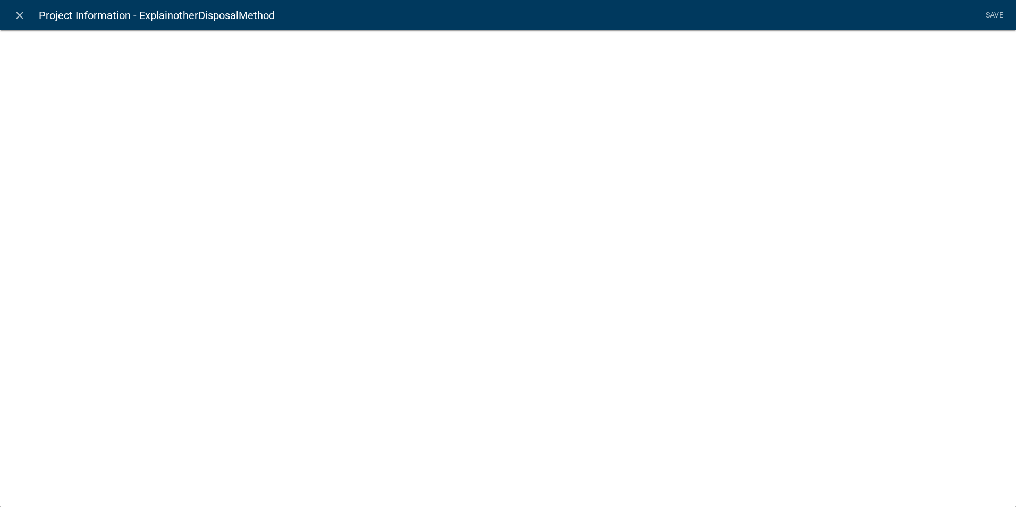
select select
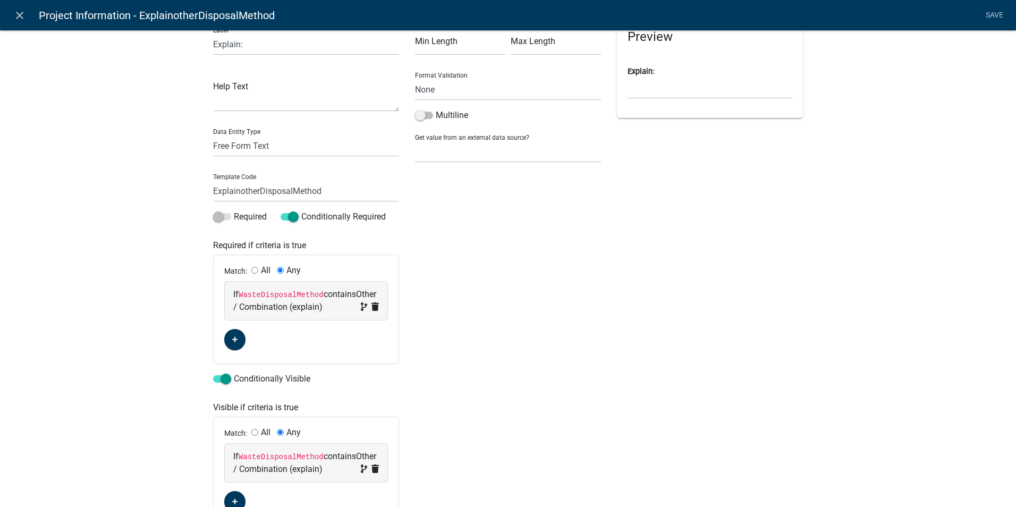
scroll to position [0, 0]
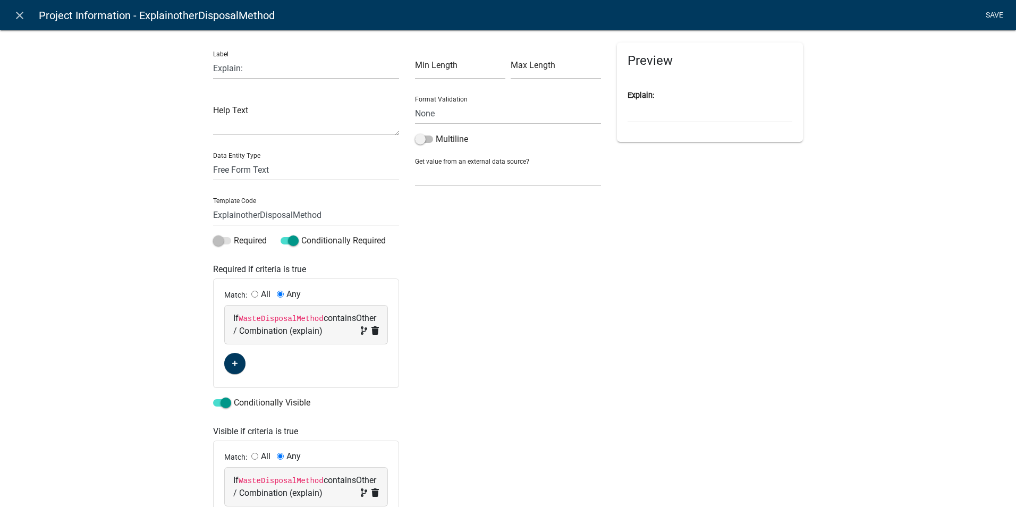
click at [999, 14] on link "Save" at bounding box center [994, 15] width 27 height 20
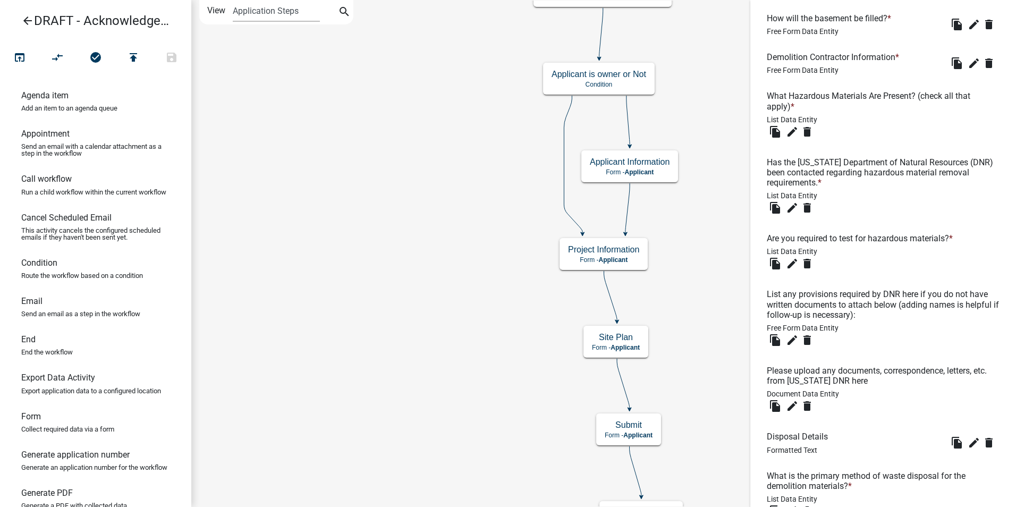
scroll to position [1262, 0]
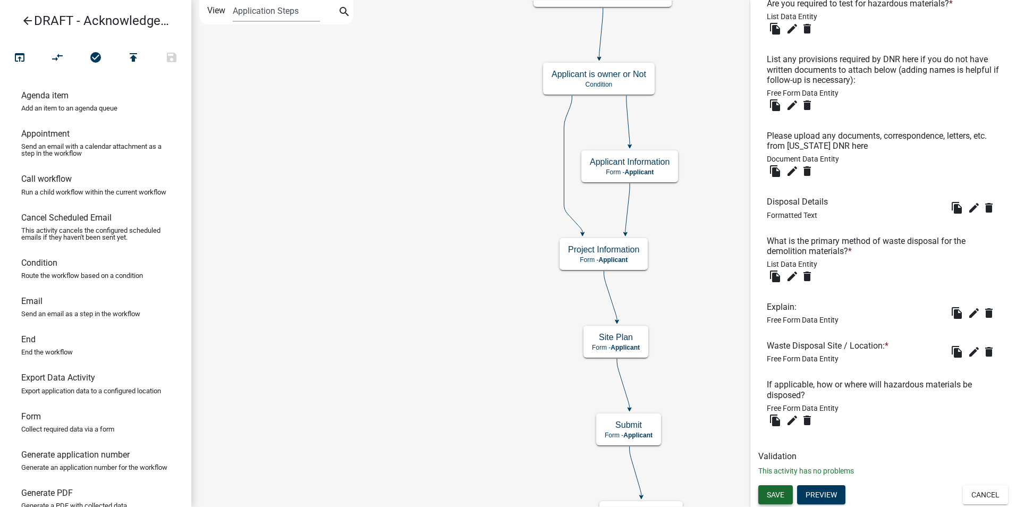
click at [773, 496] on span "Save" at bounding box center [776, 494] width 18 height 9
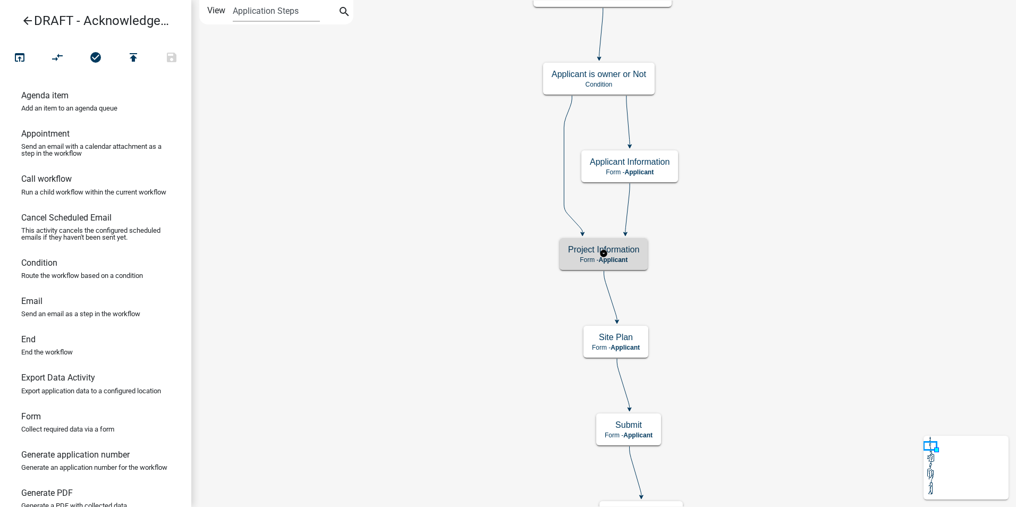
click at [635, 252] on h5 "Project Information" at bounding box center [603, 250] width 71 height 10
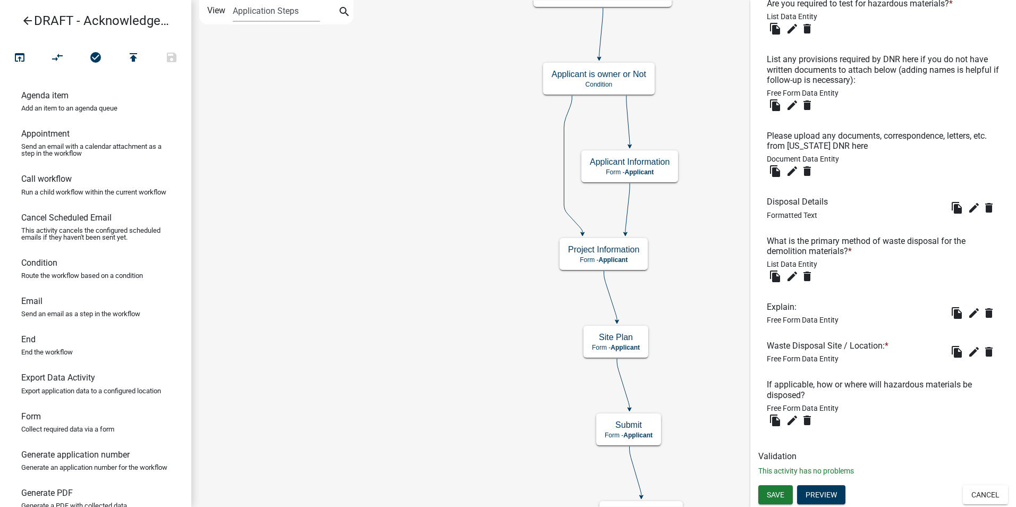
scroll to position [1262, 0]
click at [789, 420] on icon "edit" at bounding box center [792, 420] width 13 height 13
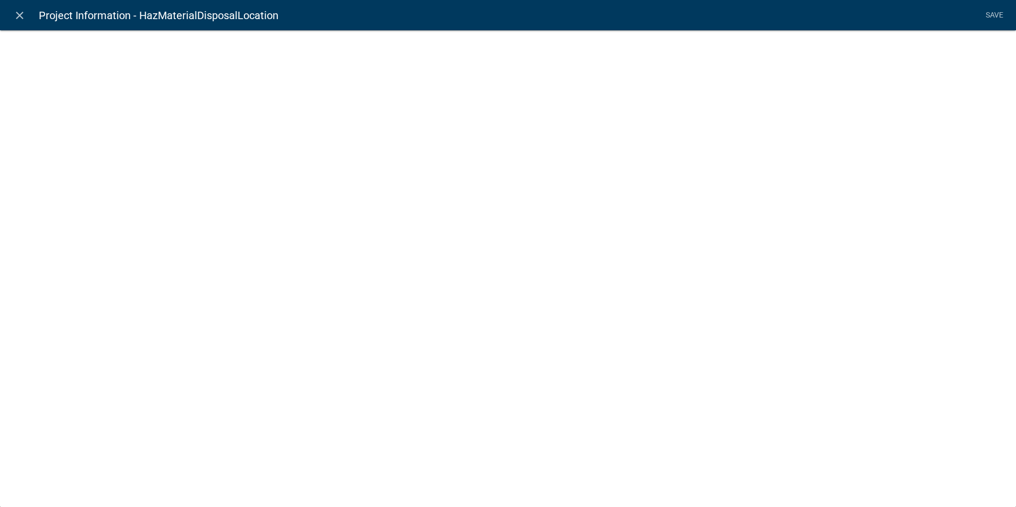
select select
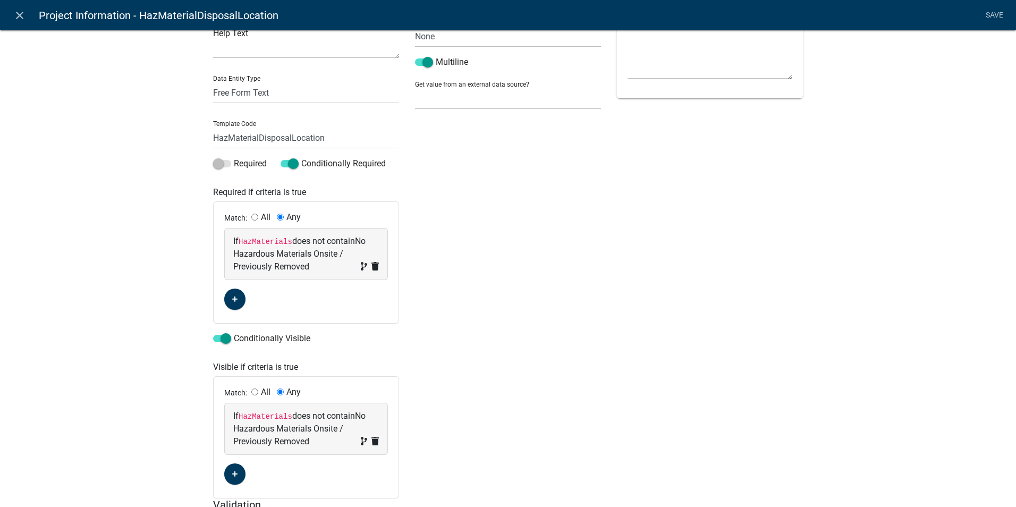
scroll to position [0, 0]
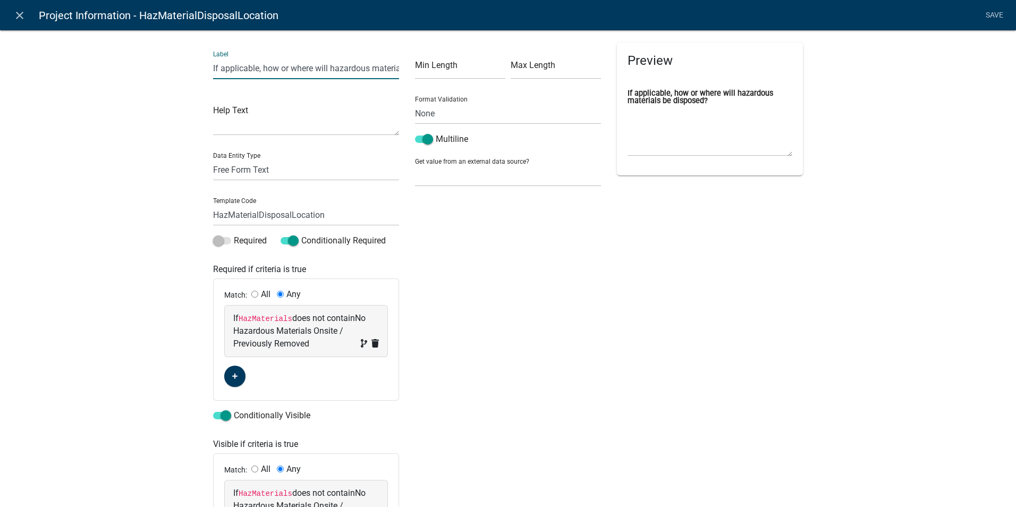
drag, startPoint x: 261, startPoint y: 70, endPoint x: 198, endPoint y: 73, distance: 62.8
click at [198, 73] on div "Label If applicable, how or where will hazardous materials be disposed? Help Te…" at bounding box center [508, 320] width 1016 height 615
click at [235, 69] on input "How or where will hazardous materials be disposed?" at bounding box center [306, 68] width 186 height 22
type input "How or where will hazardous materials be disposed?"
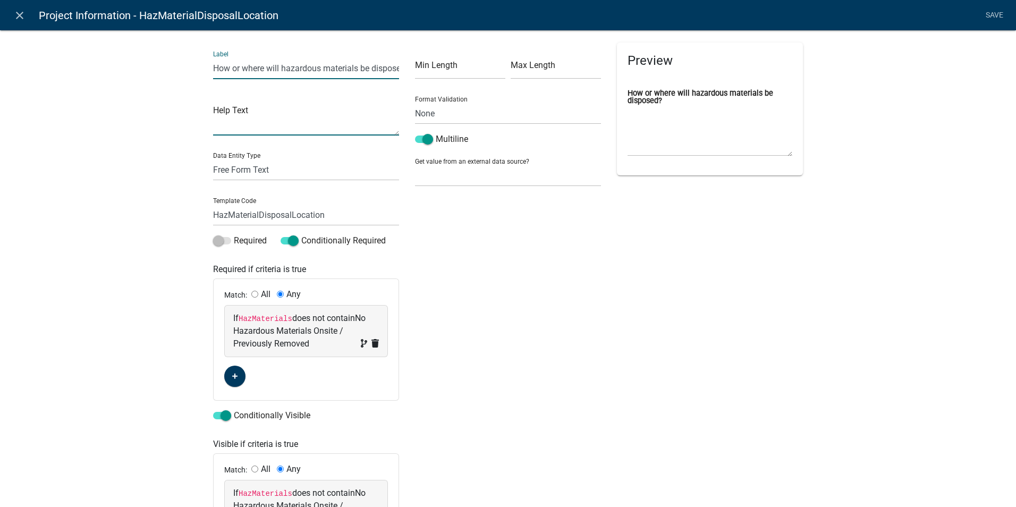
click at [265, 129] on textarea at bounding box center [306, 119] width 186 height 33
click at [999, 16] on link "Save" at bounding box center [994, 15] width 27 height 20
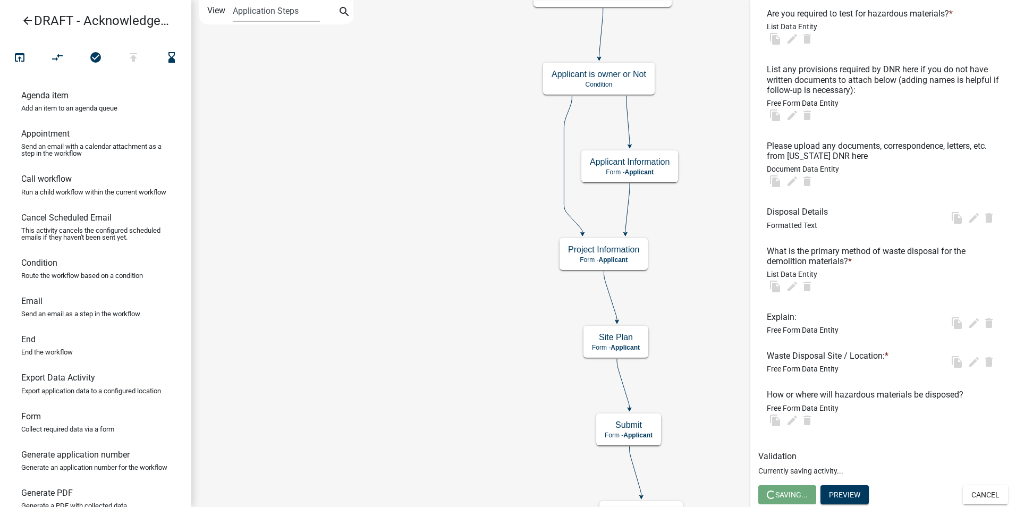
scroll to position [0, 0]
